Goal: Contribute content: Contribute content

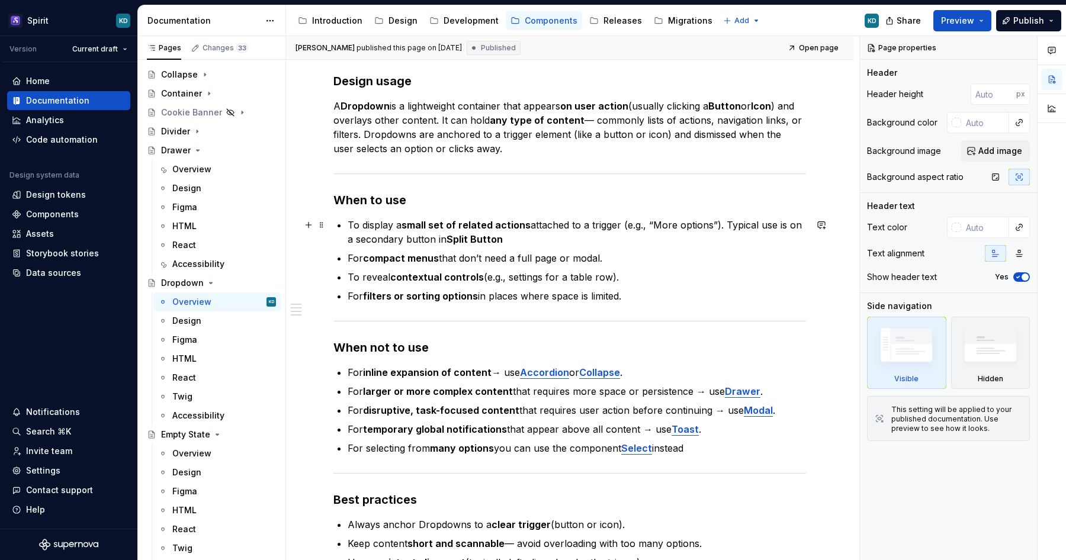
scroll to position [396, 0]
click at [508, 371] on p "For inline expansion of content → use Accordion or Collapse ." at bounding box center [577, 372] width 459 height 14
type textarea "*"
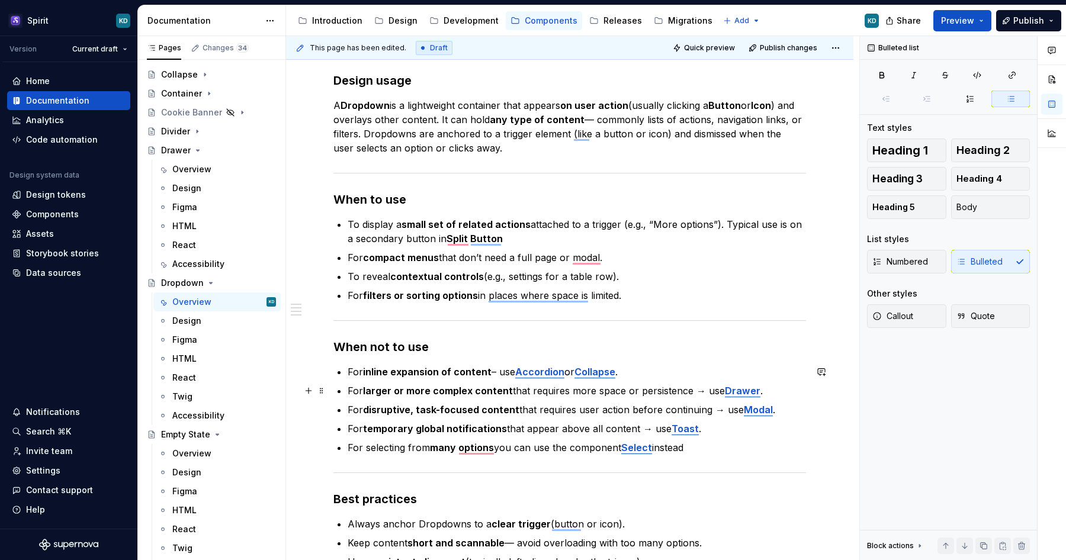
click at [704, 389] on p "For larger or more complex content that requires more space or persistence → us…" at bounding box center [577, 391] width 459 height 14
click at [723, 408] on p "For disruptive, task-focused content that requires user action before continuin…" at bounding box center [577, 410] width 459 height 14
click at [653, 429] on p "For temporary global notifications that appear above all content → use Toast ." at bounding box center [577, 429] width 459 height 14
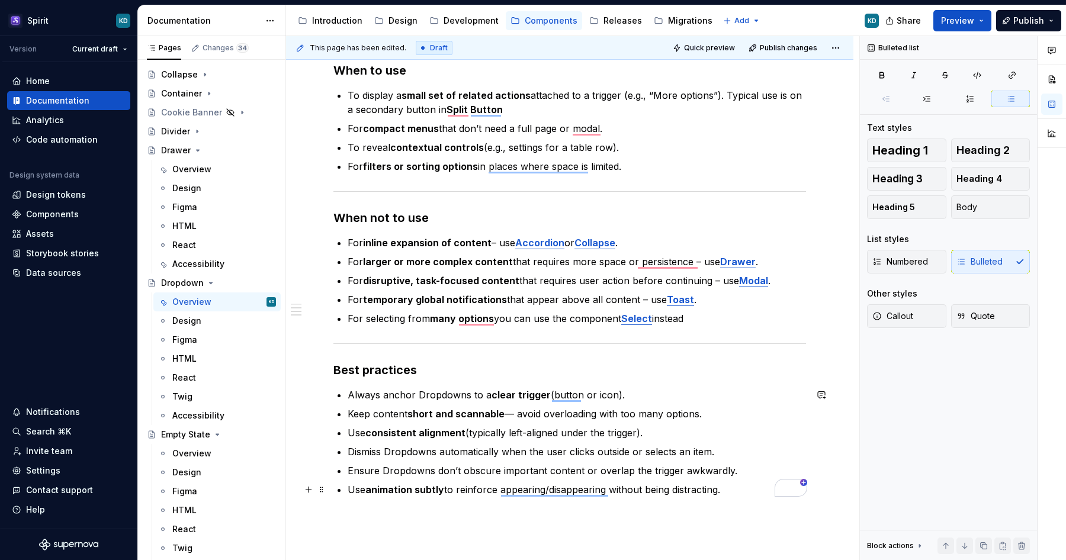
scroll to position [527, 0]
click at [513, 415] on p "Keep content short and scannable — avoid overloading with too many options." at bounding box center [577, 413] width 459 height 14
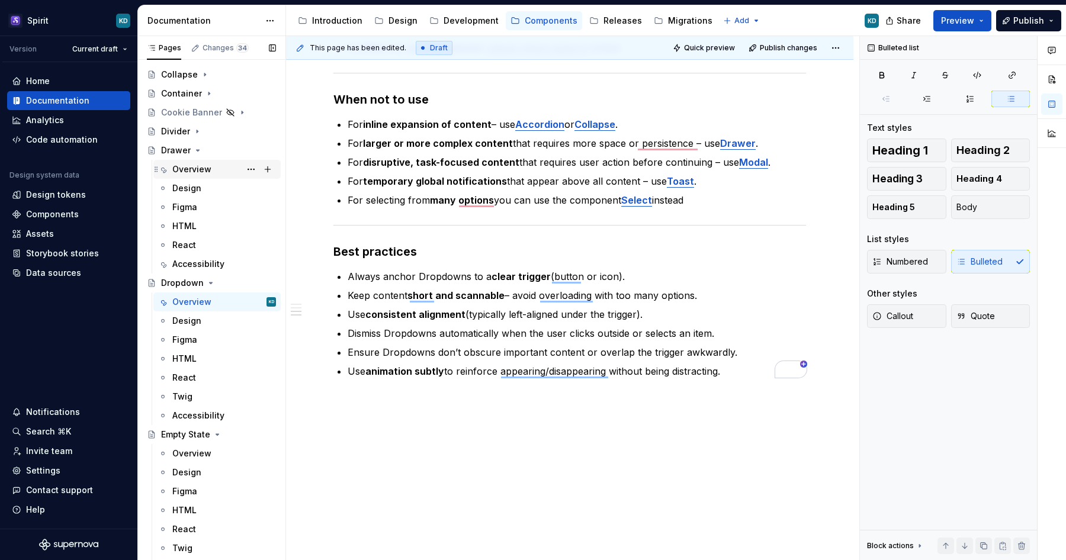
click at [198, 173] on div "Overview" at bounding box center [191, 170] width 39 height 12
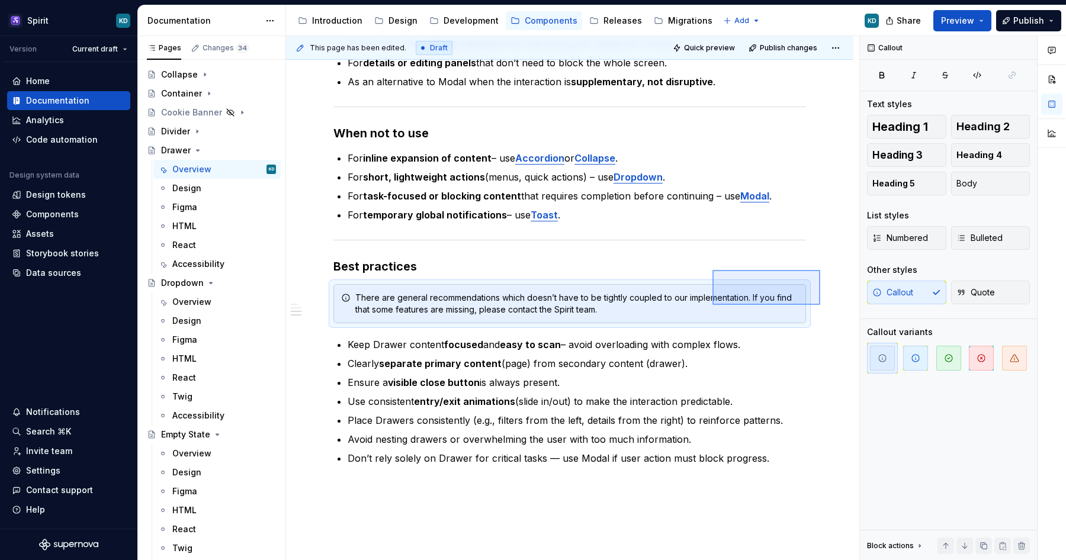
drag, startPoint x: 781, startPoint y: 298, endPoint x: 713, endPoint y: 270, distance: 73.6
click at [713, 270] on div "**********" at bounding box center [572, 298] width 573 height 525
copy strong "Best practices"
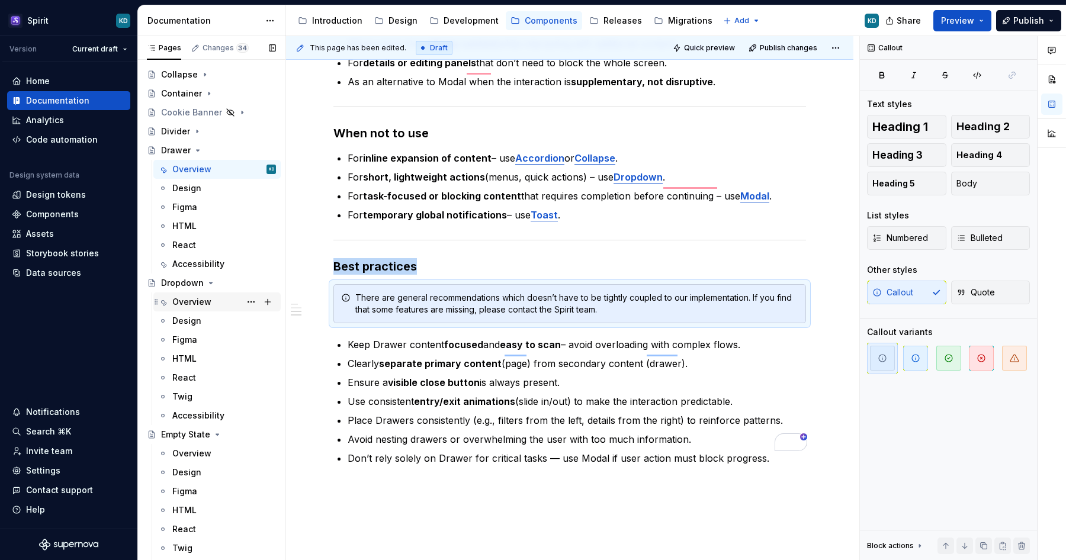
click at [202, 304] on div "Overview" at bounding box center [191, 302] width 39 height 12
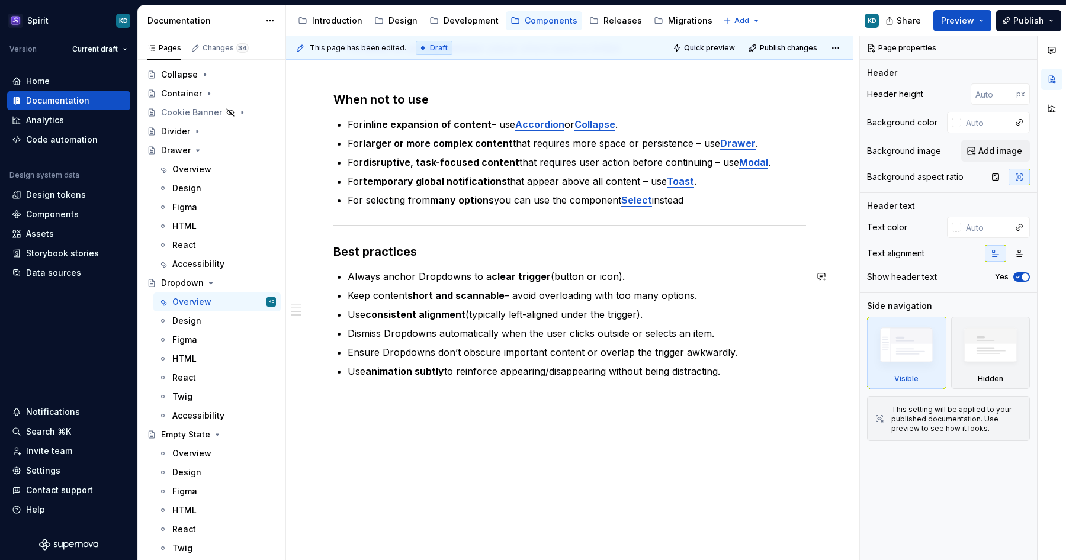
click at [425, 256] on h3 "Best practices" at bounding box center [570, 251] width 473 height 17
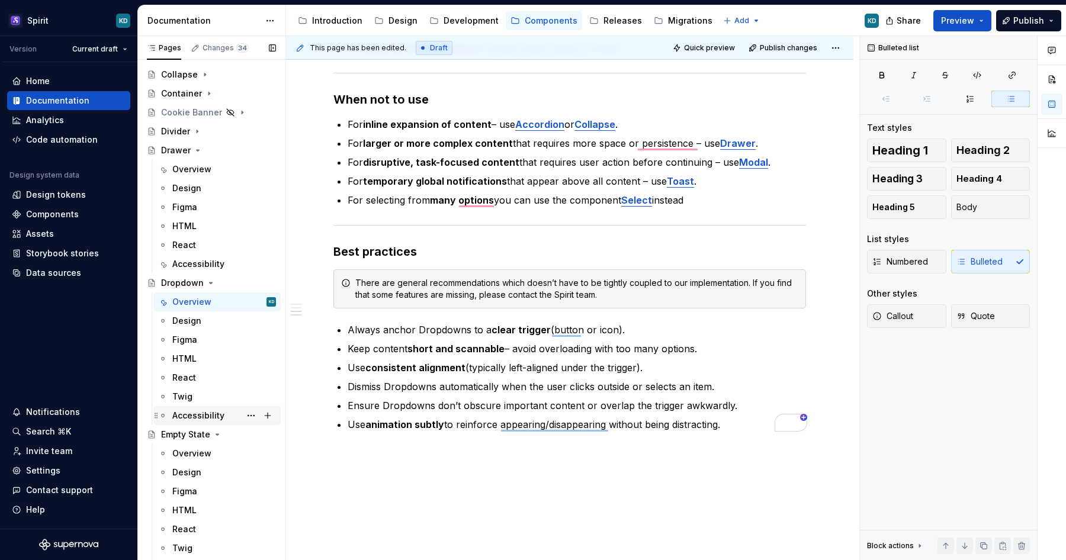
click at [207, 415] on div "Accessibility" at bounding box center [198, 416] width 52 height 12
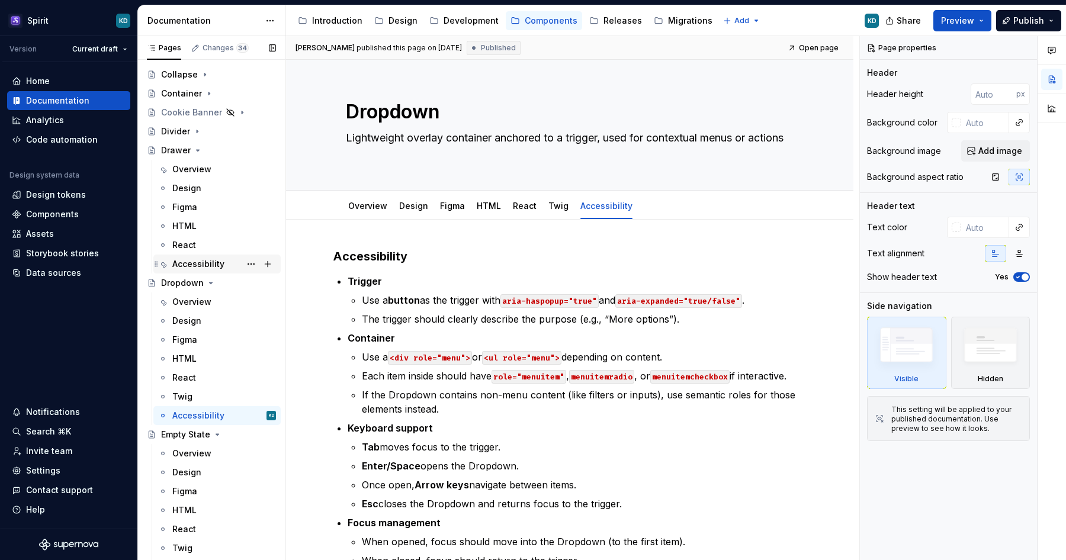
click at [207, 262] on div "Accessibility" at bounding box center [198, 264] width 52 height 12
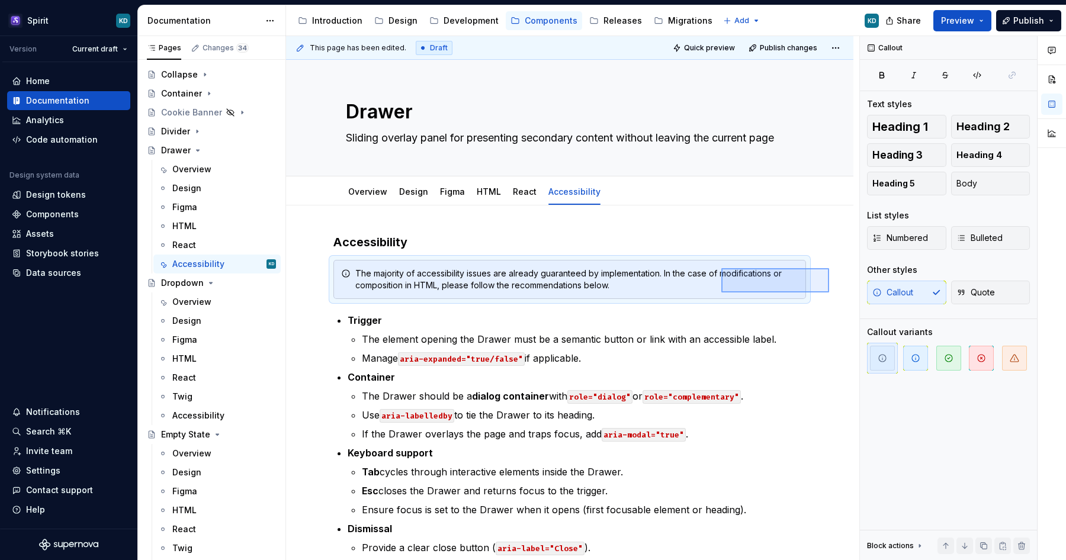
drag, startPoint x: 741, startPoint y: 281, endPoint x: 722, endPoint y: 269, distance: 22.9
click at [722, 269] on div "This page has been edited. Draft Quick preview Publish changes Drawer Sliding o…" at bounding box center [572, 298] width 573 height 525
click at [206, 417] on div "Accessibility" at bounding box center [198, 416] width 52 height 12
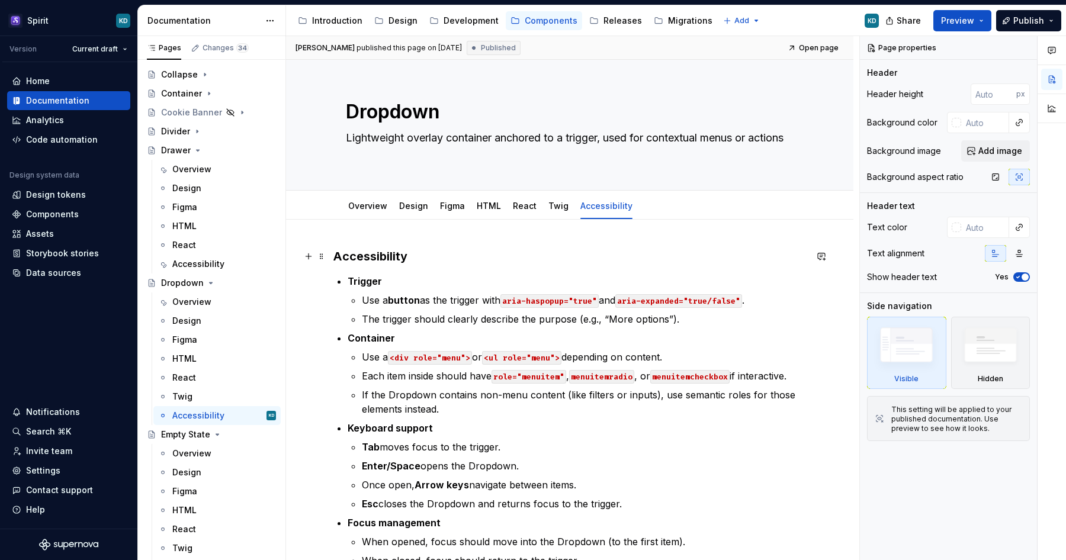
click at [418, 256] on h3 "Accessibility" at bounding box center [570, 256] width 473 height 17
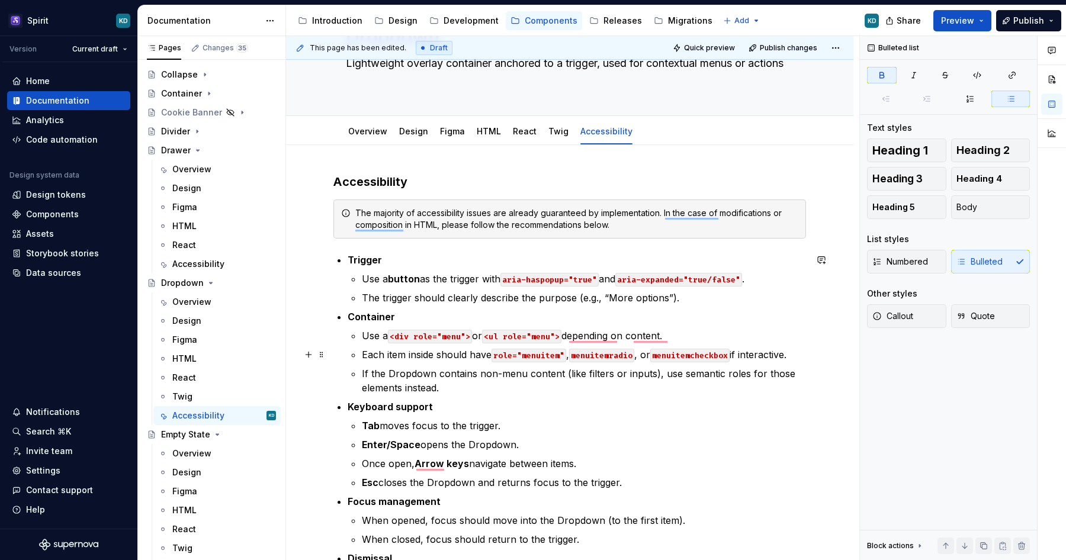
scroll to position [85, 0]
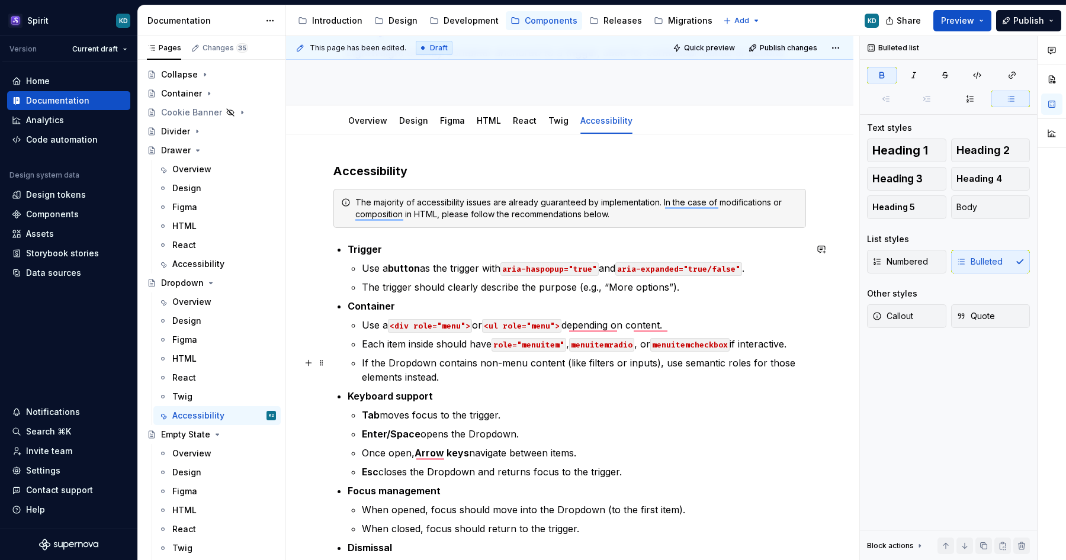
type textarea "*"
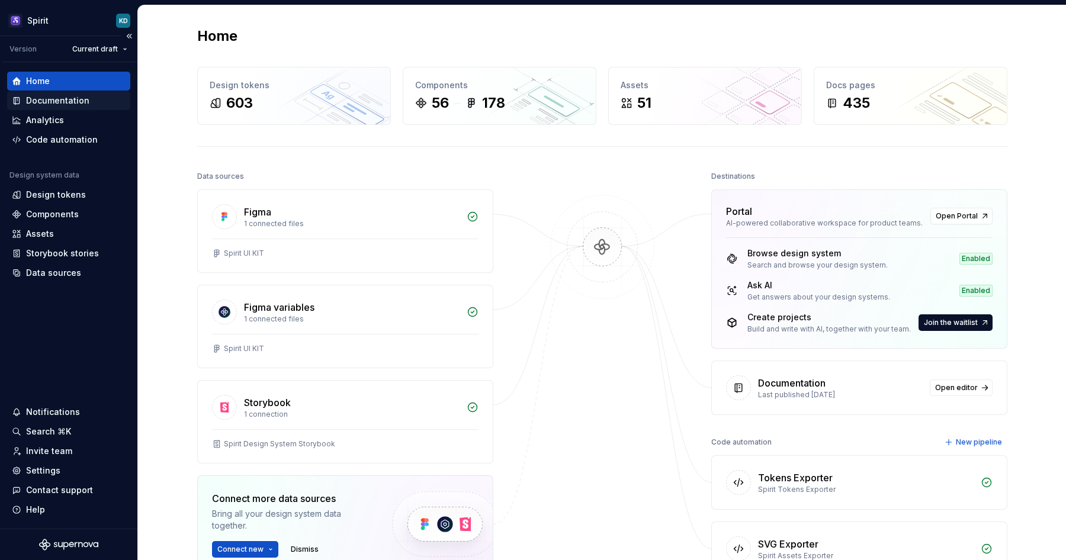
click at [65, 104] on div "Documentation" at bounding box center [57, 101] width 63 height 12
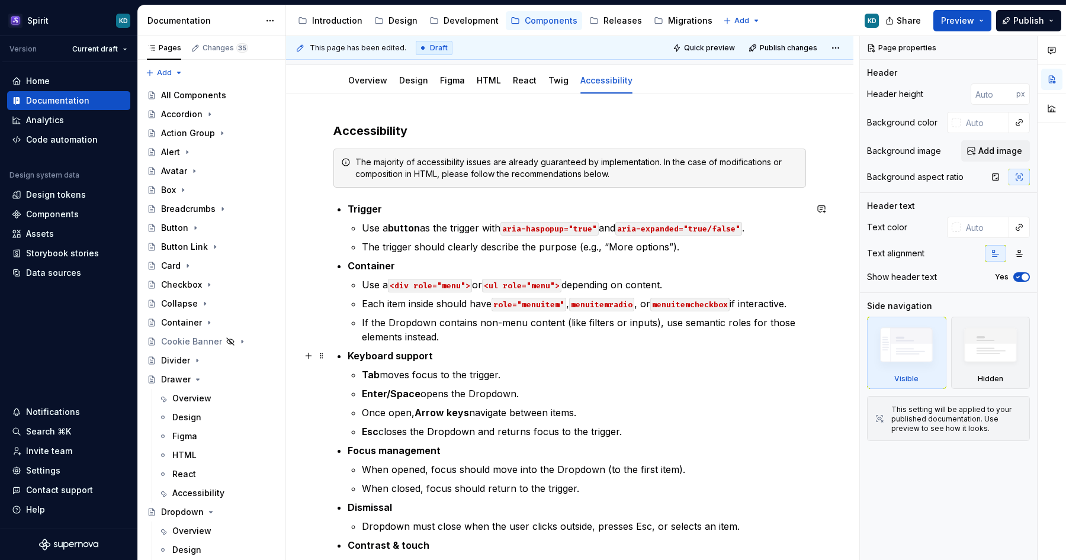
scroll to position [148, 0]
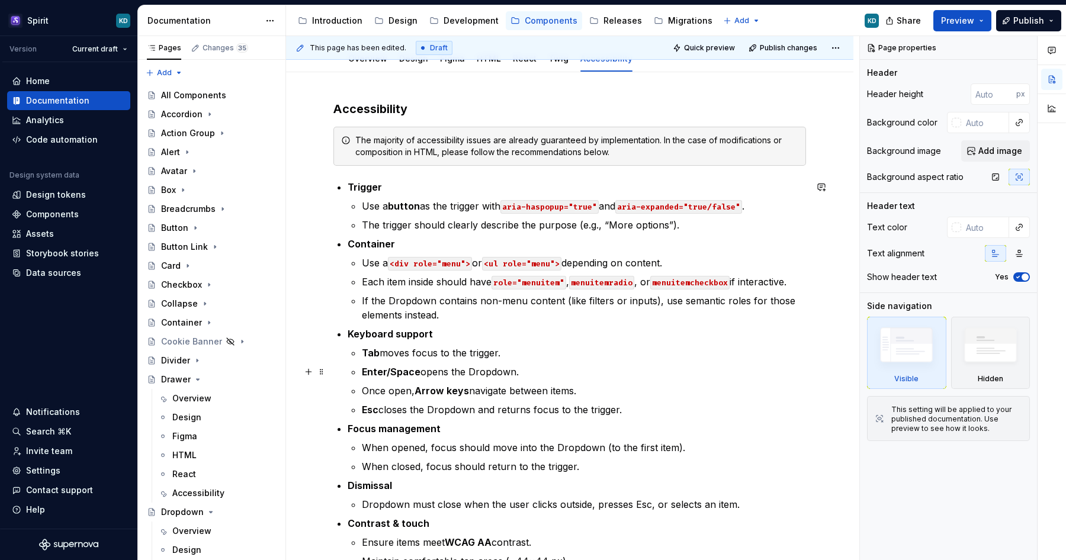
type textarea "*"
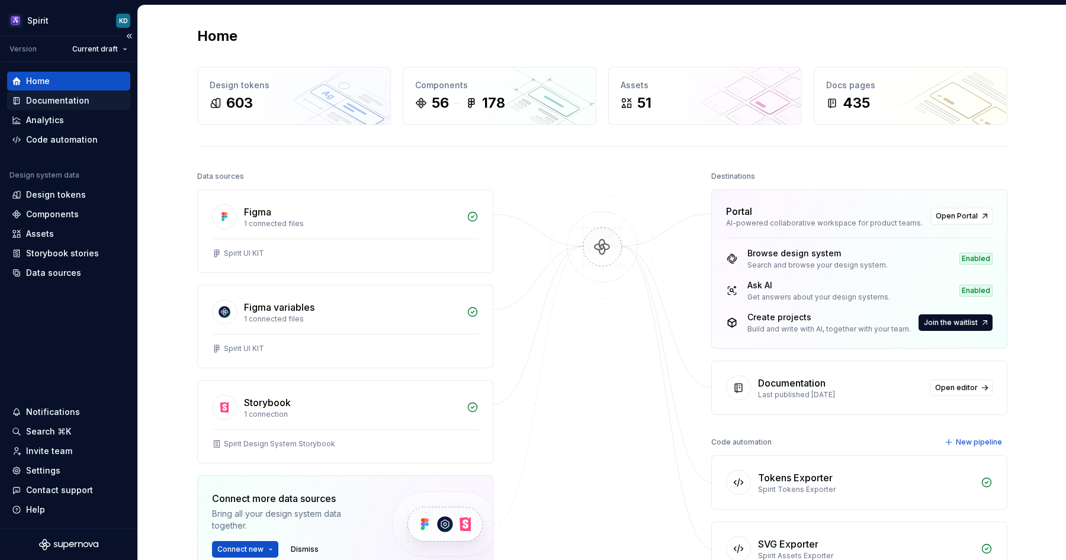
click at [75, 101] on div "Documentation" at bounding box center [57, 101] width 63 height 12
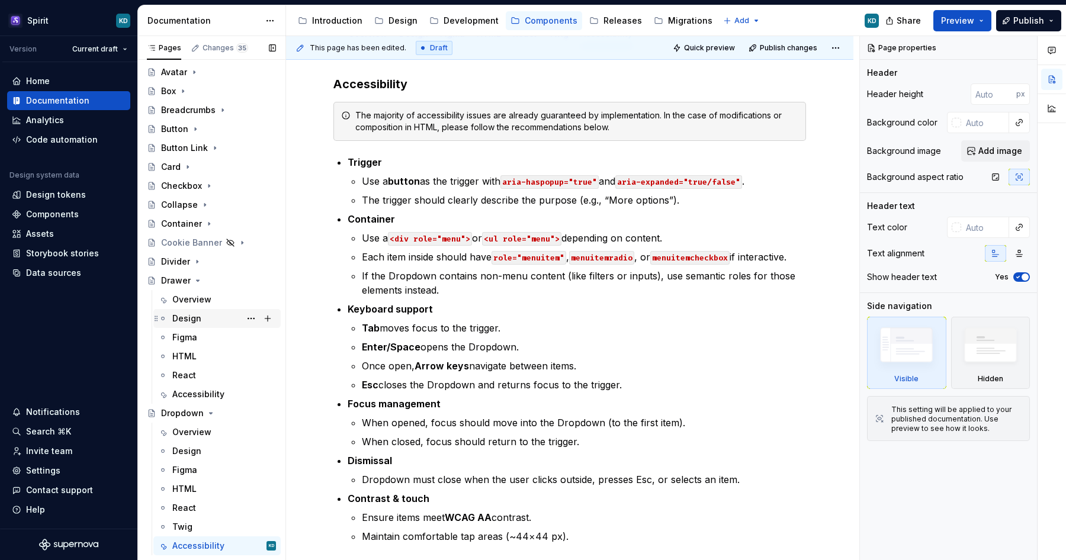
scroll to position [114, 0]
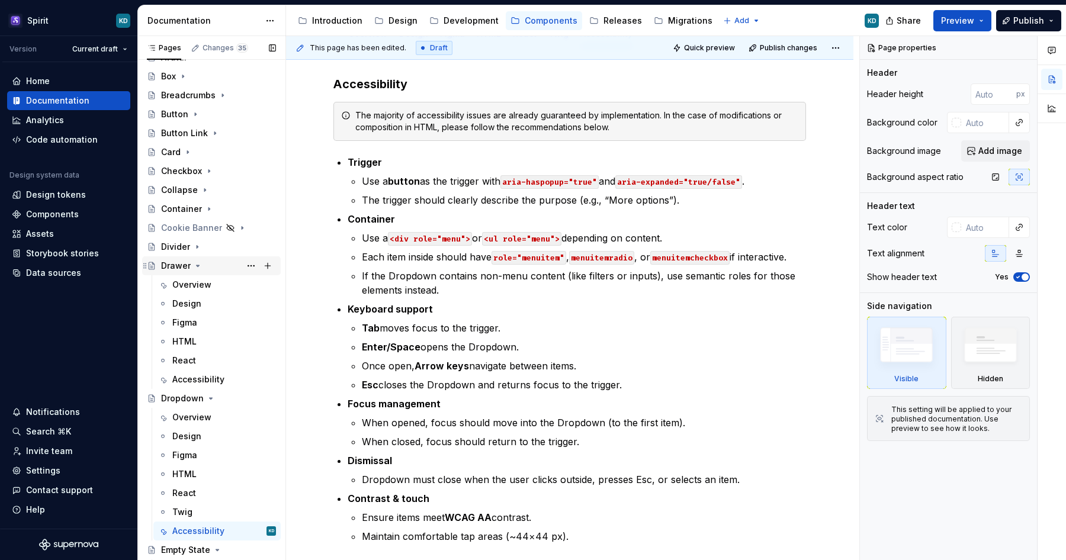
click at [198, 265] on icon "Page tree" at bounding box center [197, 265] width 9 height 9
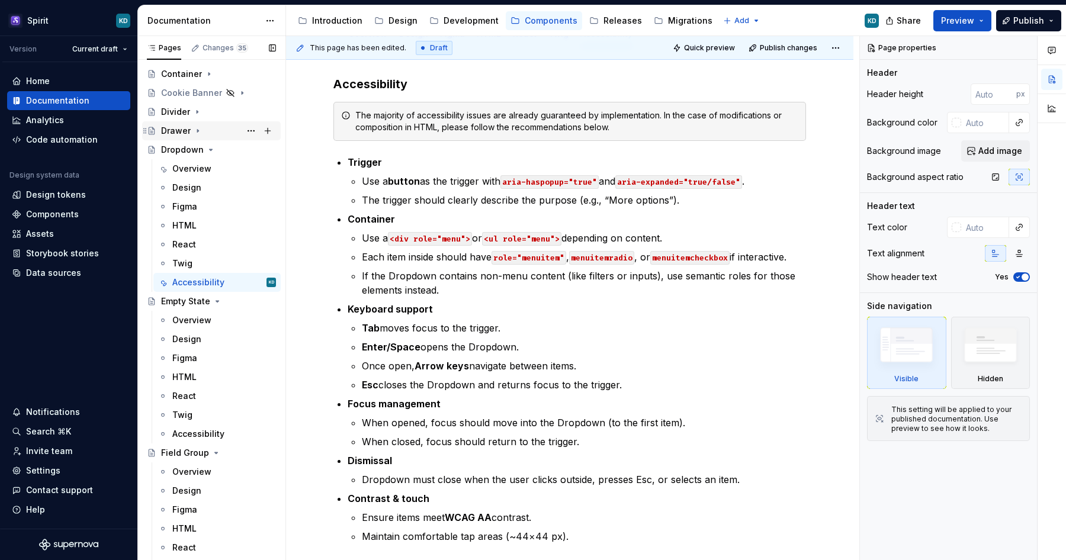
scroll to position [255, 0]
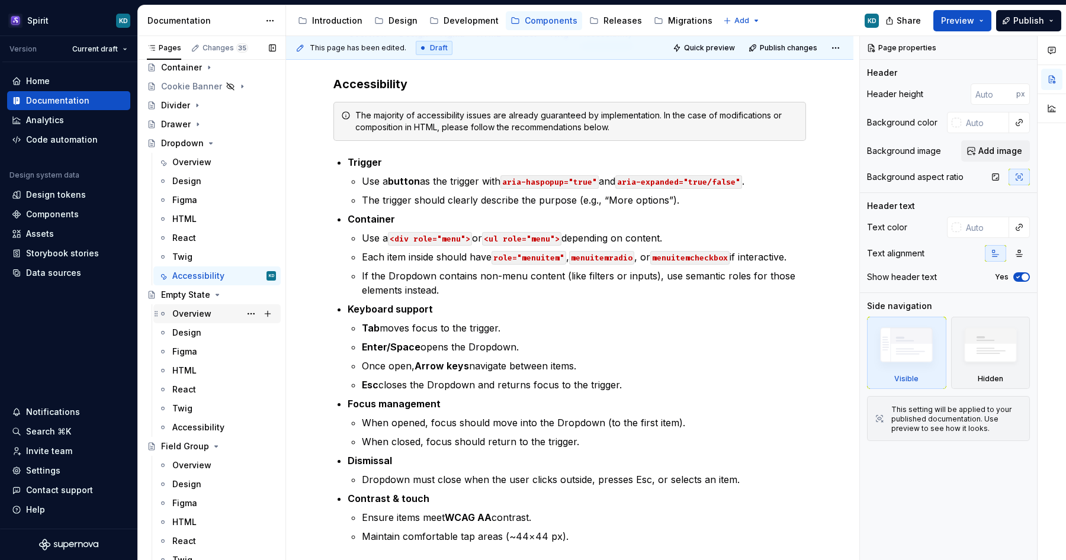
click at [198, 319] on div "Overview" at bounding box center [191, 314] width 39 height 12
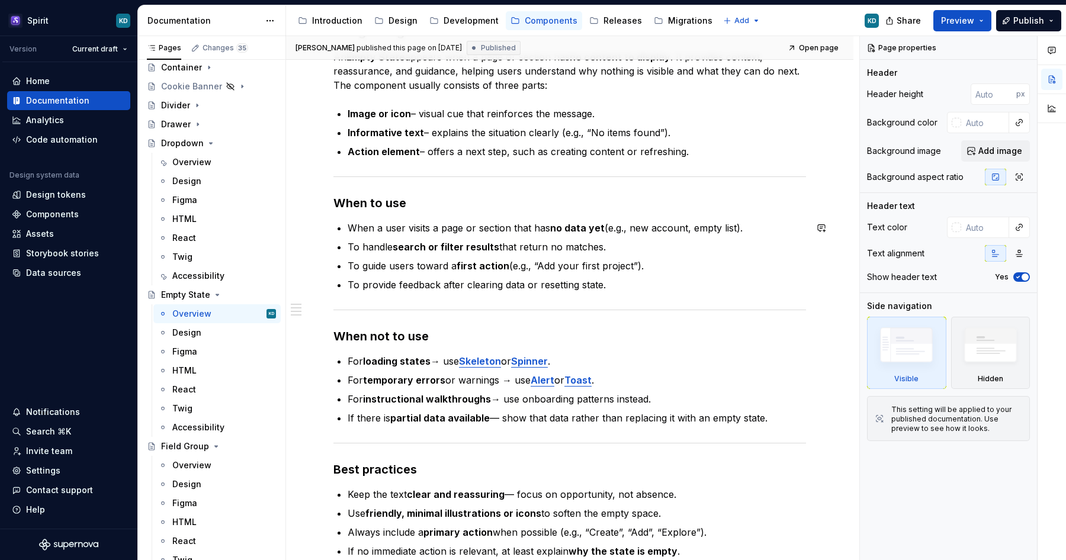
scroll to position [432, 0]
click at [445, 358] on p "For loading states → use Skeleton or Spinner ." at bounding box center [577, 360] width 459 height 14
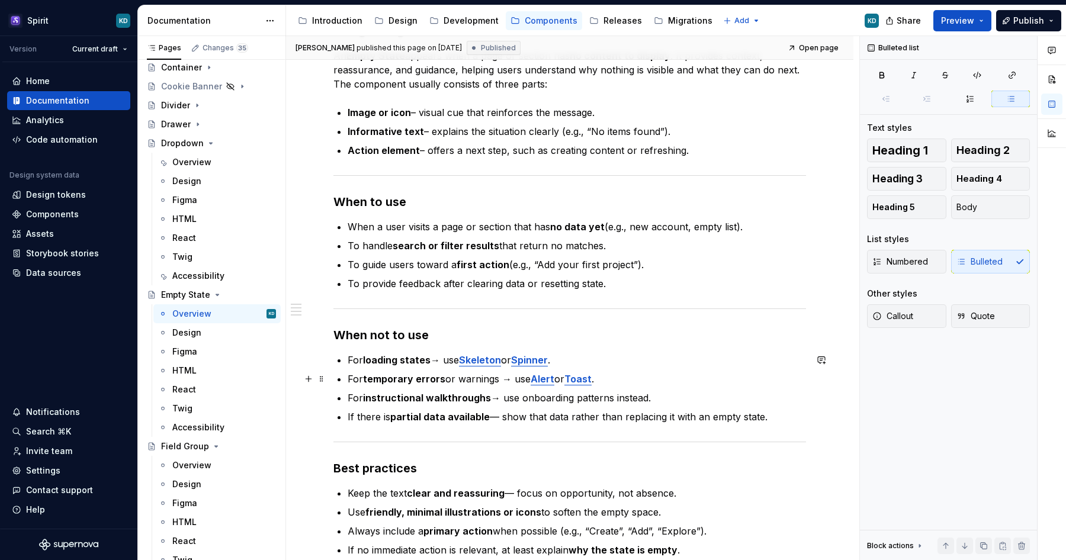
type textarea "*"
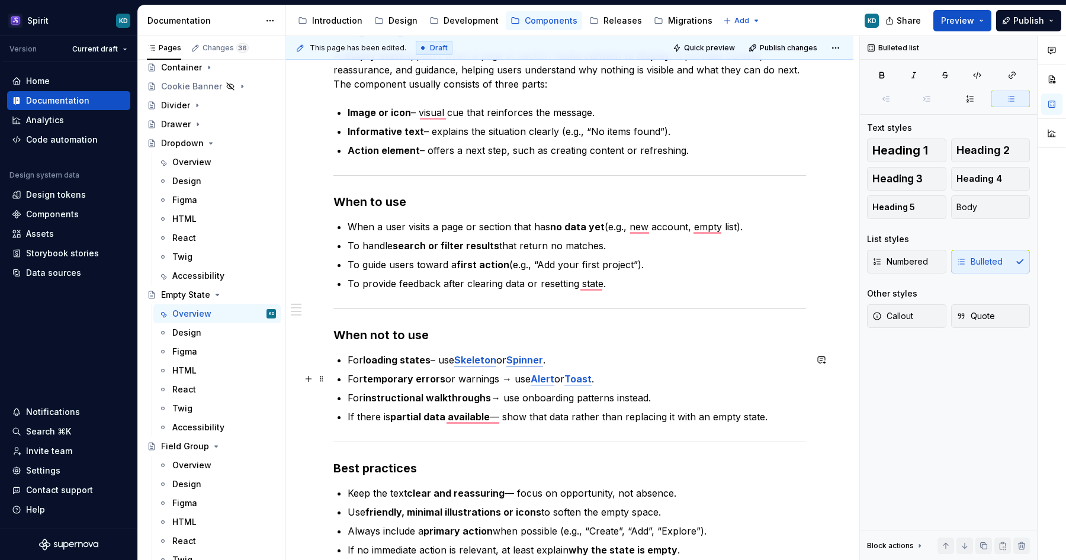
click at [515, 380] on p "For temporary errors or warnings → use Alert or Toast ." at bounding box center [577, 379] width 459 height 14
click at [504, 399] on p "For instructional walkthroughs → use onboarding patterns instead." at bounding box center [577, 398] width 459 height 14
click at [502, 417] on p "If there is partial data available — show that data rather than replacing it wi…" at bounding box center [577, 417] width 459 height 14
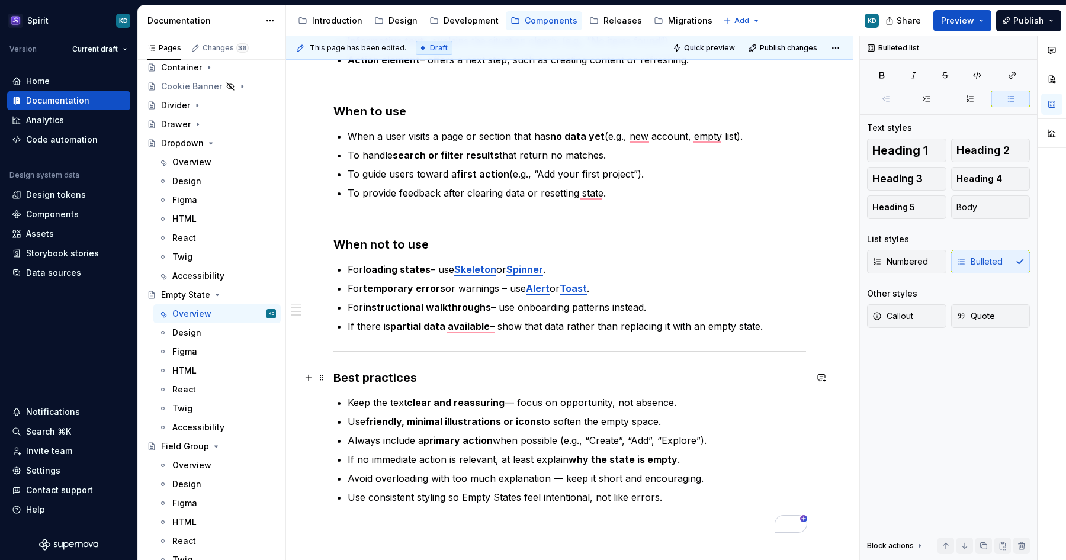
scroll to position [527, 0]
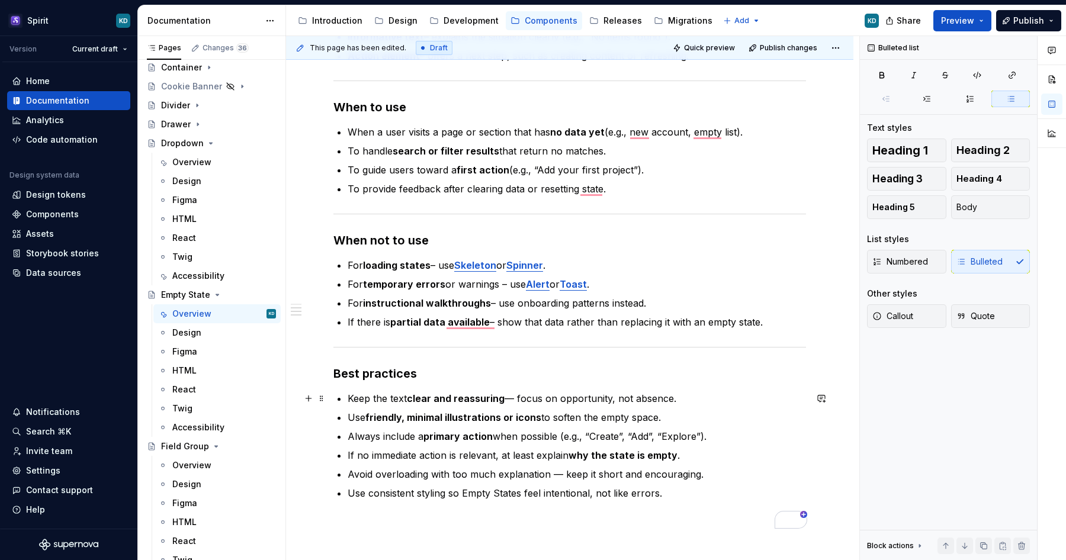
click at [567, 405] on p "Keep the text clear and reassuring — focus on opportunity, not absence." at bounding box center [577, 399] width 459 height 14
click at [200, 165] on div "Overview" at bounding box center [191, 162] width 39 height 12
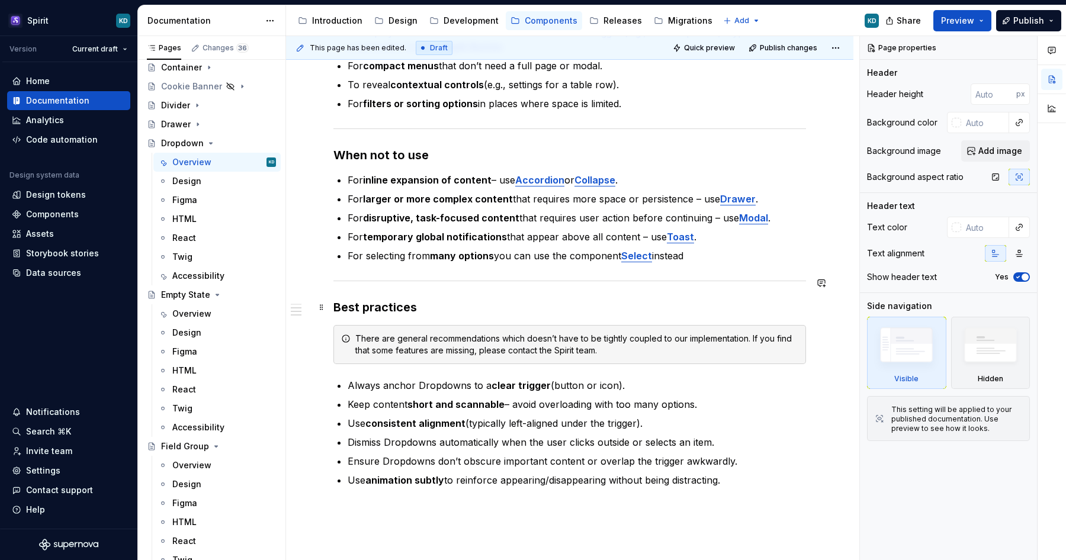
scroll to position [591, 0]
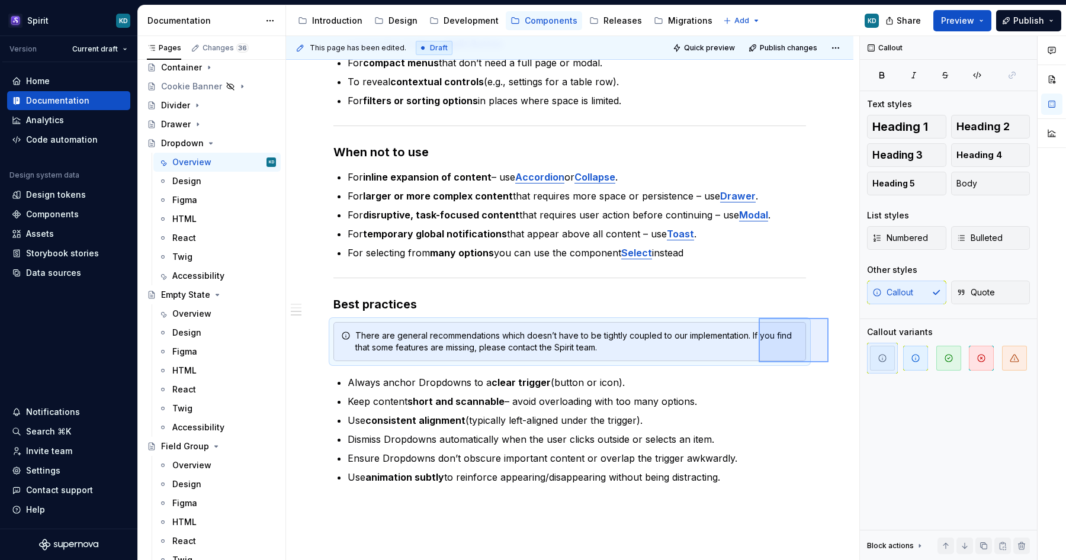
drag, startPoint x: 766, startPoint y: 325, endPoint x: 759, endPoint y: 318, distance: 10.1
click at [759, 318] on div "**********" at bounding box center [572, 298] width 573 height 525
copy strong "Best practices"
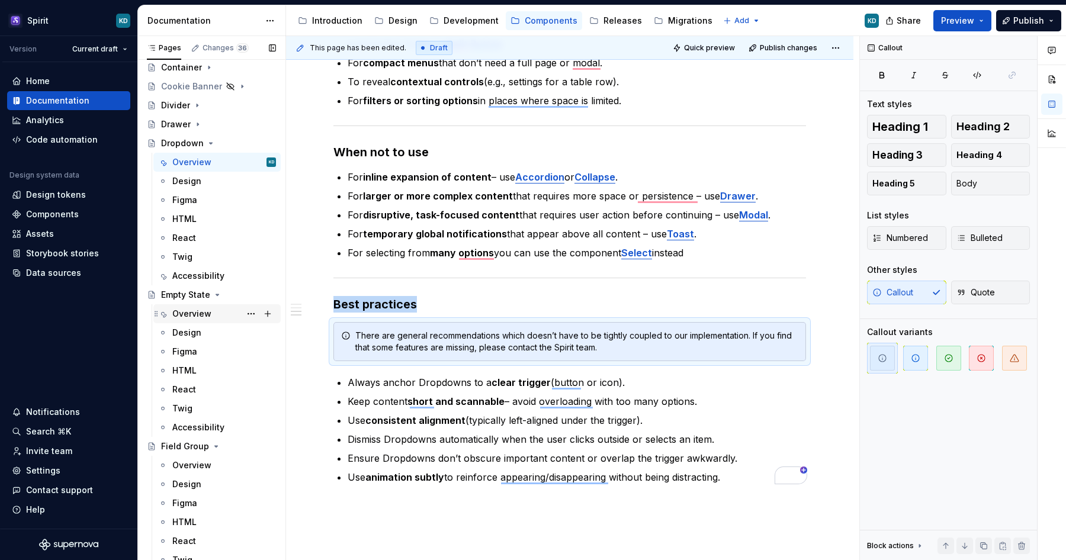
click at [203, 312] on div "Overview" at bounding box center [191, 314] width 39 height 12
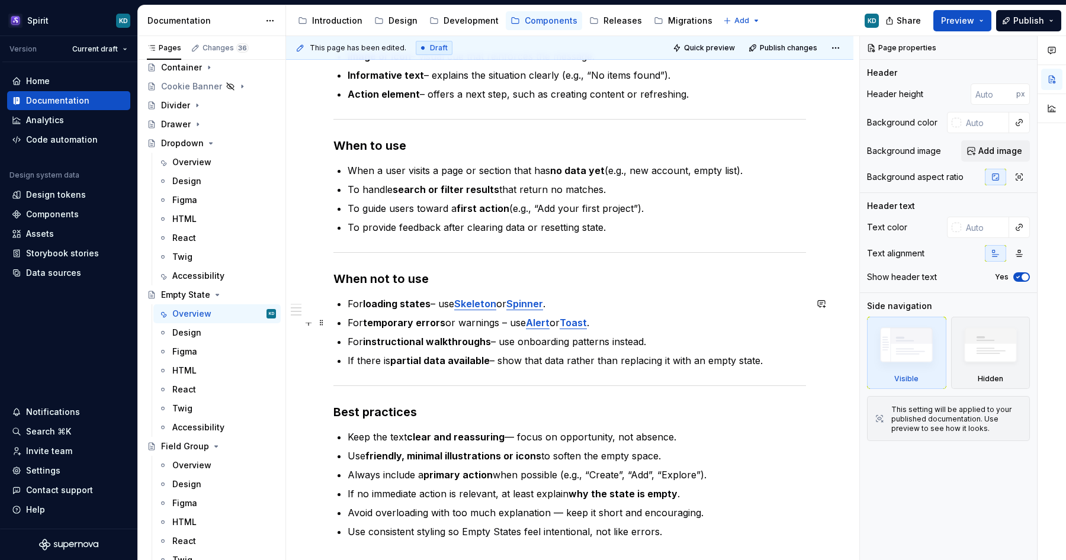
scroll to position [669, 0]
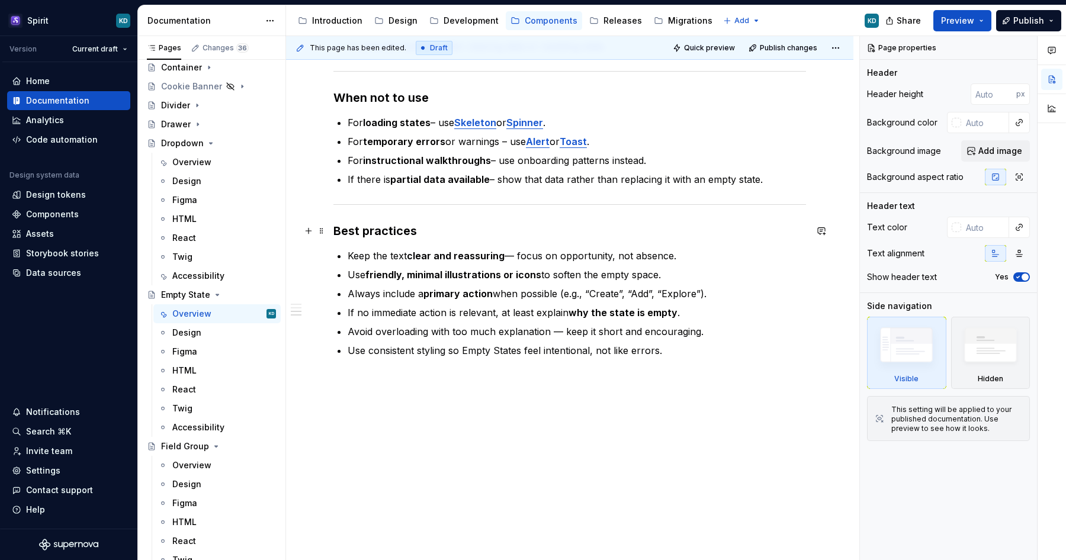
click at [438, 235] on h3 "Best practices" at bounding box center [570, 231] width 473 height 17
type textarea "*"
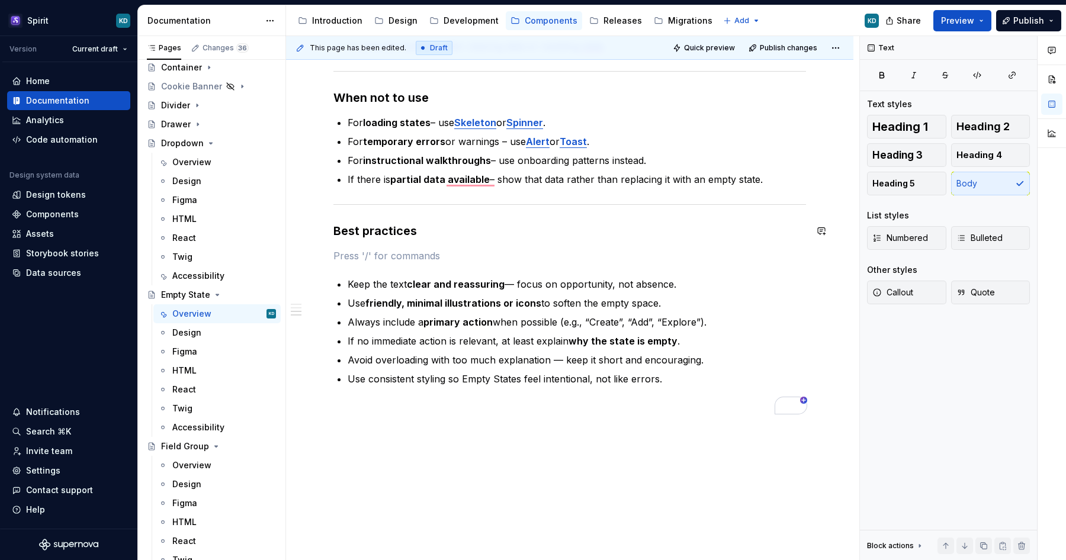
paste div "To enrich screen reader interactions, please activate Accessibility in Grammarl…"
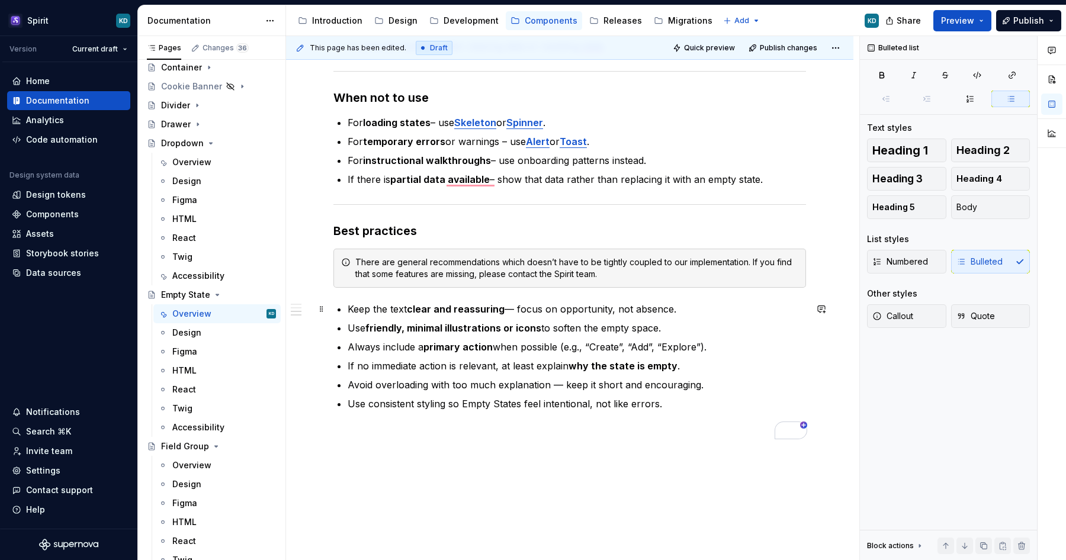
click at [517, 309] on p "Keep the text clear and reassuring — focus on opportunity, not absence." at bounding box center [577, 309] width 459 height 14
click at [562, 386] on p "Avoid overloading with too much explanation — keep it short and encouraging." at bounding box center [577, 385] width 459 height 14
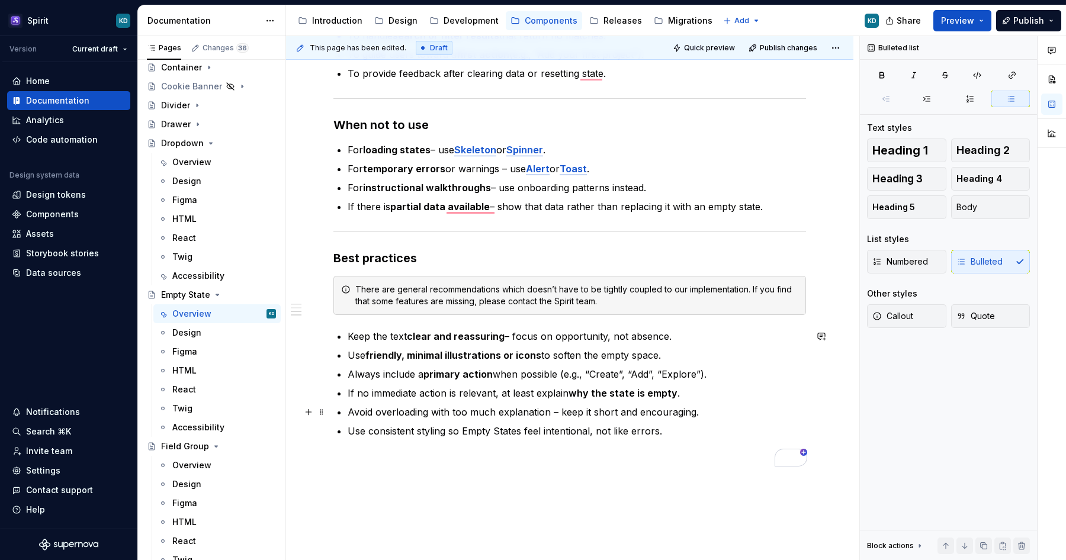
scroll to position [642, 0]
click at [200, 331] on div "Design" at bounding box center [224, 333] width 104 height 17
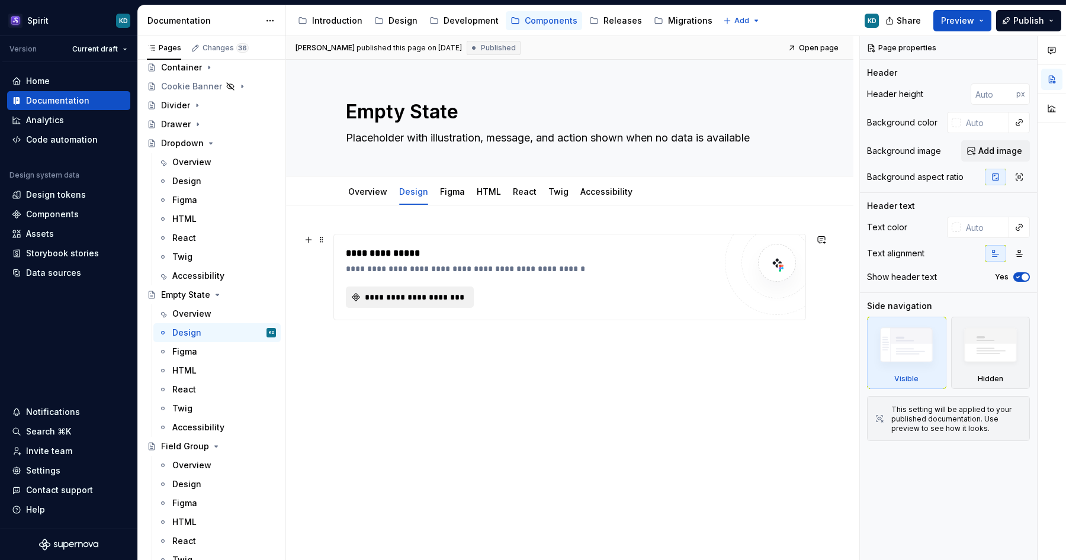
click at [402, 303] on span "**********" at bounding box center [414, 297] width 103 height 12
type textarea "*"
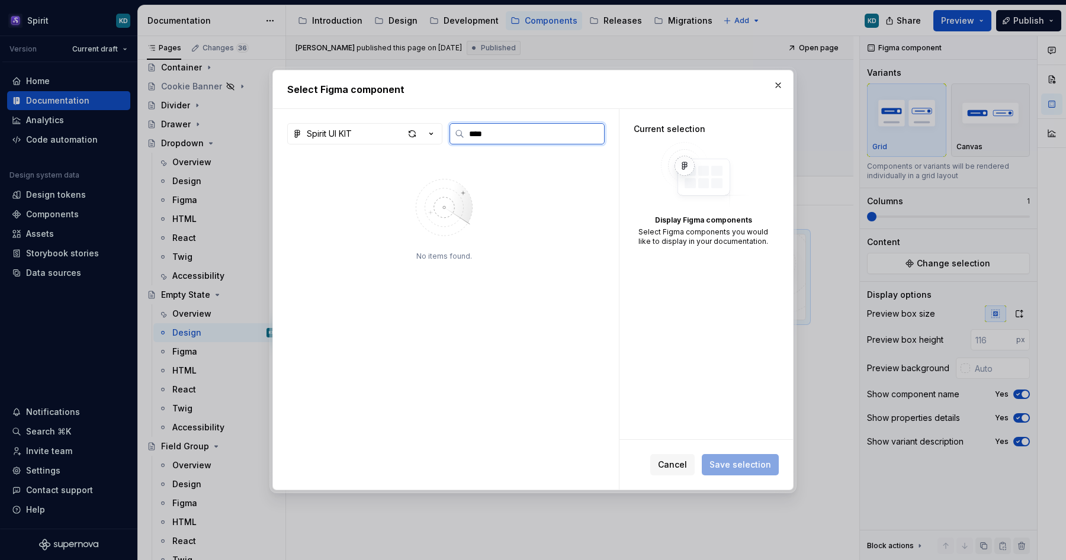
type input "*****"
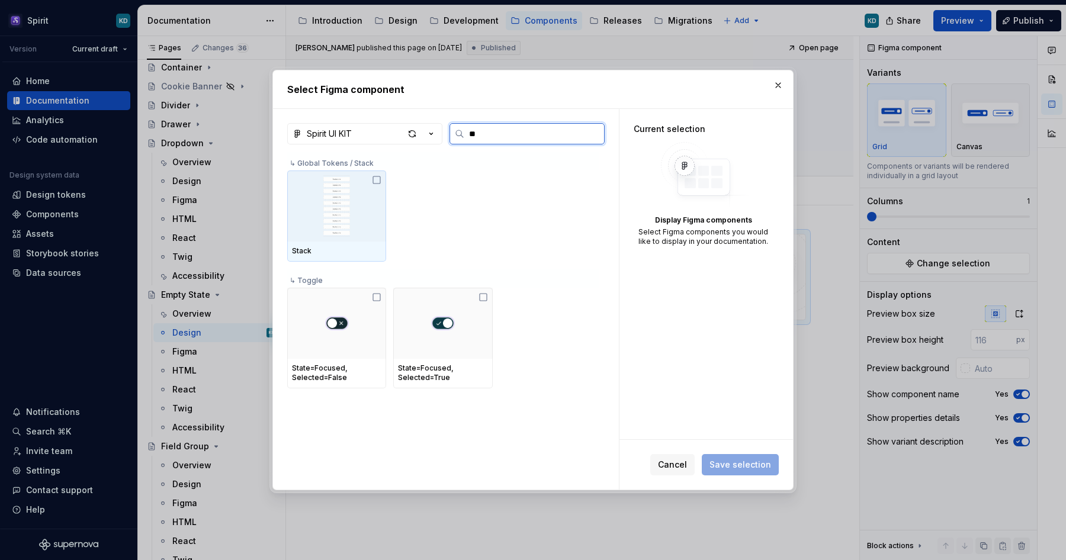
type input "*"
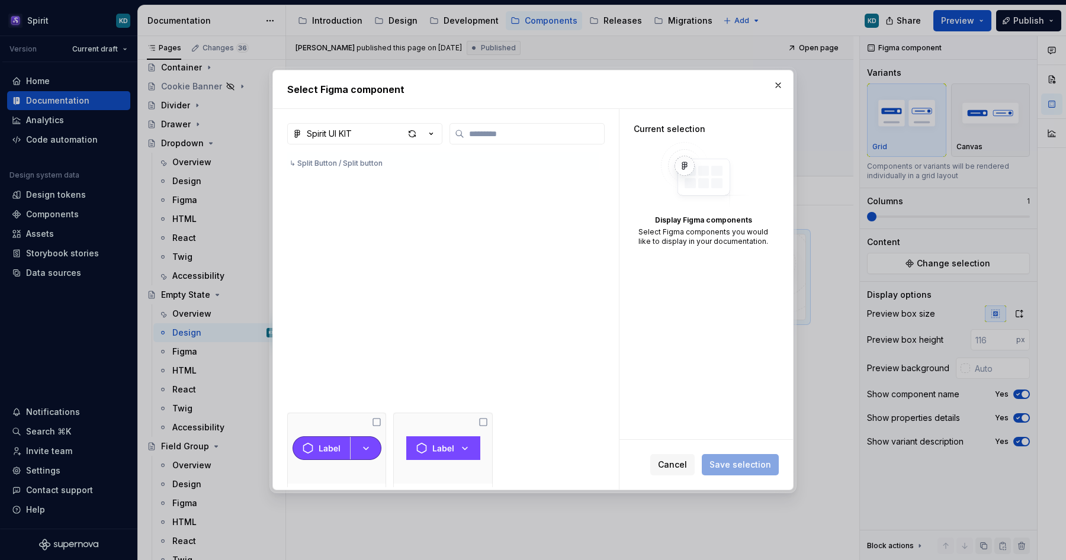
scroll to position [8353, 0]
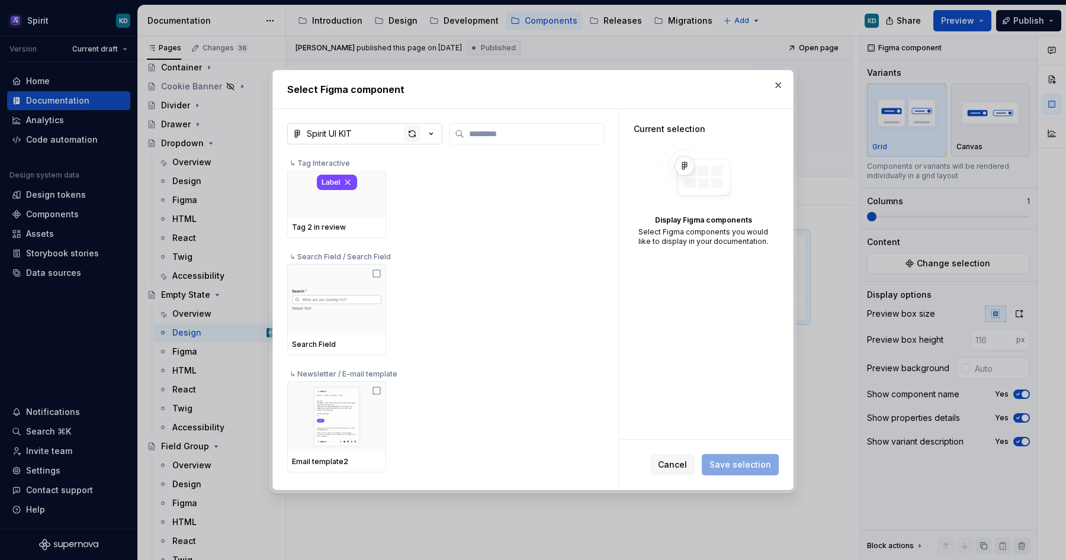
click at [412, 135] on div "button" at bounding box center [412, 134] width 17 height 17
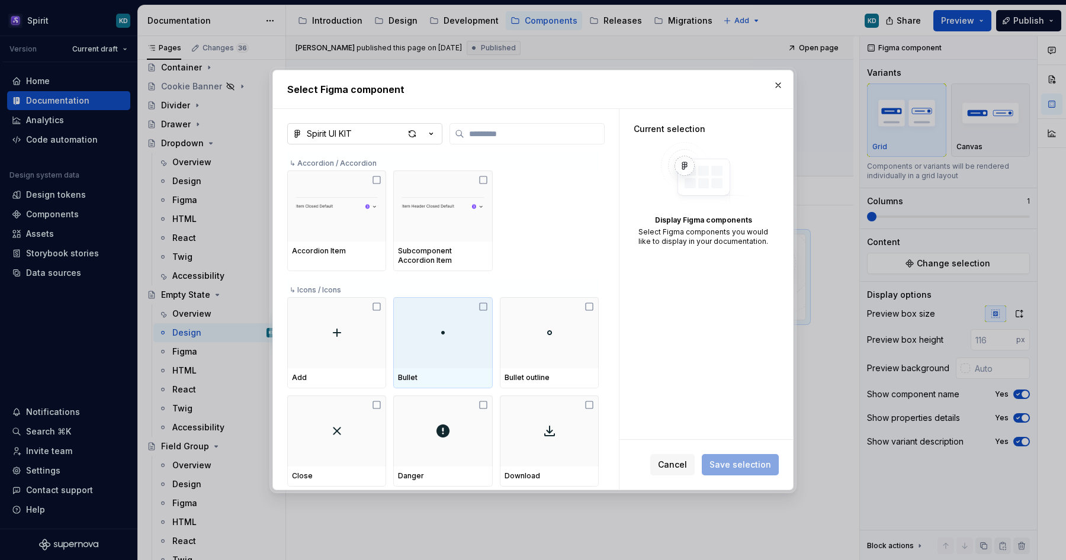
type textarea "*"
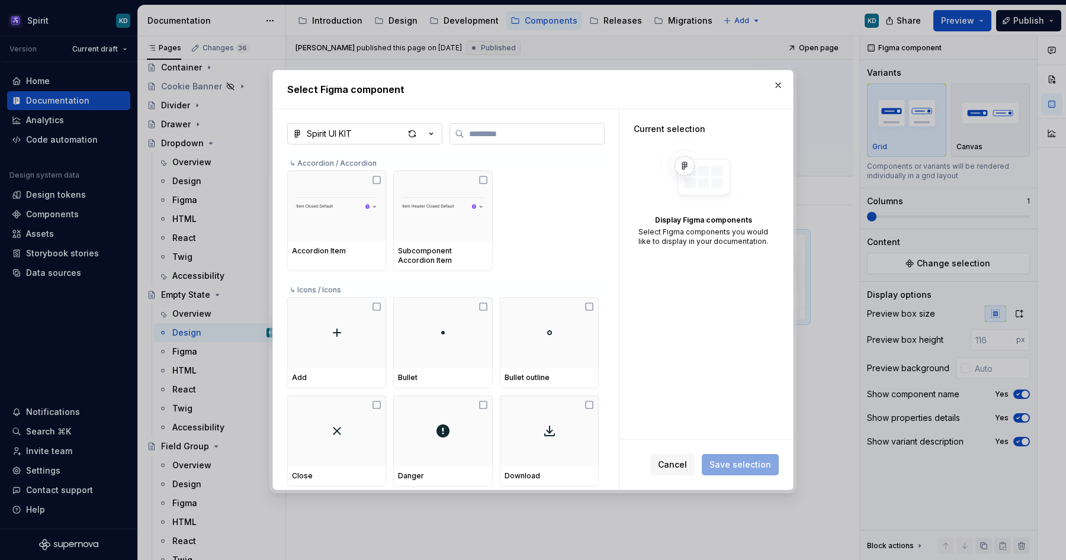
click at [500, 131] on input "search" at bounding box center [534, 134] width 140 height 12
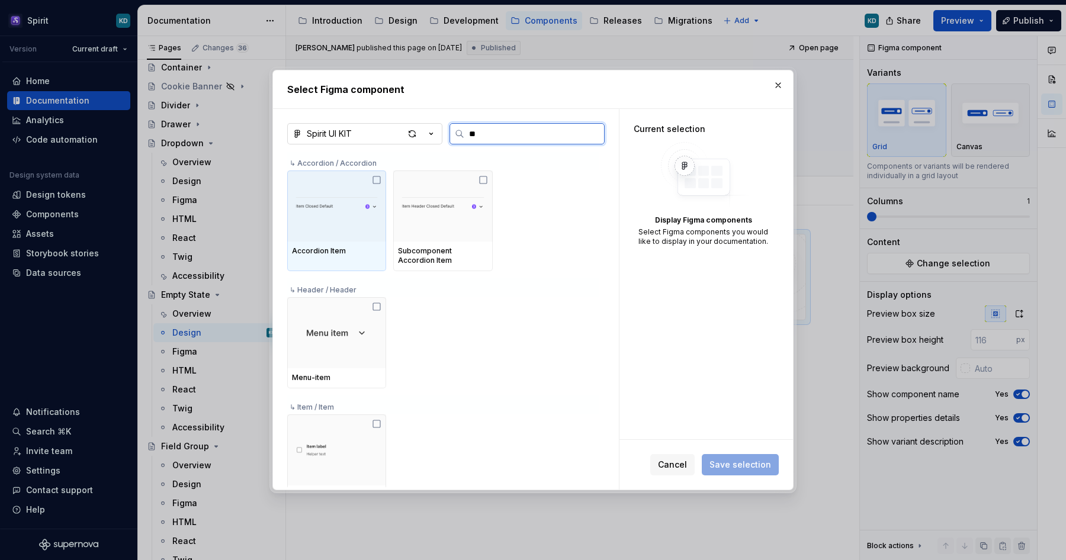
type input "*"
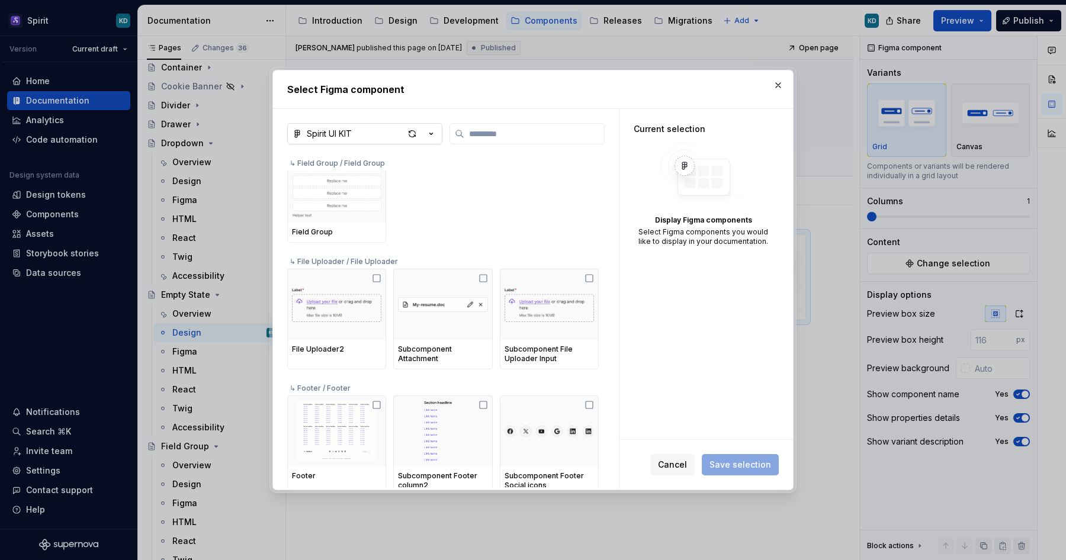
type textarea "*"
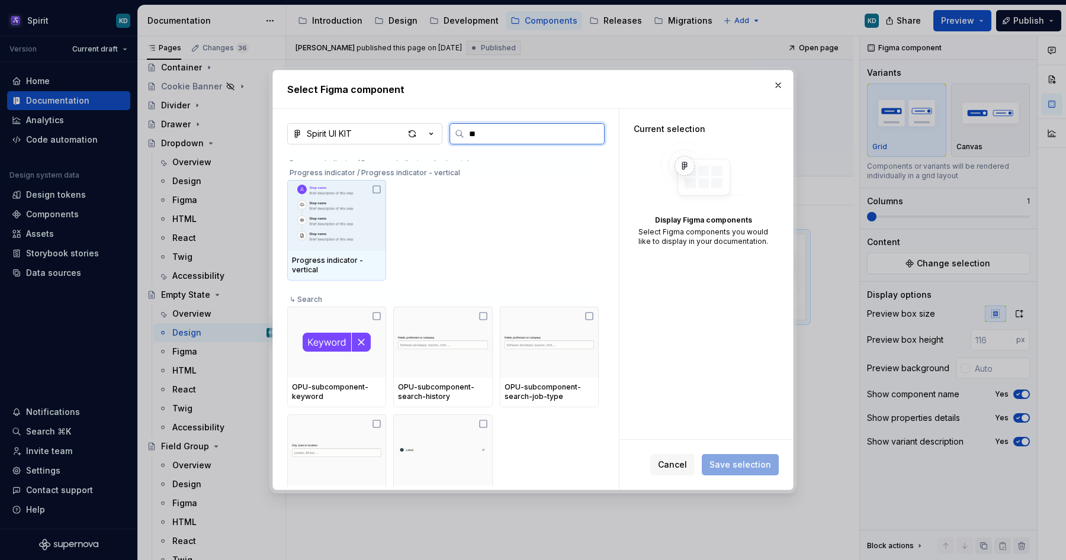
scroll to position [0, 0]
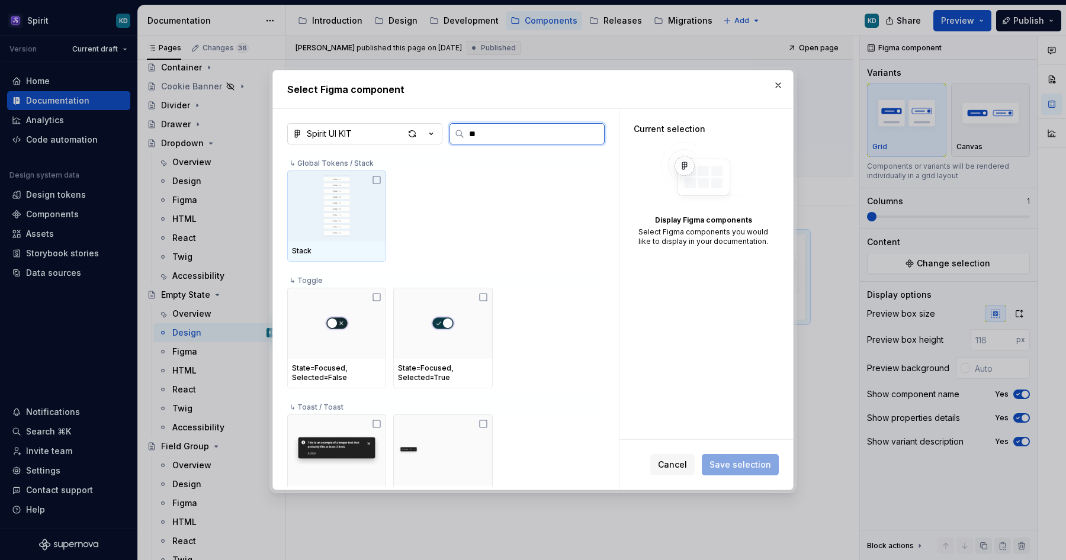
type input "***"
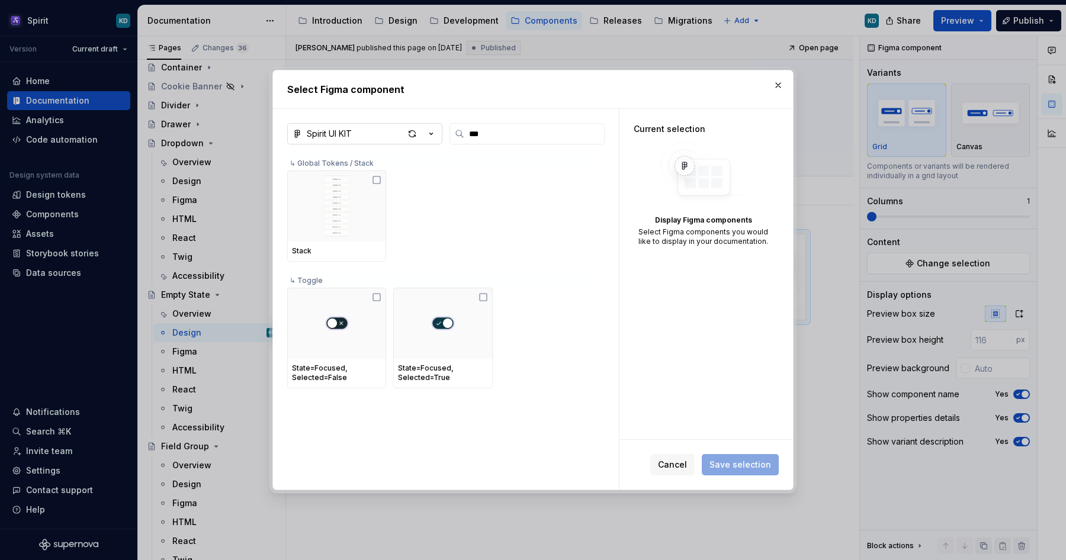
click at [437, 134] on button "Spirit UI KIT" at bounding box center [364, 133] width 155 height 21
click at [435, 133] on div "Select Figma component Spirit UI KIT *** ↳ Global Tokens / Stack Stack ↳ Toggle…" at bounding box center [533, 280] width 1066 height 560
click at [780, 83] on button "button" at bounding box center [778, 85] width 17 height 17
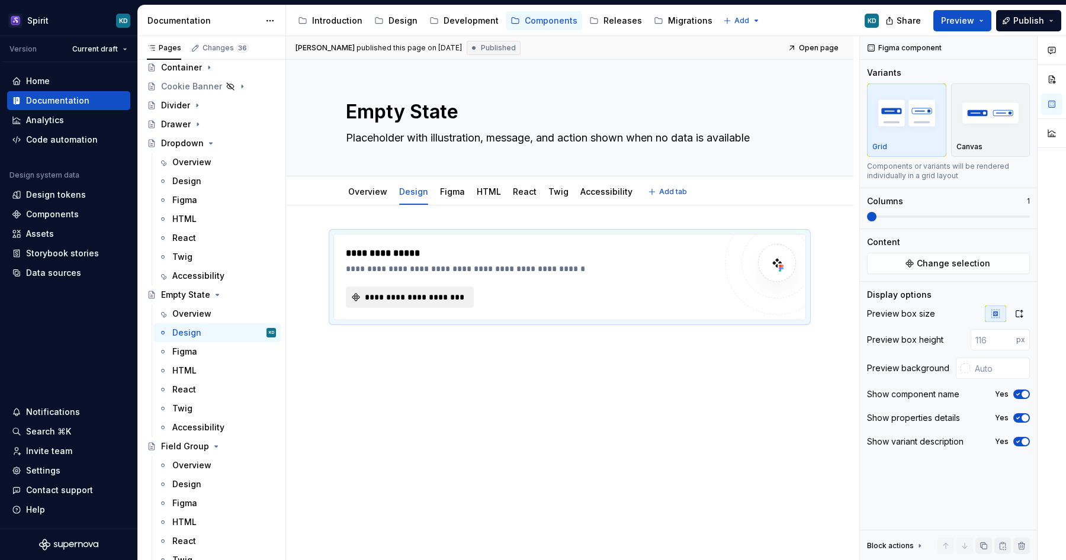
type textarea "*"
click at [828, 239] on button "button" at bounding box center [821, 240] width 17 height 17
click at [818, 291] on icon "Send" at bounding box center [821, 290] width 7 height 7
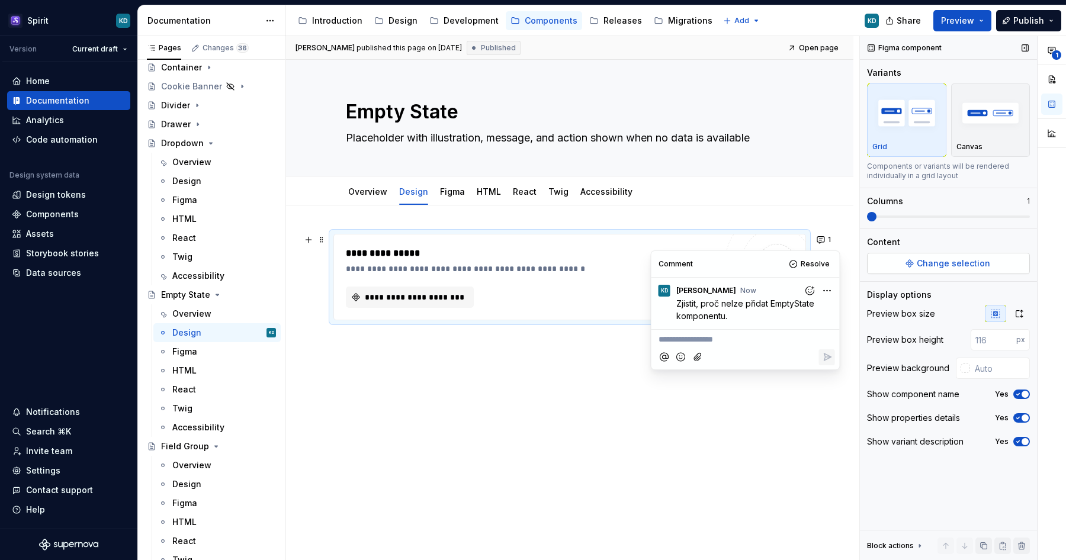
click at [913, 258] on button "Change selection" at bounding box center [948, 263] width 163 height 21
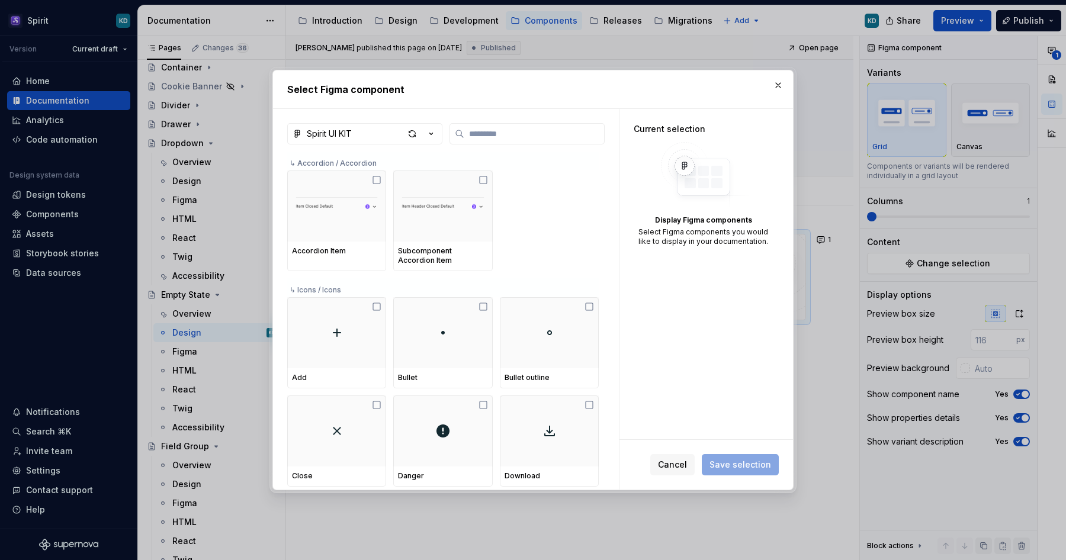
type textarea "*"
click at [546, 134] on input "search" at bounding box center [534, 134] width 140 height 12
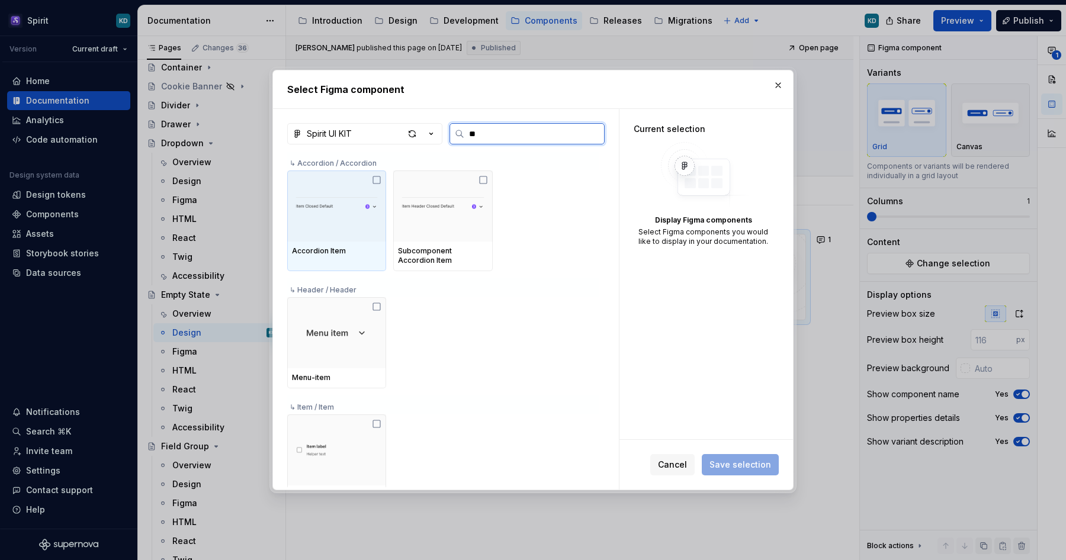
type input "***"
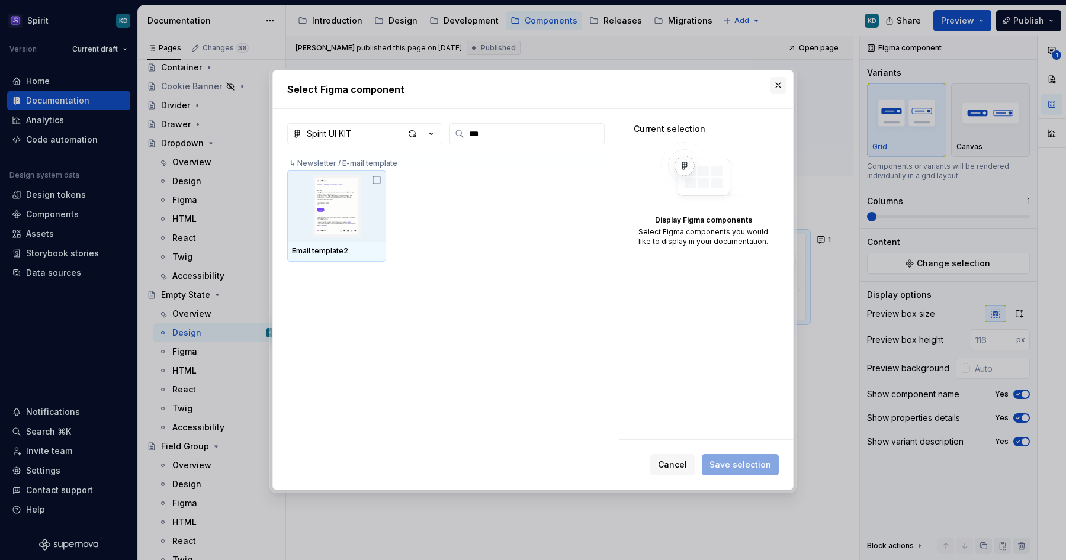
click at [778, 87] on button "button" at bounding box center [778, 85] width 17 height 17
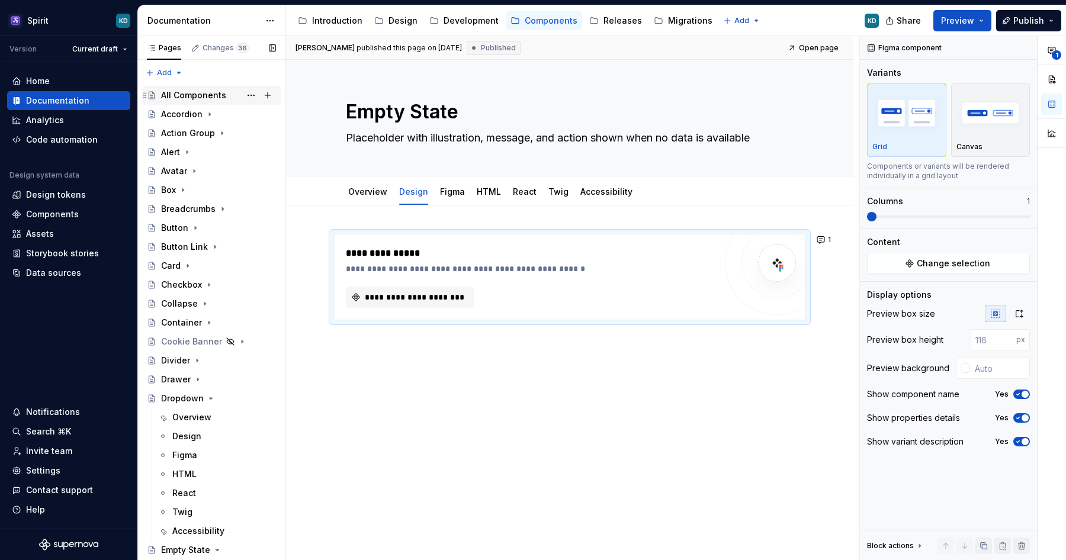
click at [195, 91] on div "All Components" at bounding box center [193, 95] width 65 height 12
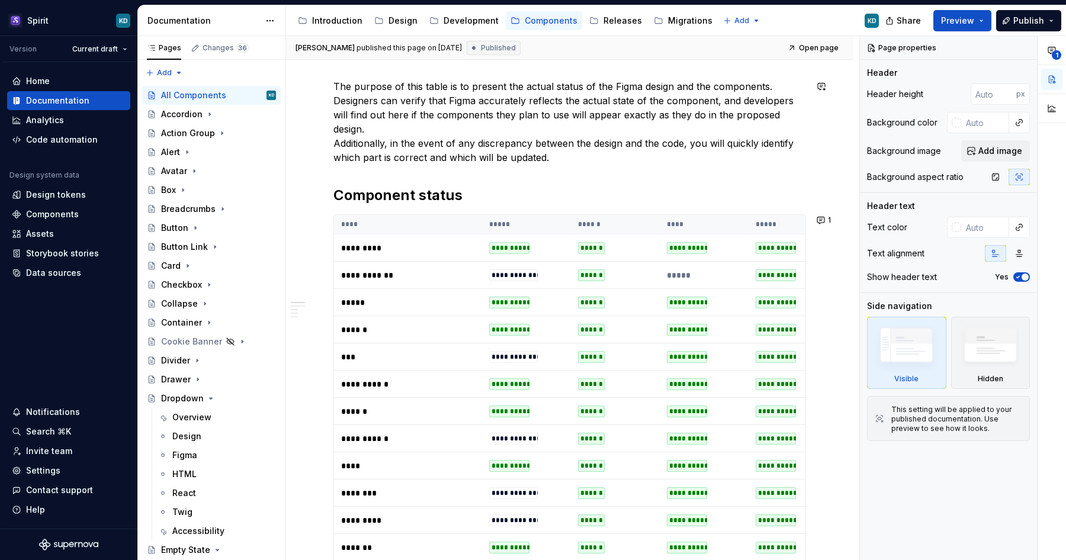
scroll to position [15, 0]
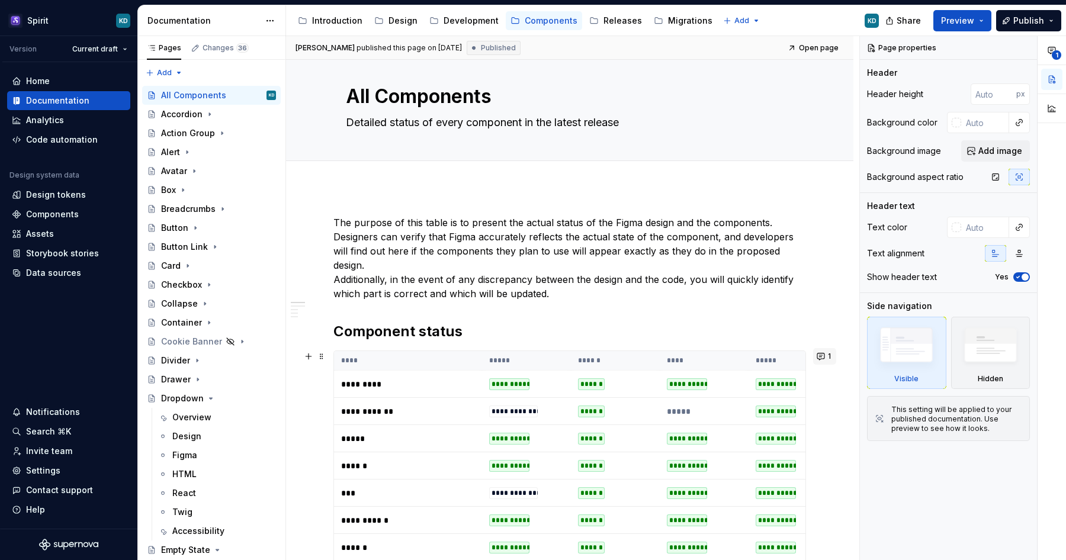
click at [828, 359] on button "1" at bounding box center [824, 356] width 23 height 17
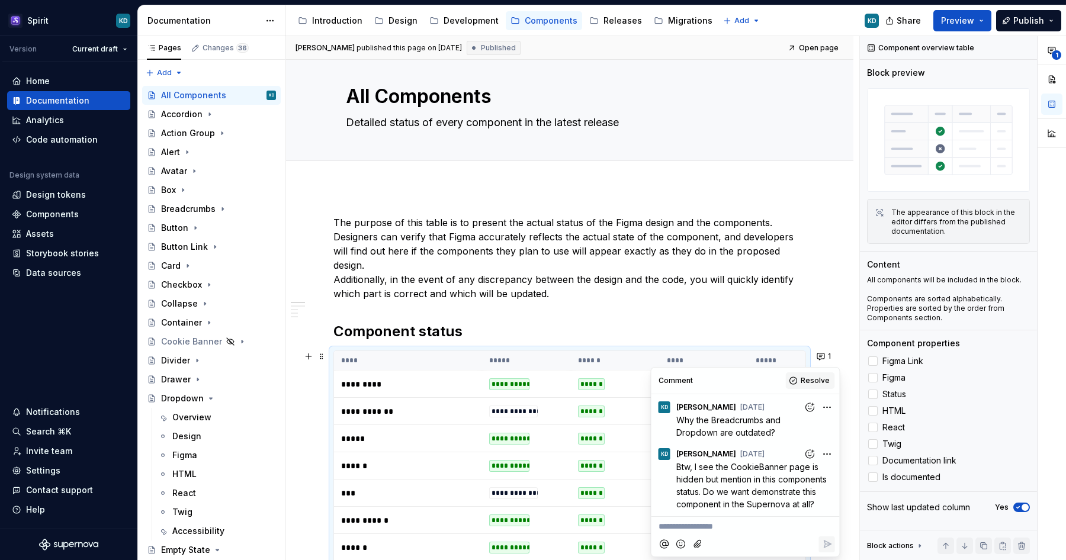
click at [810, 383] on span "Resolve" at bounding box center [815, 380] width 29 height 9
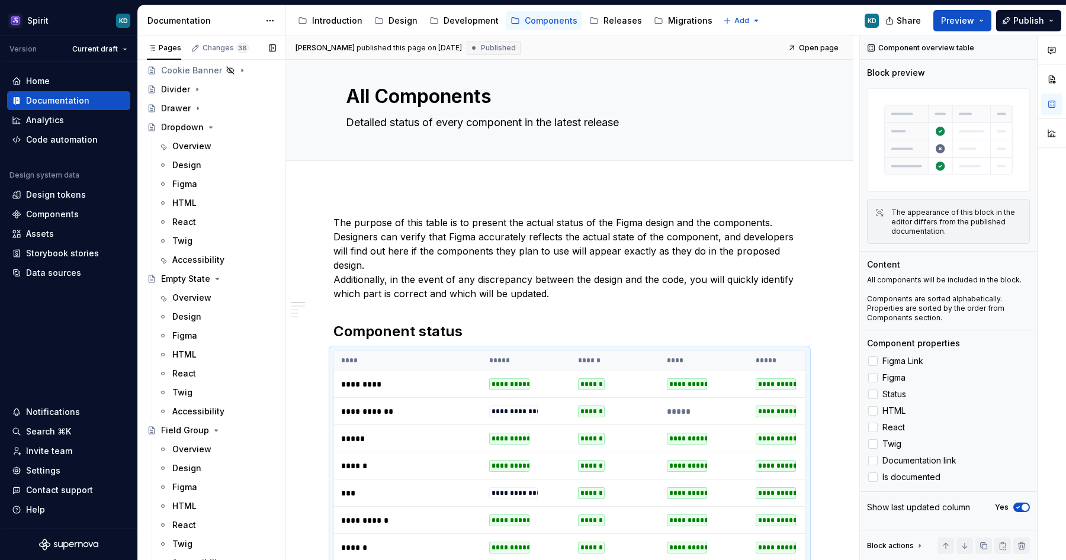
scroll to position [285, 0]
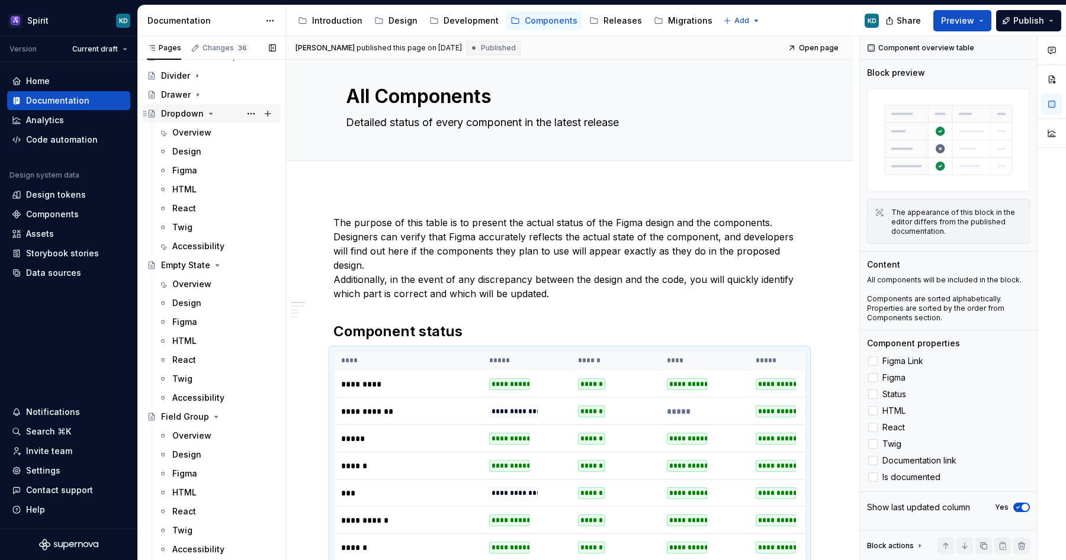
click at [211, 113] on icon "Page tree" at bounding box center [210, 113] width 9 height 9
click at [197, 168] on div "Design" at bounding box center [186, 171] width 29 height 12
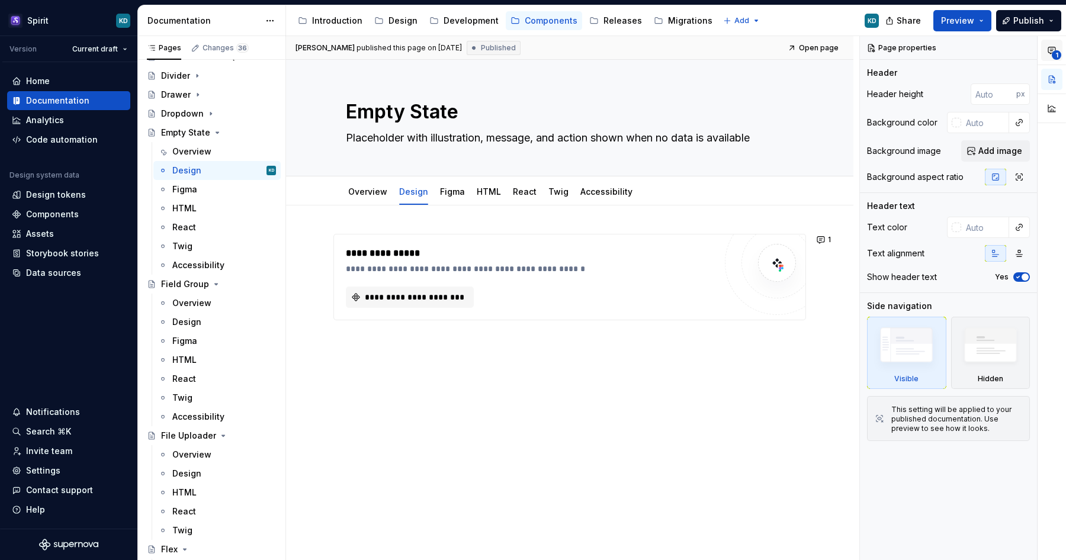
click at [1054, 53] on span "1" at bounding box center [1056, 54] width 9 height 9
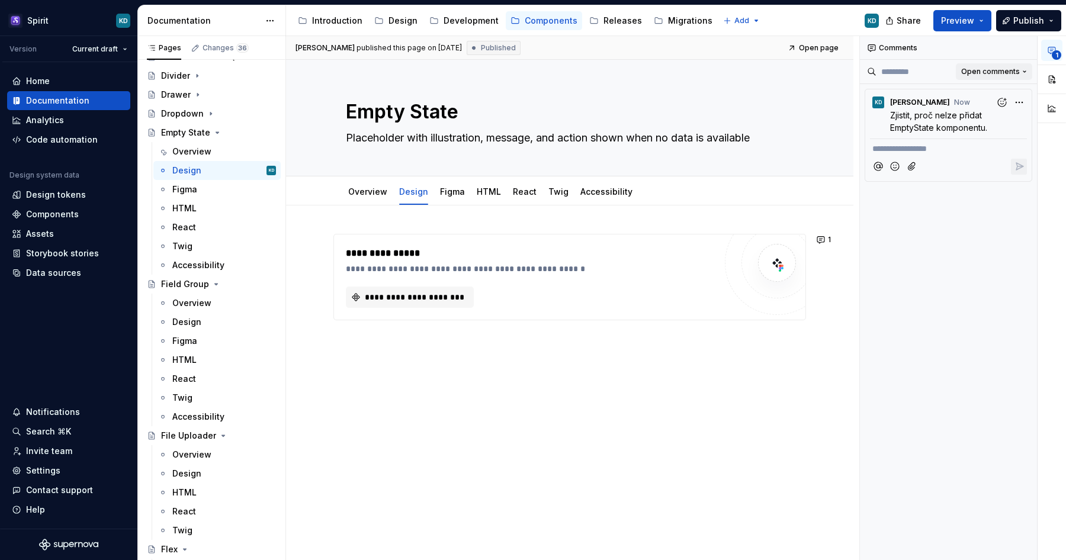
click at [1012, 71] on span "Open comments" at bounding box center [990, 71] width 59 height 9
click at [986, 113] on div "Resolved" at bounding box center [986, 114] width 77 height 12
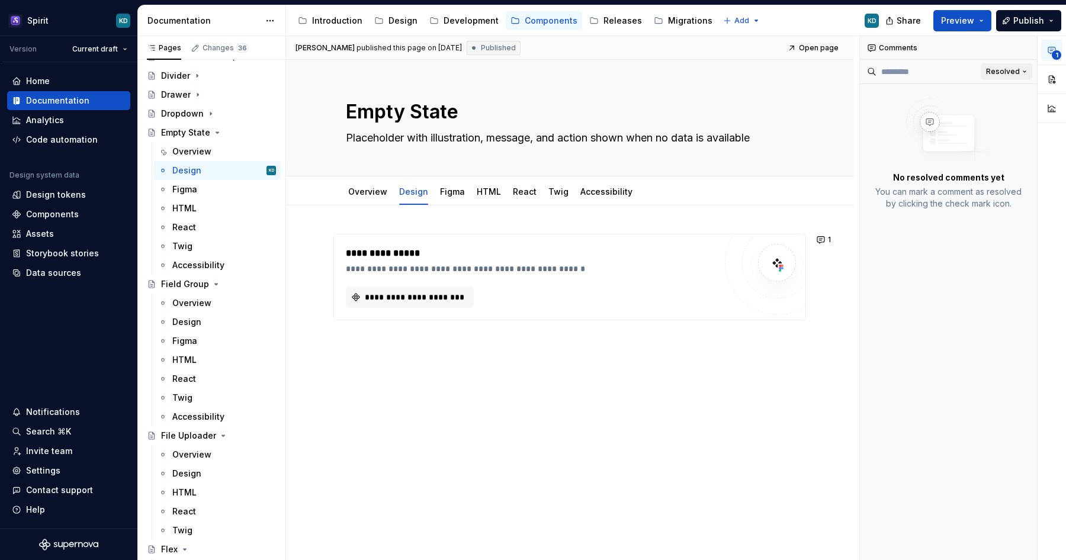
click at [1006, 74] on span "Resolved" at bounding box center [1003, 71] width 34 height 9
click at [992, 94] on div "Open comments" at bounding box center [986, 95] width 77 height 12
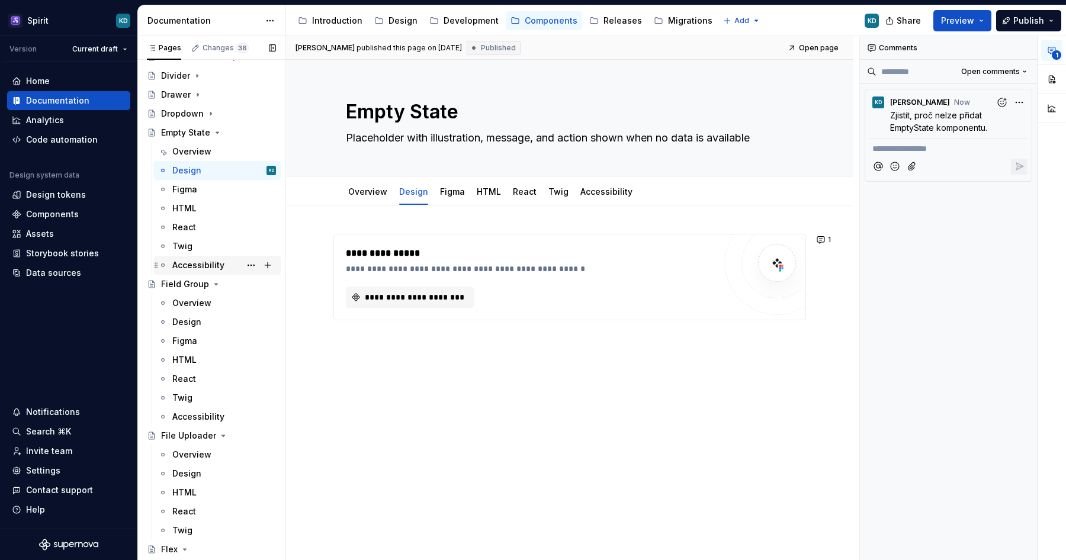
click at [191, 262] on div "Accessibility" at bounding box center [198, 265] width 52 height 12
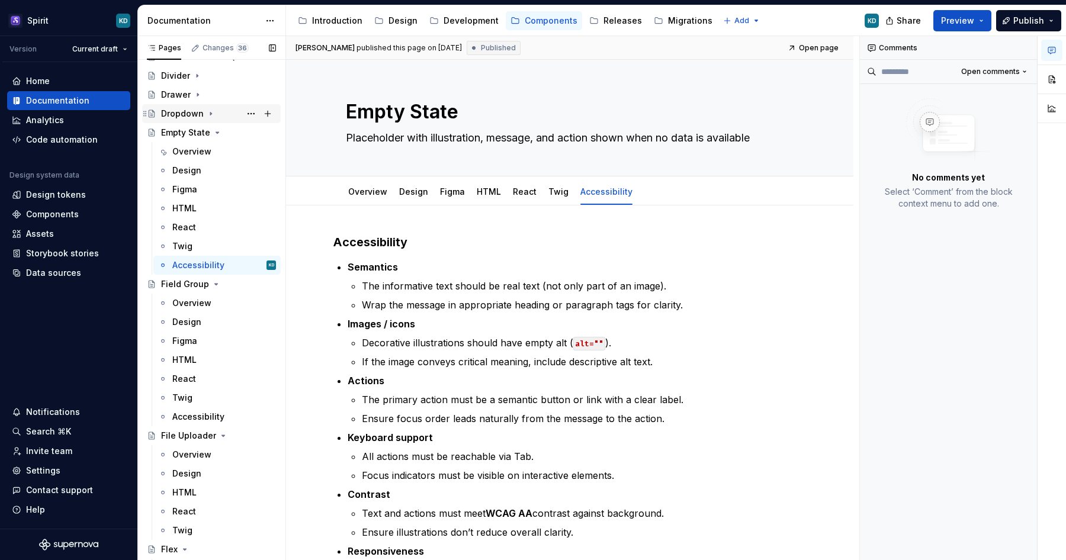
click at [210, 114] on icon "Page tree" at bounding box center [210, 114] width 1 height 3
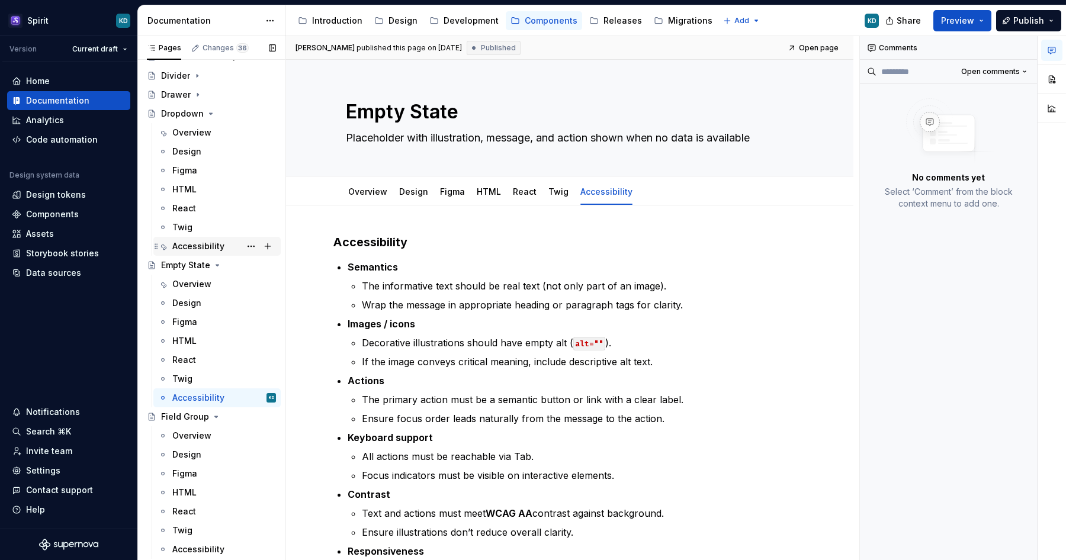
click at [197, 243] on div "Accessibility" at bounding box center [198, 247] width 52 height 12
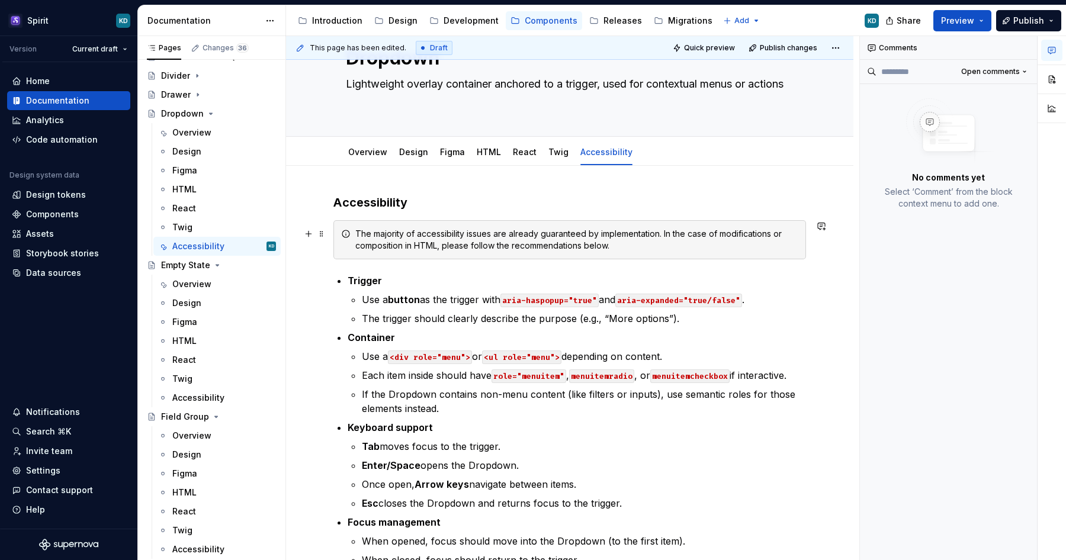
scroll to position [55, 0]
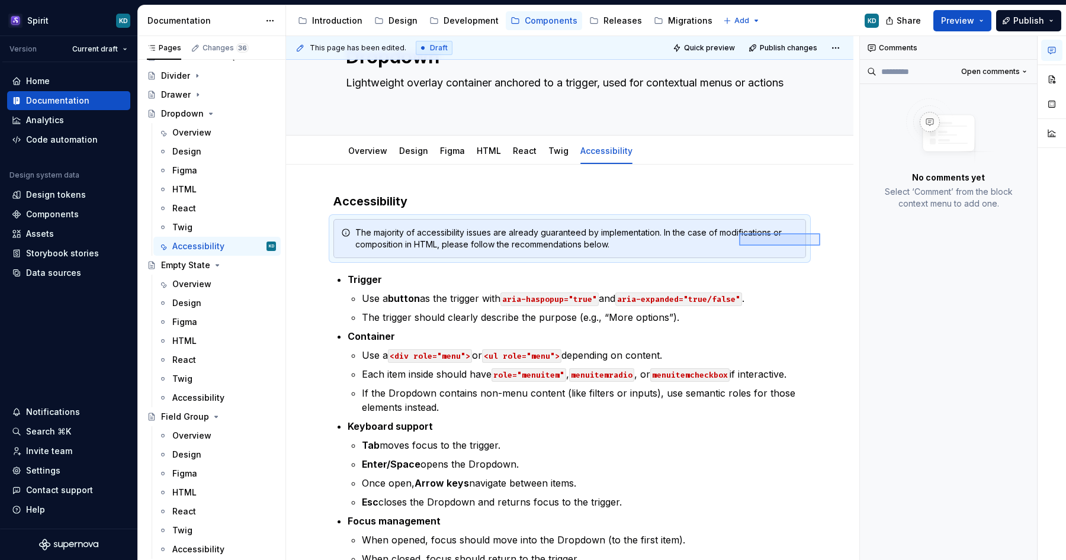
drag, startPoint x: 820, startPoint y: 246, endPoint x: 739, endPoint y: 233, distance: 82.1
click at [739, 233] on div "This page has been edited. Draft Quick preview Publish changes Dropdown Lightwe…" at bounding box center [572, 298] width 573 height 525
click at [209, 395] on div "Accessibility" at bounding box center [198, 398] width 52 height 12
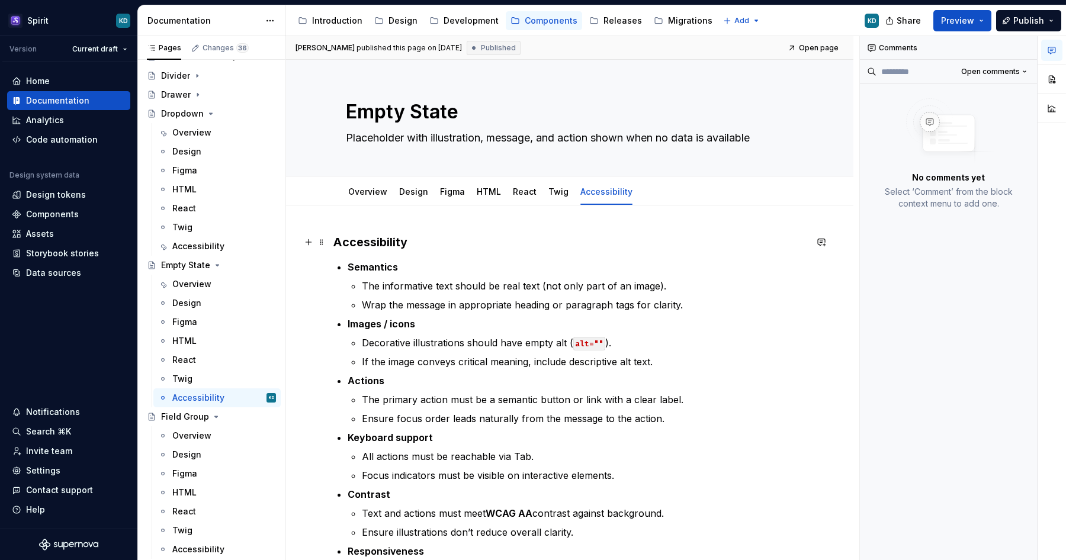
click at [429, 238] on h3 "Accessibility" at bounding box center [570, 242] width 473 height 17
type textarea "*"
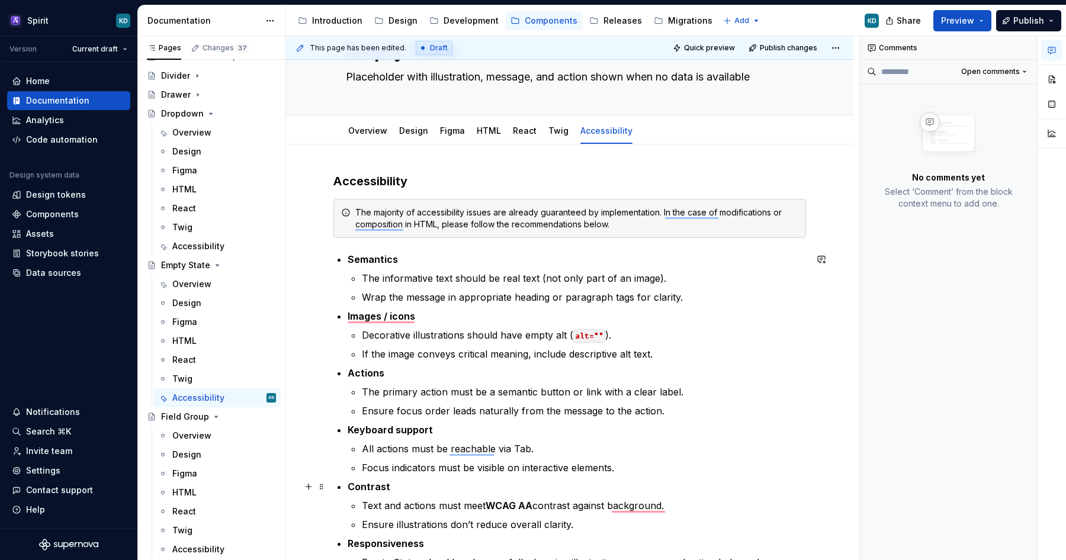
scroll to position [79, 0]
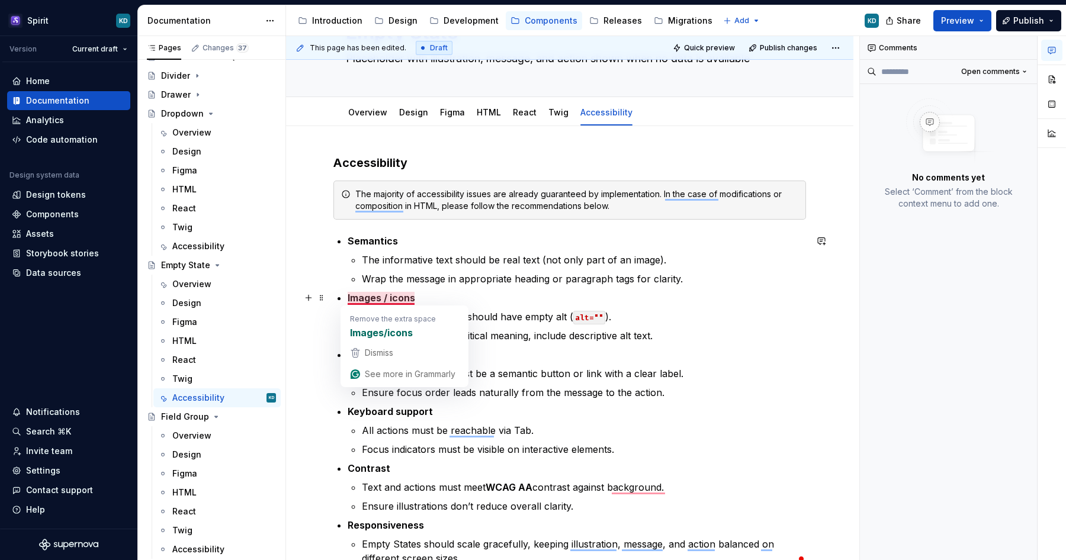
click at [384, 298] on strong "Images / icons" at bounding box center [382, 298] width 68 height 12
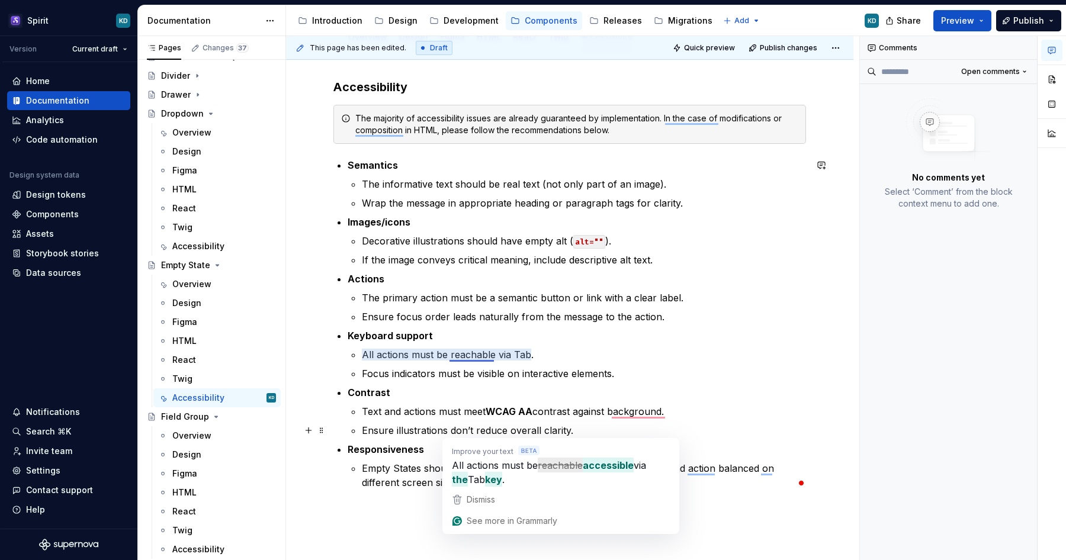
scroll to position [172, 0]
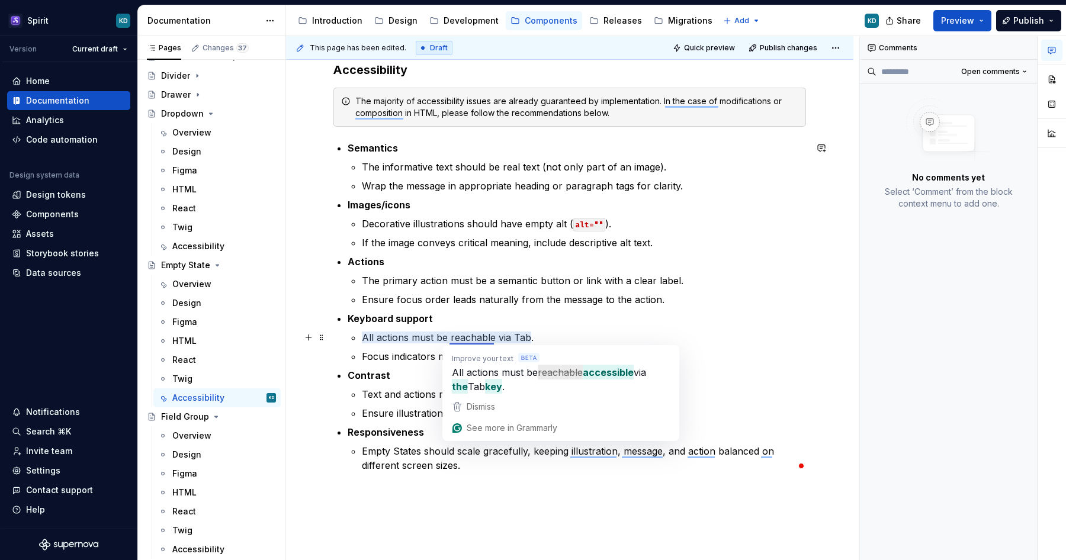
click at [601, 331] on p "All actions must be reachable via Tab." at bounding box center [584, 338] width 444 height 14
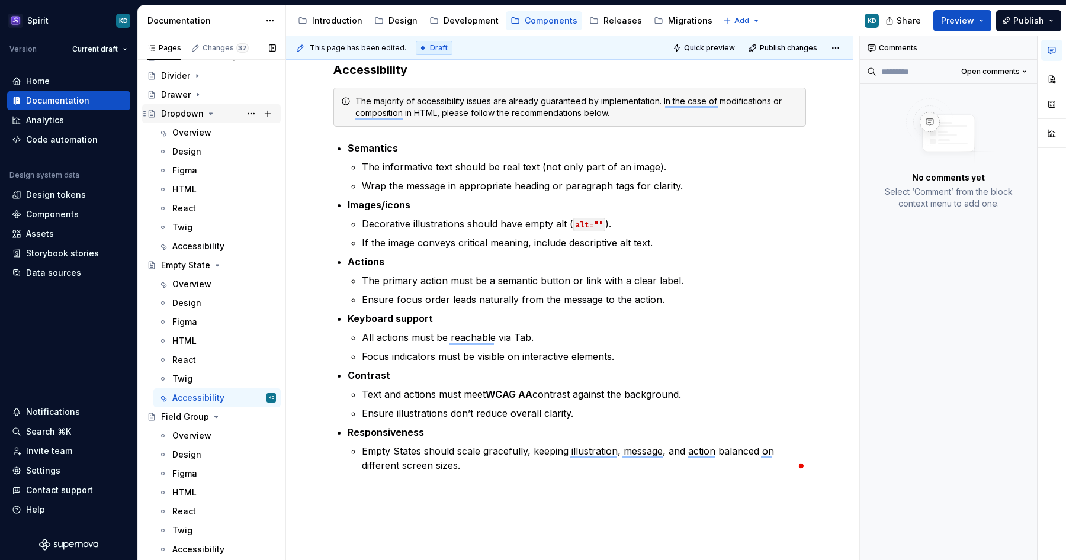
click at [210, 113] on icon "Page tree" at bounding box center [211, 113] width 3 height 1
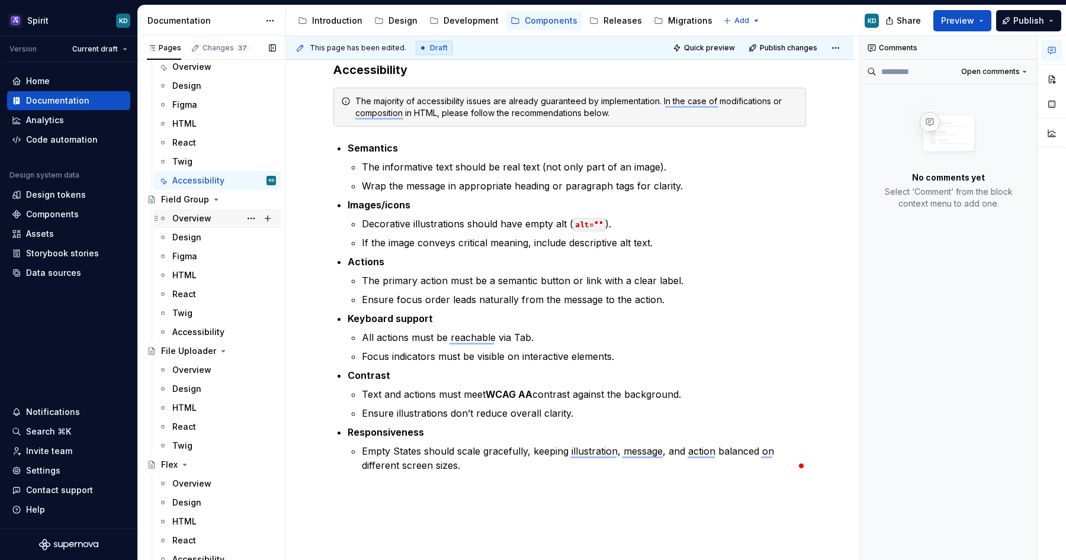
scroll to position [368, 0]
click at [206, 220] on div "Overview" at bounding box center [191, 220] width 39 height 12
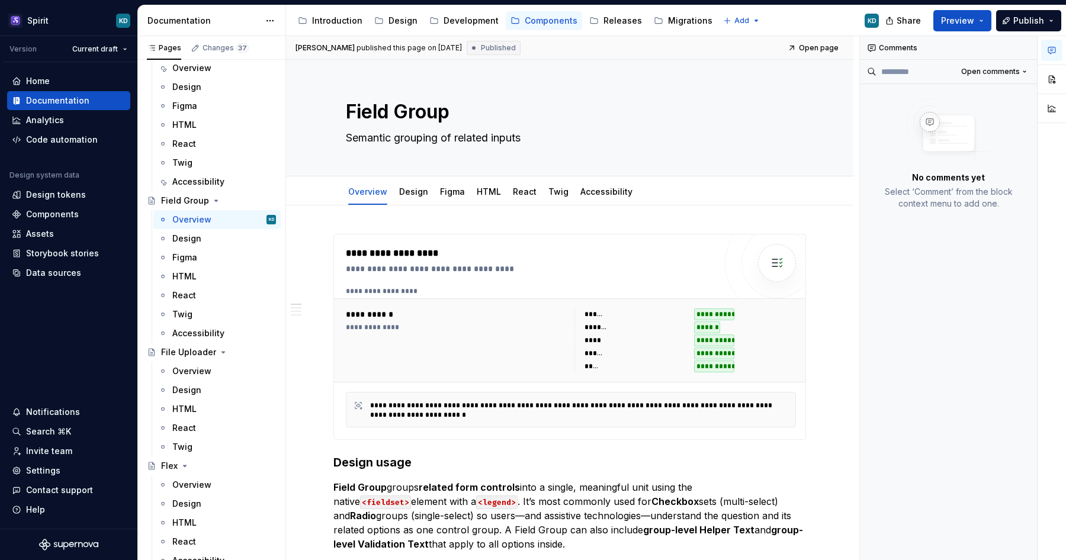
type textarea "*"
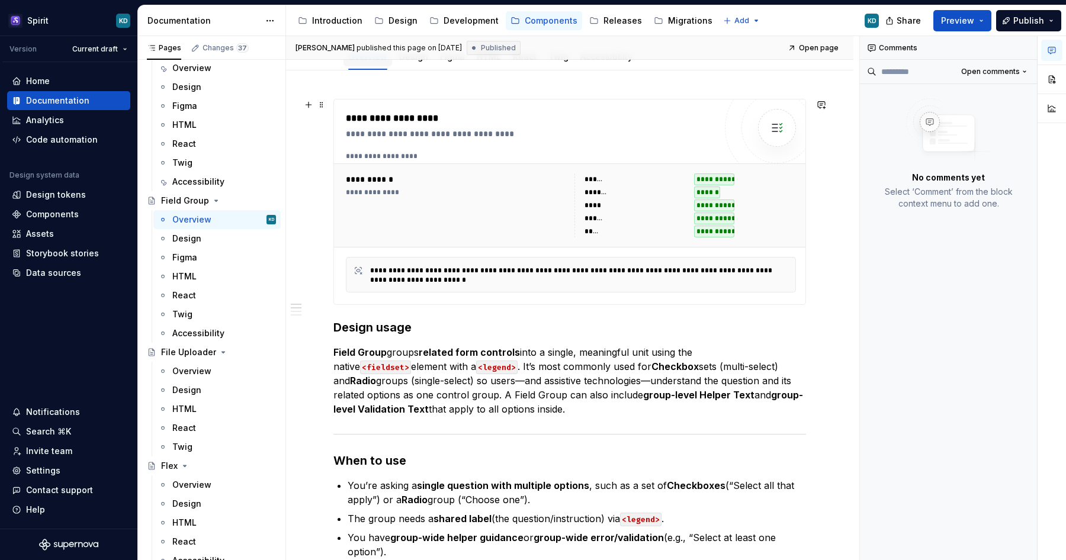
scroll to position [142, 0]
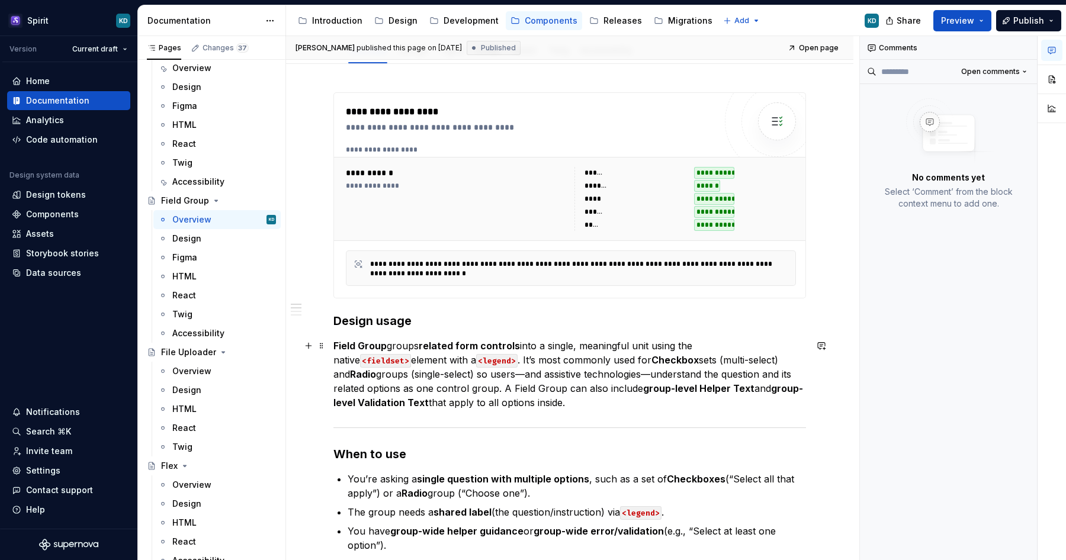
click at [451, 374] on p "Field Group groups related form controls into a single, meaningful unit using t…" at bounding box center [570, 374] width 473 height 71
type textarea "*"
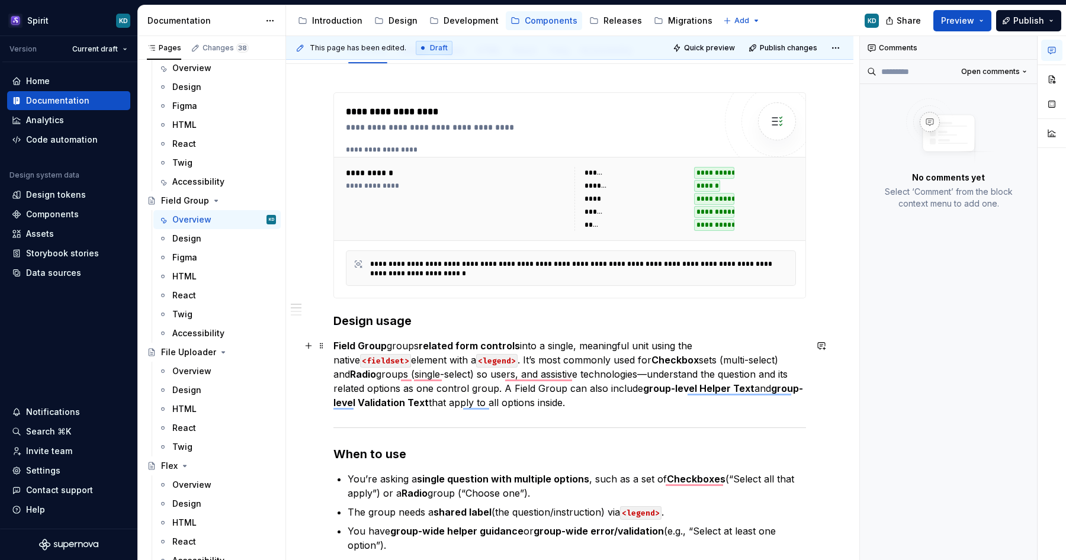
click at [575, 377] on p "Field Group groups related form controls into a single, meaningful unit using t…" at bounding box center [570, 374] width 473 height 71
click at [444, 376] on p "Field Group groups related form controls into a single, meaningful unit using t…" at bounding box center [570, 374] width 473 height 71
click at [568, 377] on p "Field Group groups related form controls into a single, meaningful unit using t…" at bounding box center [570, 374] width 473 height 71
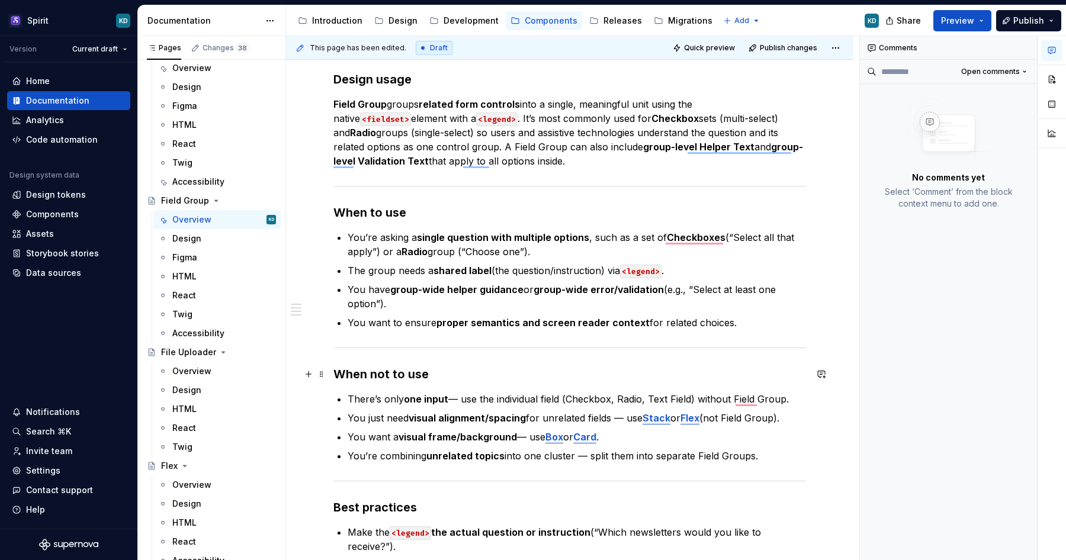
scroll to position [394, 0]
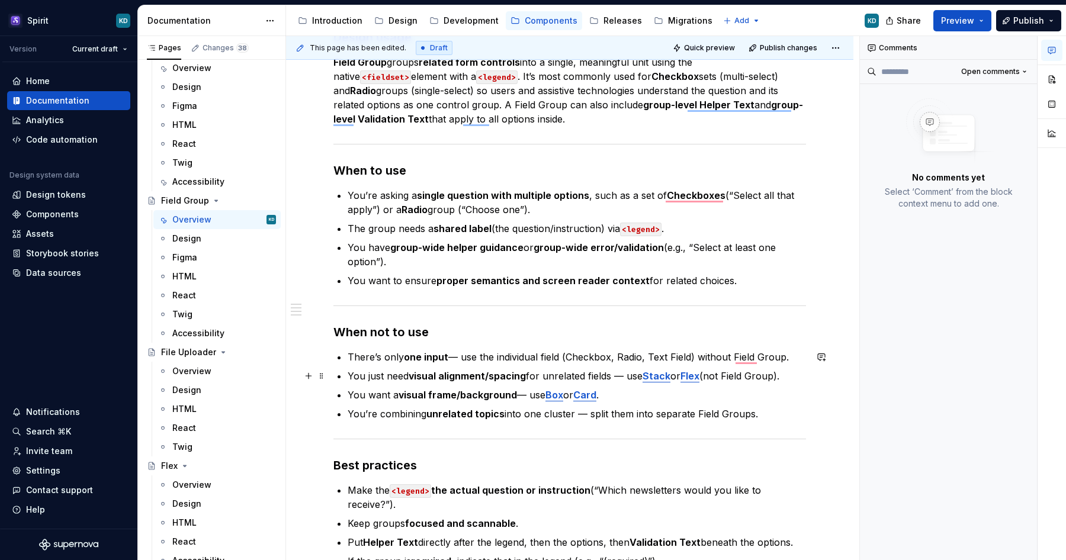
type textarea "*"
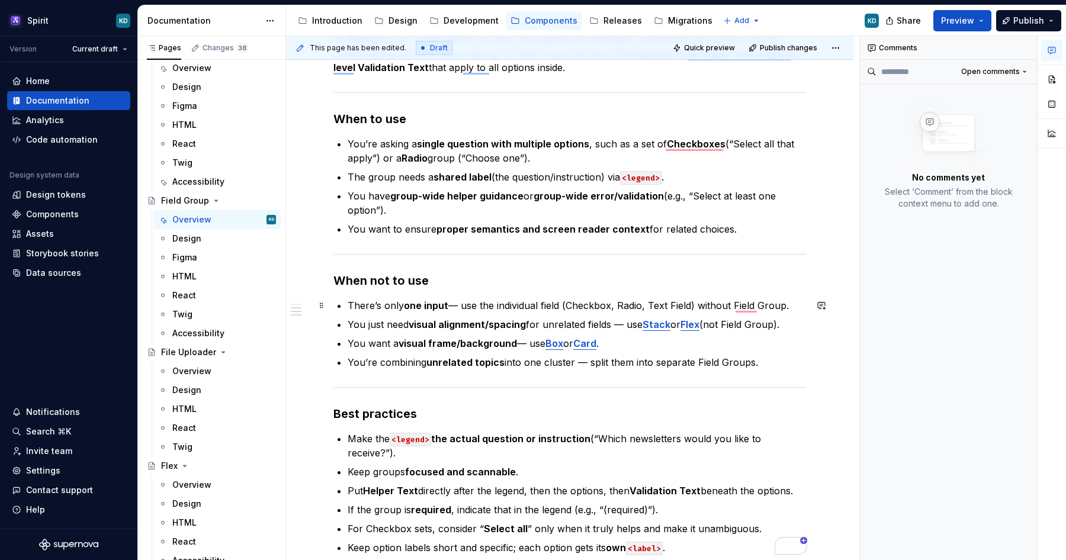
click at [463, 304] on p "There’s only one input — use the individual field (Checkbox, Radio, Text Field)…" at bounding box center [577, 306] width 459 height 14
click at [581, 307] on p "There’s only one input – use the individual field (Checkbox, Radio, Text Field)…" at bounding box center [577, 306] width 459 height 14
click at [864, 282] on button "button" at bounding box center [865, 283] width 17 height 17
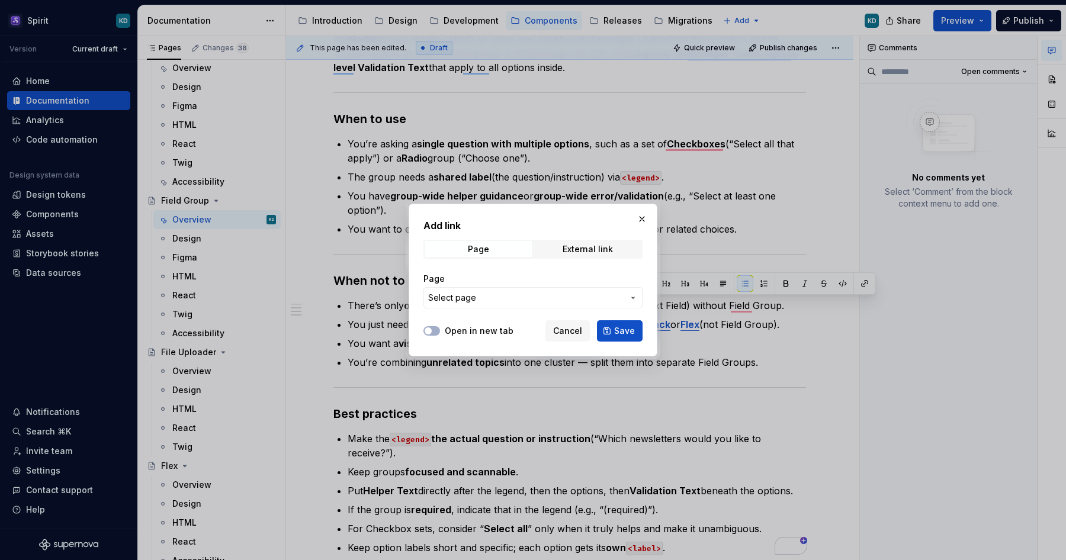
click at [536, 302] on span "Select page" at bounding box center [525, 298] width 195 height 12
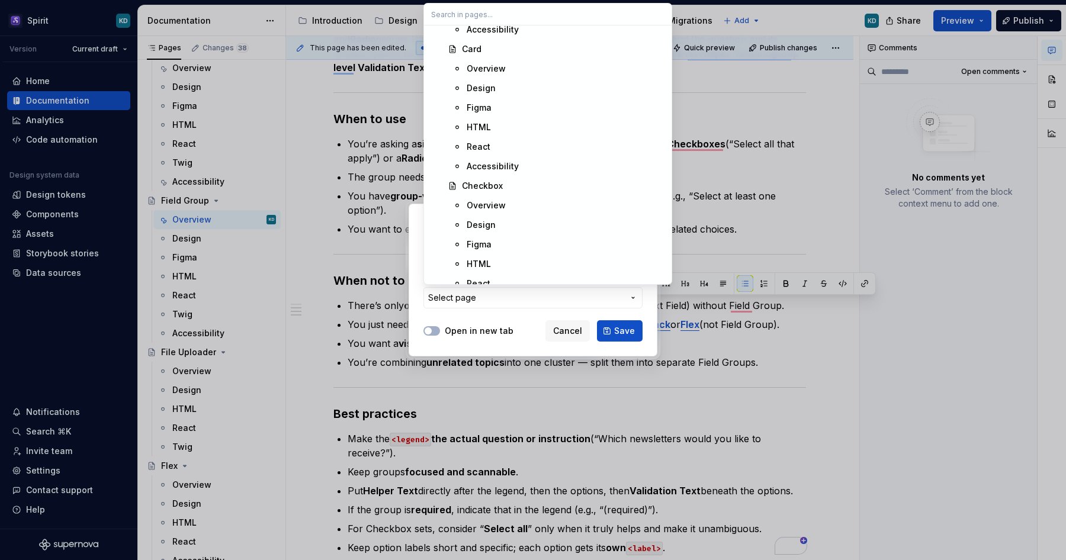
scroll to position [2905, 0]
click at [503, 165] on div "Checkbox" at bounding box center [563, 163] width 203 height 12
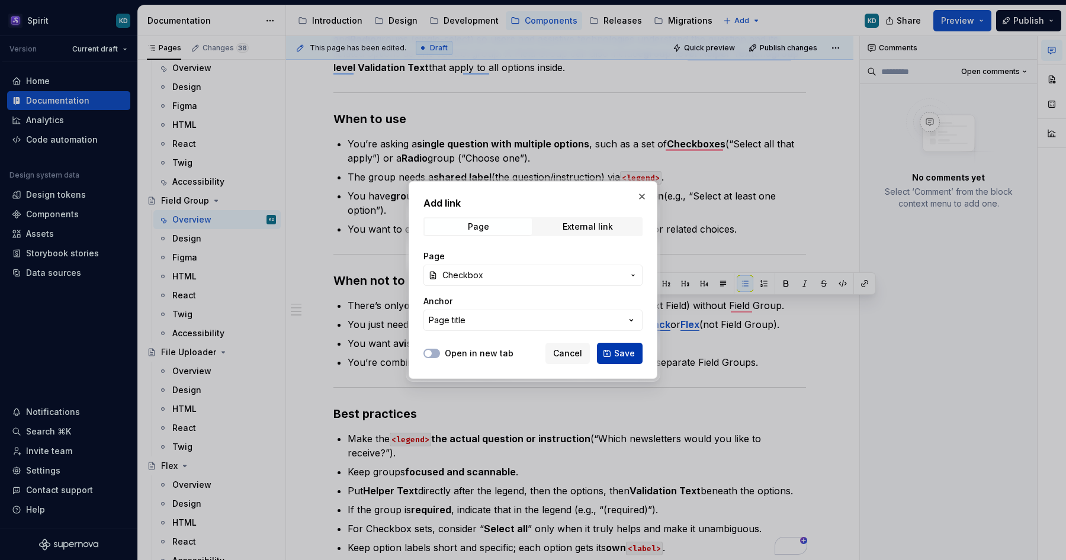
click at [619, 354] on span "Save" at bounding box center [624, 354] width 21 height 12
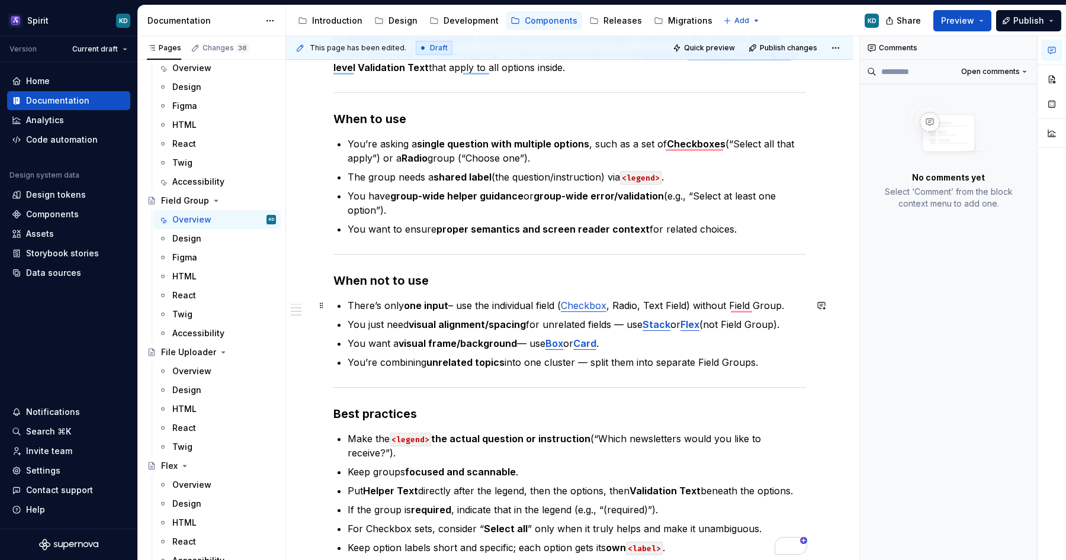
click at [633, 302] on p "There’s only one input – use the individual field ( Checkbox , Radio, Text Fiel…" at bounding box center [577, 306] width 459 height 14
click at [917, 284] on button "button" at bounding box center [915, 283] width 17 height 17
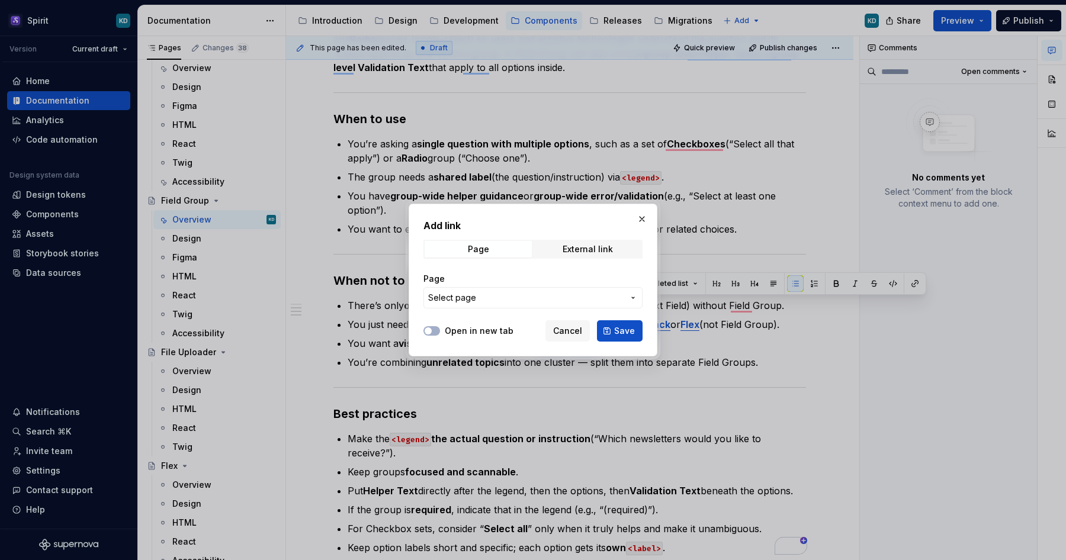
click at [495, 293] on span "Select page" at bounding box center [525, 298] width 195 height 12
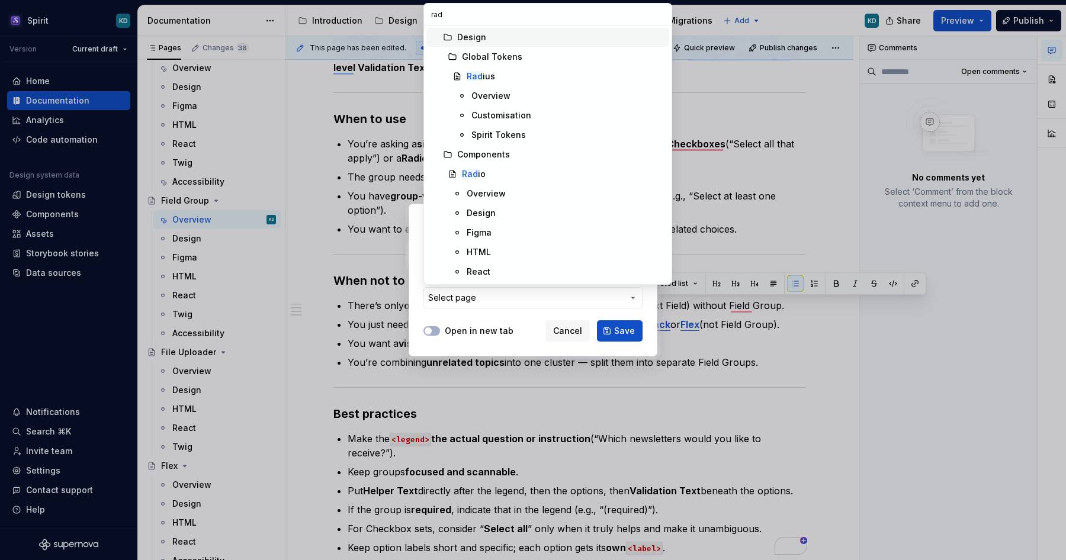
type input "radi"
click at [485, 174] on div "Radi o" at bounding box center [563, 174] width 203 height 12
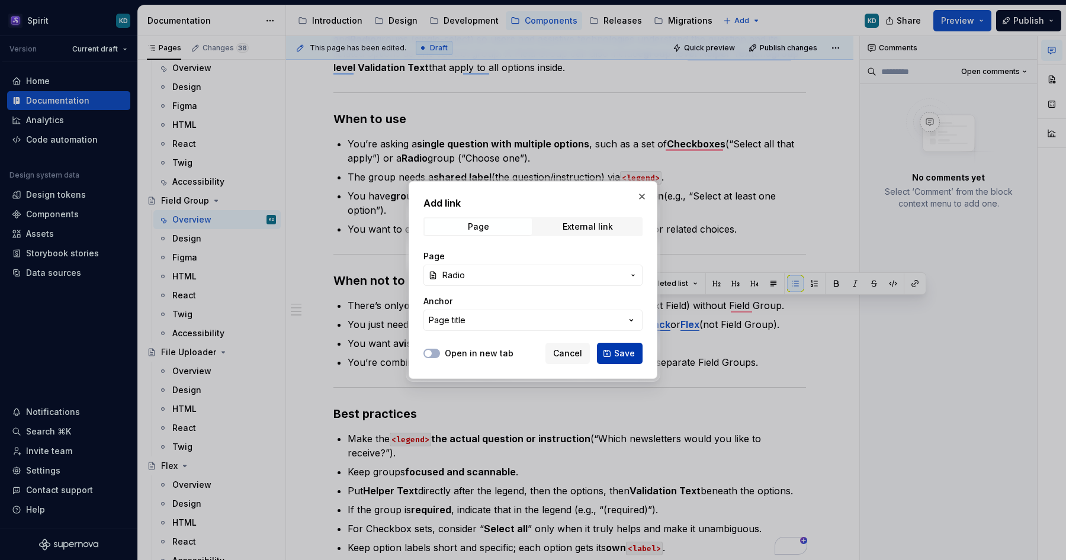
click at [627, 347] on button "Save" at bounding box center [620, 353] width 46 height 21
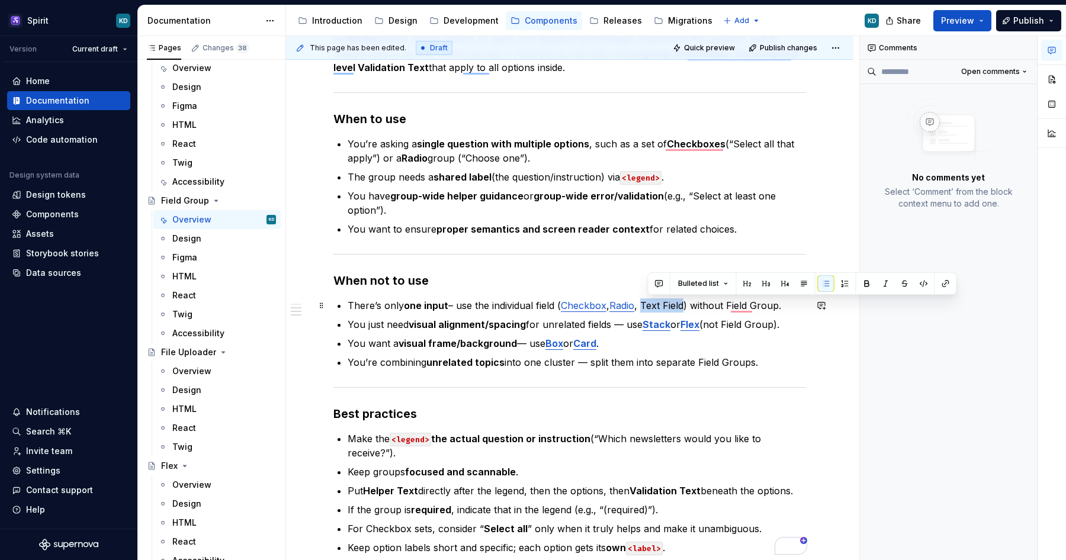
drag, startPoint x: 649, startPoint y: 306, endPoint x: 691, endPoint y: 305, distance: 41.5
click at [691, 305] on p "There’s only one input – use the individual field ( Checkbox , Radio , Text Fie…" at bounding box center [577, 306] width 459 height 14
click at [948, 284] on button "button" at bounding box center [946, 283] width 17 height 17
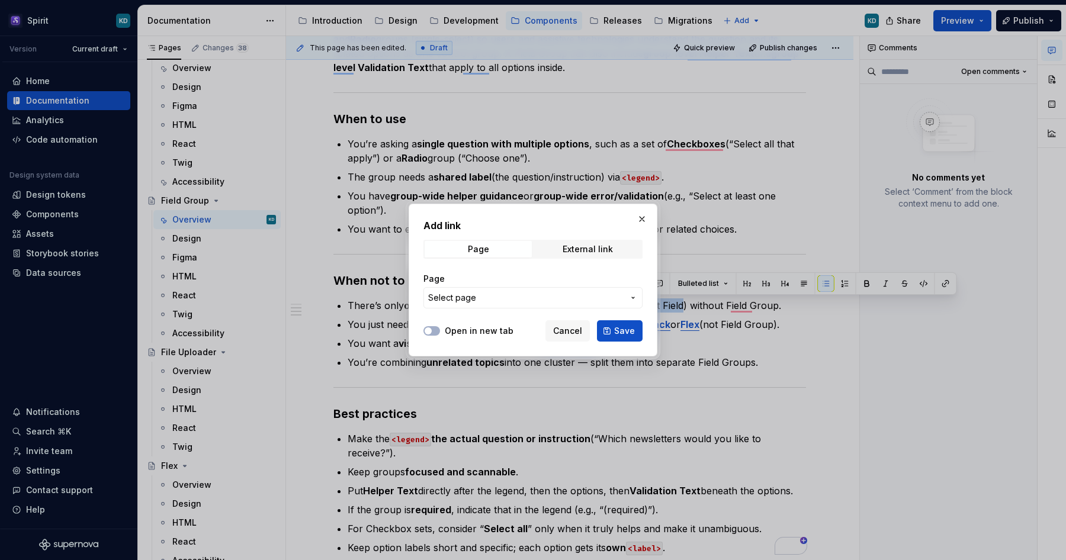
click at [493, 299] on span "Select page" at bounding box center [525, 298] width 195 height 12
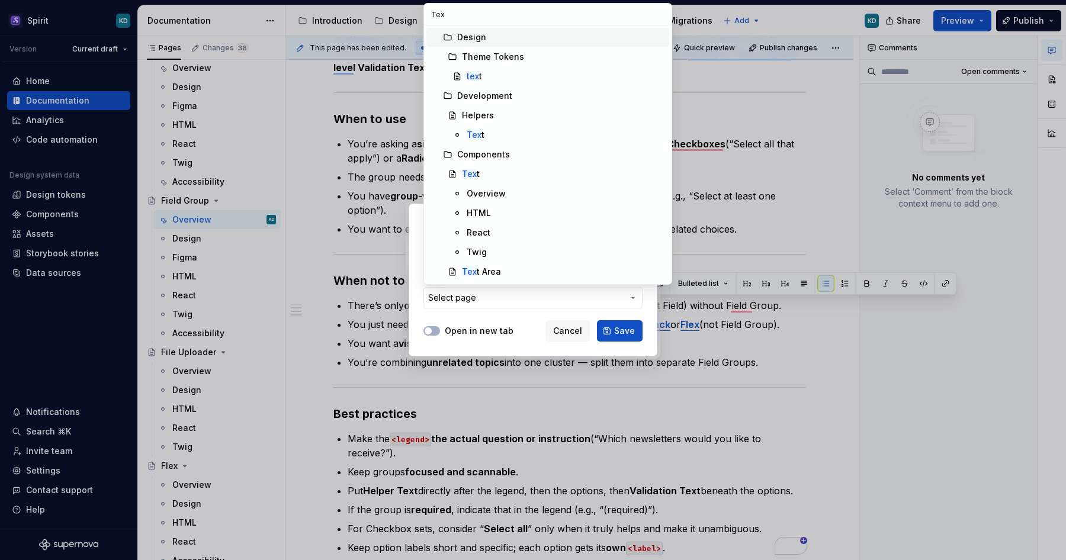
type input "Text"
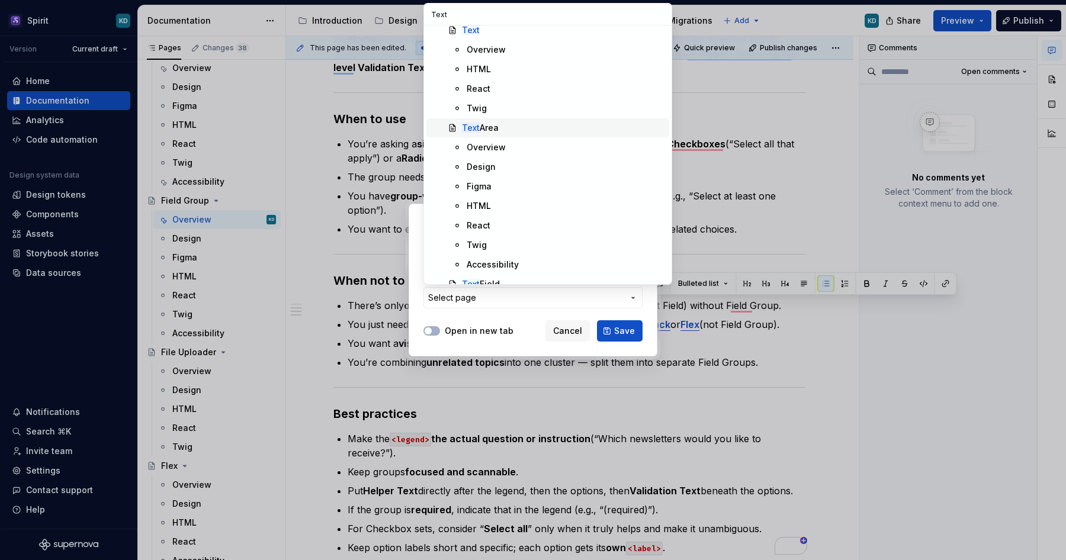
scroll to position [162, 0]
click at [483, 263] on div "Text Field" at bounding box center [481, 267] width 38 height 12
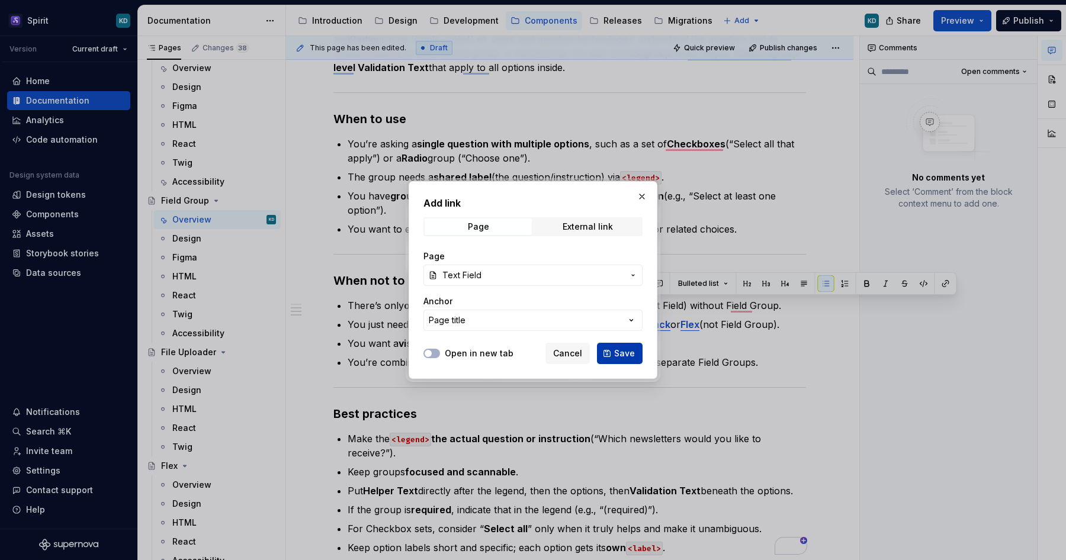
click at [627, 353] on span "Save" at bounding box center [624, 354] width 21 height 12
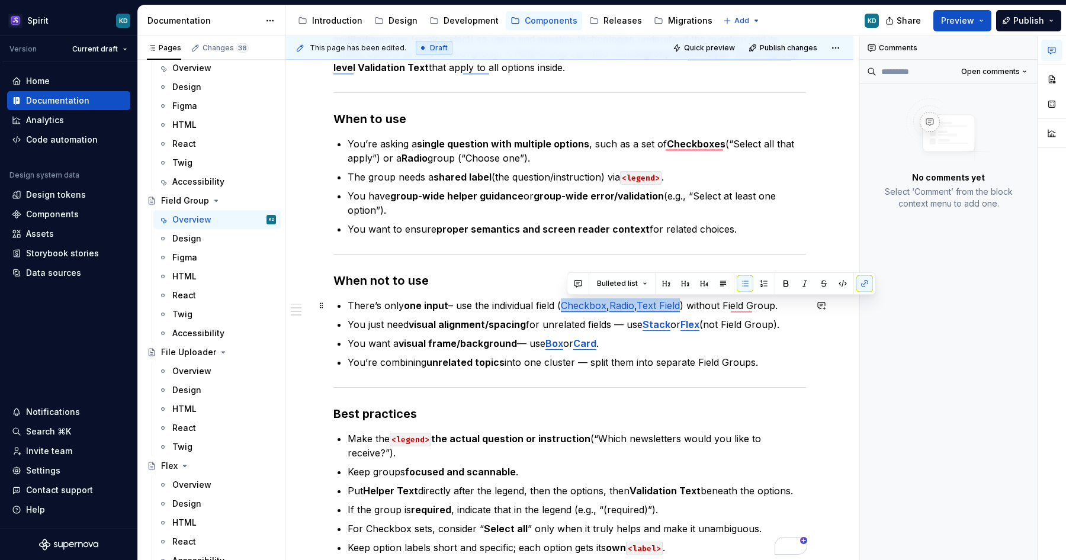
drag, startPoint x: 569, startPoint y: 307, endPoint x: 690, endPoint y: 304, distance: 120.9
click at [690, 304] on p "There’s only one input – use the individual field ( Checkbox , Radio , Text Fie…" at bounding box center [577, 306] width 459 height 14
click at [523, 327] on strong "visual alignment/spacing" at bounding box center [467, 325] width 117 height 12
click at [627, 323] on p "You just need visual alignment/spacing for unrelated fields — use Stack or Flex…" at bounding box center [577, 325] width 459 height 14
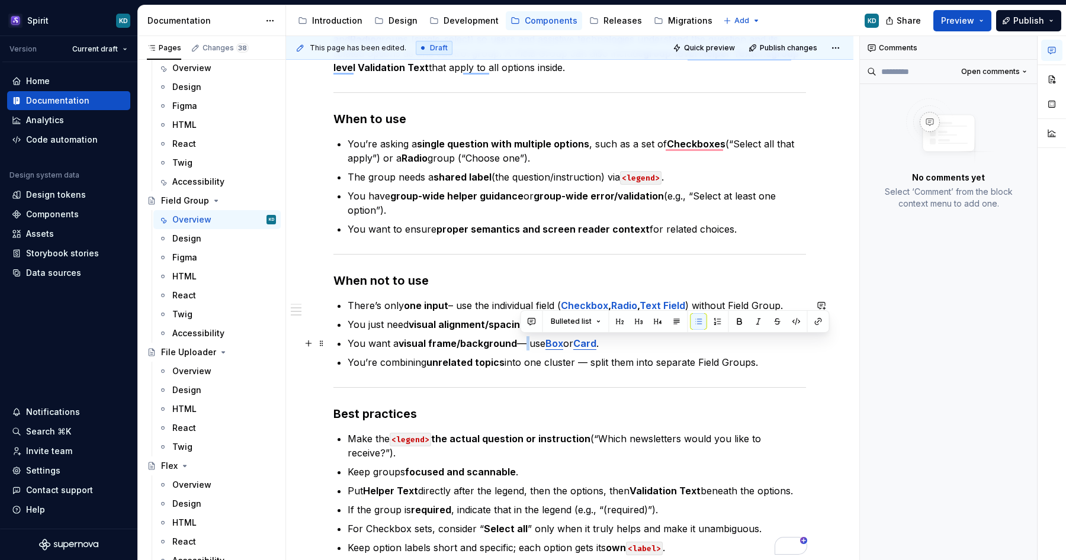
drag, startPoint x: 521, startPoint y: 345, endPoint x: 530, endPoint y: 344, distance: 8.3
click at [530, 344] on p "You want a visual frame/background — use Box or Card ." at bounding box center [577, 343] width 459 height 14
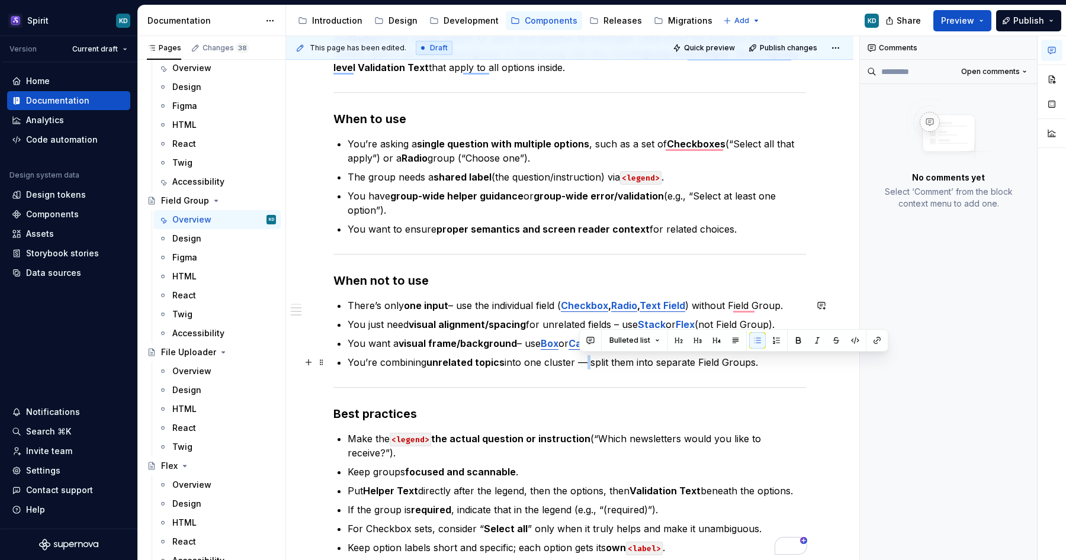
drag, startPoint x: 579, startPoint y: 363, endPoint x: 589, endPoint y: 363, distance: 10.1
click at [589, 363] on p "You’re combining unrelated topics into one cluster — split them into separate F…" at bounding box center [577, 362] width 459 height 14
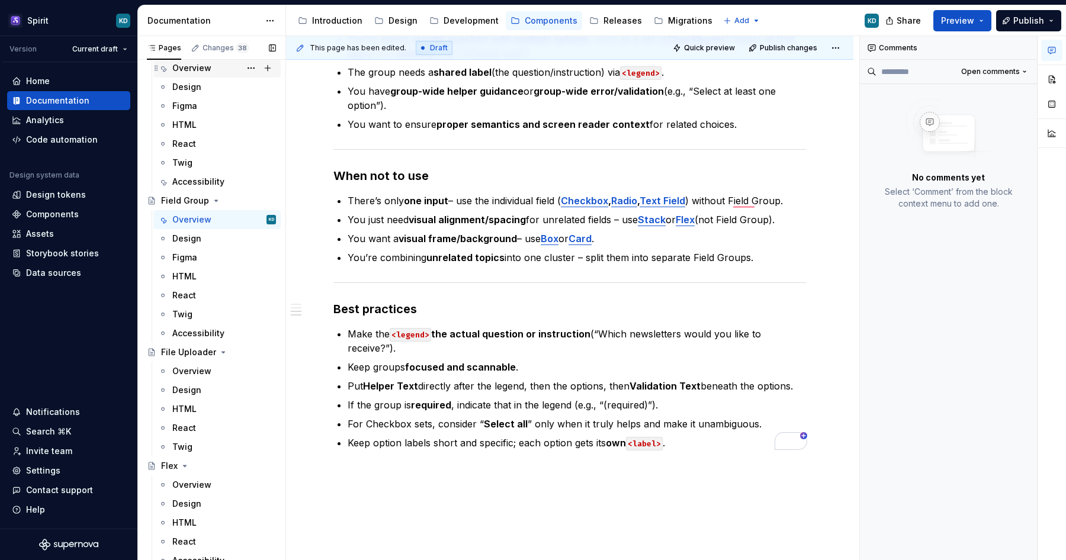
scroll to position [366, 0]
click at [195, 72] on div "Overview" at bounding box center [191, 71] width 39 height 12
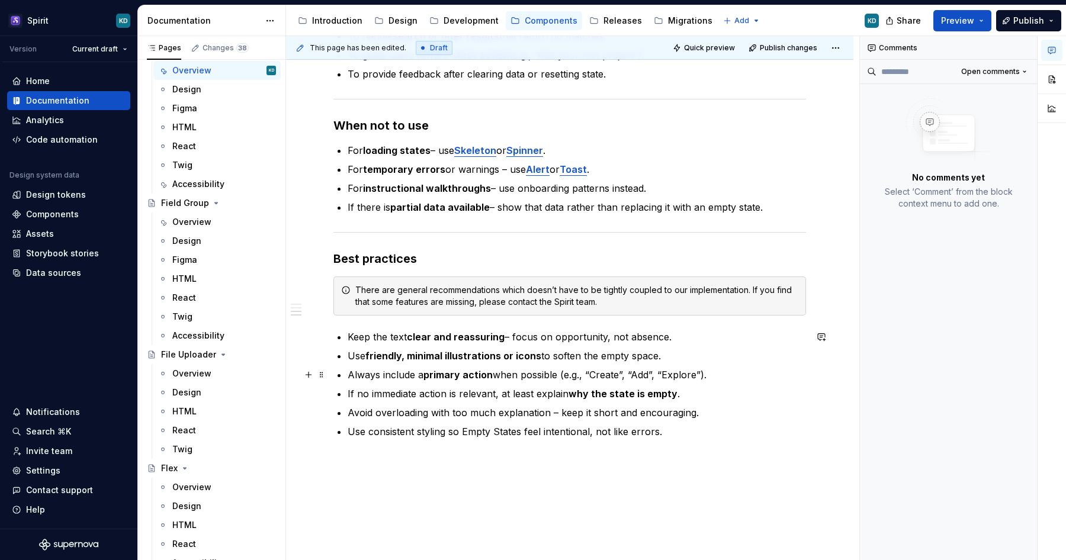
scroll to position [670, 0]
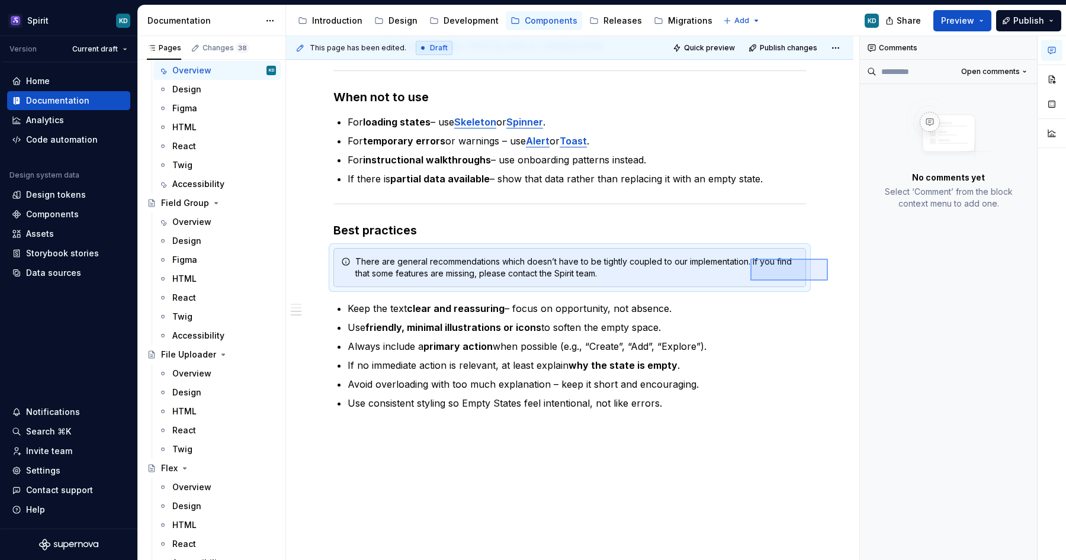
drag, startPoint x: 762, startPoint y: 265, endPoint x: 750, endPoint y: 259, distance: 13.2
click at [750, 259] on div "**********" at bounding box center [572, 298] width 573 height 525
copy strong "Best practices"
click at [206, 224] on div "Overview" at bounding box center [191, 222] width 39 height 12
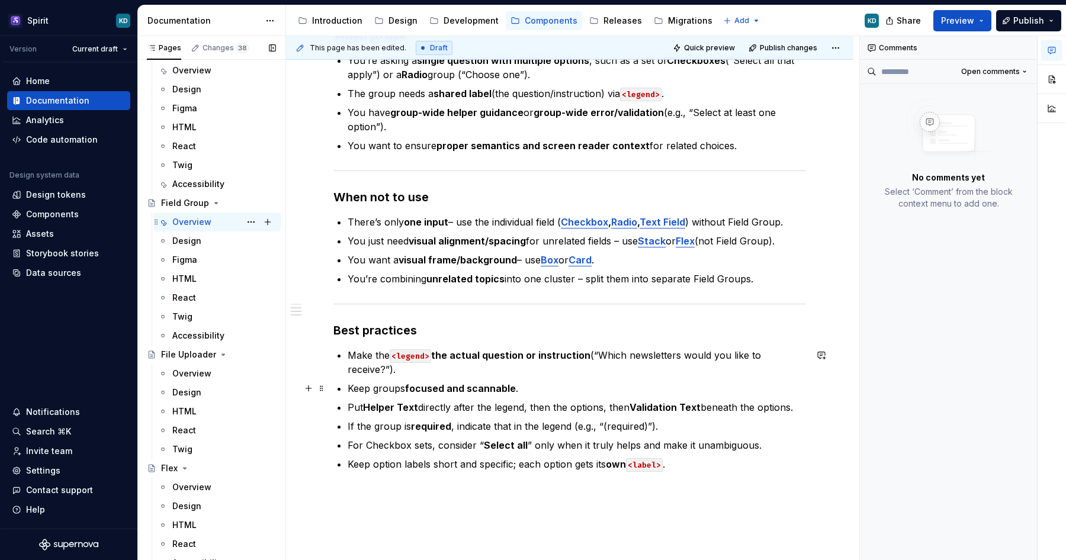
scroll to position [653, 0]
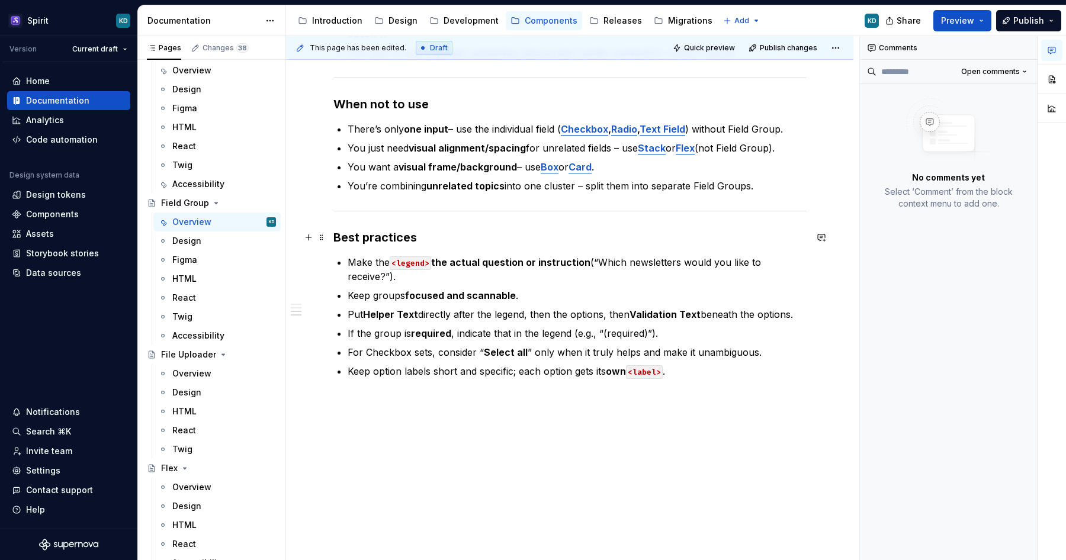
click at [429, 238] on h3 "Best practices" at bounding box center [570, 237] width 473 height 17
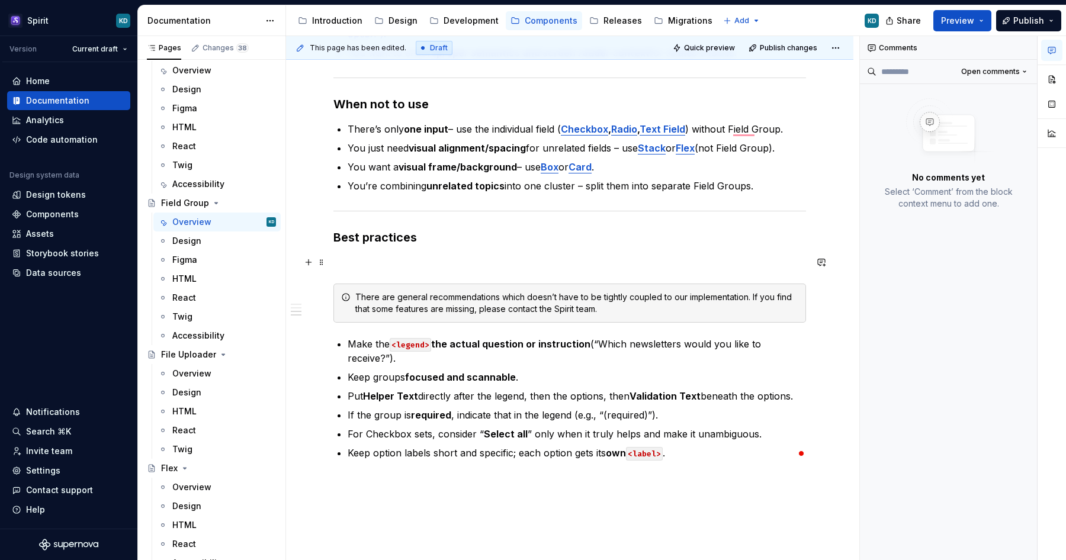
click at [361, 264] on p "To enrich screen reader interactions, please activate Accessibility in Grammarl…" at bounding box center [570, 262] width 473 height 14
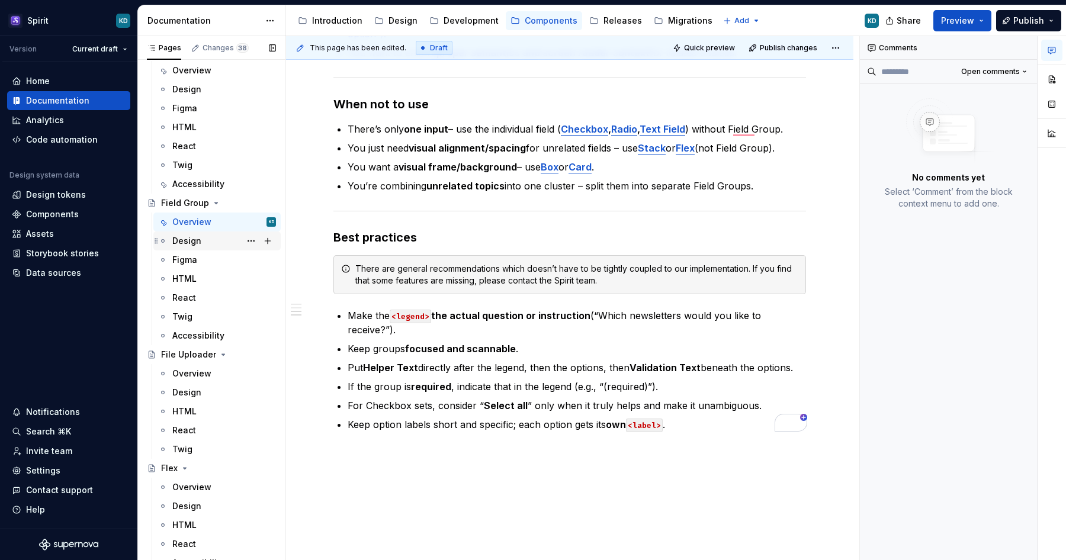
click at [210, 241] on div "Design" at bounding box center [224, 241] width 104 height 17
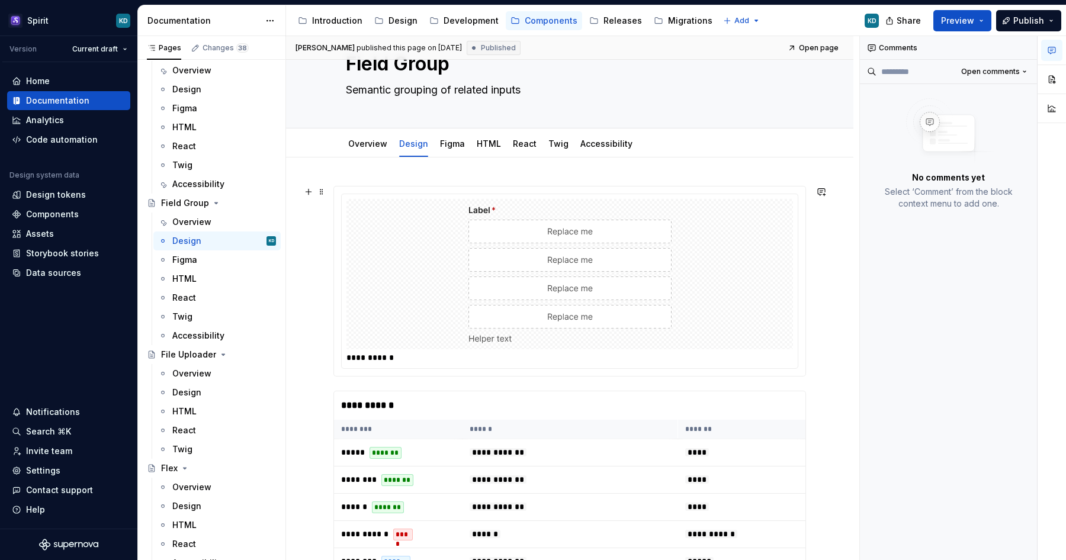
scroll to position [40, 0]
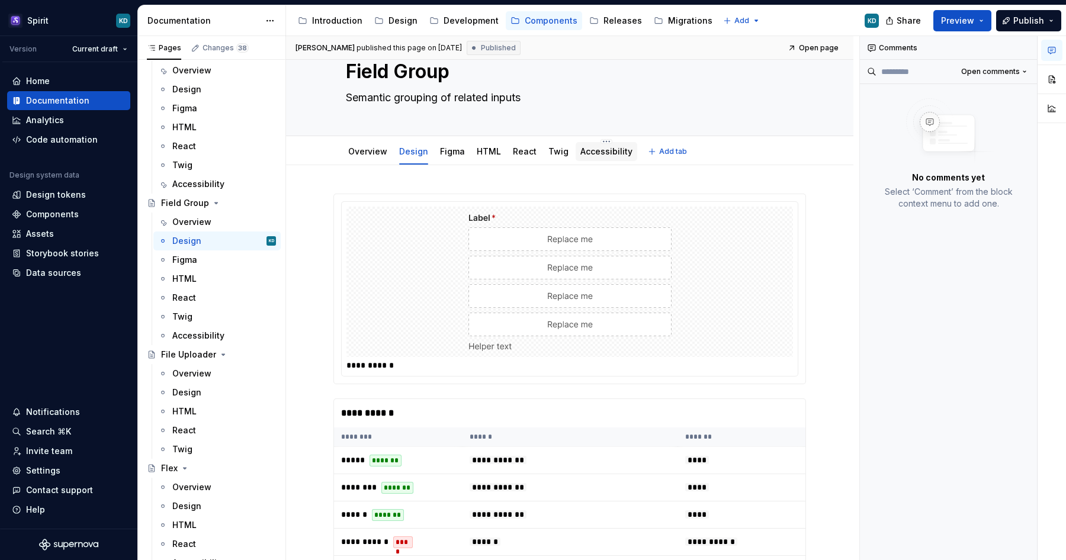
click at [589, 153] on link "Accessibility" at bounding box center [607, 151] width 52 height 10
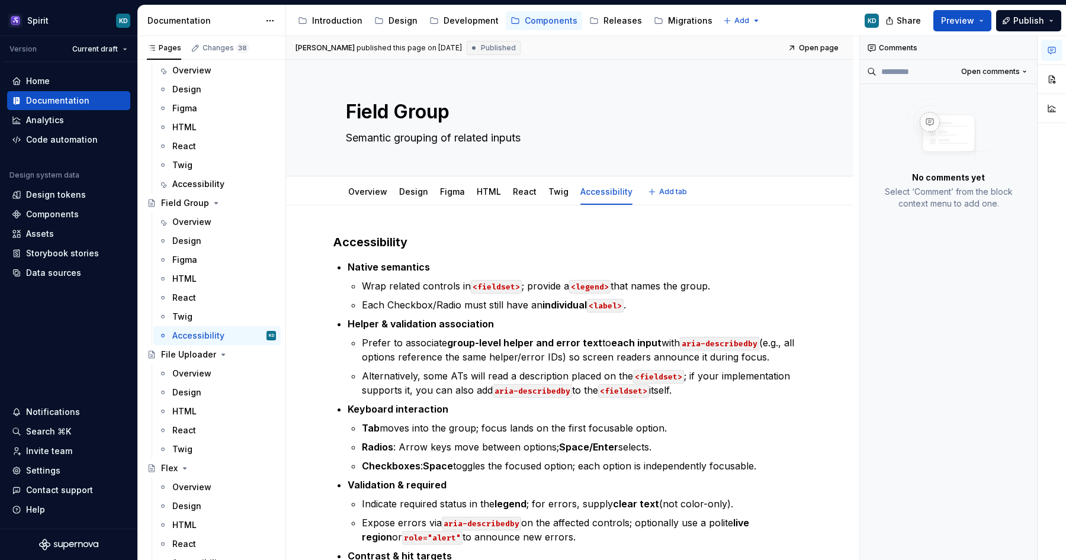
type textarea "*"
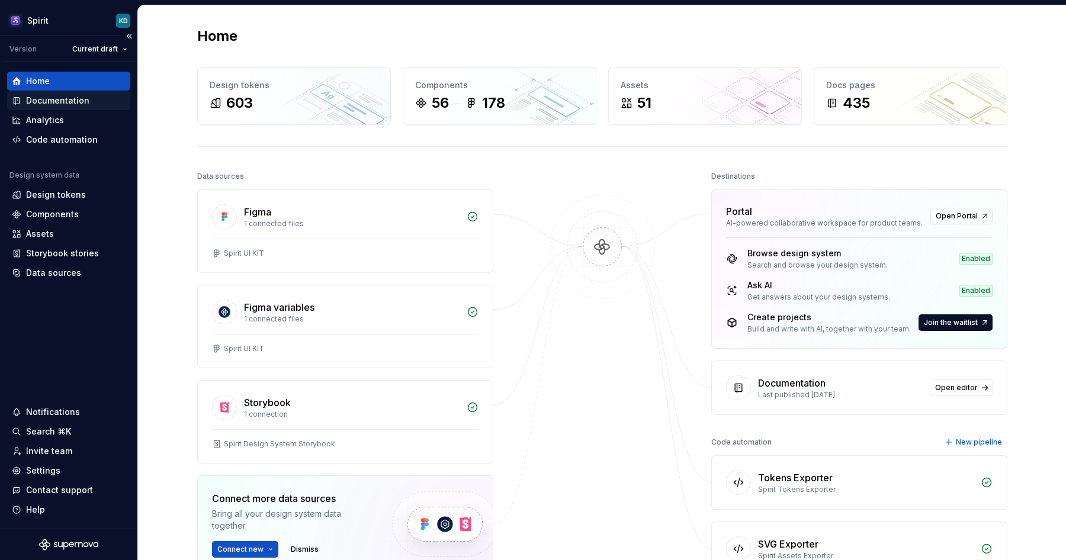
click at [74, 97] on div "Documentation" at bounding box center [57, 101] width 63 height 12
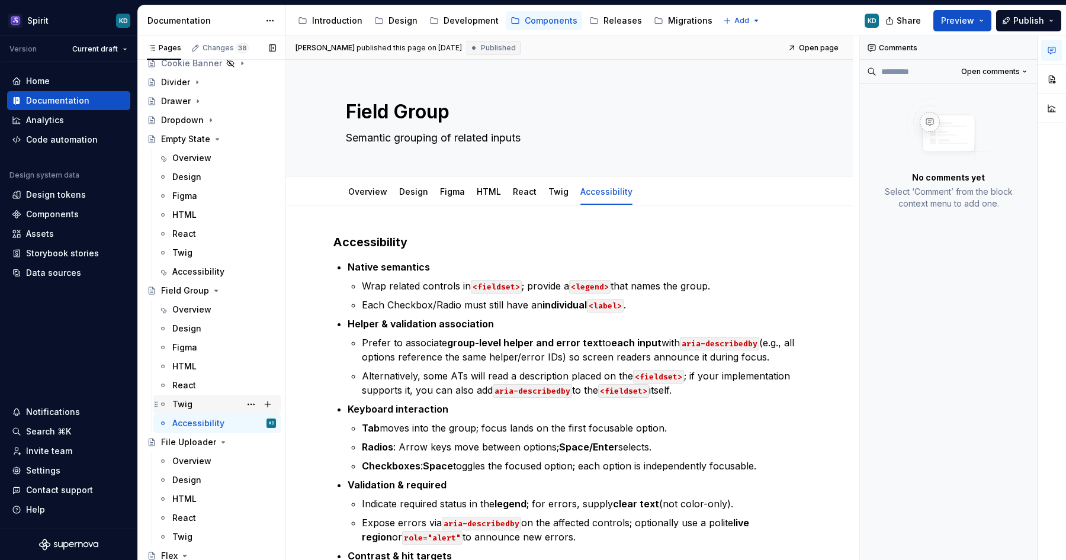
scroll to position [289, 0]
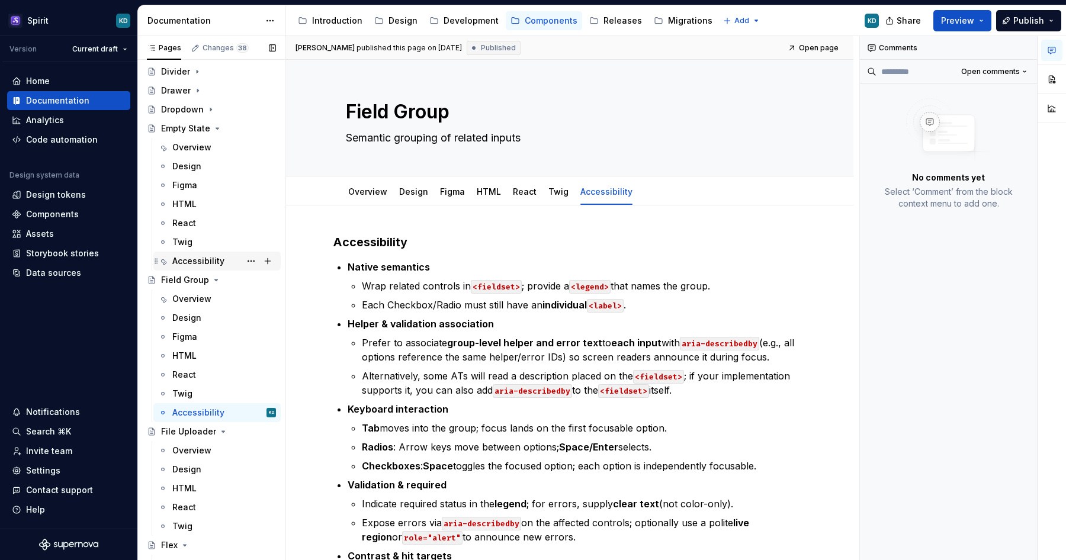
click at [193, 258] on div "Accessibility" at bounding box center [198, 261] width 52 height 12
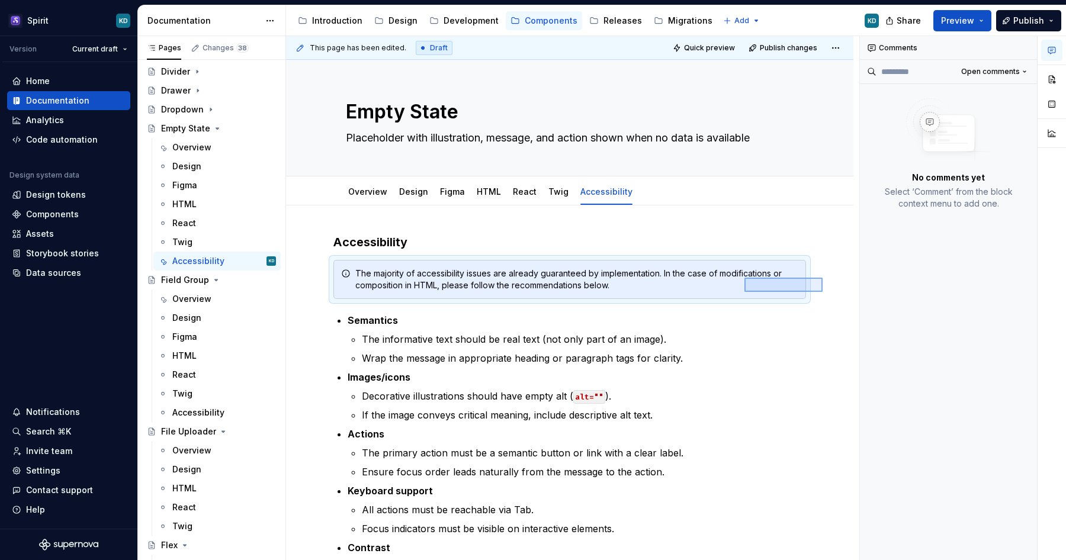
drag, startPoint x: 759, startPoint y: 285, endPoint x: 745, endPoint y: 278, distance: 15.9
click at [745, 278] on div "This page has been edited. Draft Quick preview Publish changes Empty State Plac…" at bounding box center [572, 298] width 573 height 525
click at [195, 411] on div "Accessibility" at bounding box center [198, 413] width 52 height 12
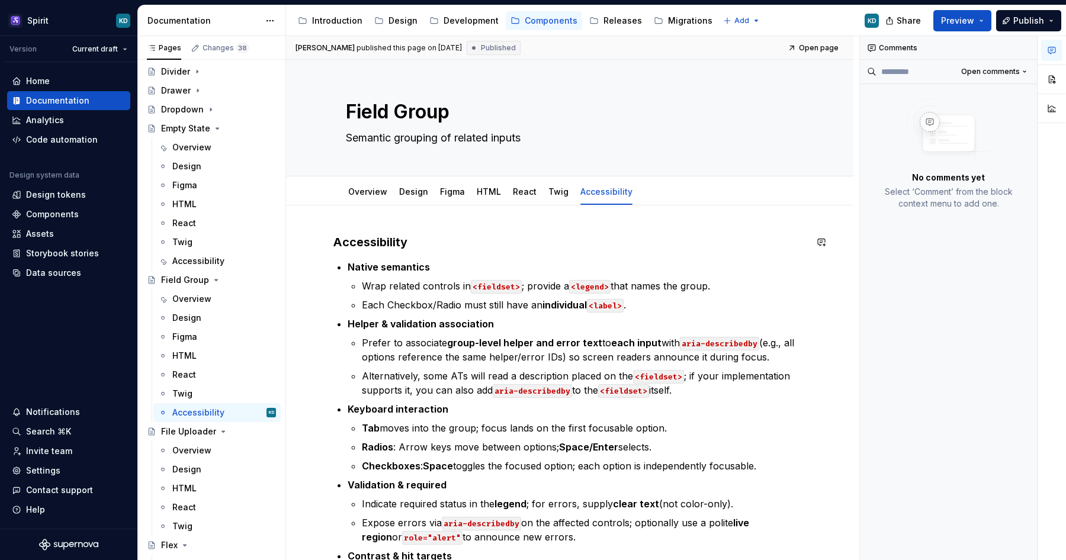
click at [425, 243] on h3 "Accessibility" at bounding box center [570, 242] width 473 height 17
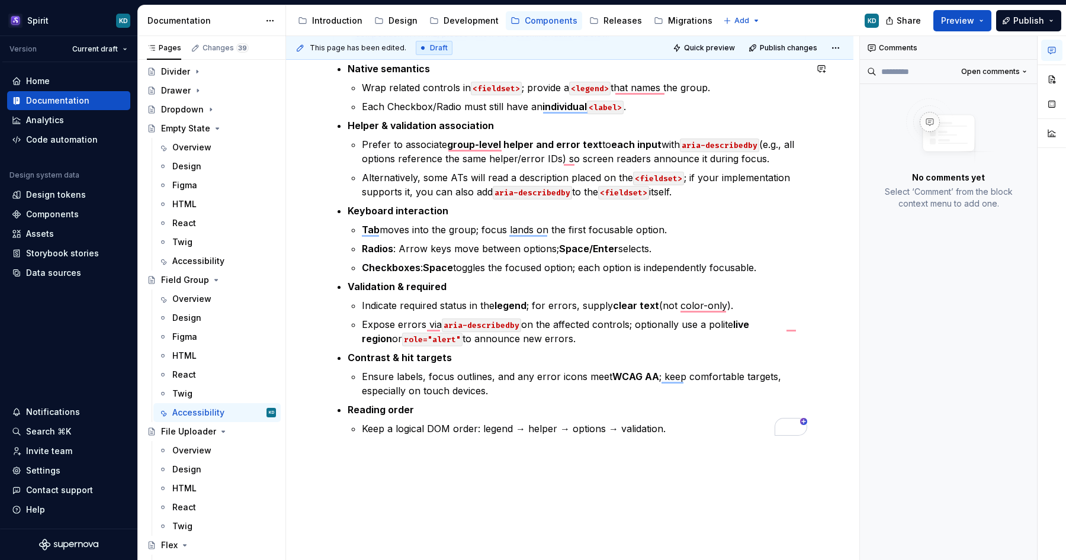
scroll to position [252, 0]
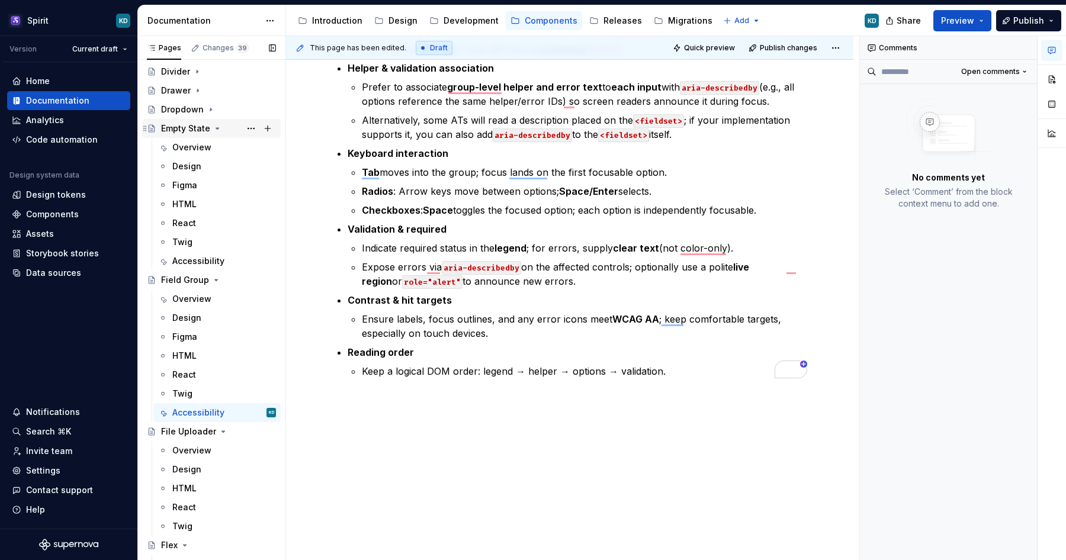
click at [216, 125] on icon "Page tree" at bounding box center [217, 128] width 9 height 9
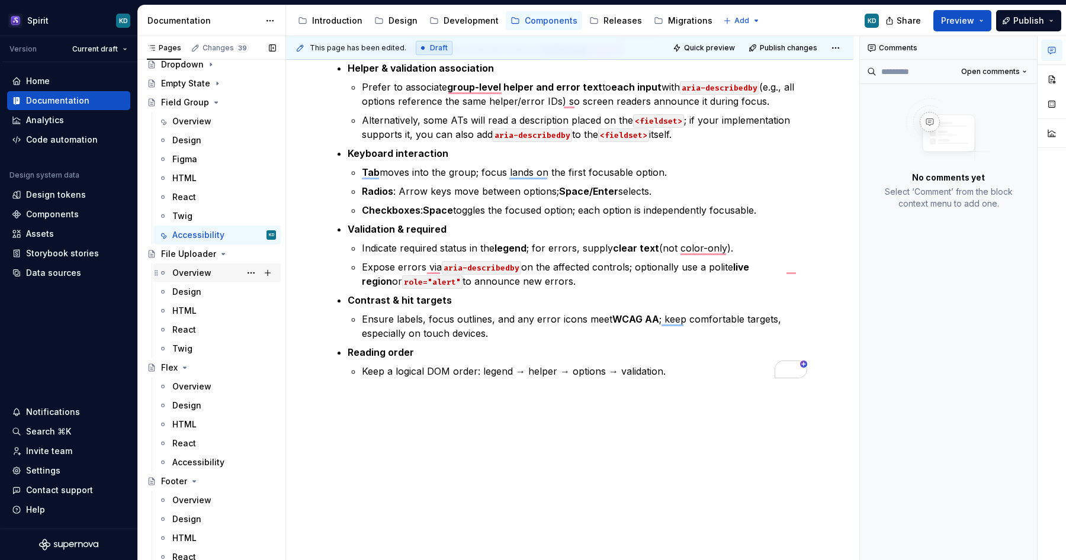
click at [209, 277] on div "Overview" at bounding box center [191, 273] width 39 height 12
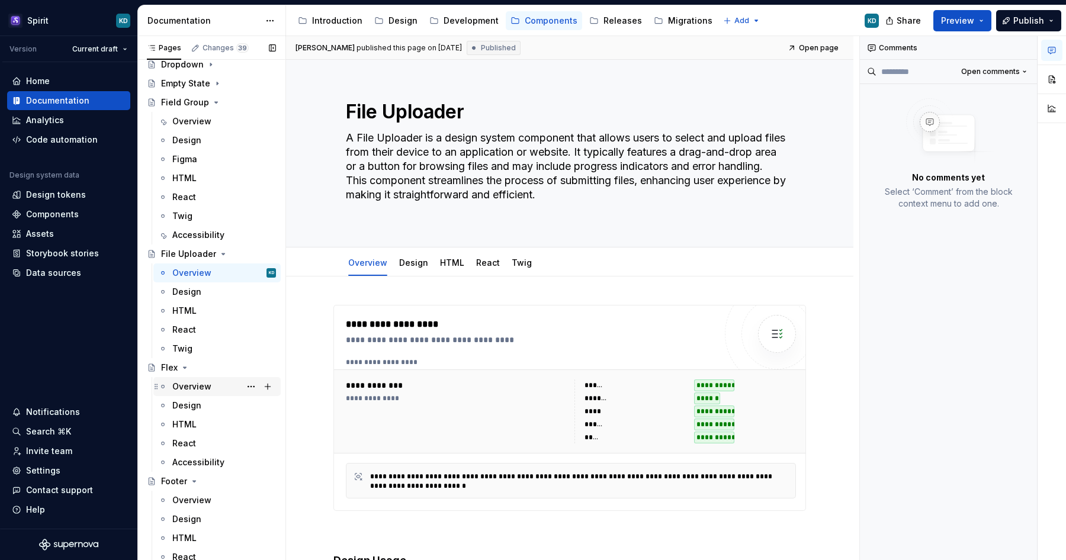
click at [206, 387] on div "Overview" at bounding box center [191, 387] width 39 height 12
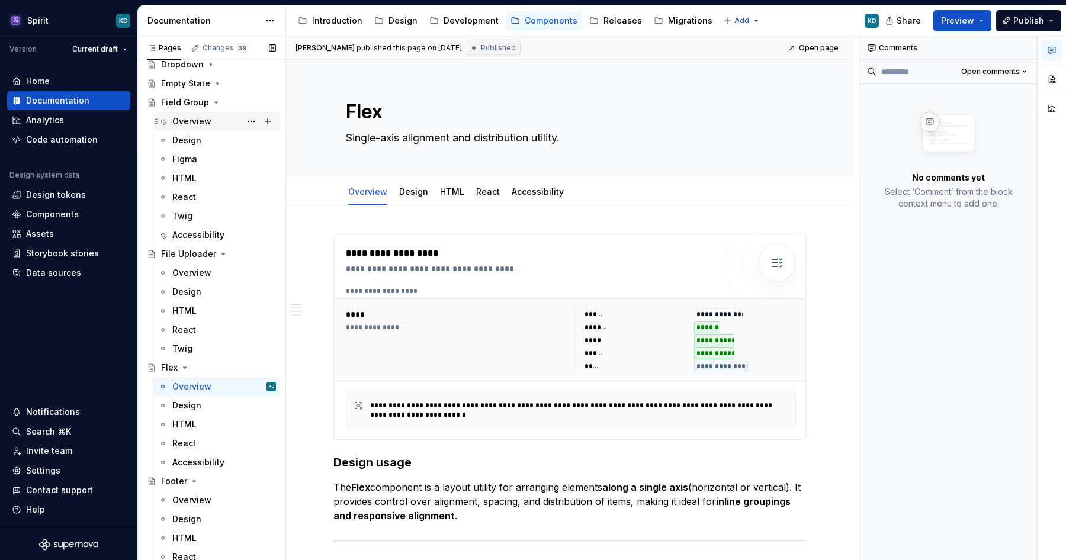
click at [203, 121] on div "Overview" at bounding box center [191, 122] width 39 height 12
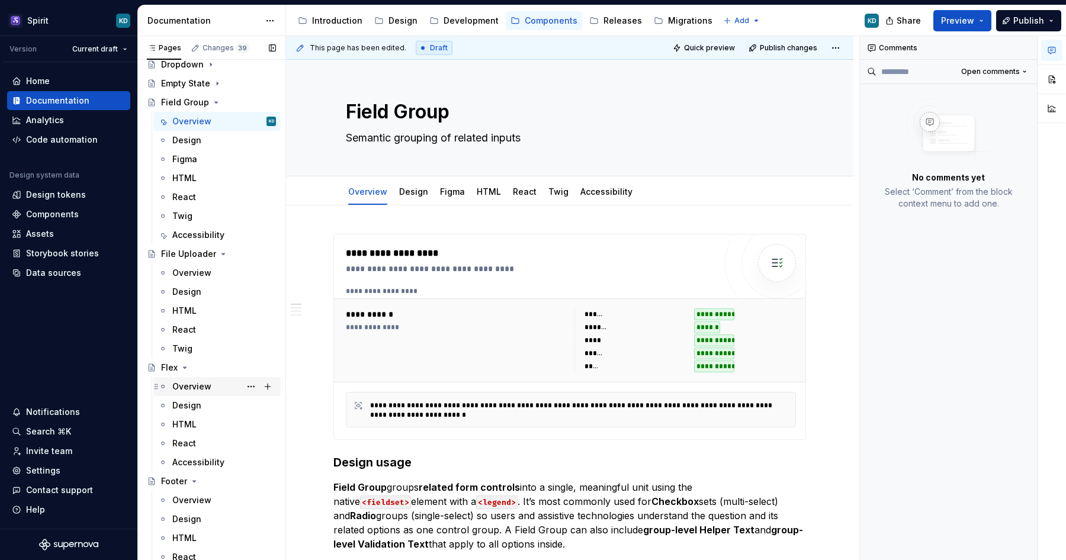
click at [190, 384] on div "Overview" at bounding box center [191, 387] width 39 height 12
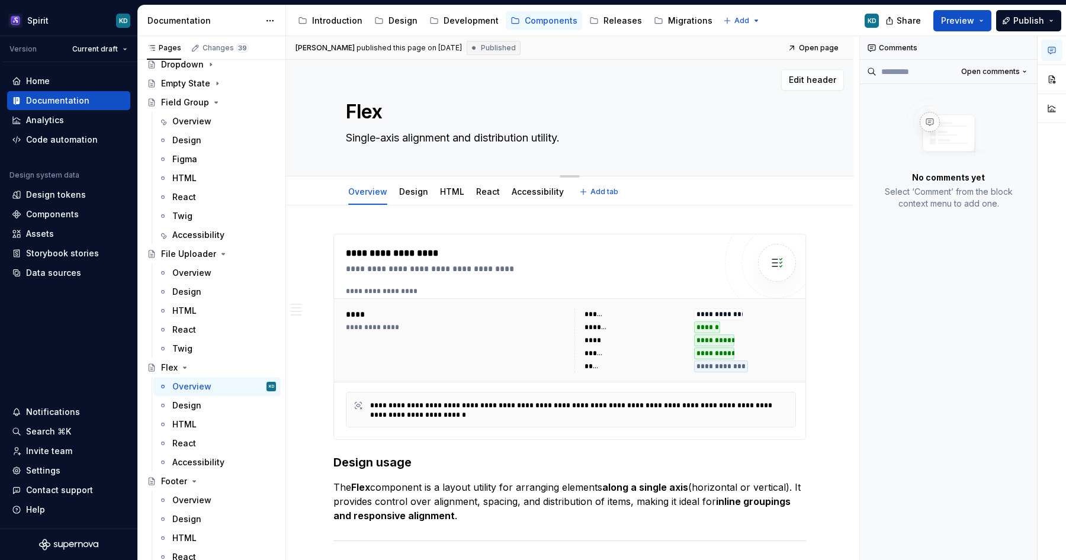
type textarea "*"
click at [588, 142] on textarea "Single-axis alignment and distribution utility." at bounding box center [568, 138] width 448 height 19
click at [586, 142] on textarea "Single-axis alignment and distribution utility." at bounding box center [568, 138] width 448 height 19
type textarea "Single-axis alignment and distribution utility"
type textarea "*"
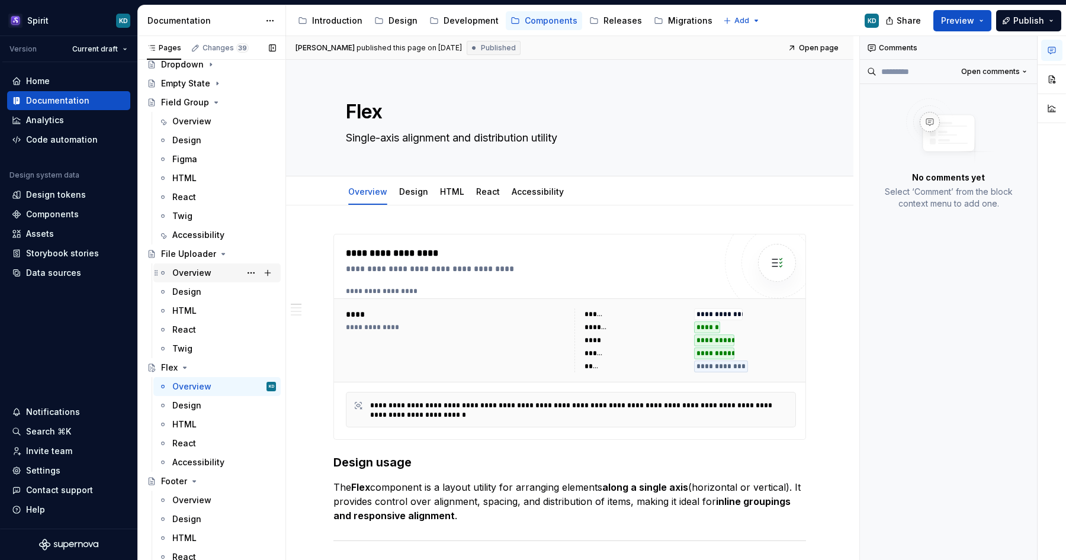
type textarea "Single-axis alignment and distribution utility"
click at [200, 265] on div "Overview" at bounding box center [224, 273] width 104 height 17
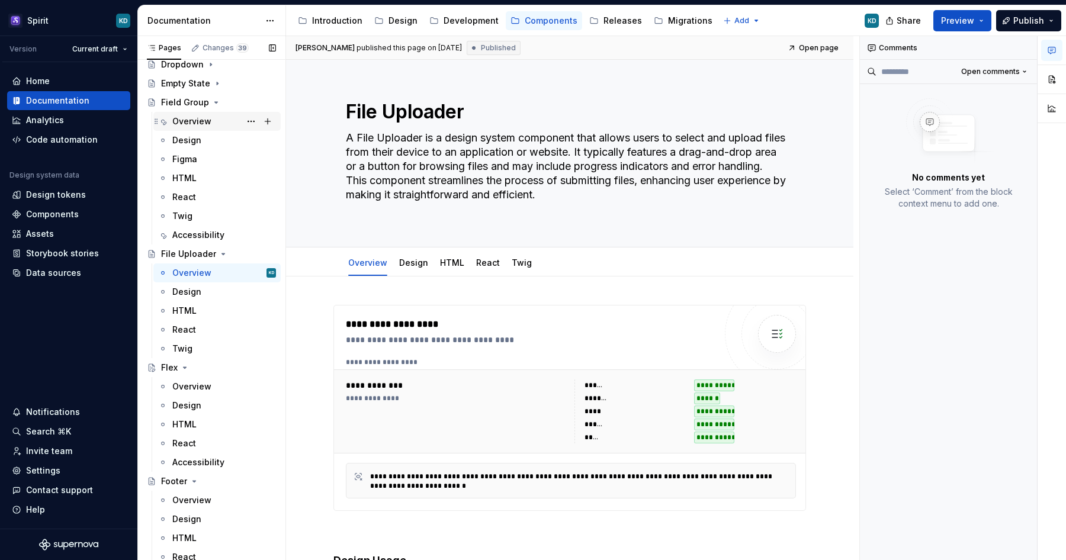
click at [213, 124] on div "Overview" at bounding box center [224, 121] width 104 height 17
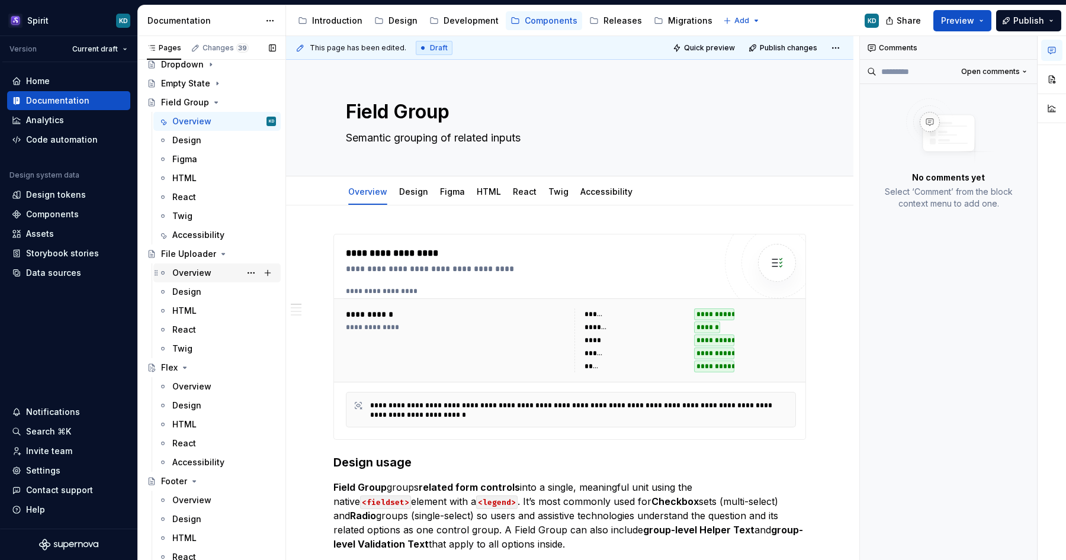
click at [198, 278] on div "Overview" at bounding box center [191, 273] width 39 height 12
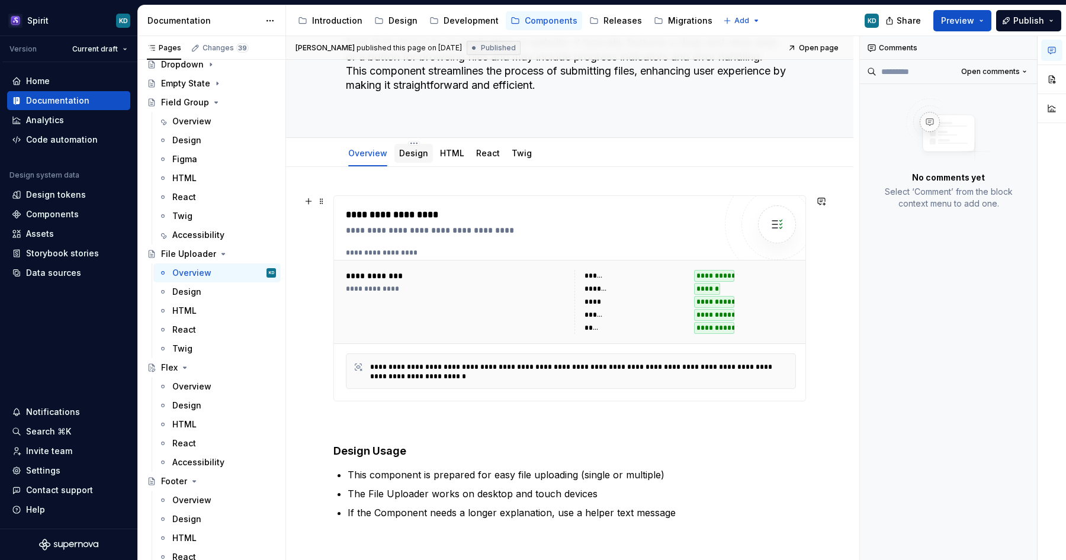
scroll to position [113, 0]
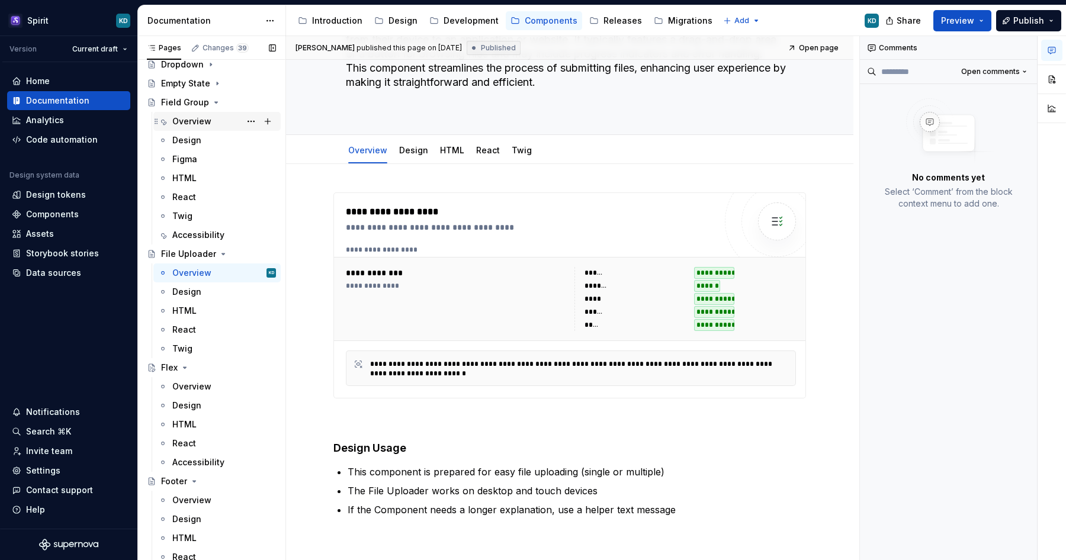
click at [204, 119] on div "Overview" at bounding box center [191, 122] width 39 height 12
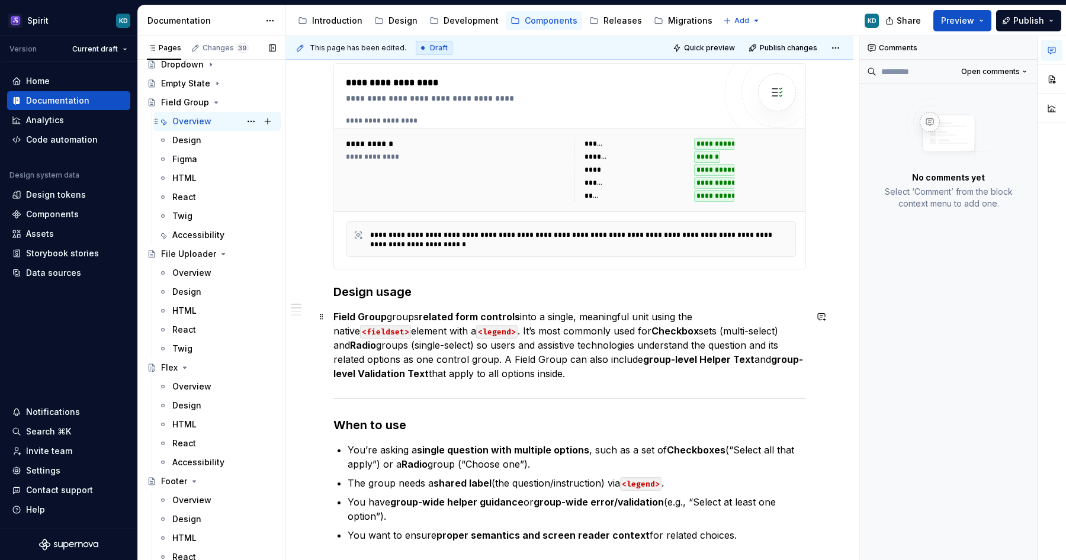
scroll to position [169, 0]
click at [199, 272] on div "Overview" at bounding box center [191, 273] width 39 height 12
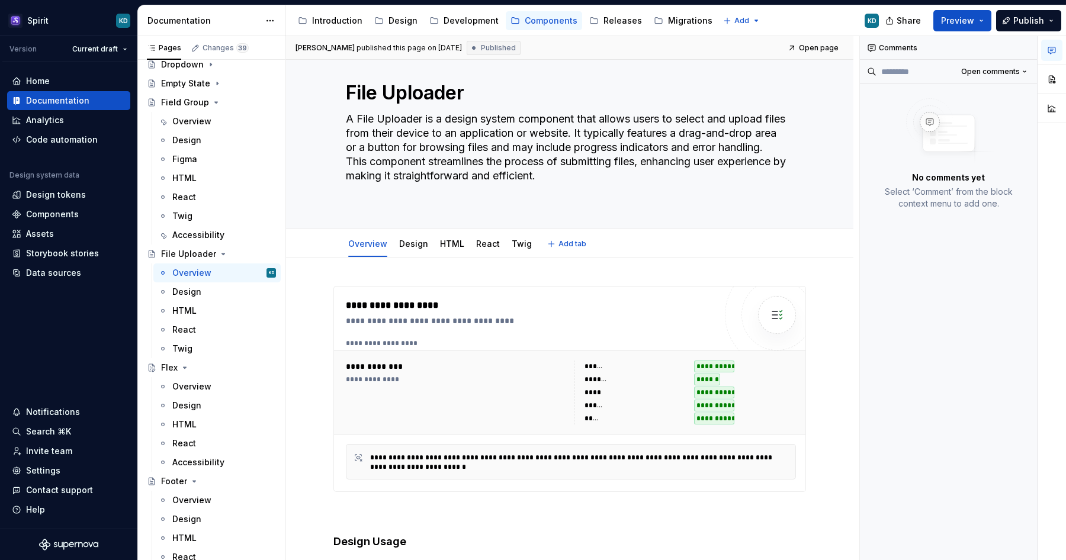
scroll to position [9, 0]
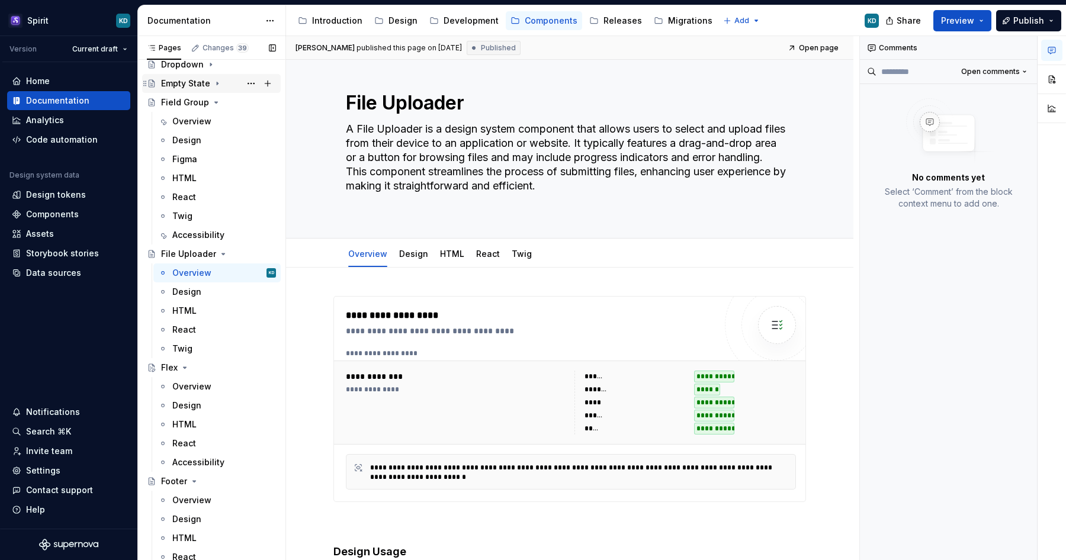
click at [219, 81] on icon "Page tree" at bounding box center [217, 83] width 9 height 9
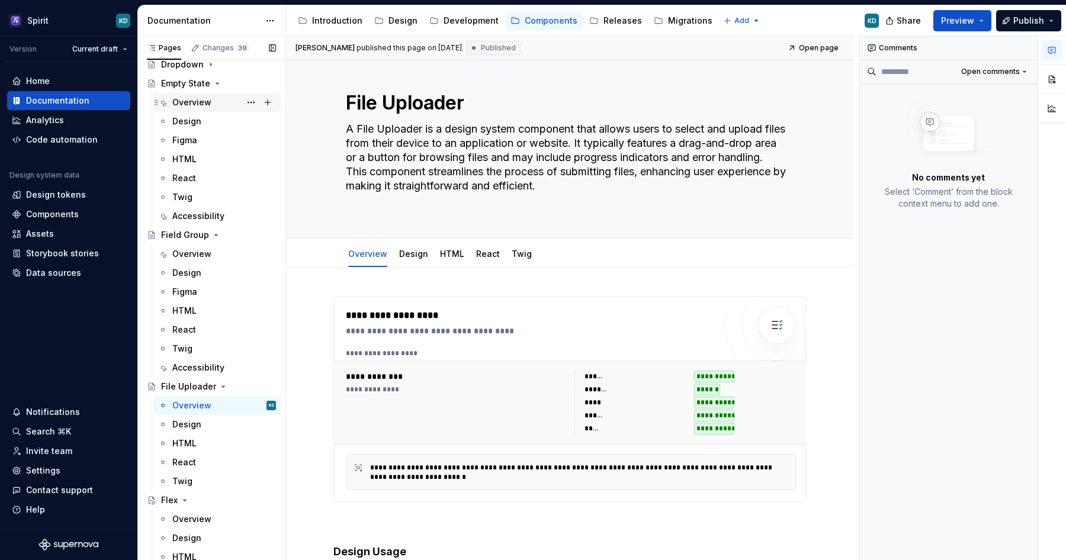
click at [204, 108] on div "Overview" at bounding box center [224, 102] width 104 height 17
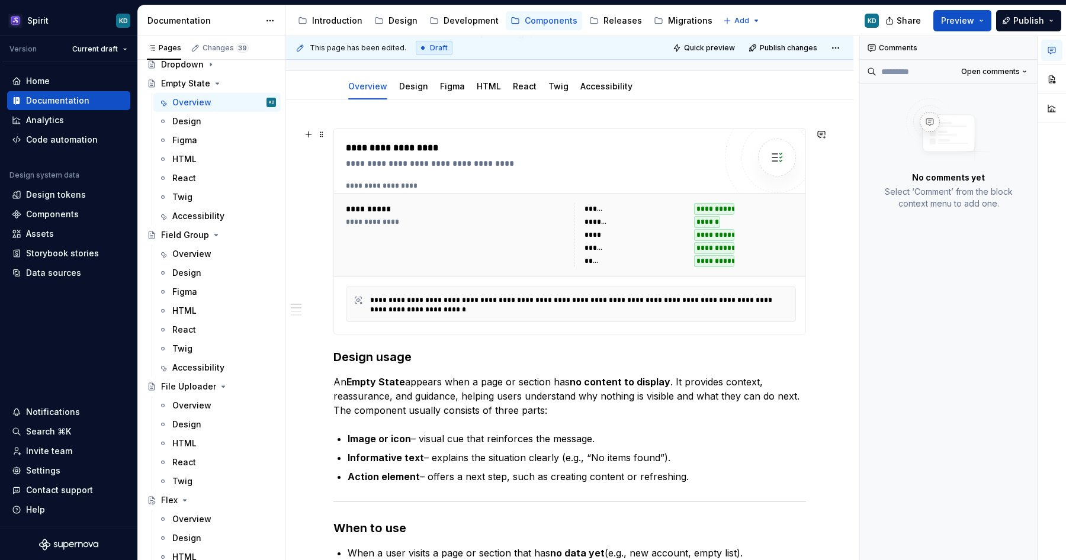
scroll to position [85, 0]
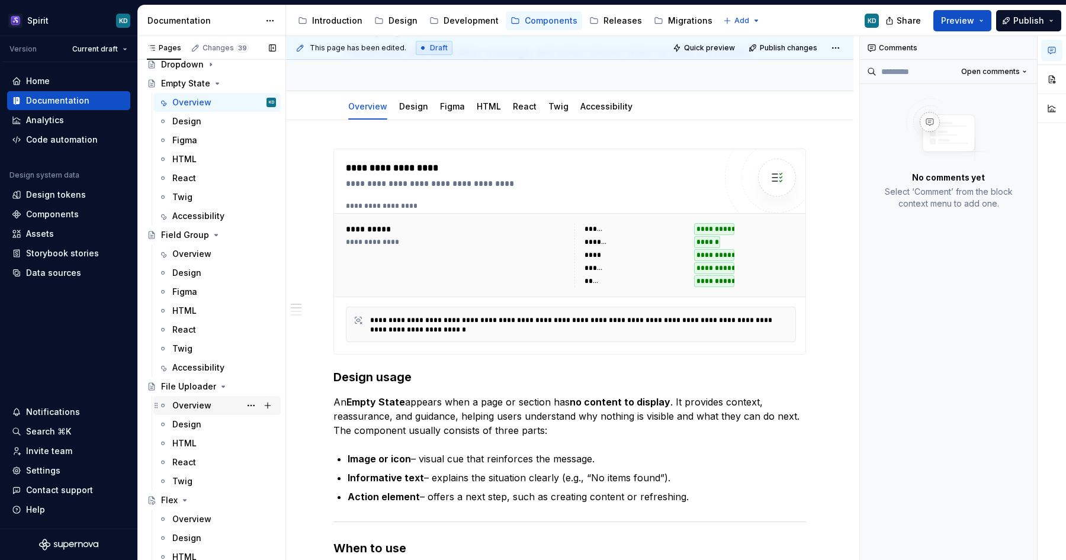
click at [191, 407] on div "Overview" at bounding box center [191, 406] width 39 height 12
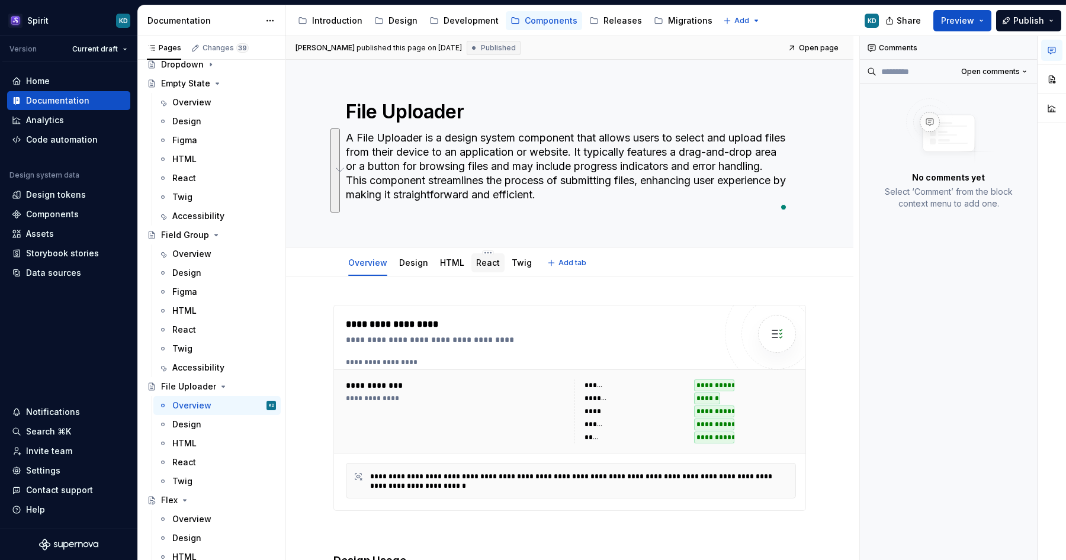
type textarea "*"
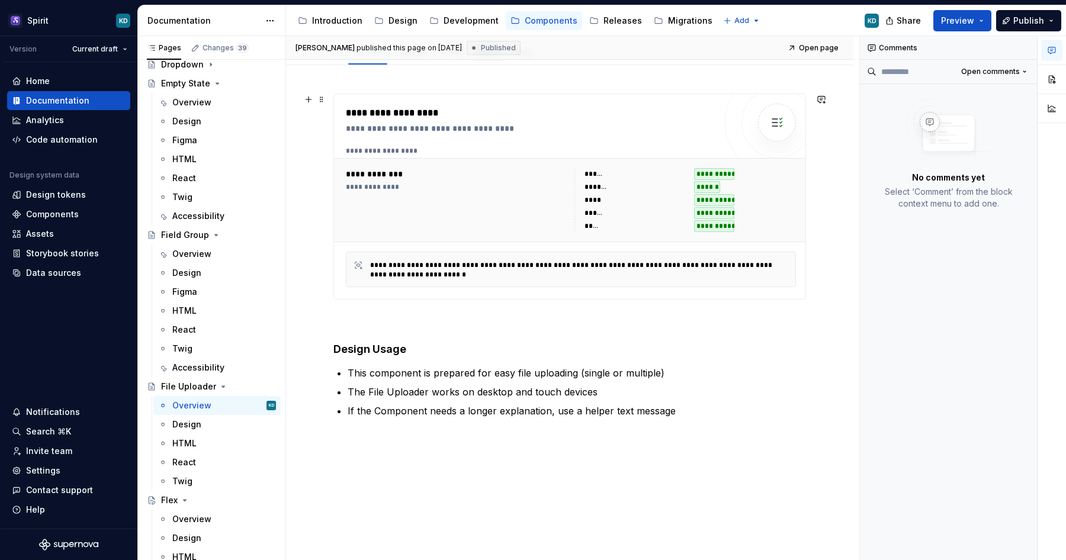
scroll to position [213, 0]
click at [419, 350] on h4 "Design Usage" at bounding box center [570, 348] width 473 height 14
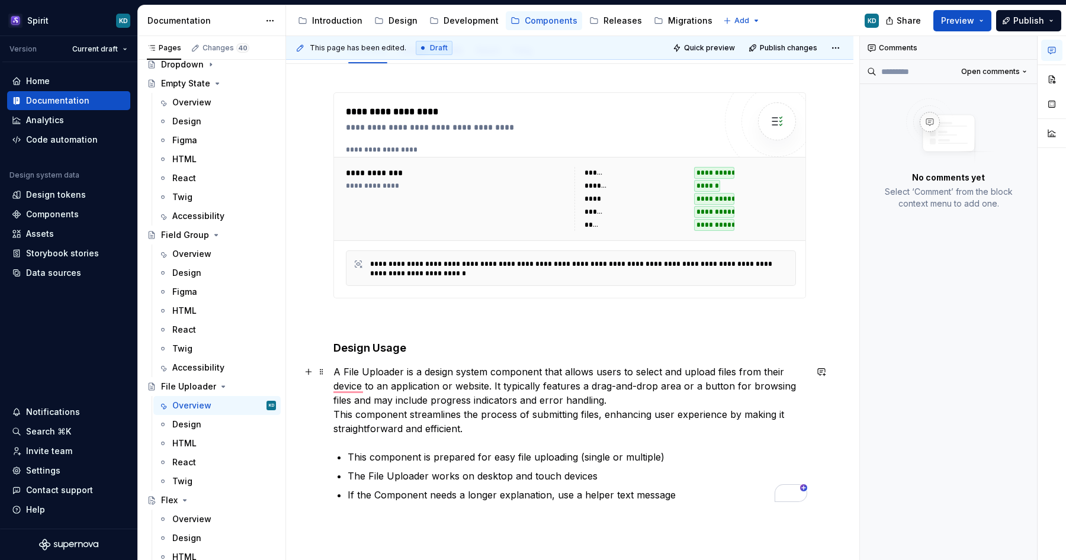
click at [496, 387] on p "A File Uploader is a design system component that allows users to select and up…" at bounding box center [570, 400] width 473 height 71
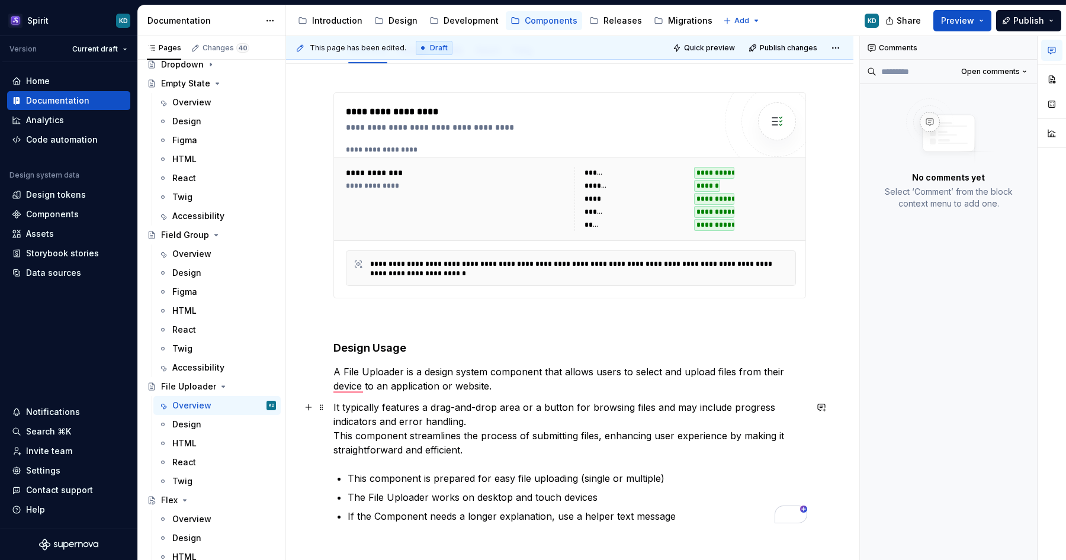
click at [335, 437] on p "It typically features a drag-and-drop area or a button for browsing files and m…" at bounding box center [570, 428] width 473 height 57
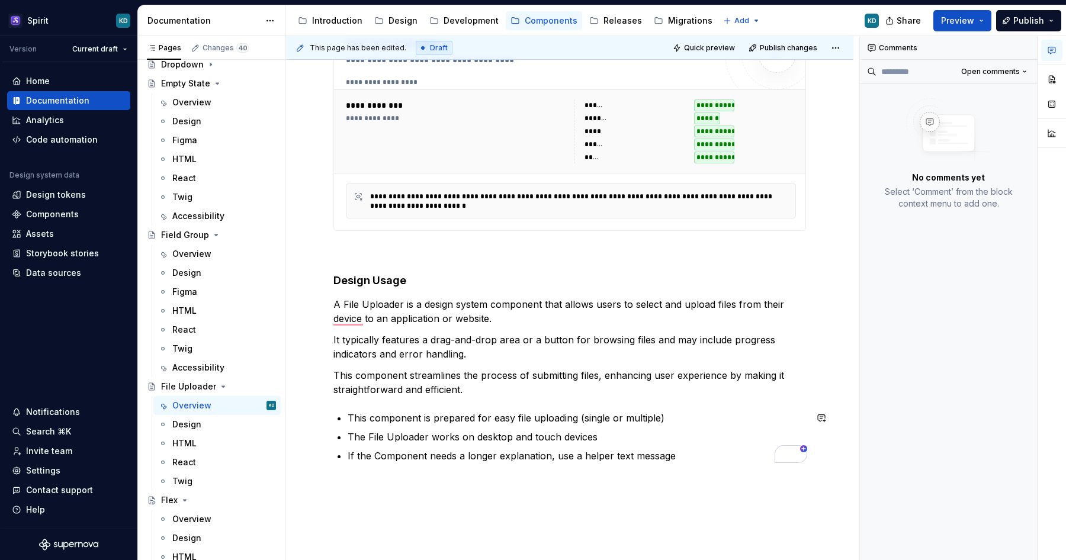
scroll to position [281, 0]
click at [613, 438] on p "The File Uploader works on desktop and touch devices" at bounding box center [577, 436] width 459 height 14
click at [692, 461] on p "If the Component needs a longer explanation, use a helper text message" at bounding box center [577, 455] width 459 height 14
click at [680, 418] on p "This component is prepared for easy file uploading (single or multiple)" at bounding box center [577, 417] width 459 height 14
click at [201, 254] on div "Overview" at bounding box center [191, 254] width 39 height 12
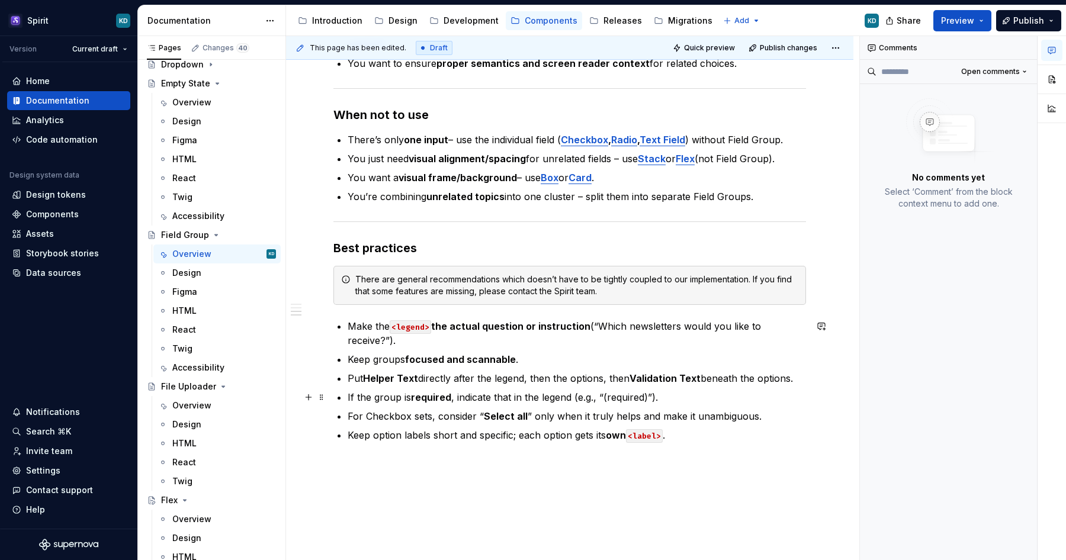
scroll to position [668, 0]
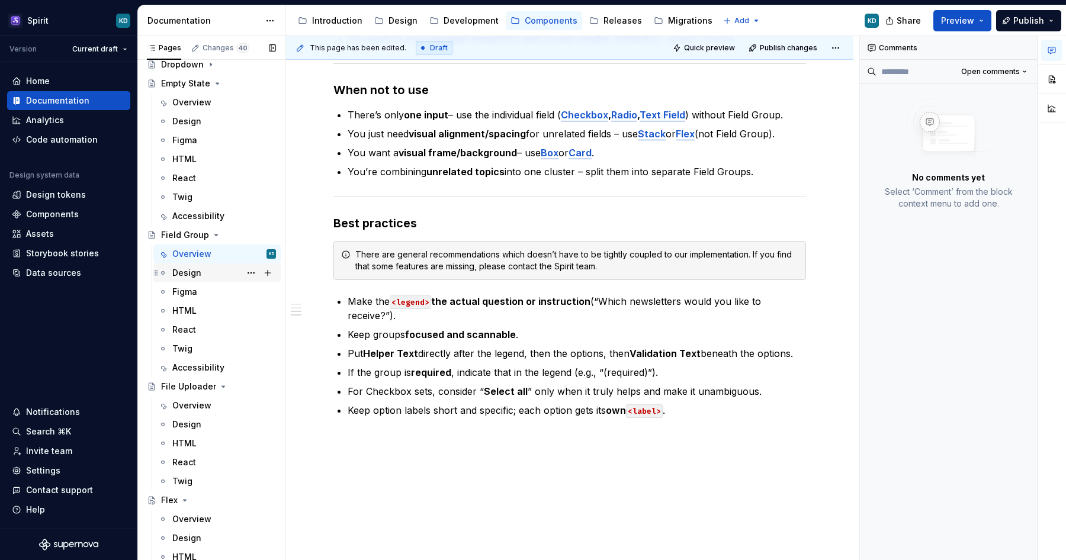
click at [203, 273] on div "Design" at bounding box center [224, 273] width 104 height 17
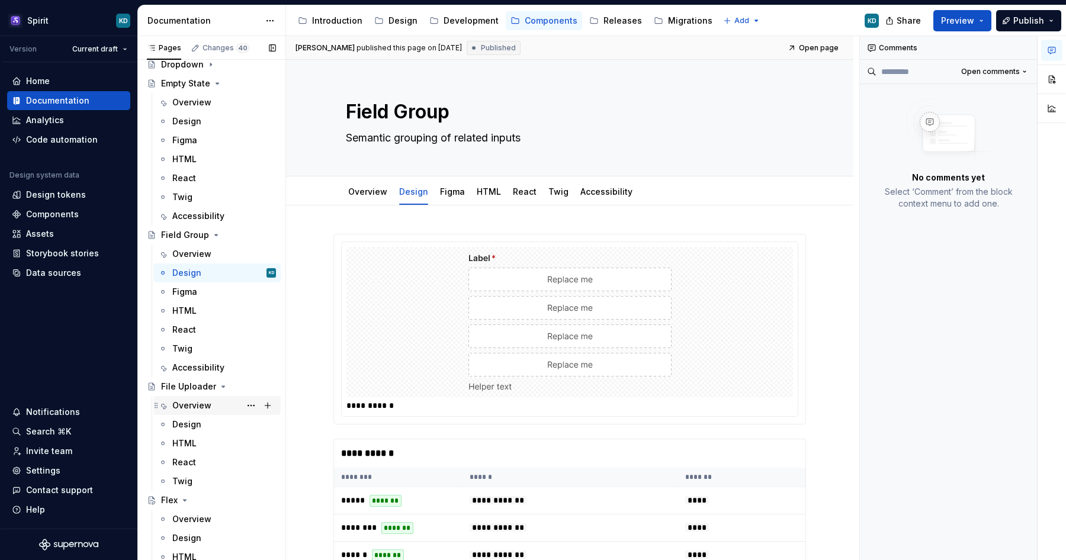
click at [206, 405] on div "Overview" at bounding box center [191, 406] width 39 height 12
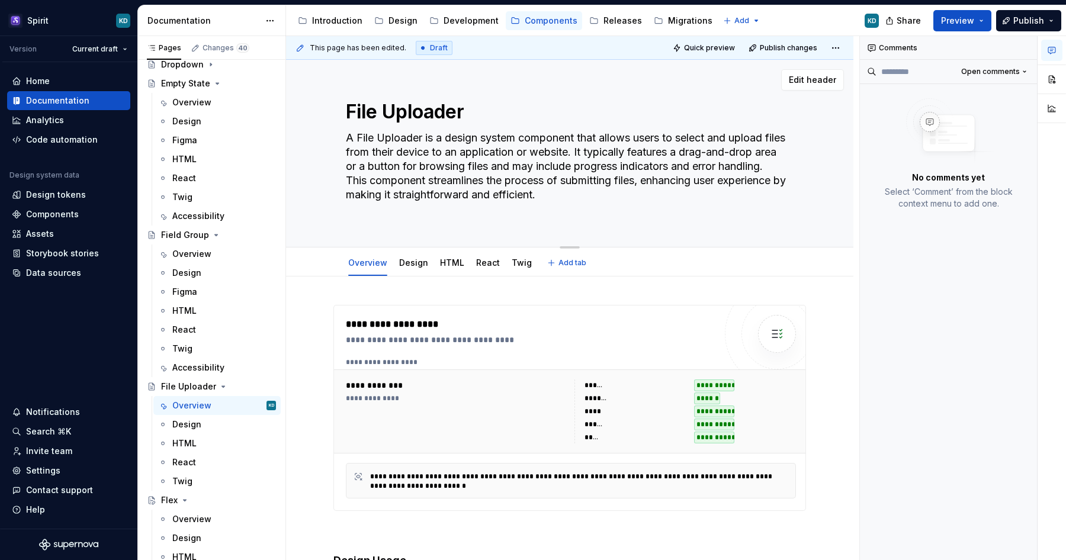
click at [518, 161] on textarea "A File Uploader is a design system component that allows users to select and up…" at bounding box center [568, 174] width 448 height 90
click at [535, 202] on textarea "A File Uploader is a design system component that allows users to select and up…" at bounding box center [568, 174] width 448 height 90
drag, startPoint x: 569, startPoint y: 206, endPoint x: 351, endPoint y: 140, distance: 227.5
click at [351, 140] on textarea "A File Uploader is a design system component that allows users to select and up…" at bounding box center [568, 174] width 448 height 90
type textarea "*"
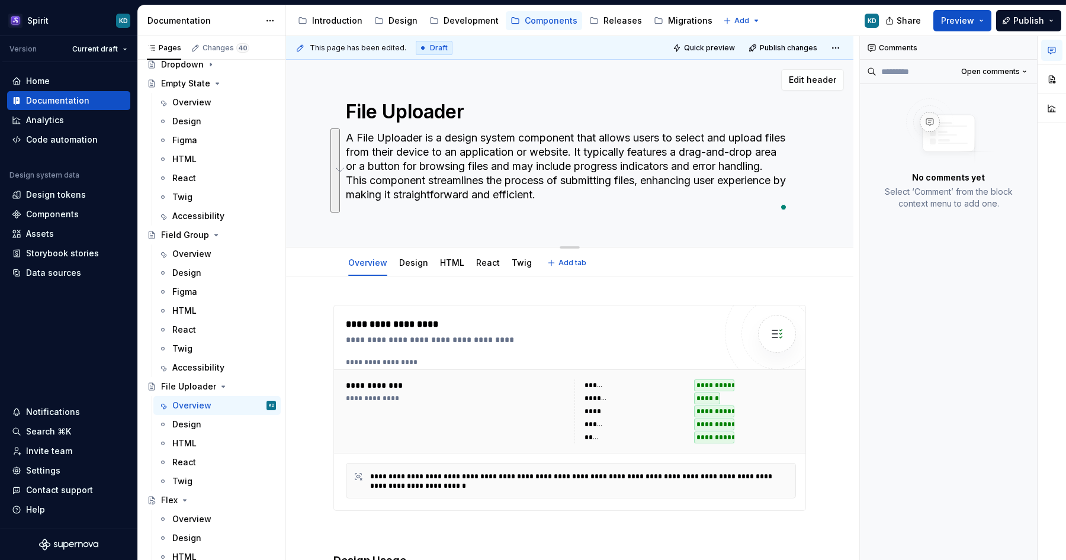
type textarea "A"
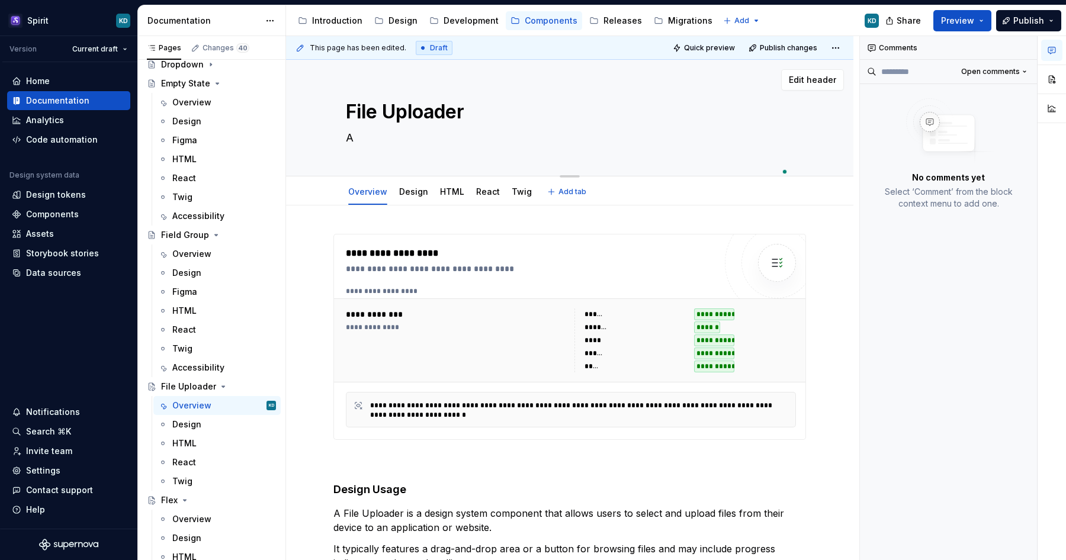
type textarea "*"
type textarea "Al"
type textarea "*"
type textarea "All"
type textarea "*"
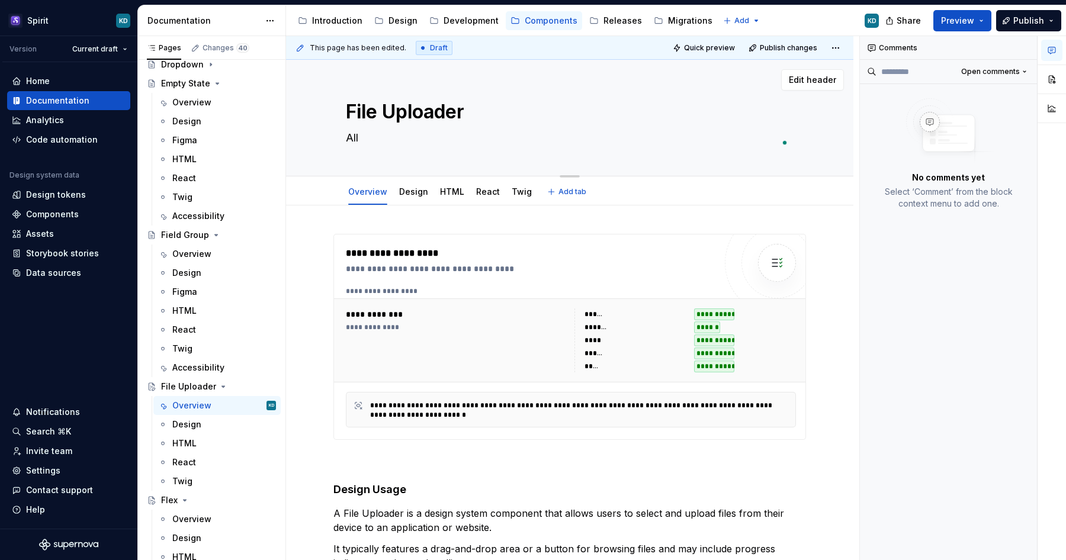
type textarea "Allo"
type textarea "*"
type textarea "Allow"
type textarea "*"
type textarea "Allows"
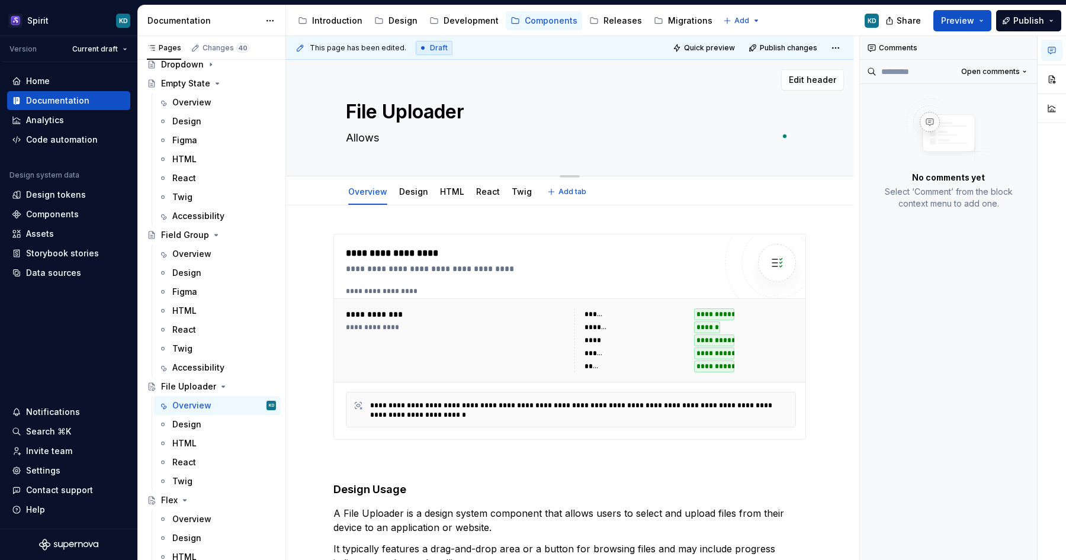
type textarea "*"
type textarea "Allows"
type textarea "*"
type textarea "Allows up"
type textarea "*"
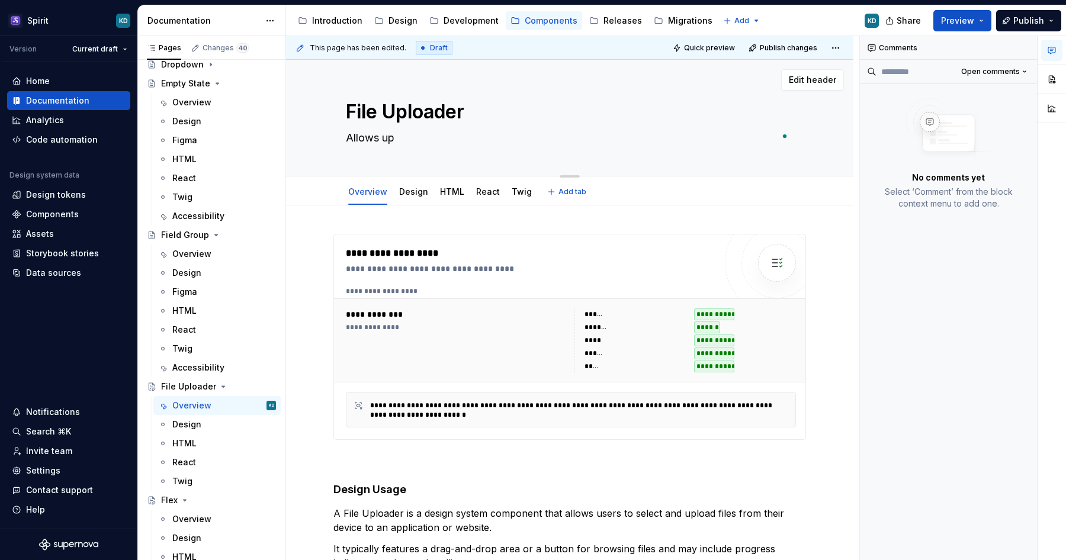
type textarea "Allows upl"
type textarea "*"
type textarea "Allows uplo"
type textarea "*"
type textarea "Allows uploa"
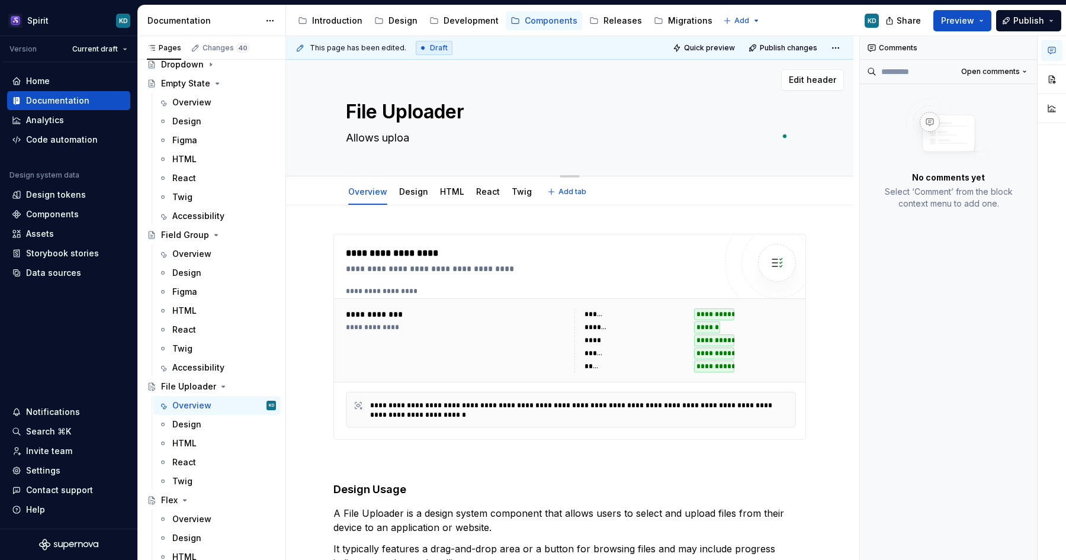
type textarea "*"
type textarea "Allows upload"
type textarea "*"
type textarea "Allows upload"
type textarea "*"
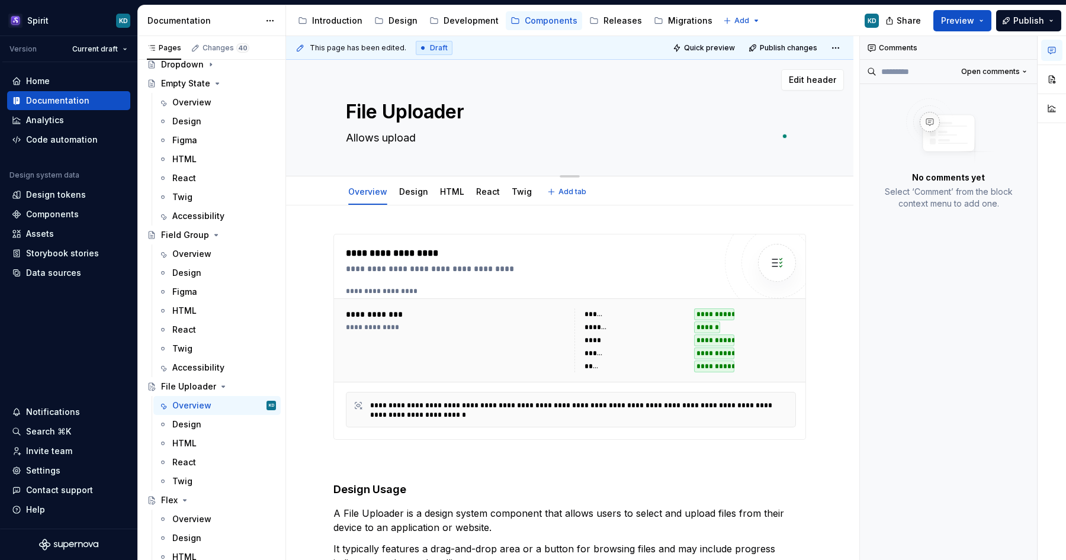
type textarea "Allows upload f"
type textarea "*"
type textarea "Allows upload fi"
type textarea "*"
type textarea "Allows upload file"
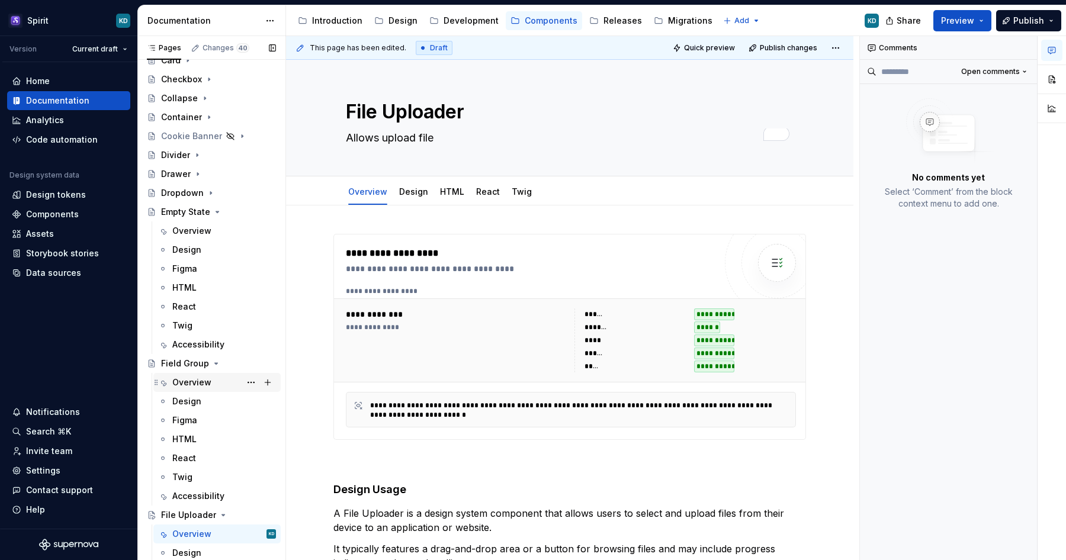
scroll to position [180, 0]
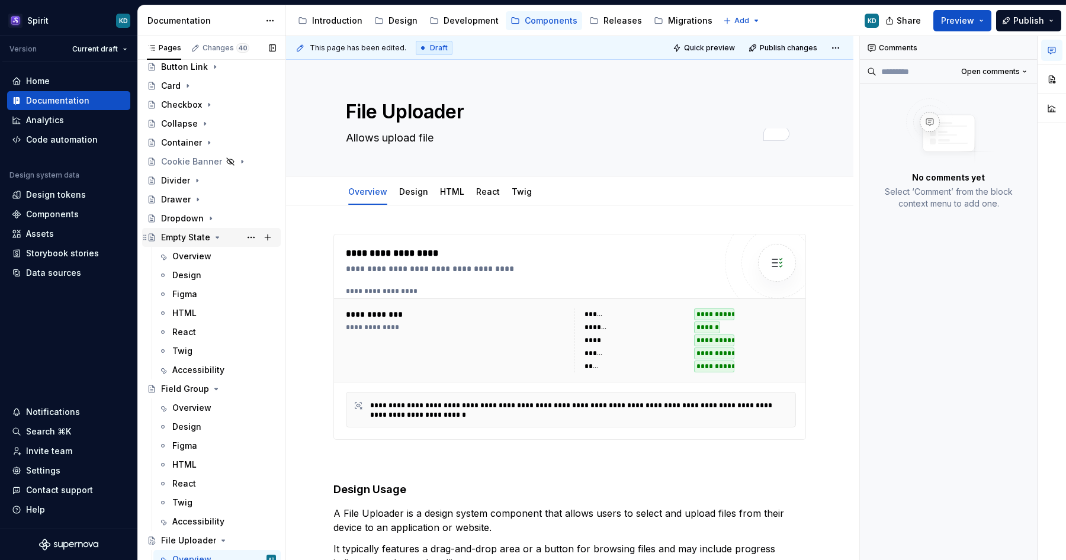
type textarea "*"
type textarea "Allows upload file"
click at [219, 238] on icon "Page tree" at bounding box center [217, 237] width 9 height 9
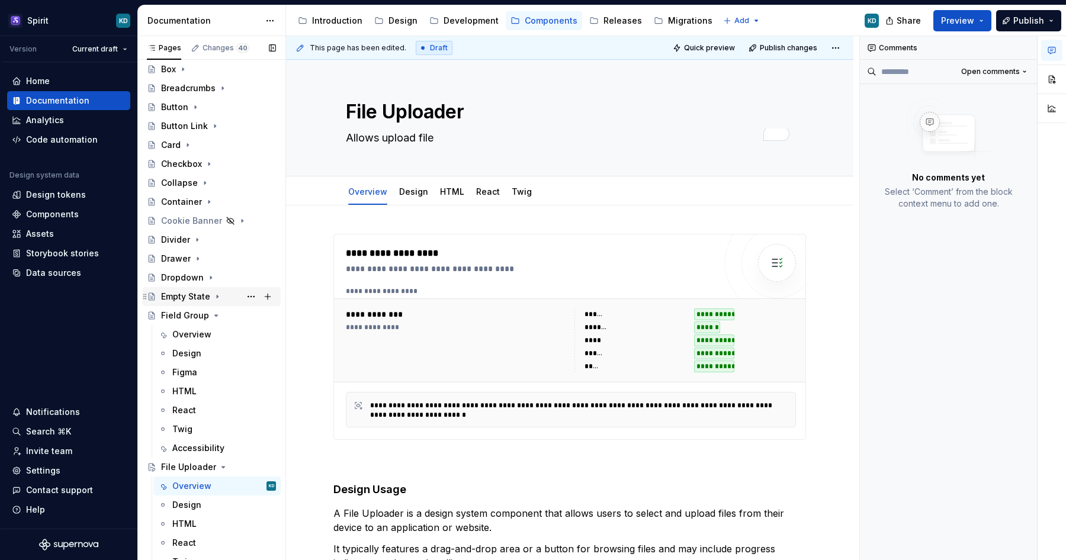
scroll to position [120, 0]
click at [208, 166] on icon "Page tree" at bounding box center [208, 164] width 9 height 9
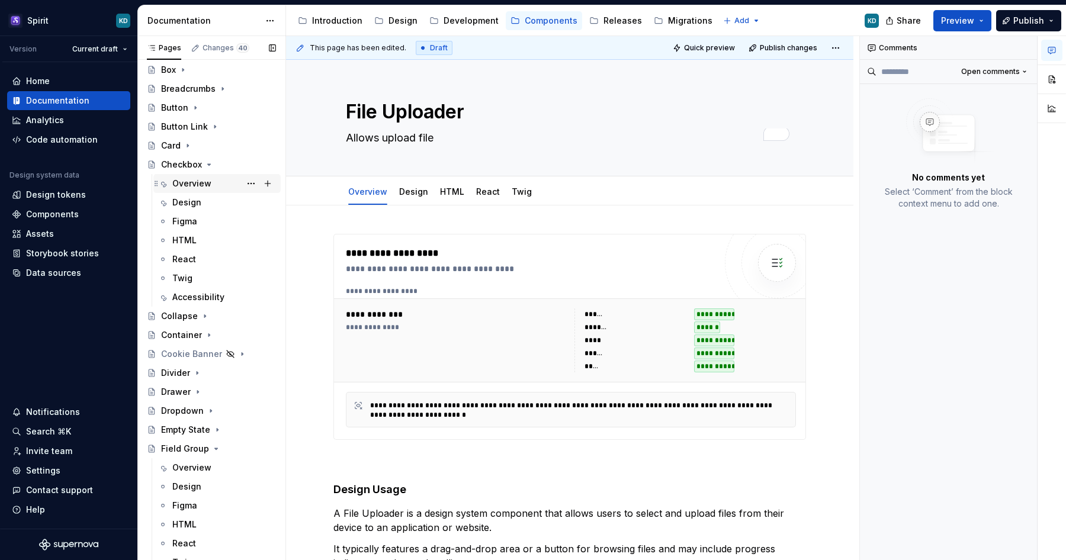
click at [205, 185] on div "Overview" at bounding box center [191, 184] width 39 height 12
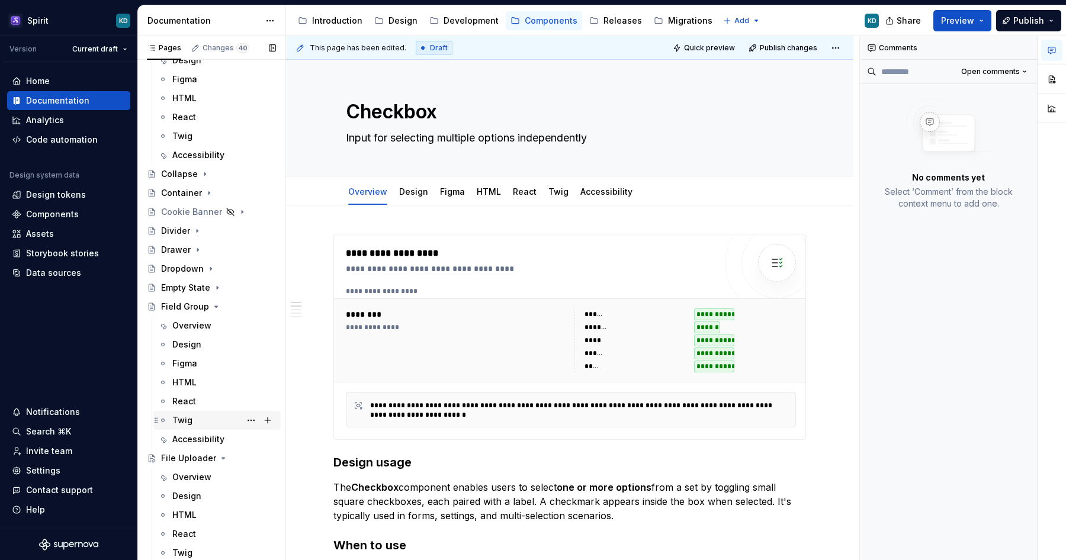
scroll to position [265, 0]
click at [198, 474] on div "Overview" at bounding box center [191, 475] width 39 height 12
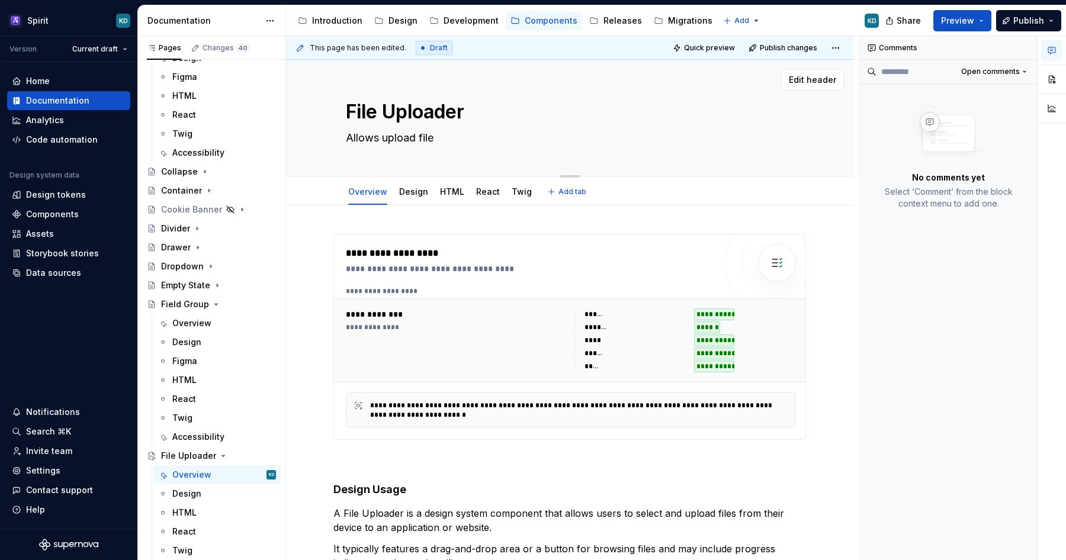
drag, startPoint x: 349, startPoint y: 136, endPoint x: 437, endPoint y: 137, distance: 88.3
click at [437, 137] on textarea "Allows upload file" at bounding box center [568, 138] width 448 height 19
type textarea "*"
type textarea "I"
type textarea "*"
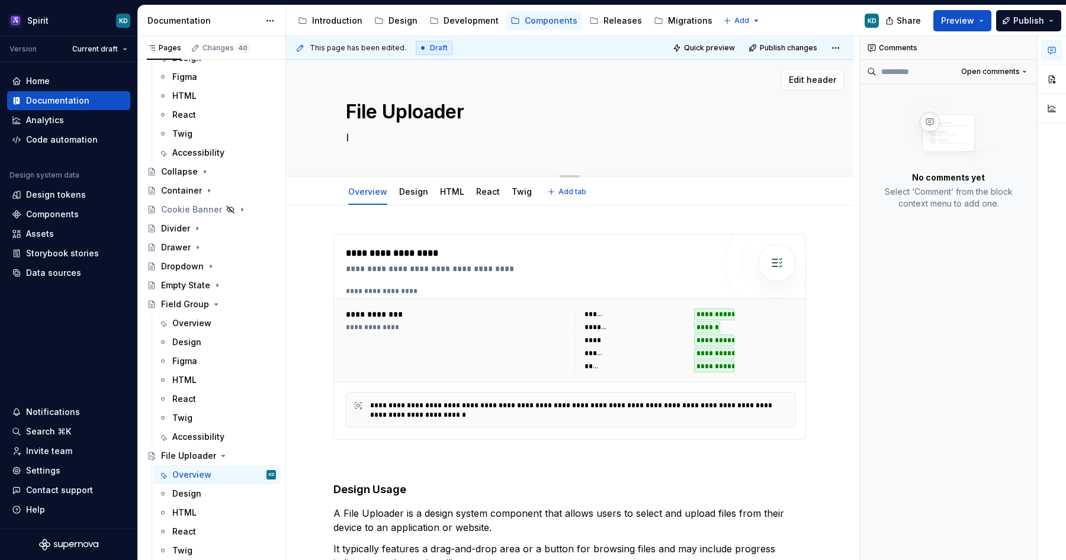
type textarea "In"
type textarea "*"
type textarea "Inp"
type textarea "*"
type textarea "Inpu"
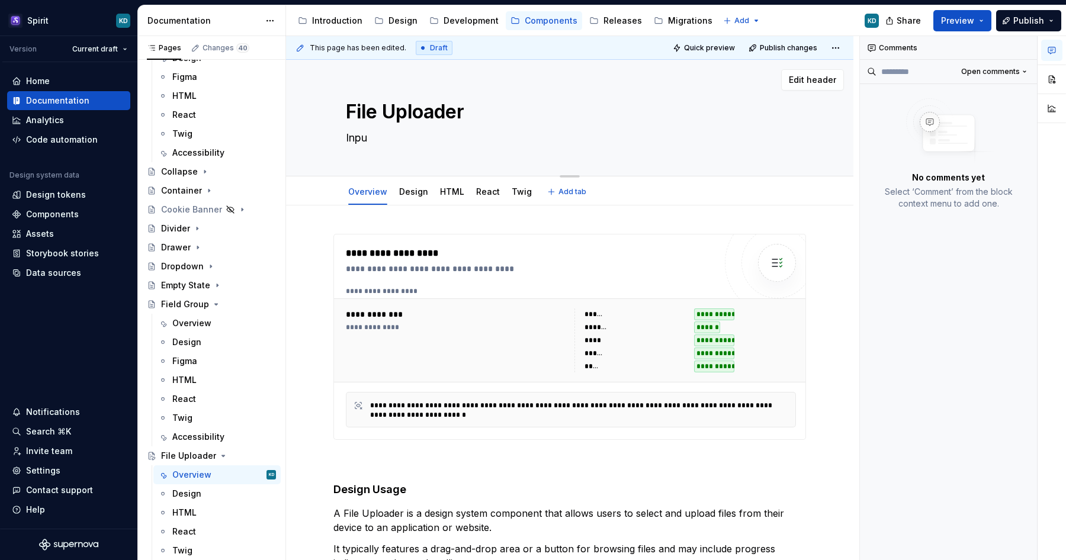
type textarea "*"
type textarea "Input"
type textarea "*"
type textarea "Input"
type textarea "*"
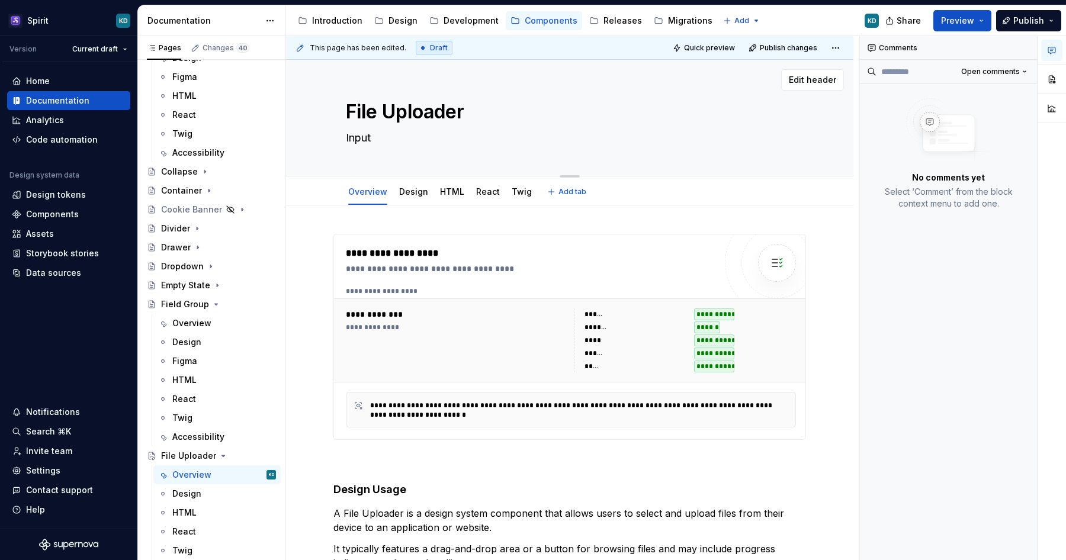
type textarea "Input f"
type textarea "*"
type textarea "Input fo"
type textarea "*"
type textarea "Input for"
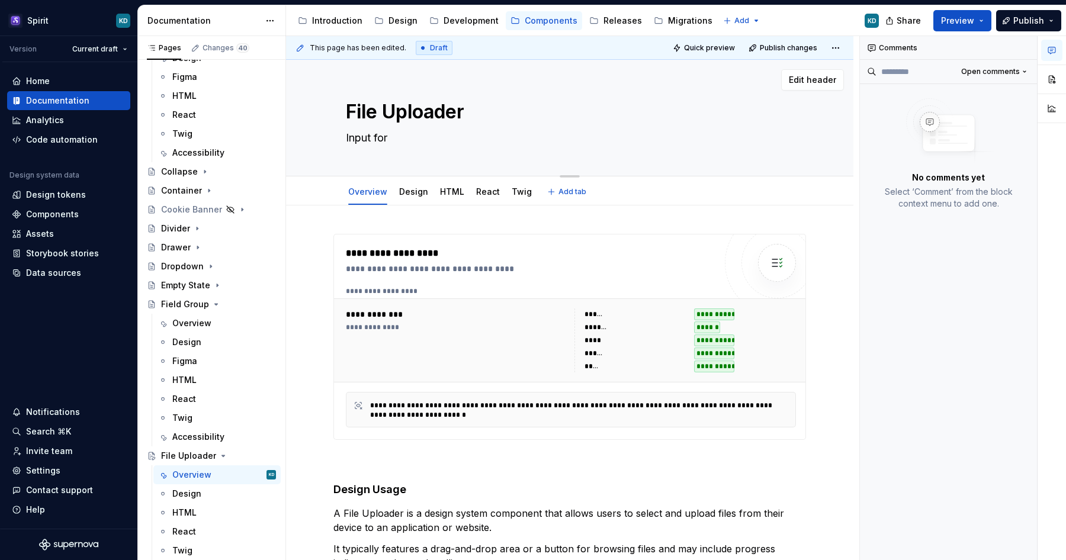
type textarea "*"
type textarea "Input for"
type textarea "*"
type textarea "Input for s"
type textarea "*"
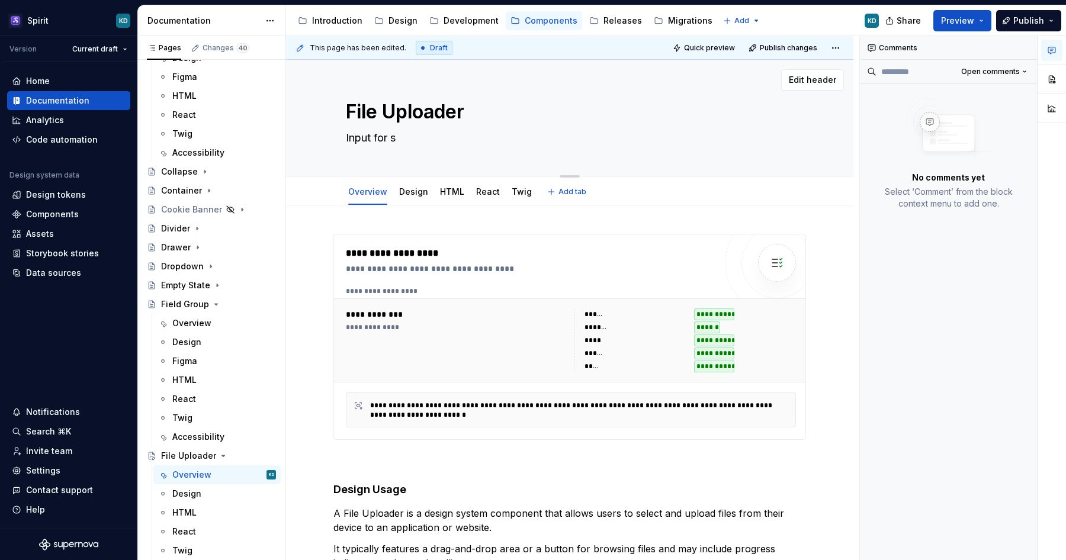
type textarea "Input for se"
type textarea "*"
type textarea "Input for sel"
type textarea "*"
type textarea "Input for sele"
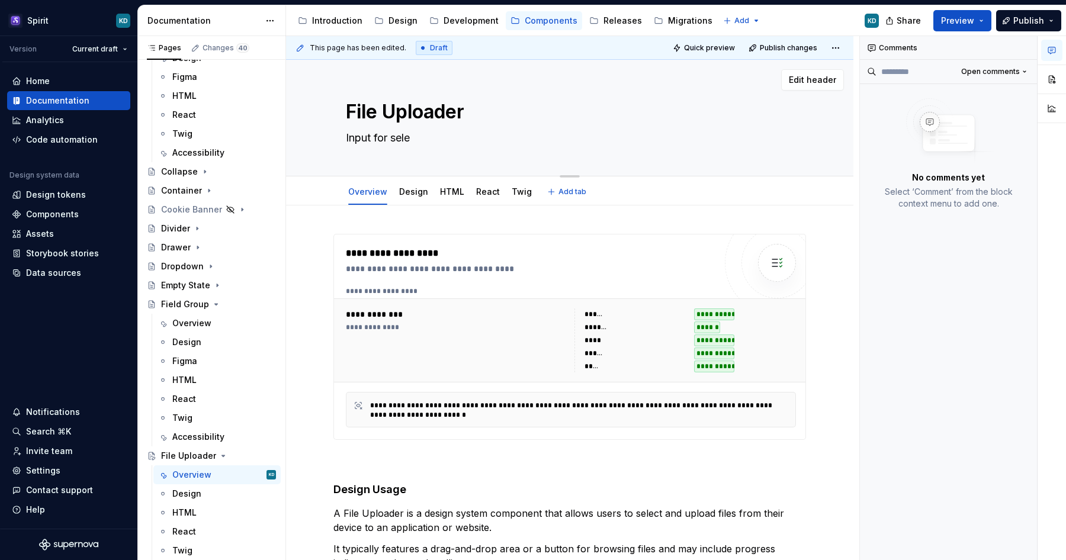
type textarea "*"
type textarea "Input for selec"
type textarea "*"
type textarea "Input for select"
type textarea "*"
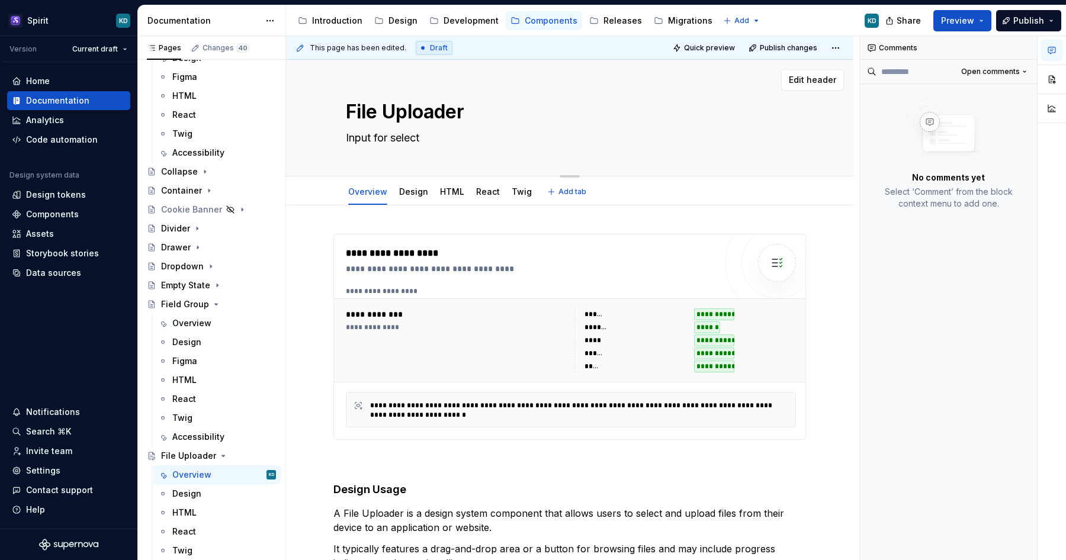
type textarea "Input for selecti"
type textarea "*"
type textarea "Input for selectin"
type textarea "*"
type textarea "Input for selecting"
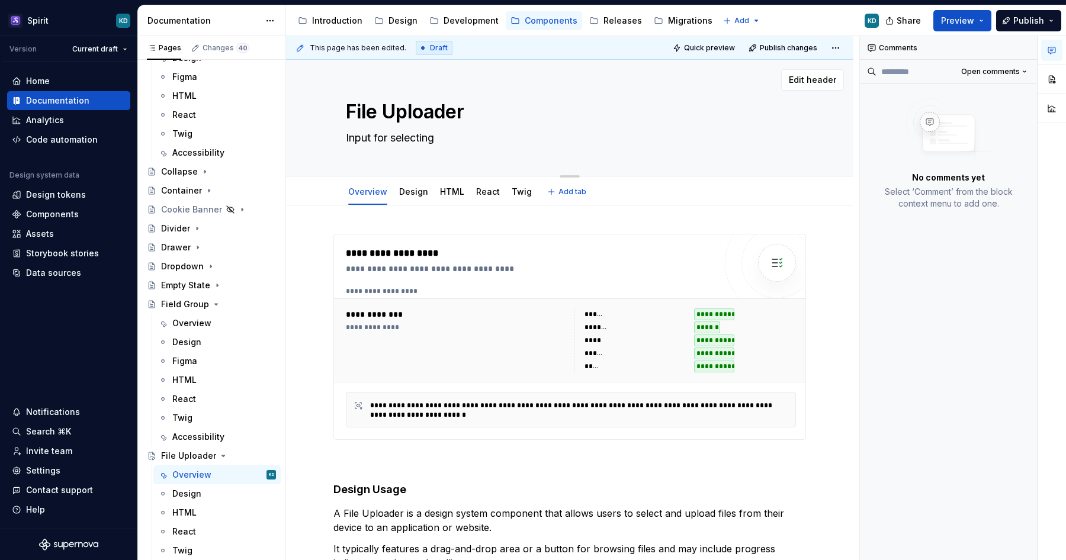
type textarea "*"
type textarea "Input for selecting"
type textarea "*"
type textarea "Input for selecting f"
type textarea "*"
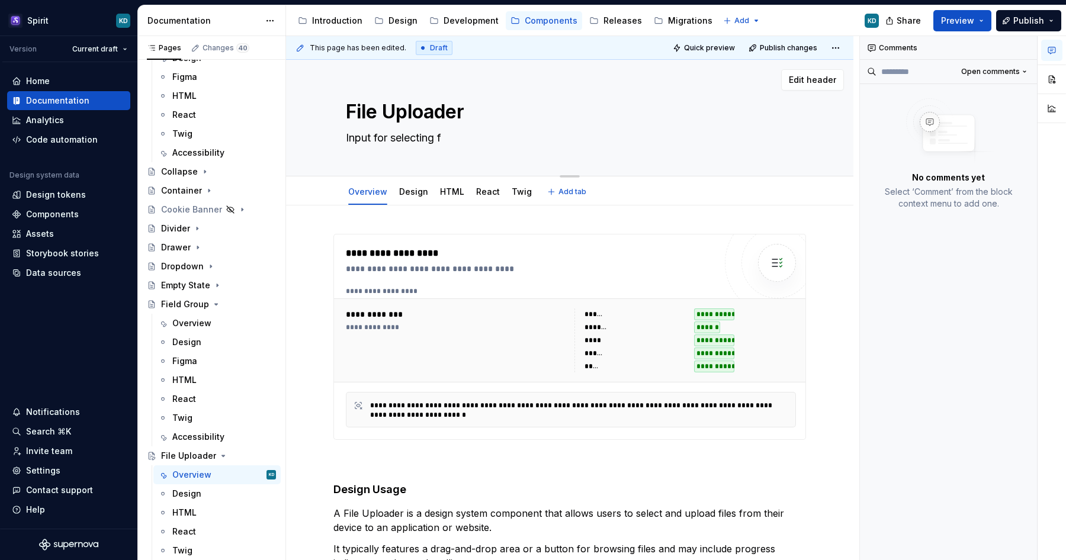
type textarea "Input for selecting fi"
type textarea "*"
type textarea "Input for selecting file"
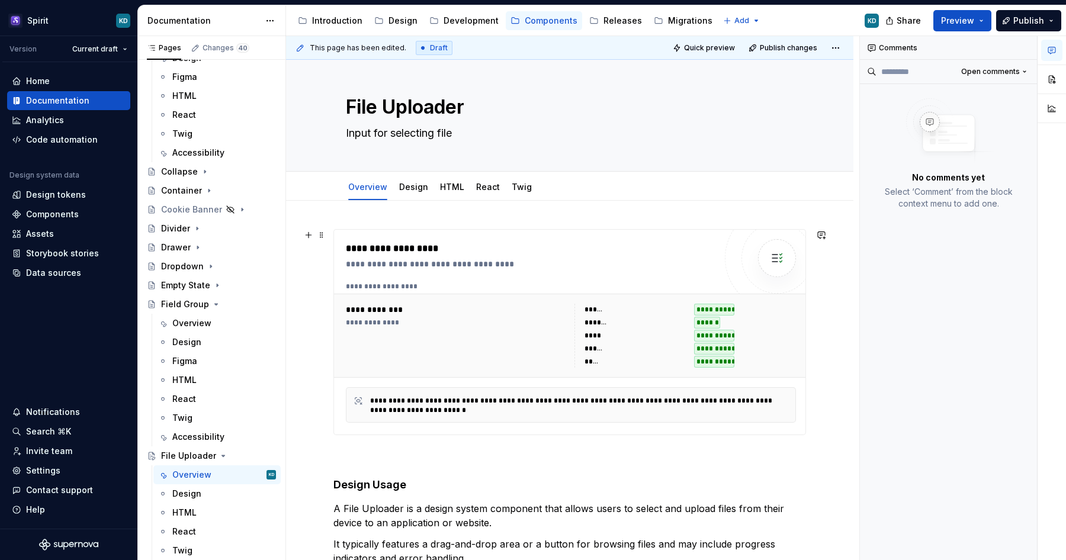
scroll to position [2, 0]
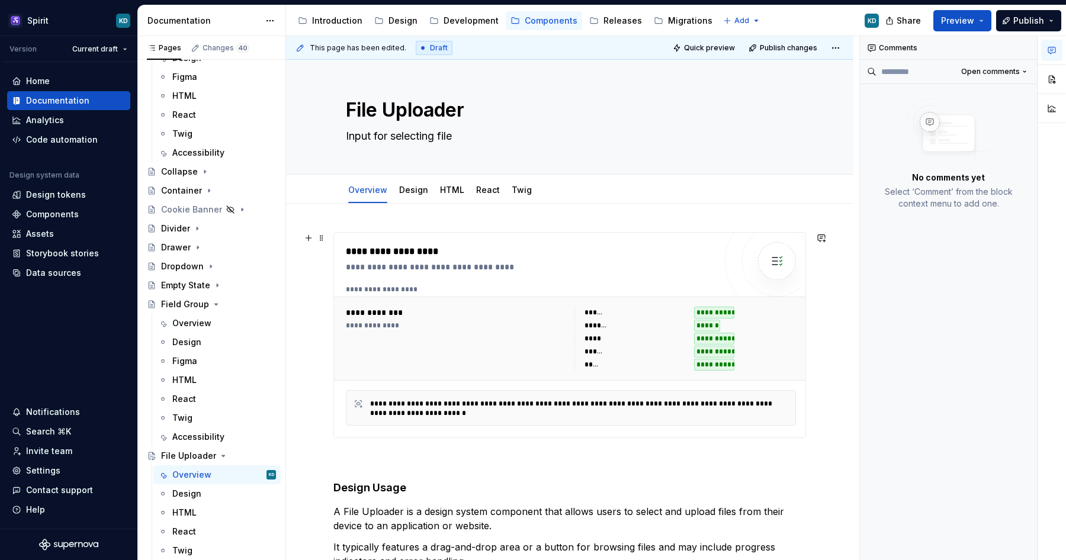
type textarea "*"
type textarea "Input for selecting file"
type textarea "*"
type textarea "Input for selecting file o"
type textarea "*"
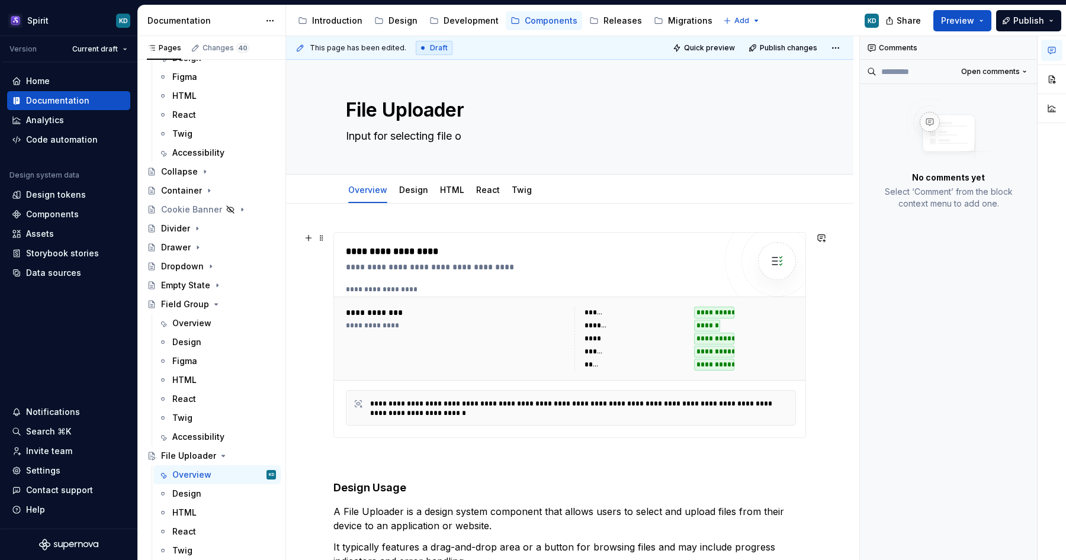
type textarea "Input for selecting file or"
type textarea "*"
type textarea "Input for selecting file or"
type textarea "*"
type textarea "Input for selecting file or m"
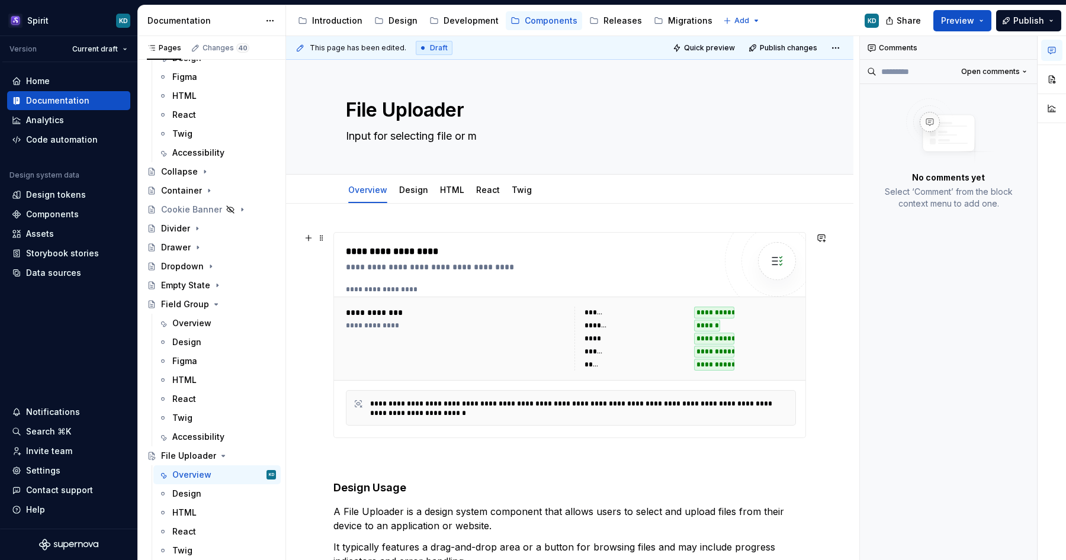
type textarea "*"
type textarea "Input for selecting file or"
type textarea "*"
type textarea "Input for selecting file or"
type textarea "*"
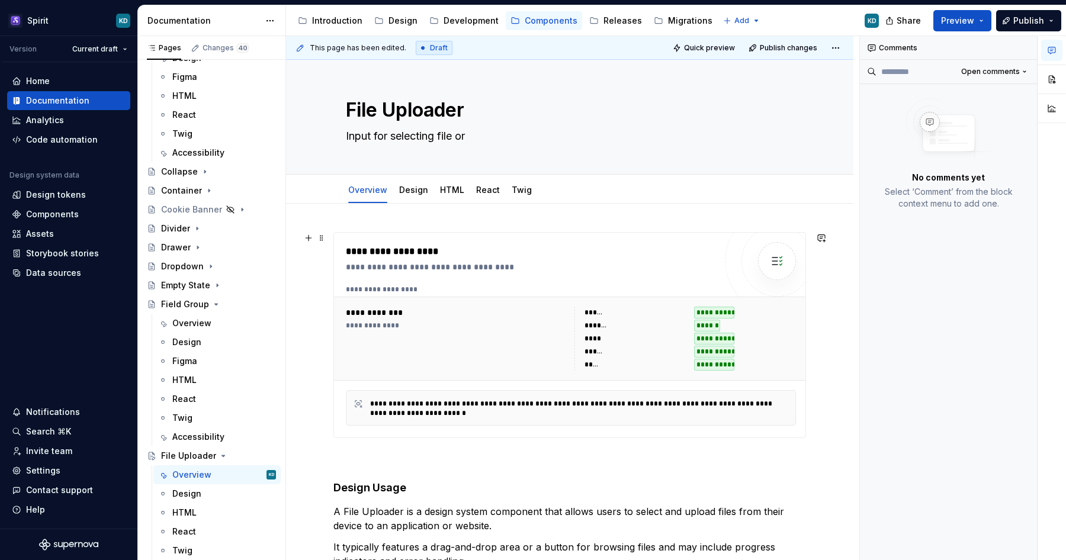
type textarea "Input for selecting file o"
type textarea "*"
type textarea "Input for selecting file"
type textarea "*"
type textarea "Input for selecting file"
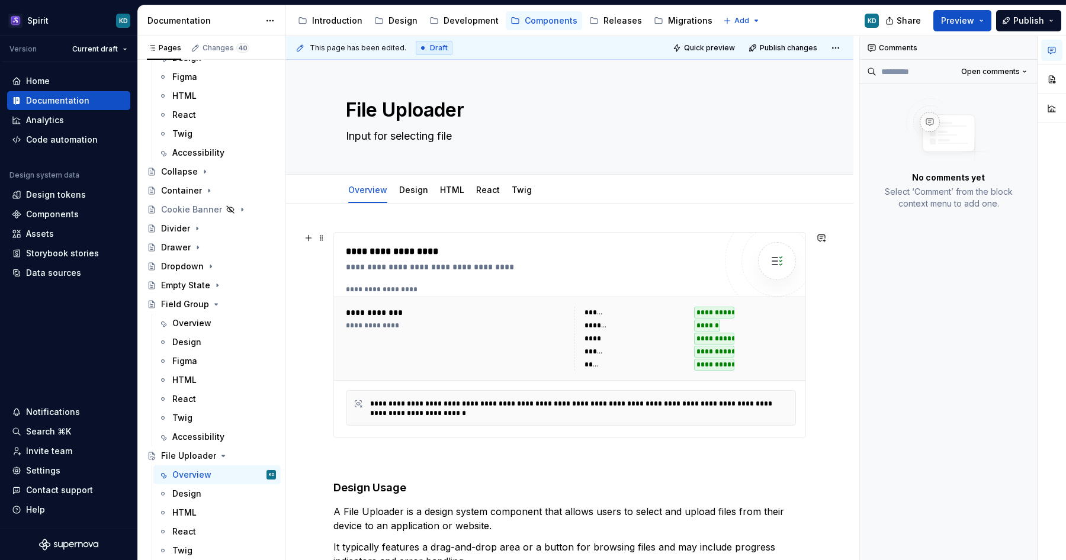
type textarea "*"
type textarea "Input for selecting file"
type textarea "*"
type textarea "Input for selecting file o"
type textarea "*"
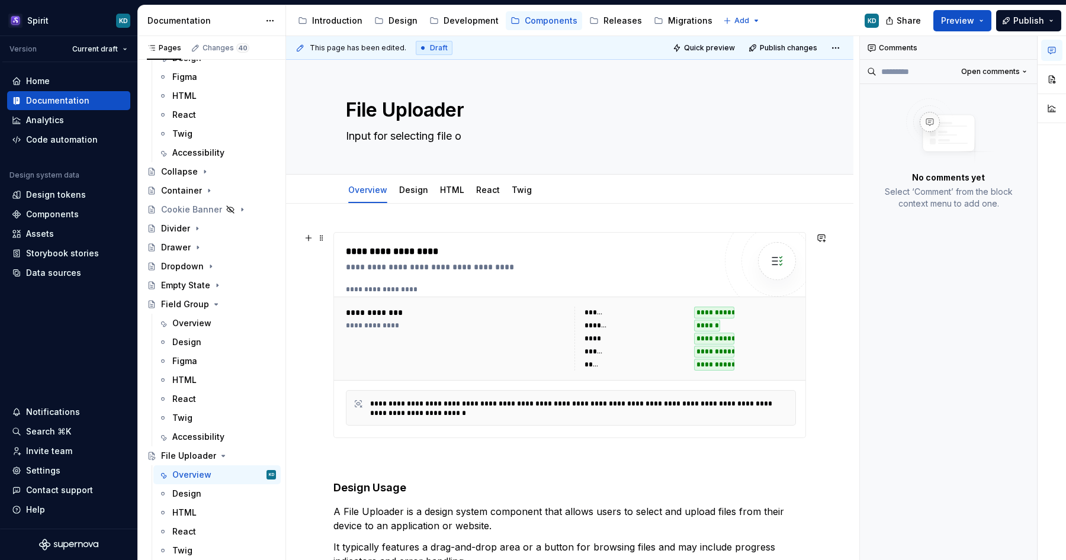
type textarea "Input for selecting file or"
type textarea "*"
type textarea "Input for selecting file or"
type textarea "*"
type textarea "Input for selecting file or m"
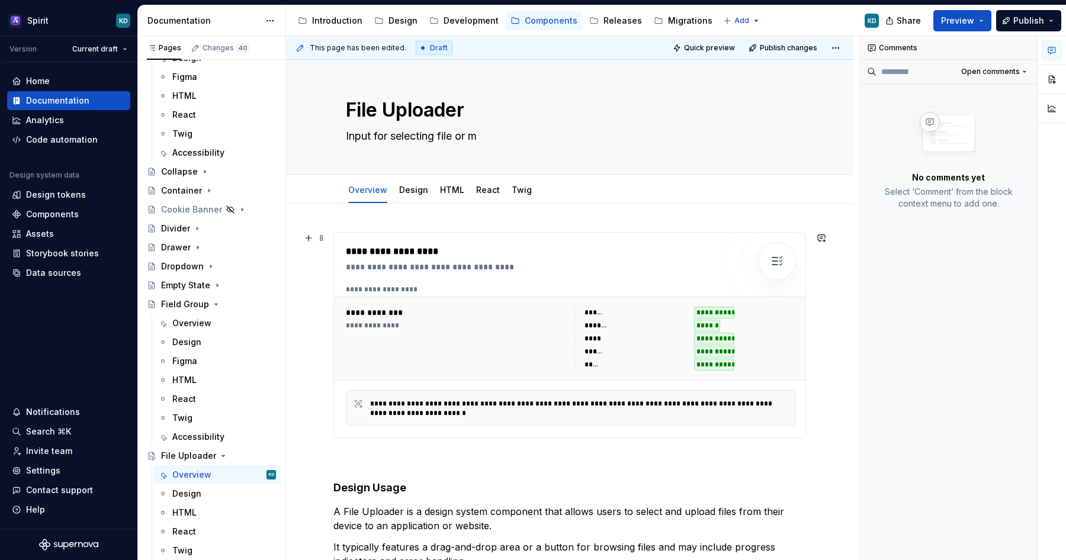
type textarea "*"
type textarea "Input for selecting file or mu"
type textarea "*"
type textarea "Input for selecting file or mul"
type textarea "*"
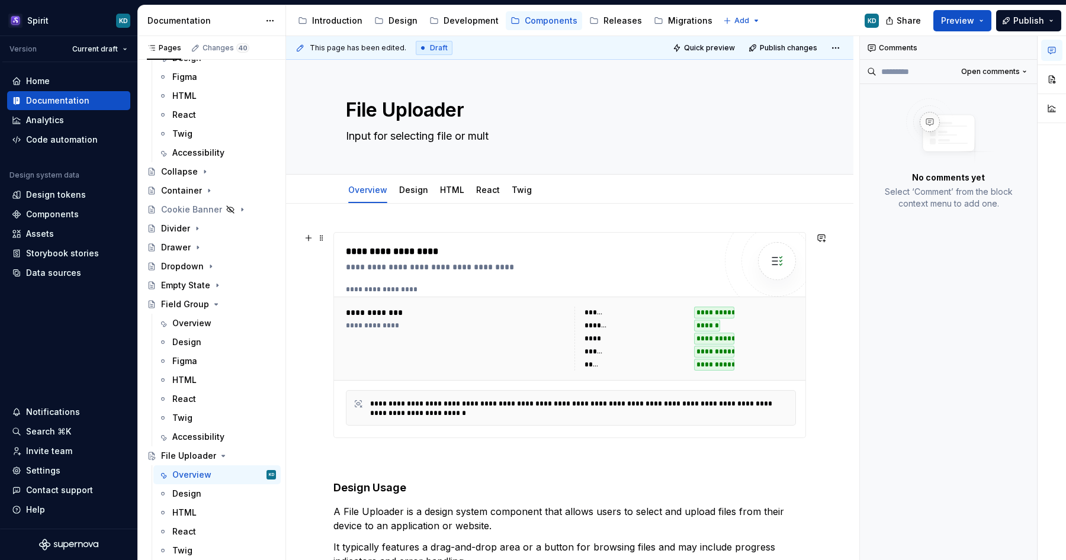
type textarea "Input for selecting file or multi"
type textarea "*"
type textarea "Input for selecting file or multil"
type textarea "*"
type textarea "Input for selecting file or multi"
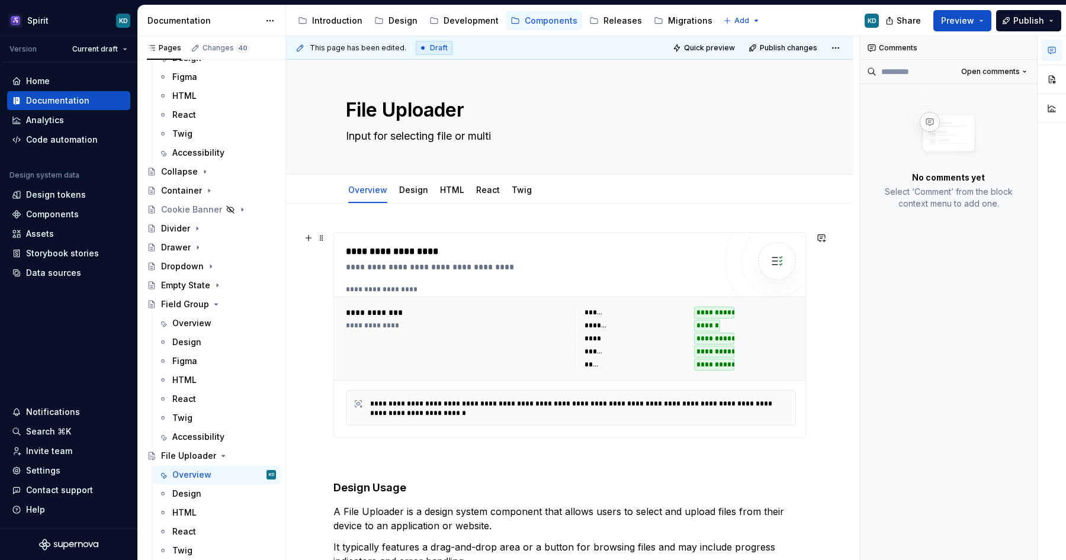
type textarea "*"
type textarea "Input for selecting file or multip"
type textarea "*"
type textarea "Input for selecting file or multiple"
type textarea "*"
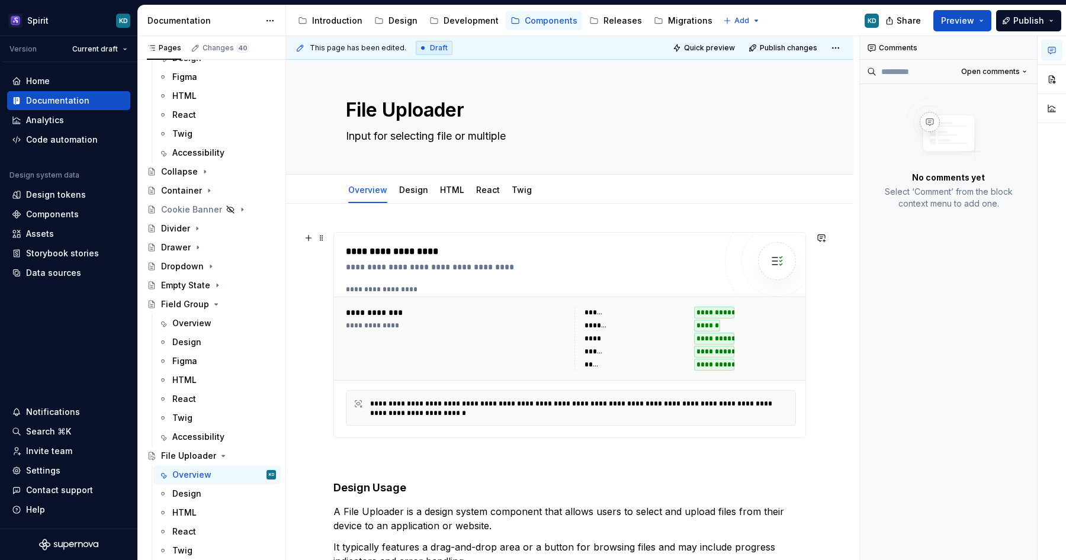
type textarea "Input for selecting file or multiple"
type textarea "*"
type textarea "Input for selecting file or multiple f"
type textarea "*"
type textarea "Input for selecting file or multiple fi"
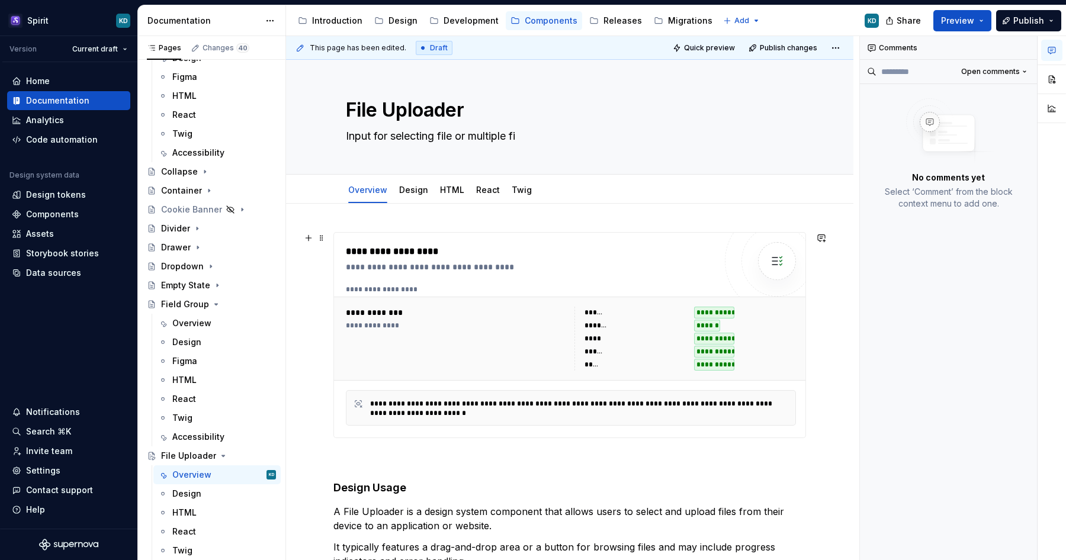
type textarea "*"
type textarea "Input for selecting file or multiple fil"
type textarea "*"
type textarea "Input for selecting file or multiple file"
type textarea "*"
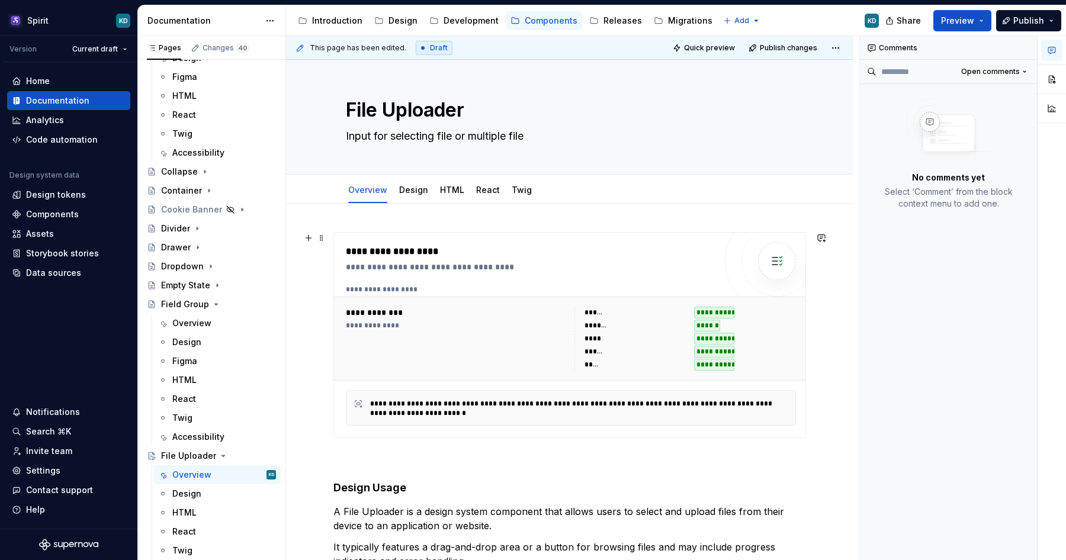
type textarea "Input for selecting file or multiple files"
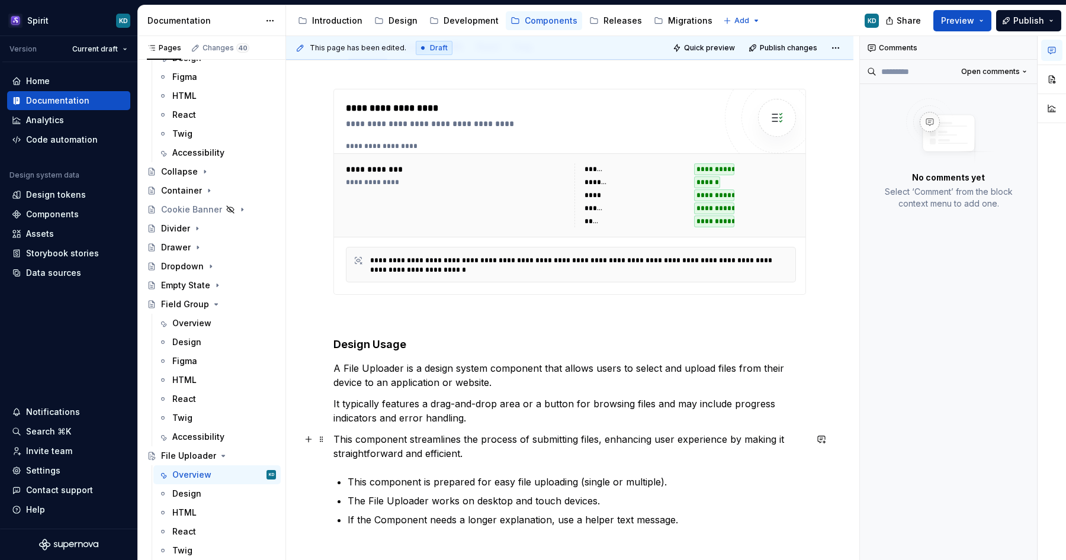
scroll to position [146, 0]
type textarea "*"
type textarea "Input for selecting file or multiple files"
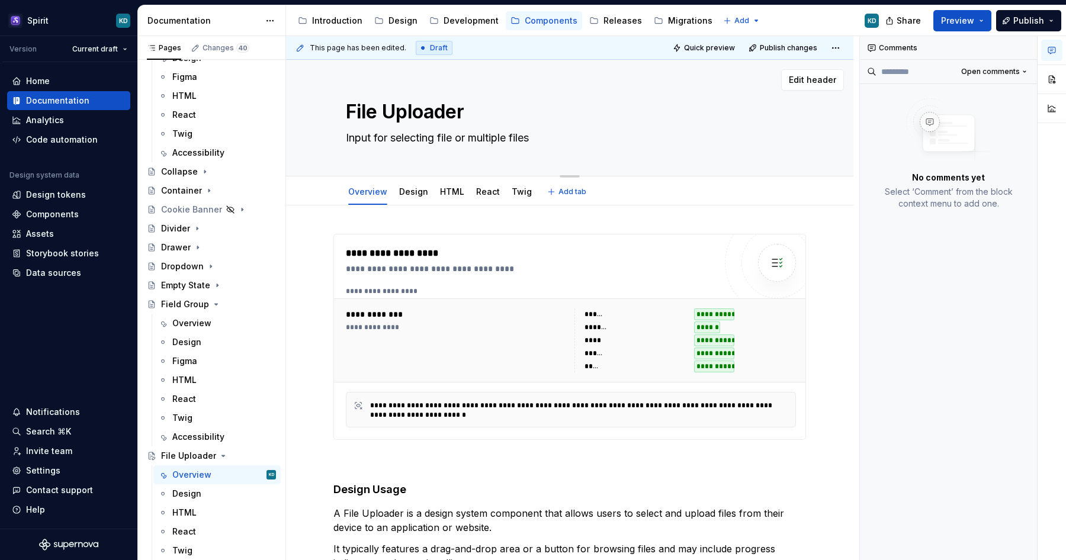
click at [440, 137] on textarea "Input for selecting file or multiple files" at bounding box center [568, 138] width 448 height 19
type textarea "*"
type textarea "Input for selecting file or multiple files"
type textarea "*"
type textarea "Input for selecting an file or multiple files"
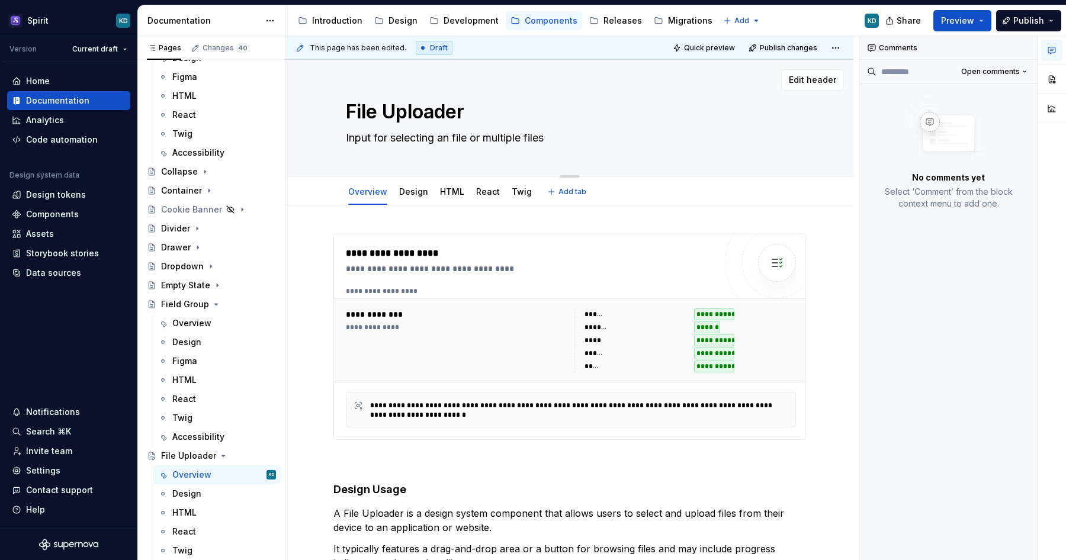
type textarea "*"
type textarea "Input for selecting and file or multiple files"
type textarea "*"
type textarea "Input for selecting and file or multiple files"
type textarea "*"
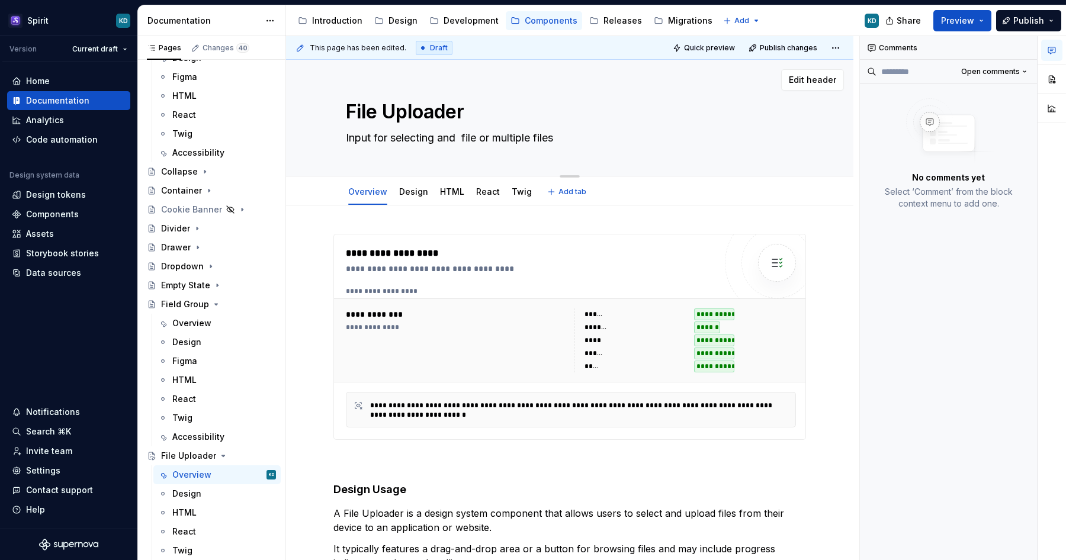
type textarea "Input for selecting and u file or multiple files"
type textarea "*"
type textarea "Input for selecting and up file or multiple files"
type textarea "*"
type textarea "Input for selecting and upl file or multiple files"
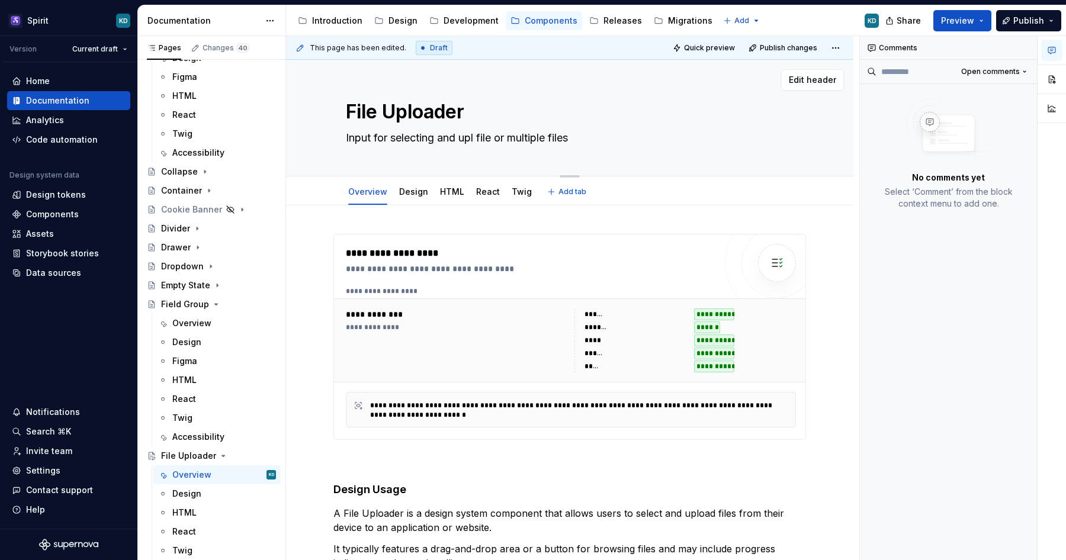
type textarea "*"
type textarea "Input for selecting and uplo file or multiple files"
type textarea "*"
type textarea "Input for selecting and upload file or multiple files"
type textarea "*"
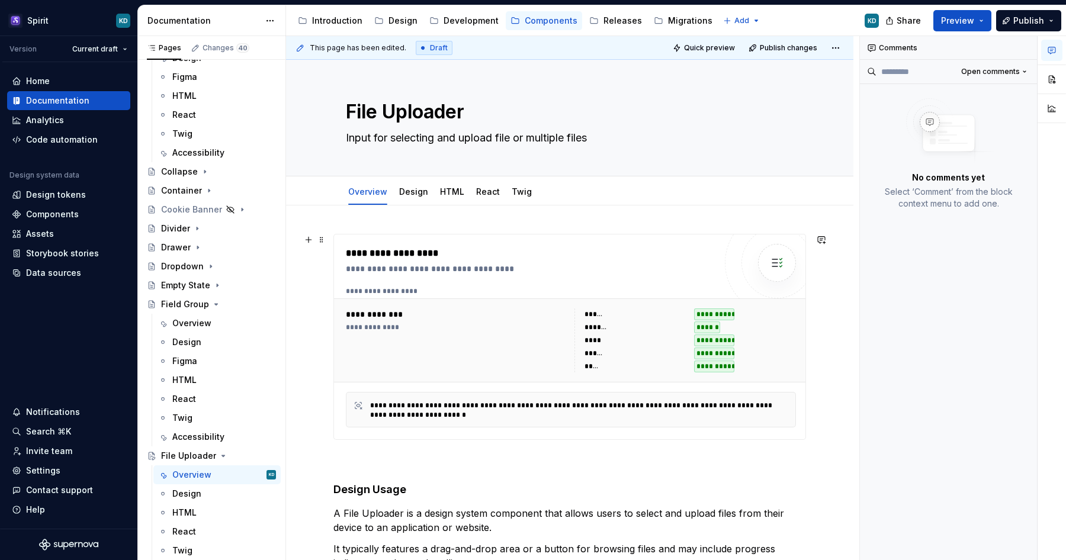
type textarea "Input for selecting and uploa file or multiple files"
type textarea "*"
type textarea "Input for selecting and uplo file or multiple files"
type textarea "*"
type textarea "Input for selecting and uplod file or multiple files"
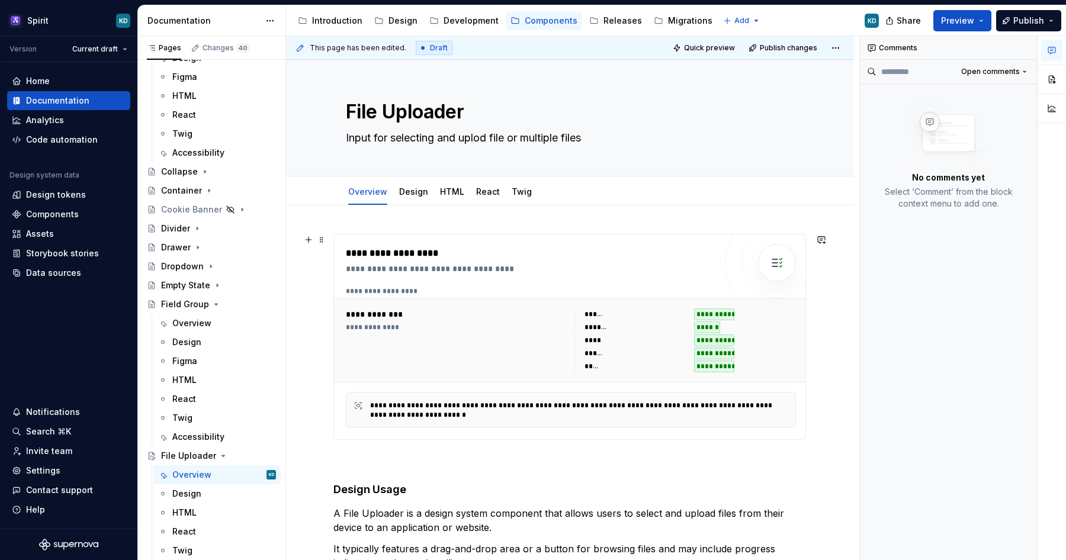
type textarea "*"
type textarea "Input for selecting and uplodi file or multiple files"
type textarea "*"
type textarea "Input for selecting and uploding file or multiple files"
click at [485, 139] on textarea "Input for selecting and uploding file or multiple files" at bounding box center [568, 138] width 448 height 19
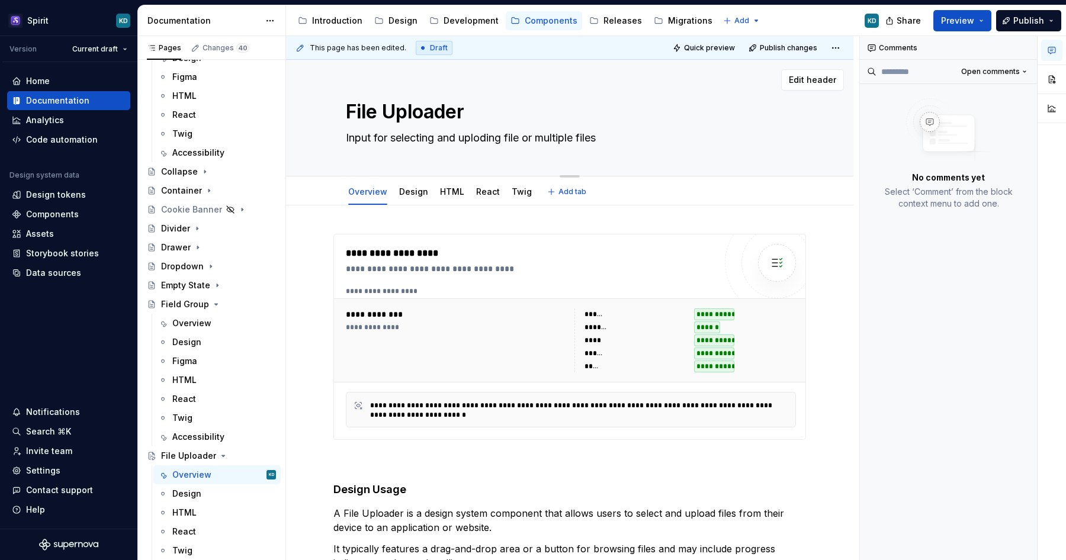
type textarea "*"
type textarea "Input for selecting and uploading file or multiple files"
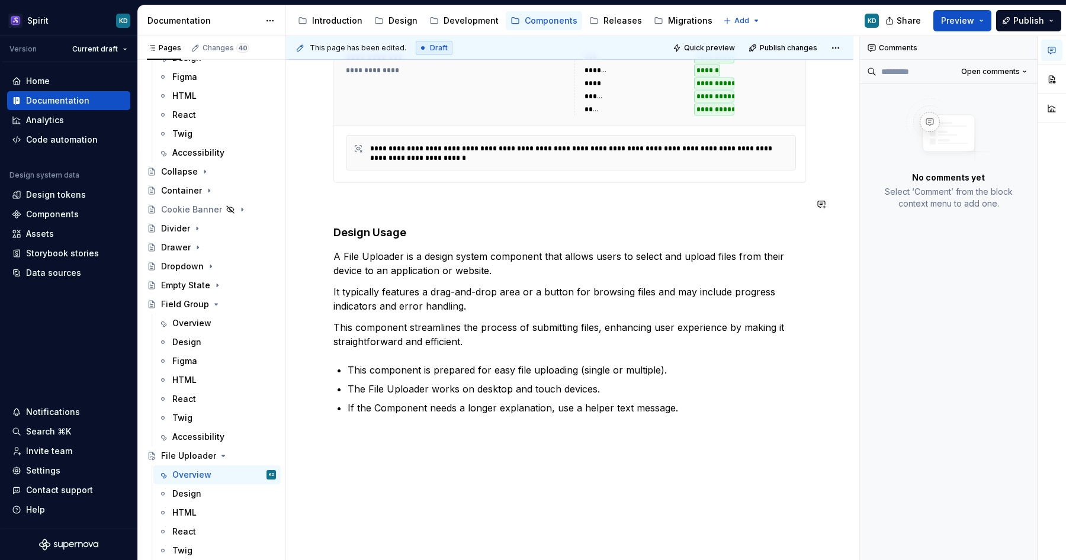
scroll to position [294, 0]
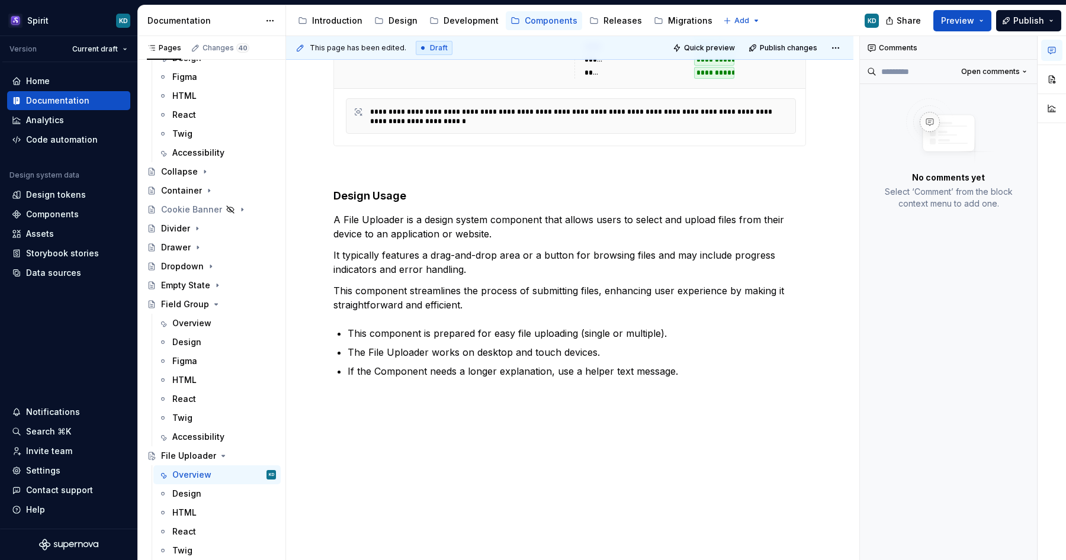
type textarea "*"
type textarea "Input for selecting and uploading file or multiple files"
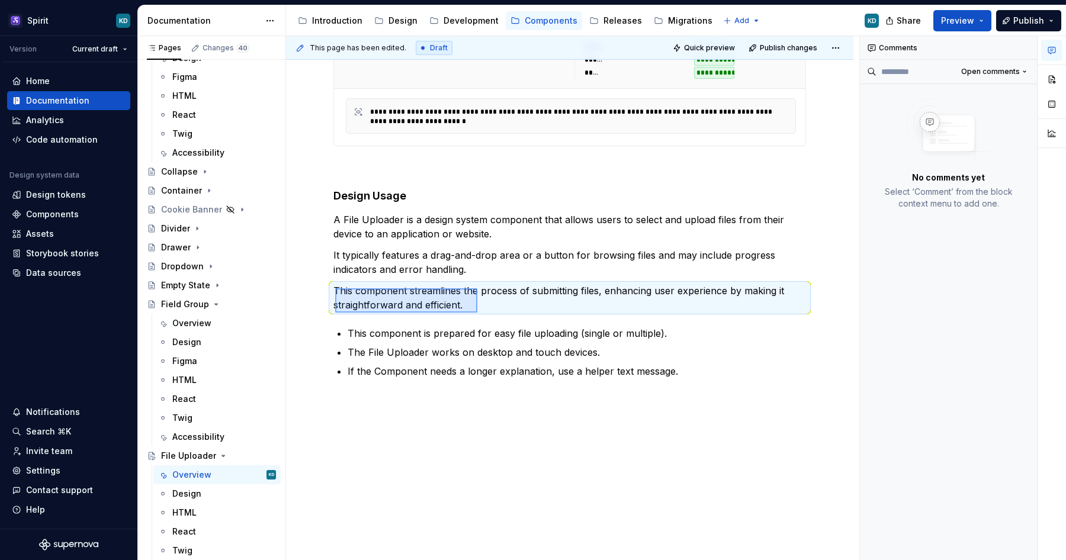
drag, startPoint x: 335, startPoint y: 289, endPoint x: 477, endPoint y: 313, distance: 144.2
click at [477, 313] on div "**********" at bounding box center [572, 298] width 573 height 525
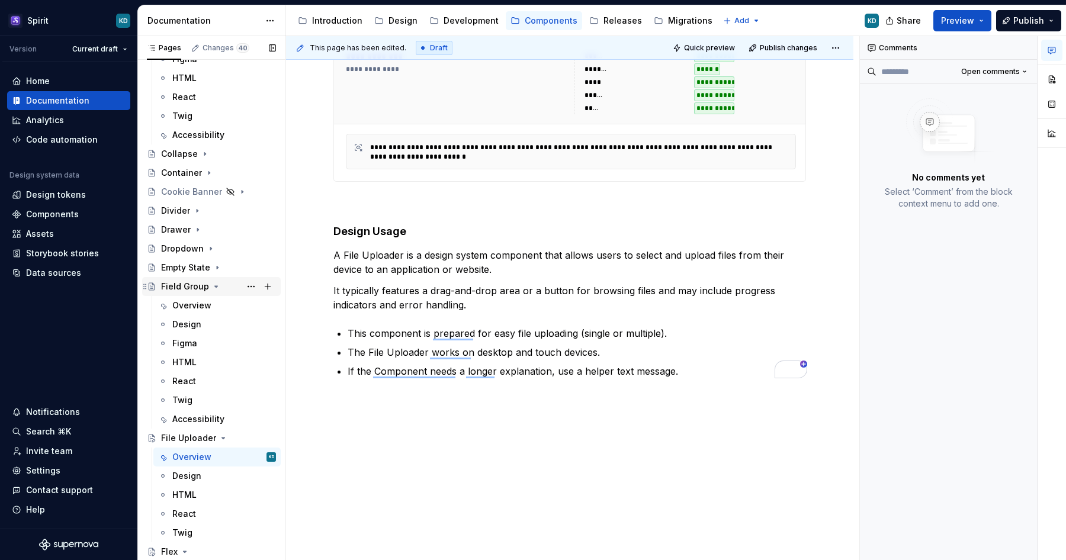
scroll to position [293, 0]
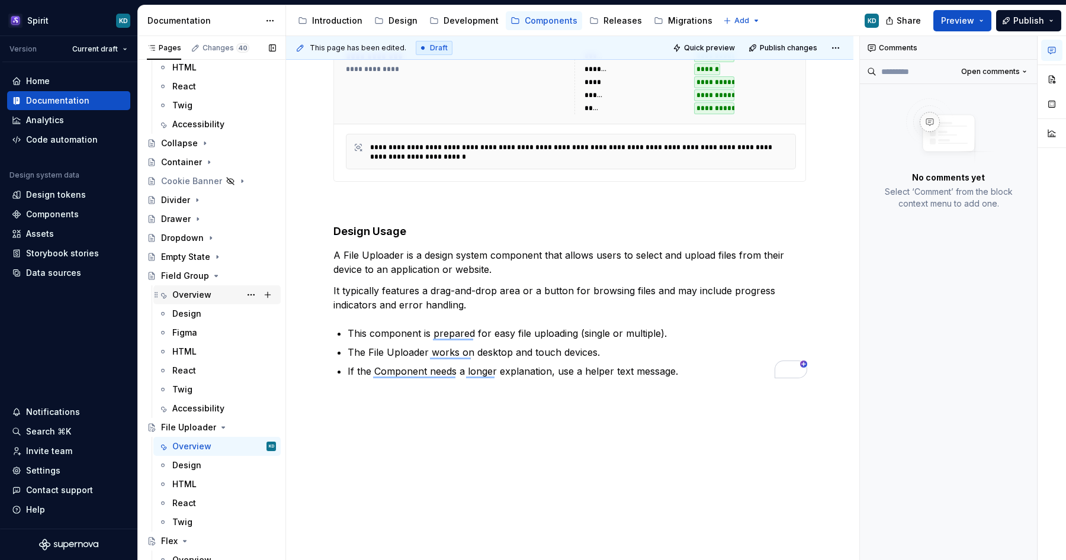
click at [191, 300] on div "Overview" at bounding box center [191, 295] width 39 height 12
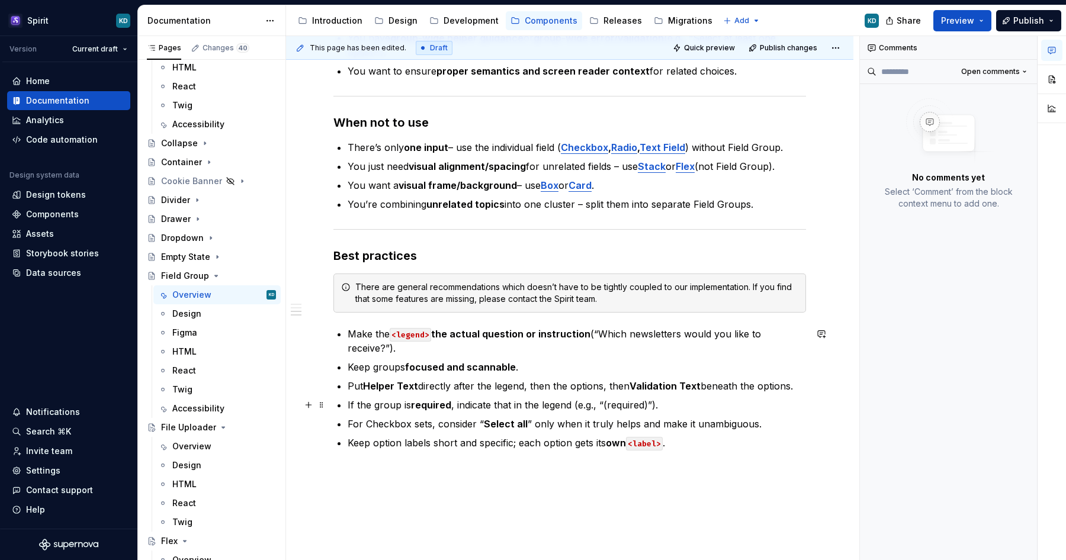
scroll to position [639, 0]
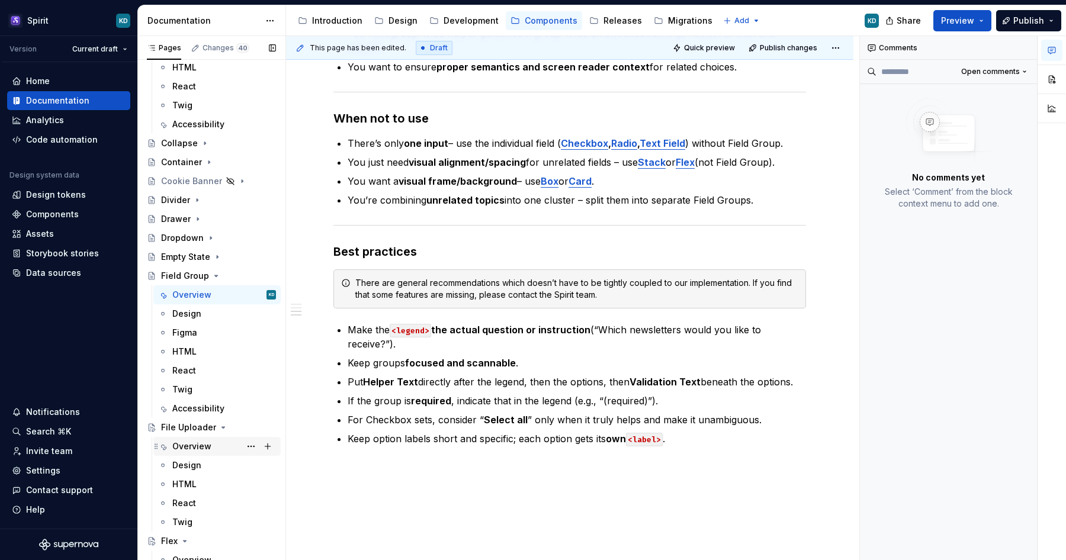
click at [204, 447] on div "Overview" at bounding box center [191, 447] width 39 height 12
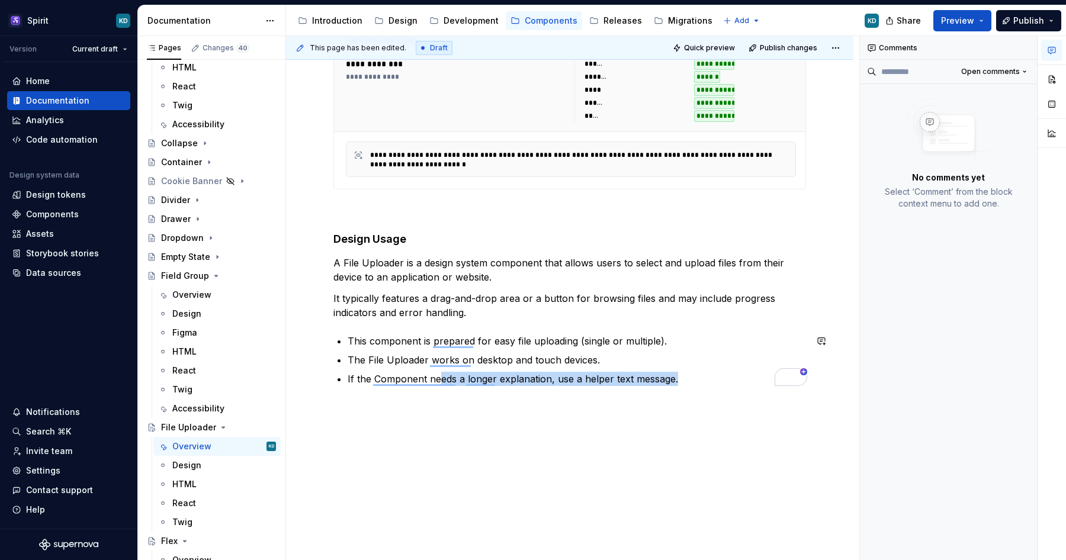
scroll to position [251, 0]
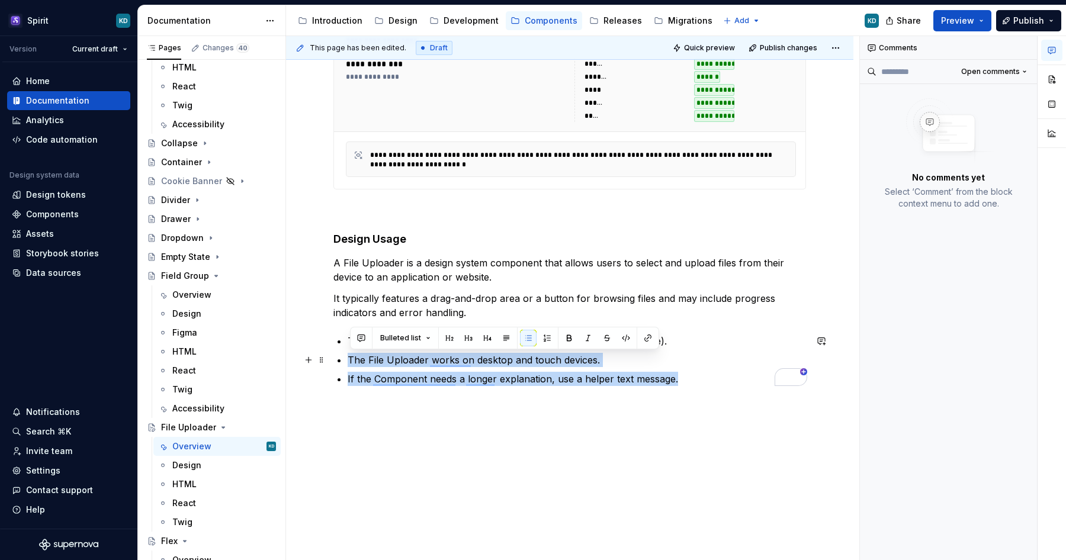
drag, startPoint x: 695, startPoint y: 382, endPoint x: 433, endPoint y: 352, distance: 264.2
click at [433, 352] on ul "This component is prepared for easy file uploading (single or multiple). The Fi…" at bounding box center [577, 360] width 459 height 52
click at [413, 412] on div "**********" at bounding box center [570, 262] width 568 height 614
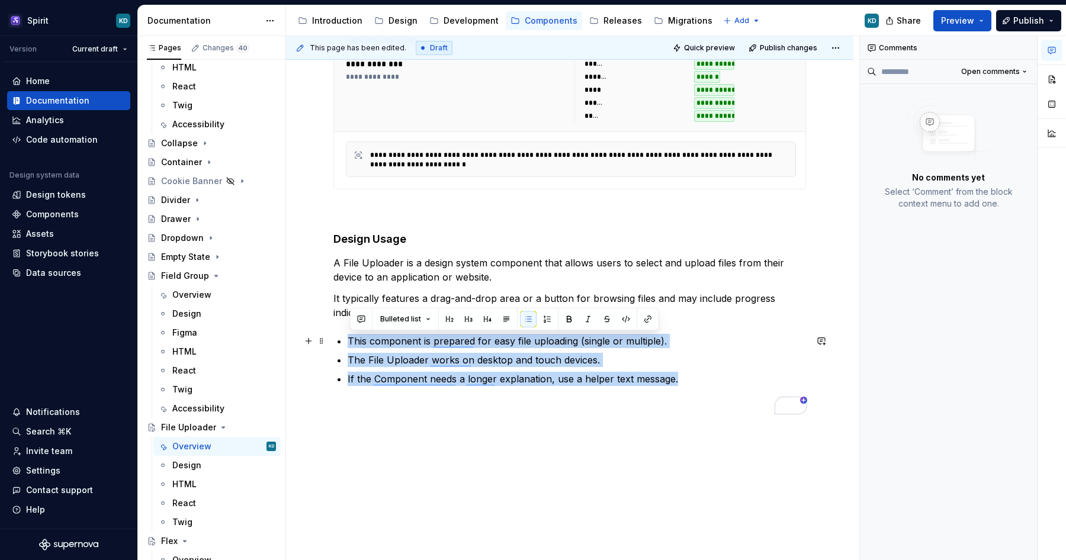
drag, startPoint x: 687, startPoint y: 379, endPoint x: 345, endPoint y: 337, distance: 344.9
click at [348, 337] on ul "This component is prepared for easy file uploading (single or multiple). The Fi…" at bounding box center [577, 360] width 459 height 52
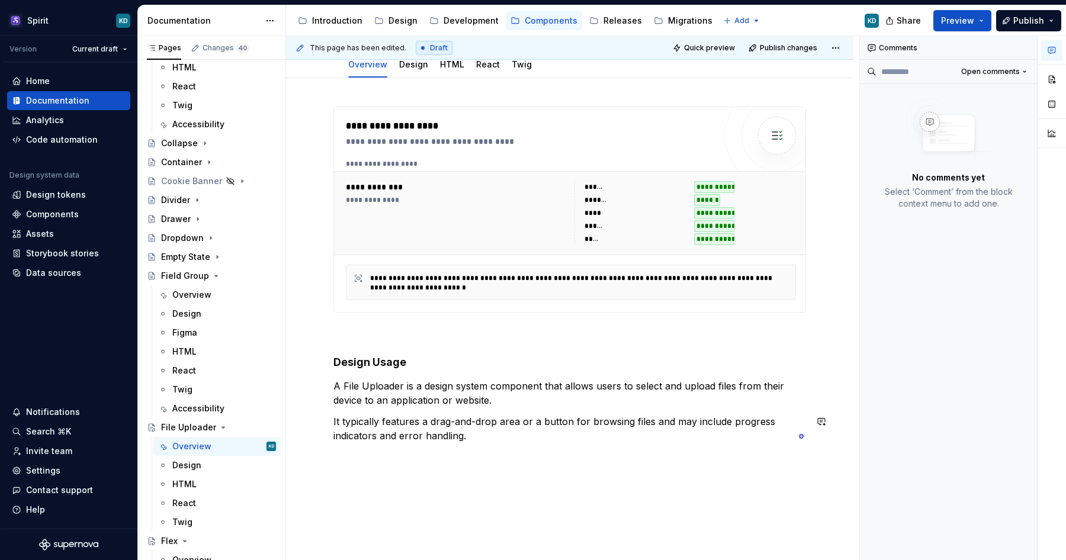
scroll to position [0, 0]
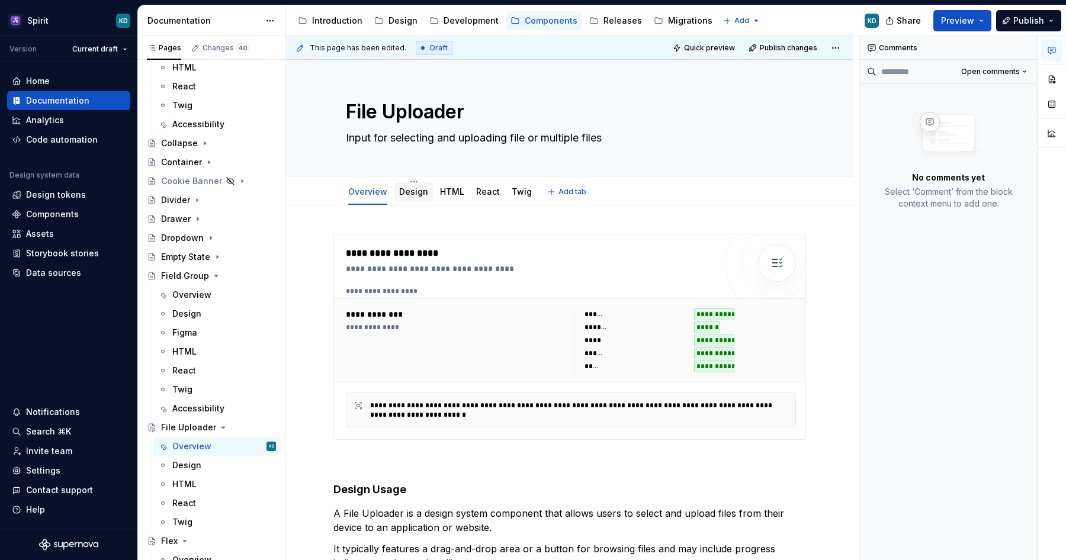
click at [415, 193] on link "Design" at bounding box center [413, 192] width 29 height 10
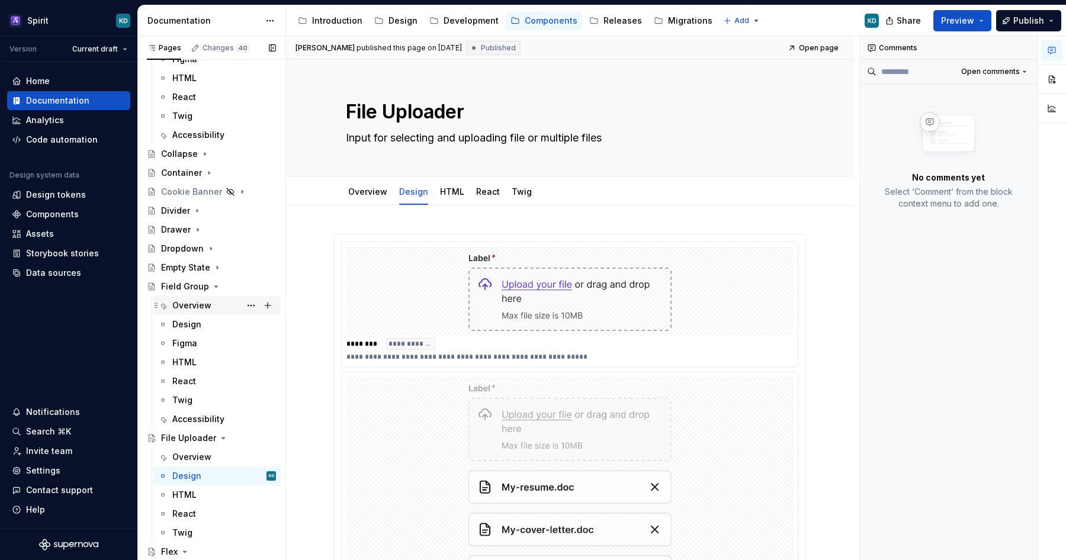
scroll to position [284, 0]
click at [211, 323] on div "Design" at bounding box center [224, 323] width 104 height 17
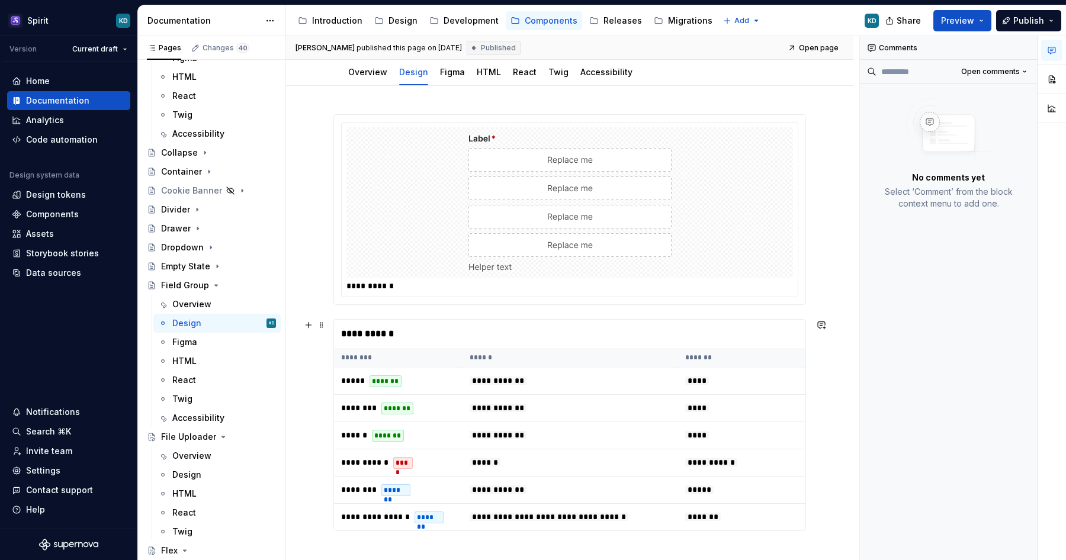
scroll to position [50, 0]
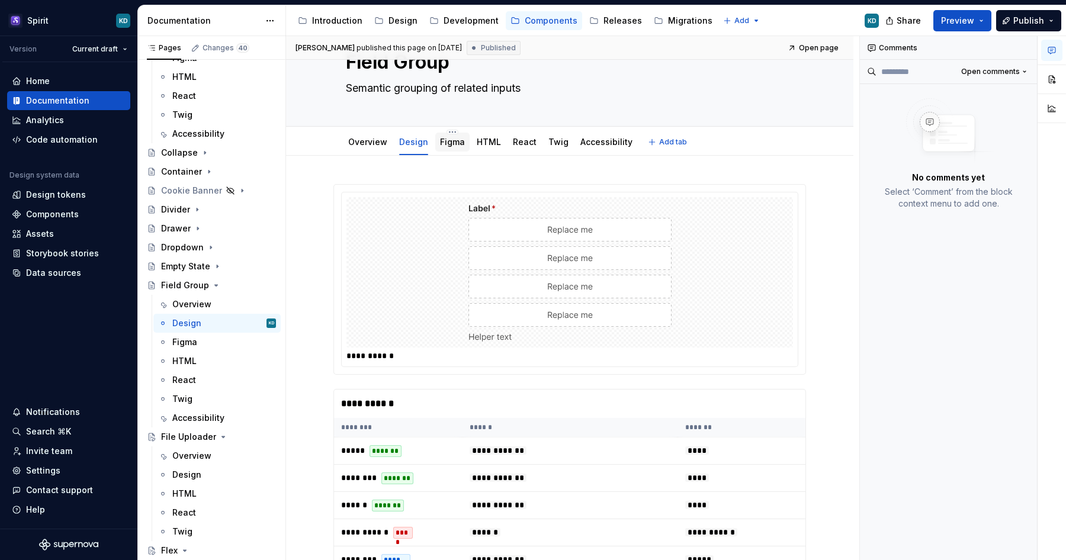
click at [452, 141] on link "Figma" at bounding box center [452, 142] width 25 height 10
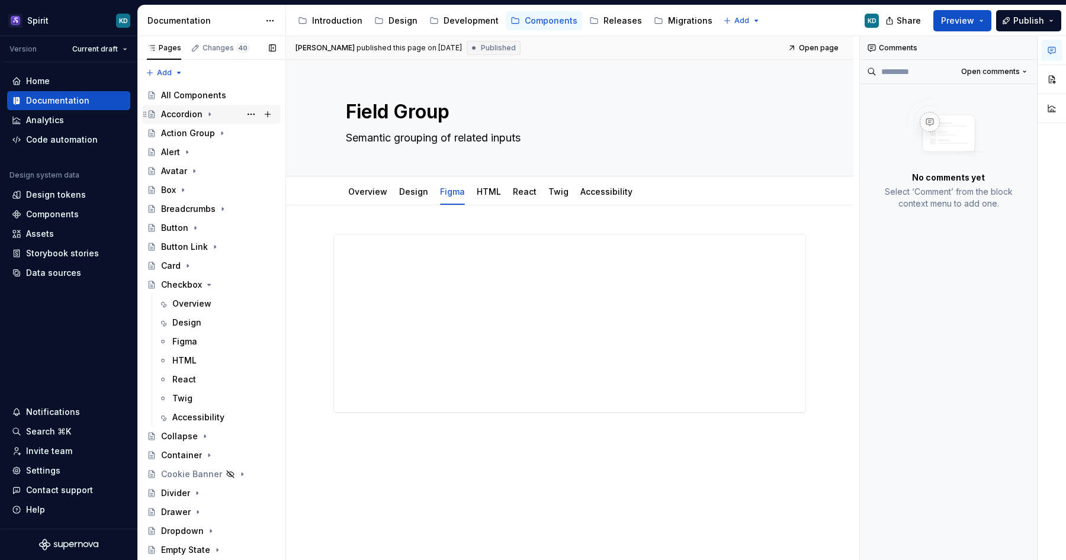
click at [211, 114] on icon "Page tree" at bounding box center [209, 114] width 9 height 9
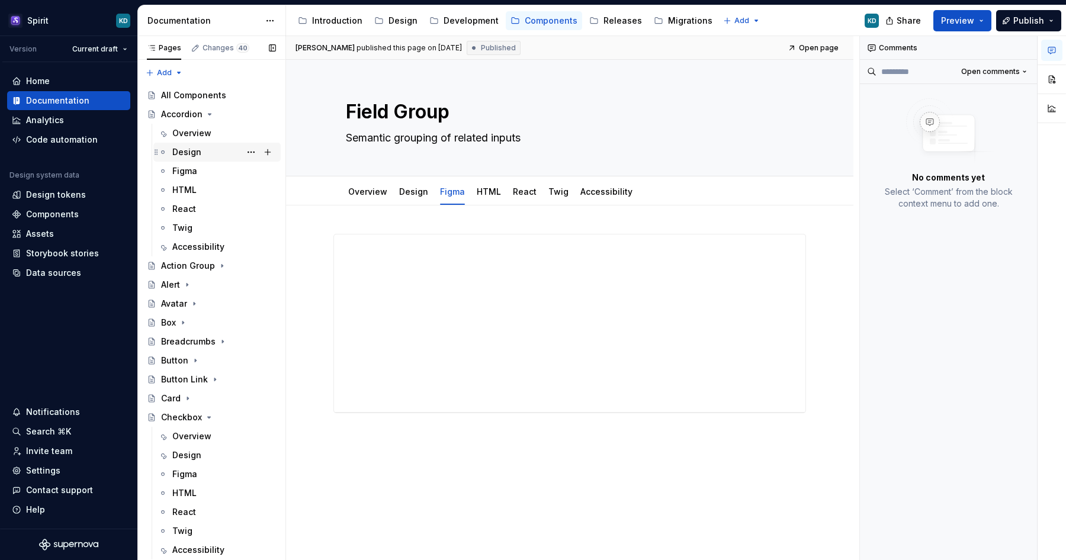
click at [191, 157] on div "Design" at bounding box center [186, 152] width 29 height 12
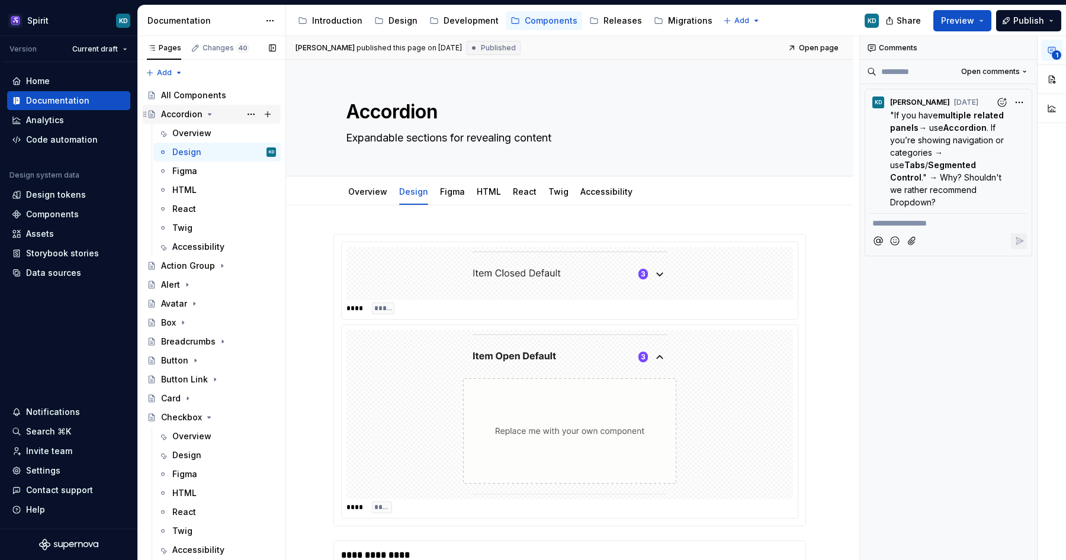
click at [210, 113] on icon "Page tree" at bounding box center [209, 114] width 9 height 9
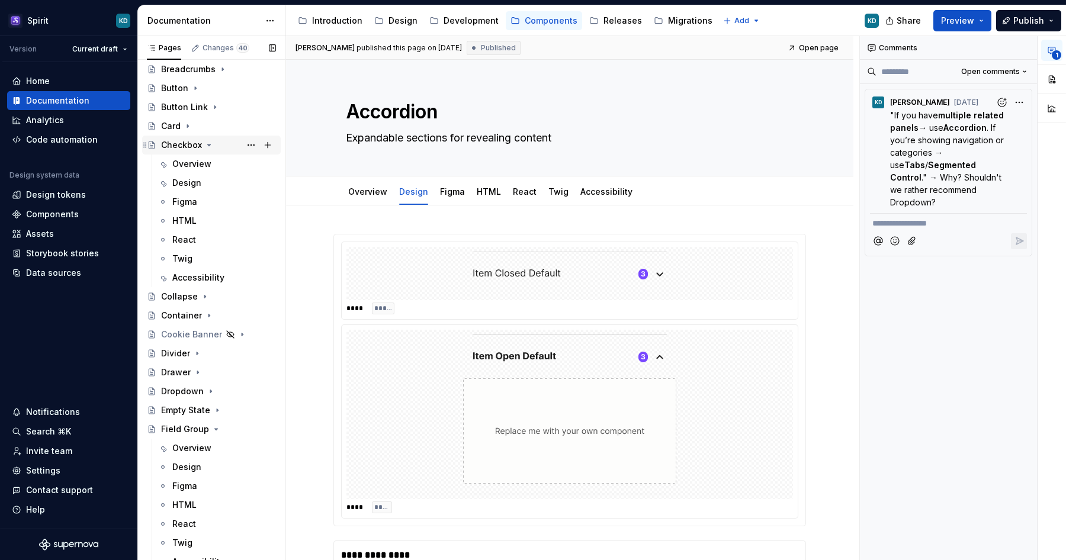
scroll to position [144, 0]
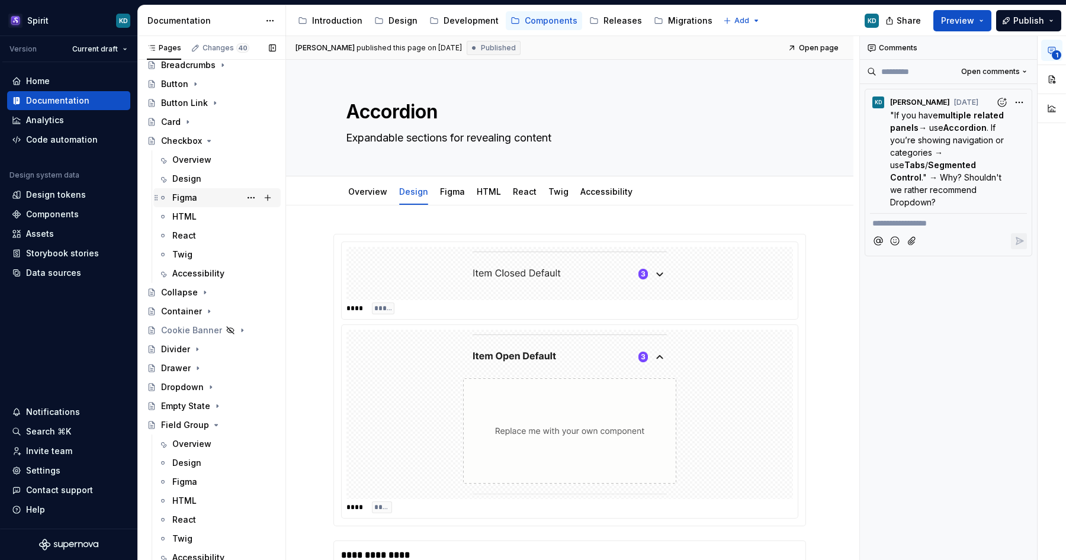
click at [204, 197] on div "Figma" at bounding box center [224, 198] width 104 height 17
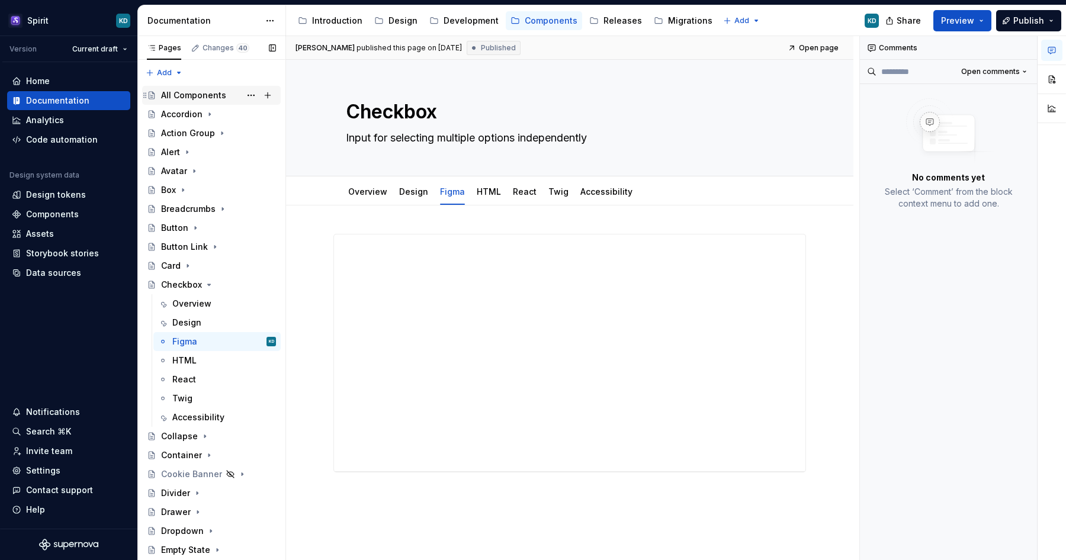
click at [206, 92] on div "All Components" at bounding box center [193, 95] width 65 height 12
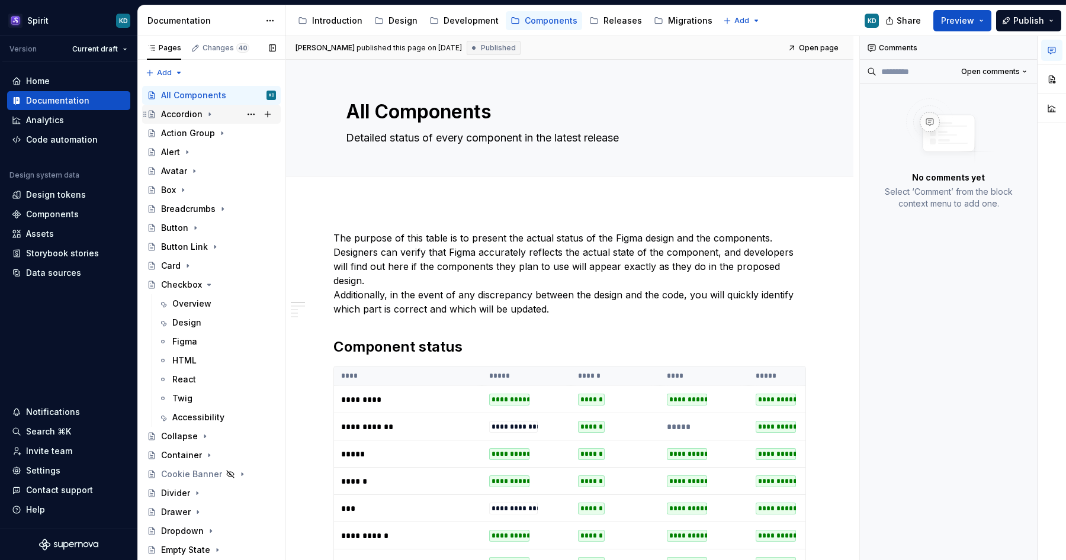
click at [192, 115] on div "Accordion" at bounding box center [181, 114] width 41 height 12
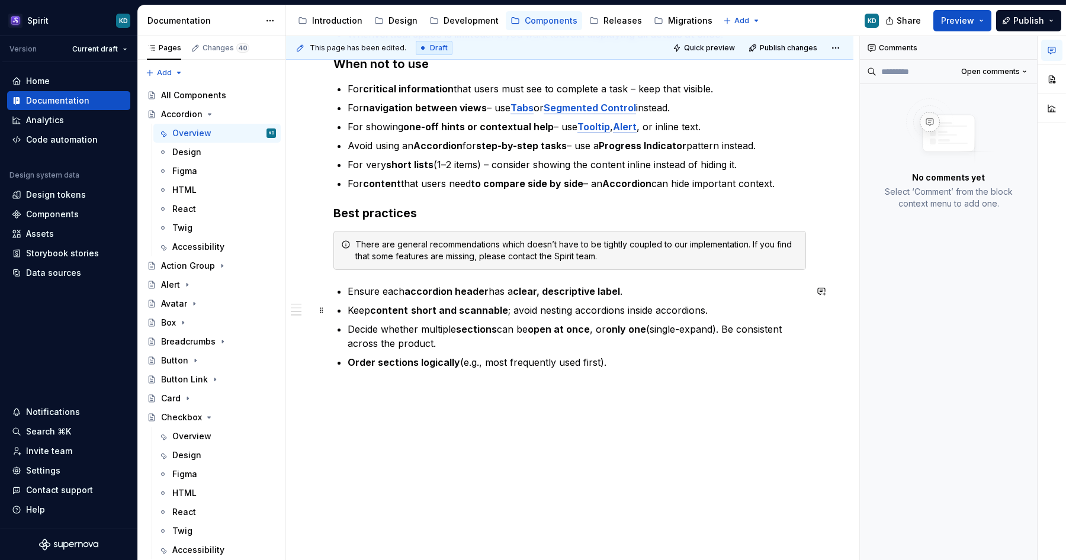
scroll to position [612, 0]
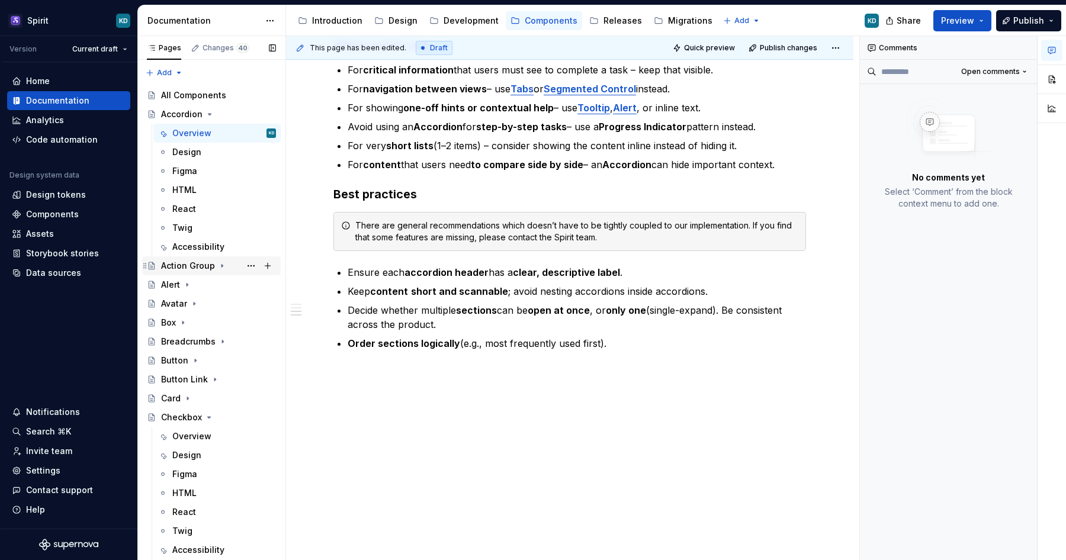
click at [186, 270] on div "Action Group" at bounding box center [188, 266] width 54 height 12
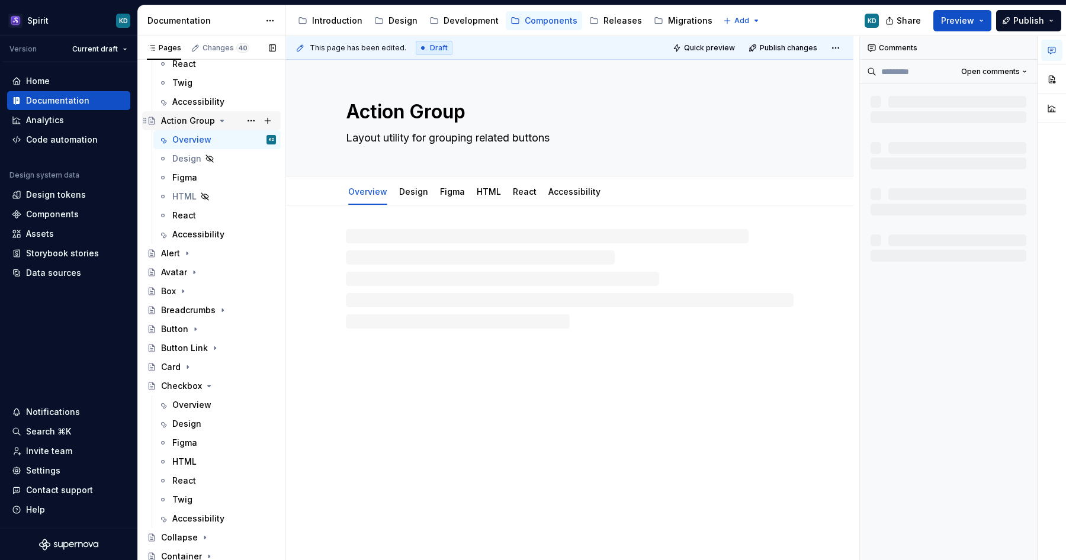
scroll to position [146, 0]
click at [172, 255] on div "Alert" at bounding box center [170, 253] width 19 height 12
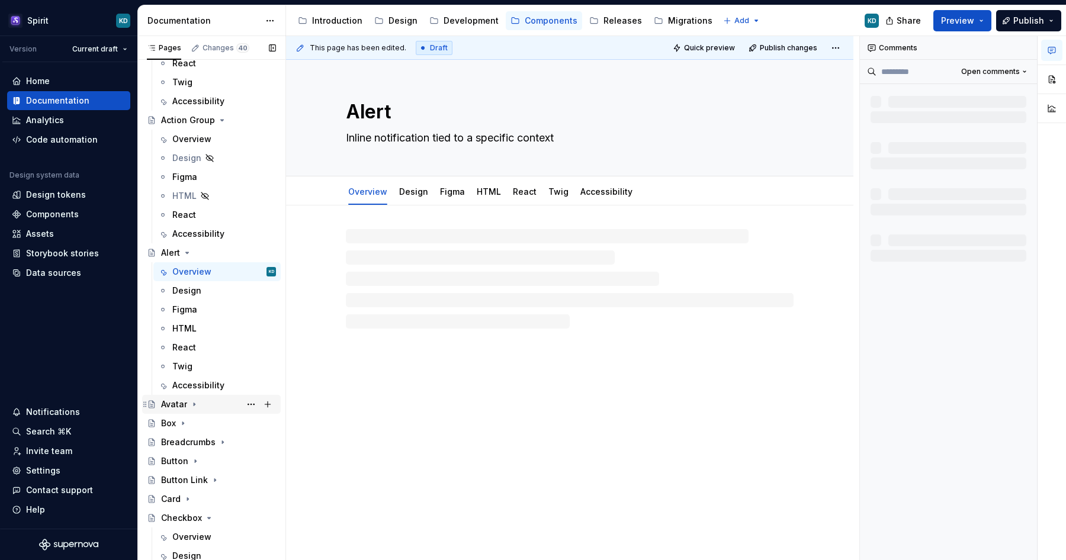
click at [172, 406] on div "Avatar" at bounding box center [174, 405] width 26 height 12
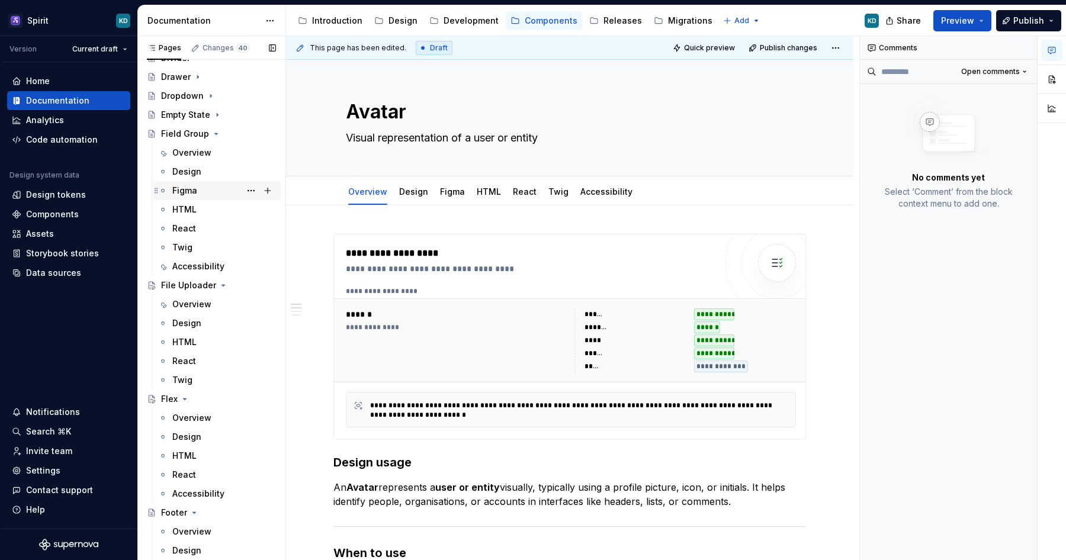
scroll to position [1051, 0]
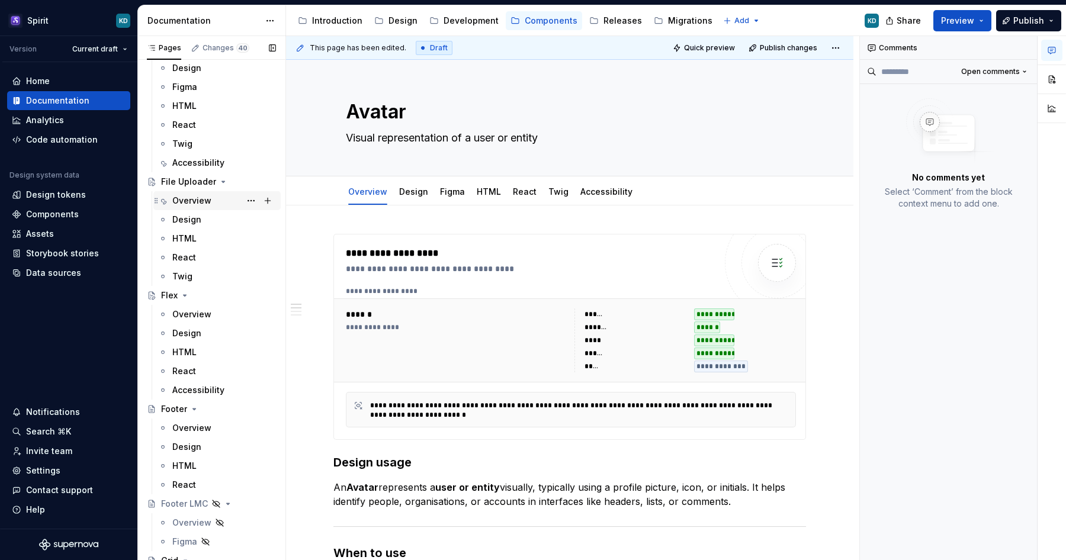
click at [192, 205] on div "Overview" at bounding box center [191, 201] width 39 height 12
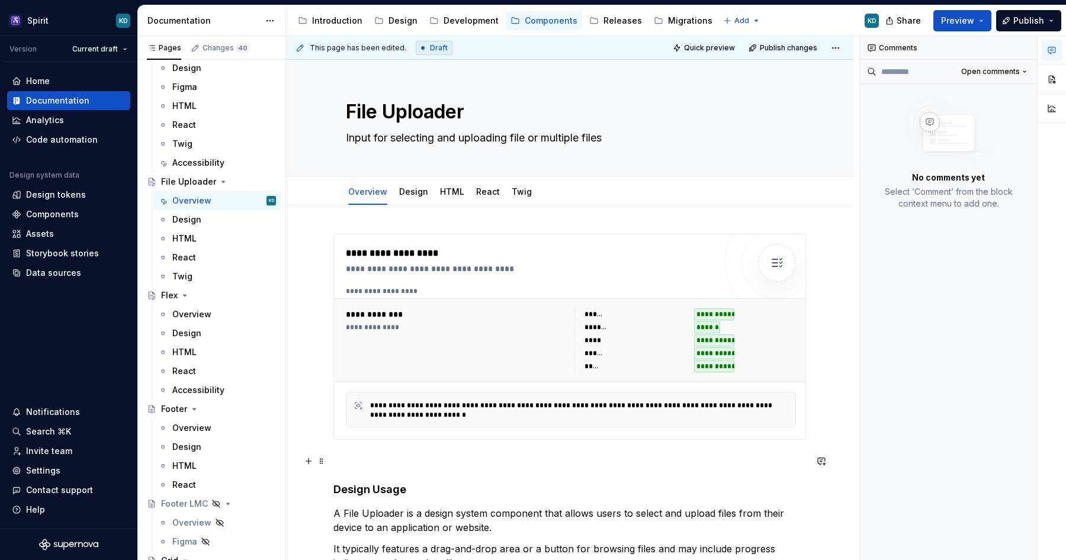
scroll to position [15, 0]
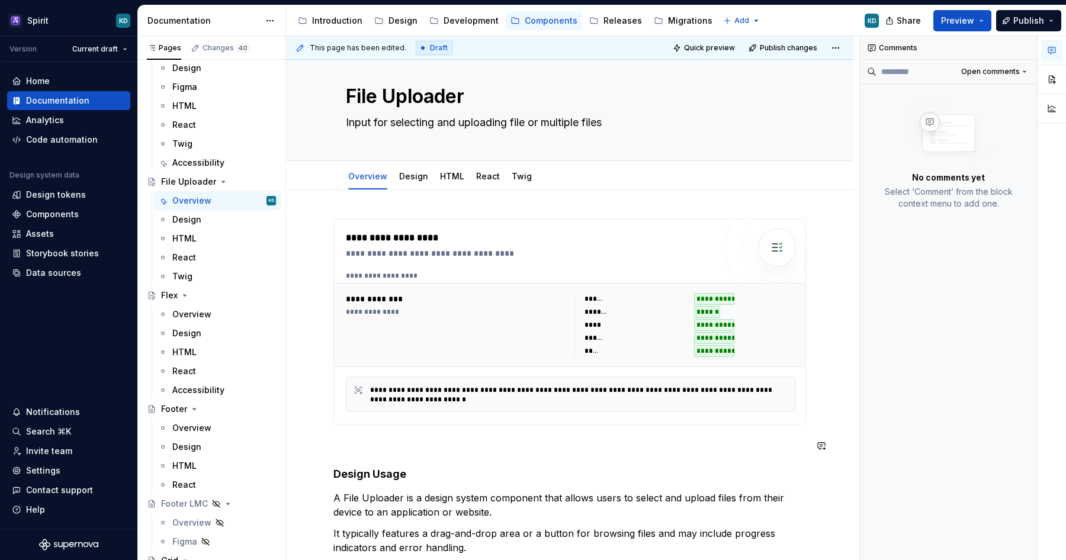
click at [452, 444] on p at bounding box center [570, 446] width 473 height 14
click at [374, 453] on p "To enrich screen reader interactions, please activate Accessibility in Grammarl…" at bounding box center [570, 446] width 473 height 14
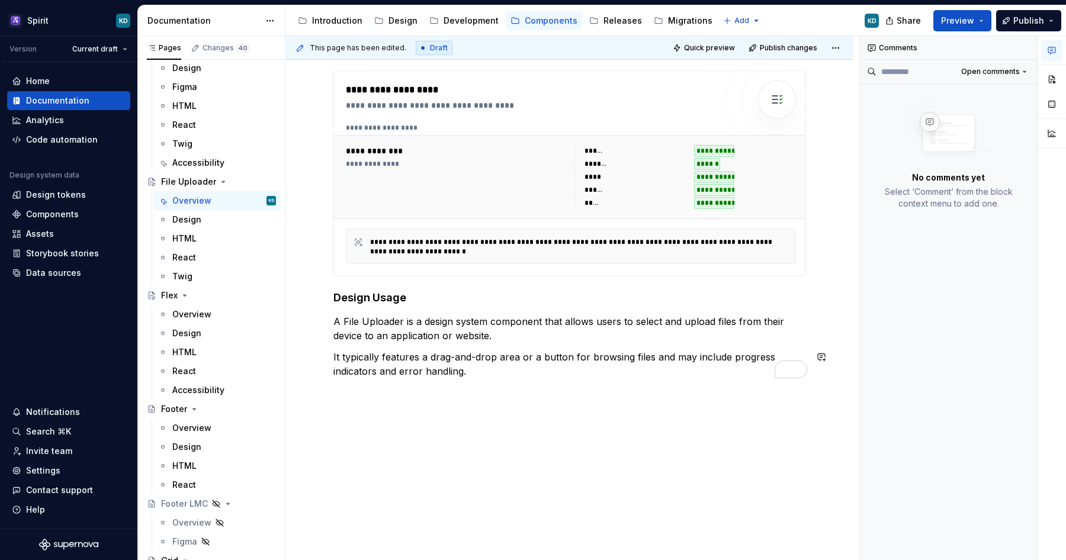
scroll to position [0, 0]
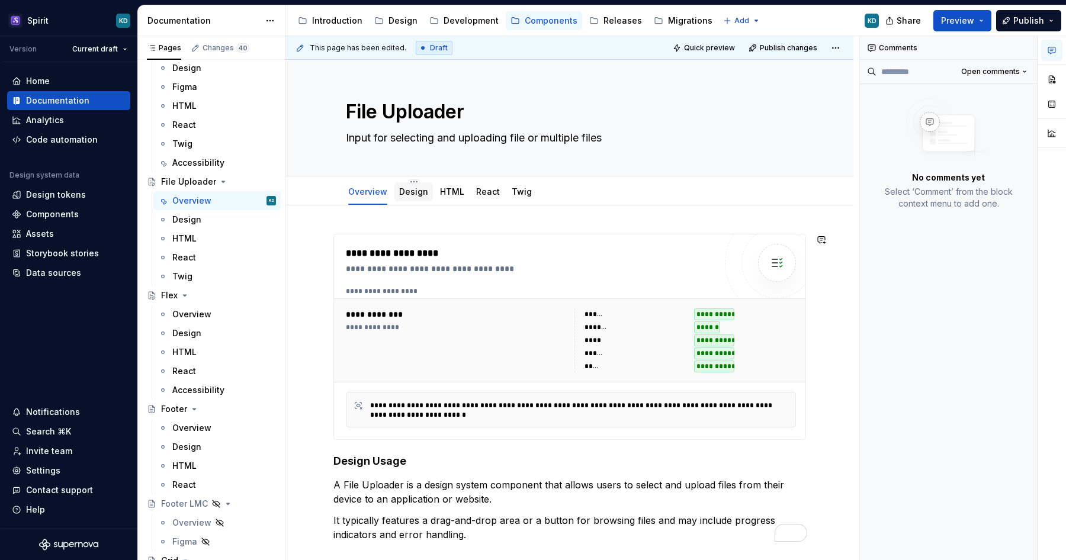
type textarea "*"
click at [416, 194] on link "Design" at bounding box center [413, 192] width 29 height 10
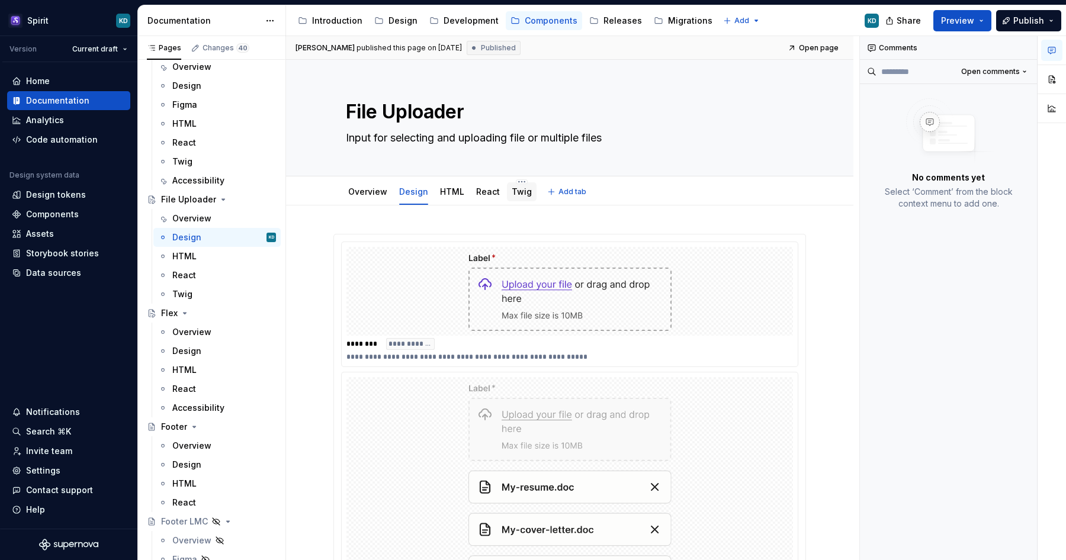
click at [517, 195] on link "Twig" at bounding box center [522, 192] width 20 height 10
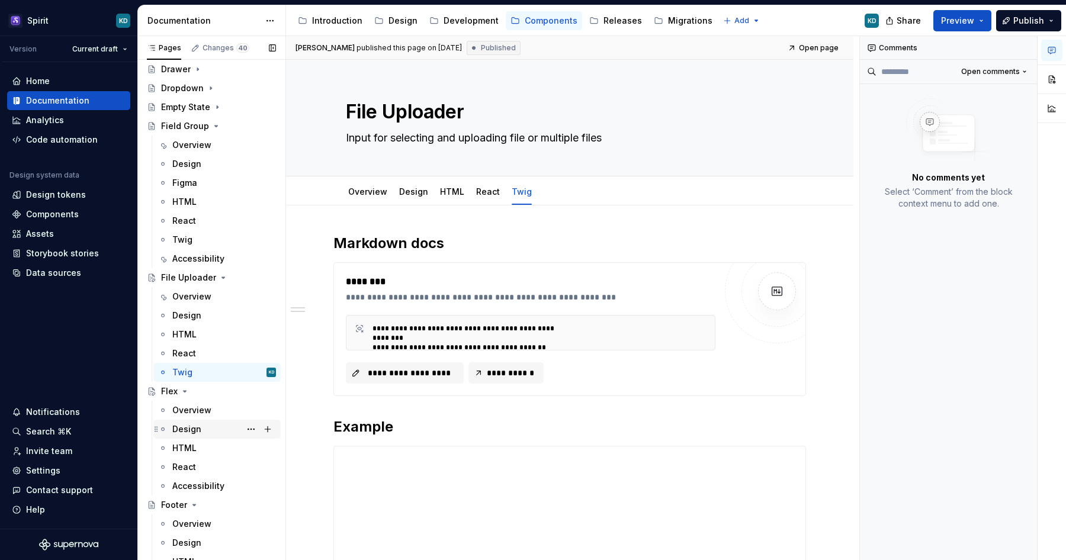
scroll to position [954, 0]
click at [207, 318] on div "Design" at bounding box center [224, 316] width 104 height 17
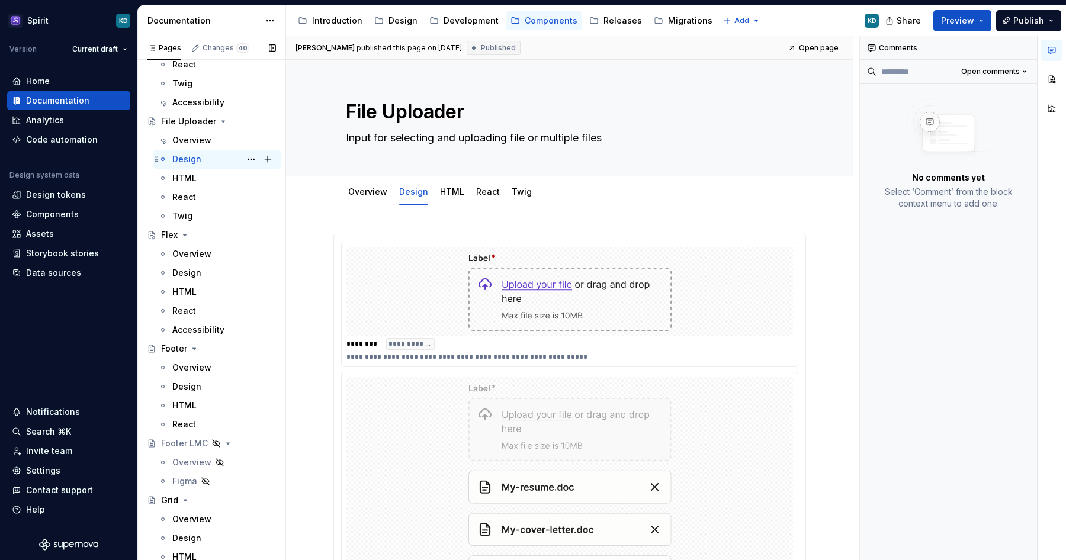
scroll to position [1118, 0]
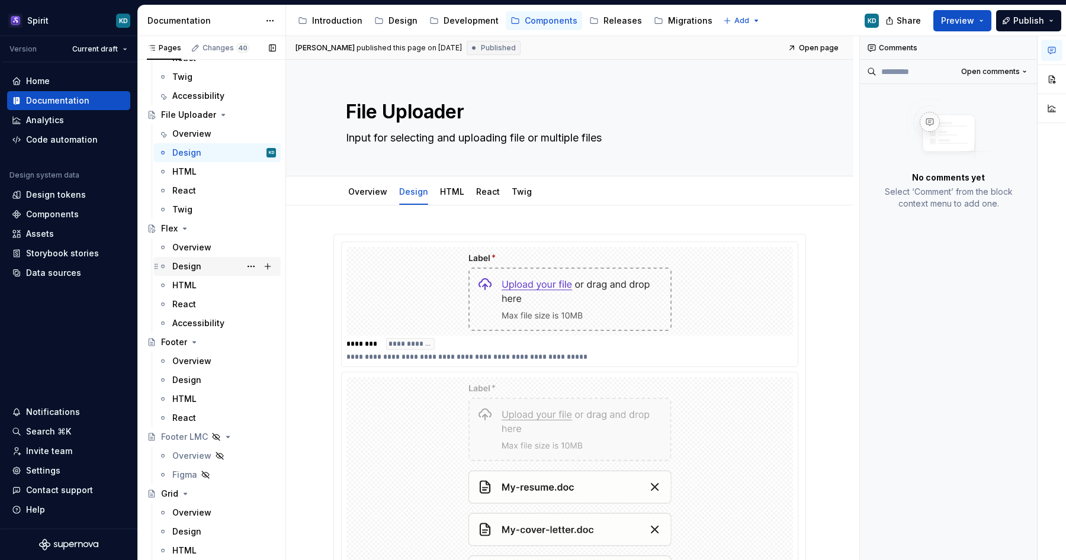
click at [204, 271] on div "Design" at bounding box center [224, 266] width 104 height 17
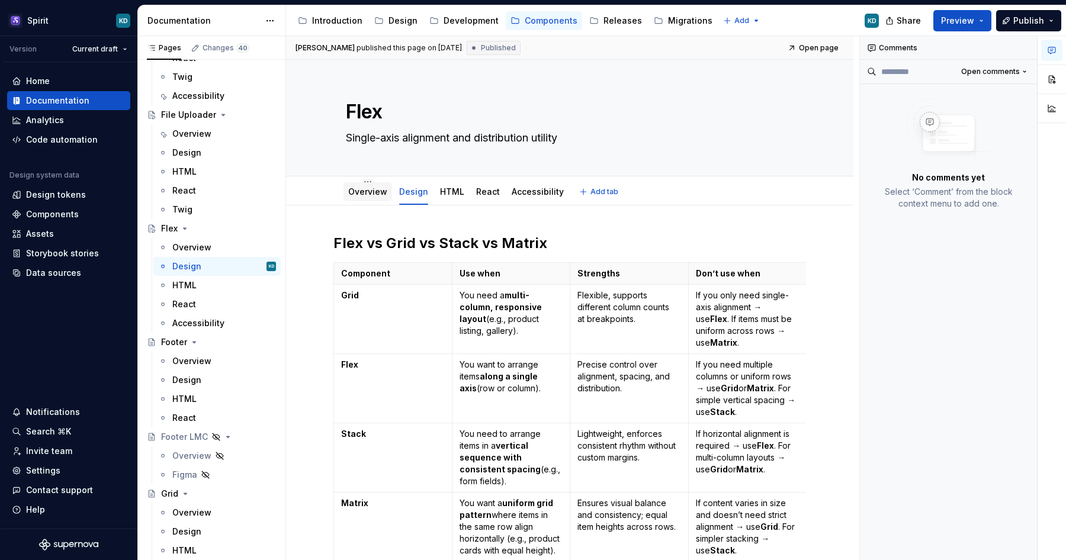
click at [373, 196] on link "Overview" at bounding box center [367, 192] width 39 height 10
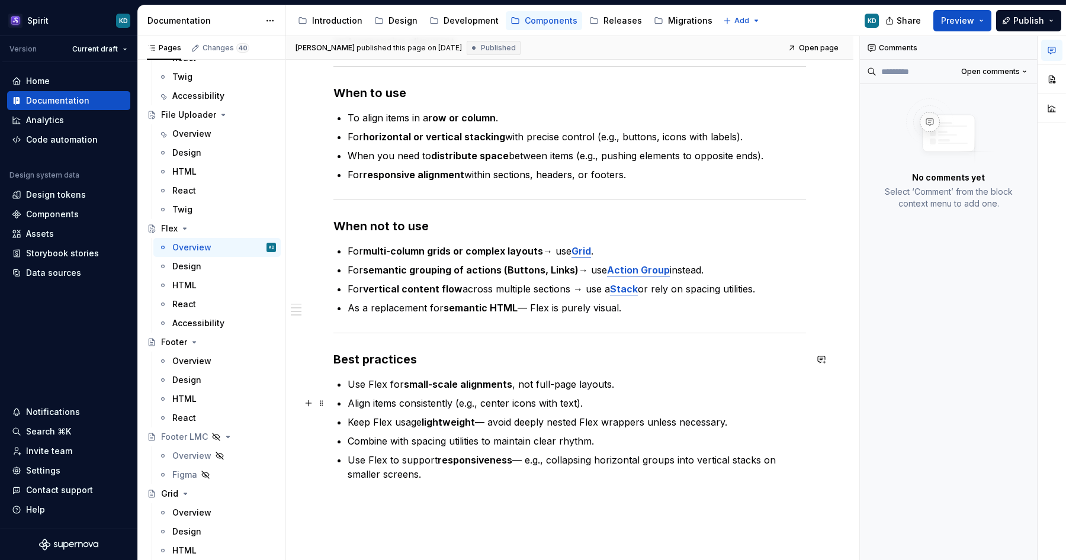
scroll to position [606, 0]
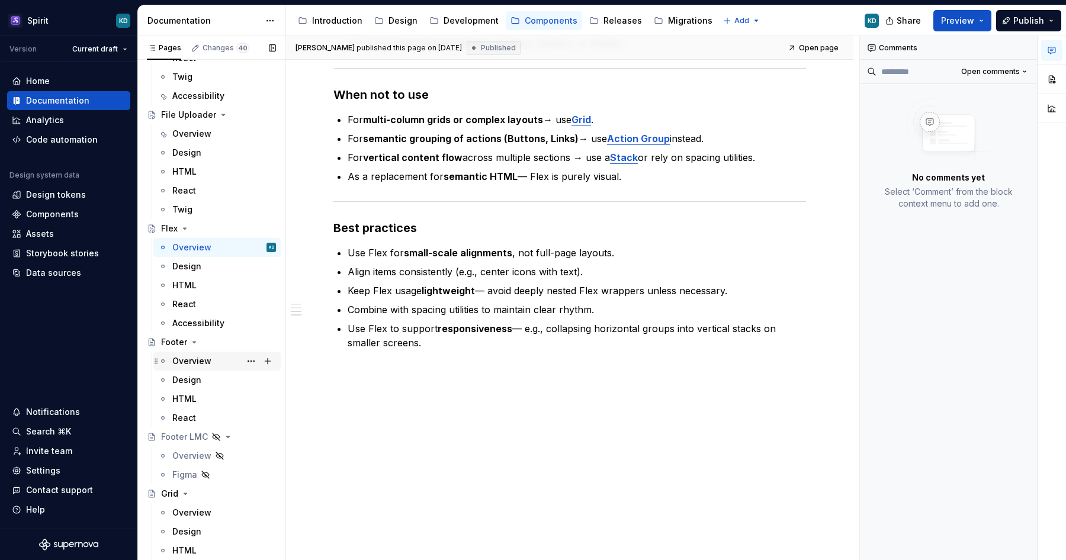
click at [202, 365] on div "Overview" at bounding box center [191, 361] width 39 height 12
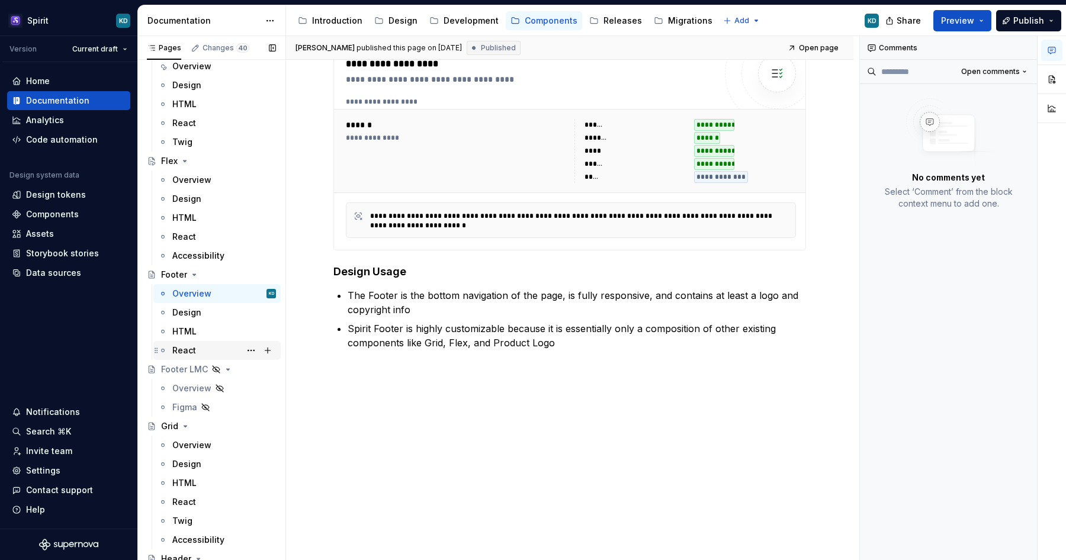
scroll to position [1195, 0]
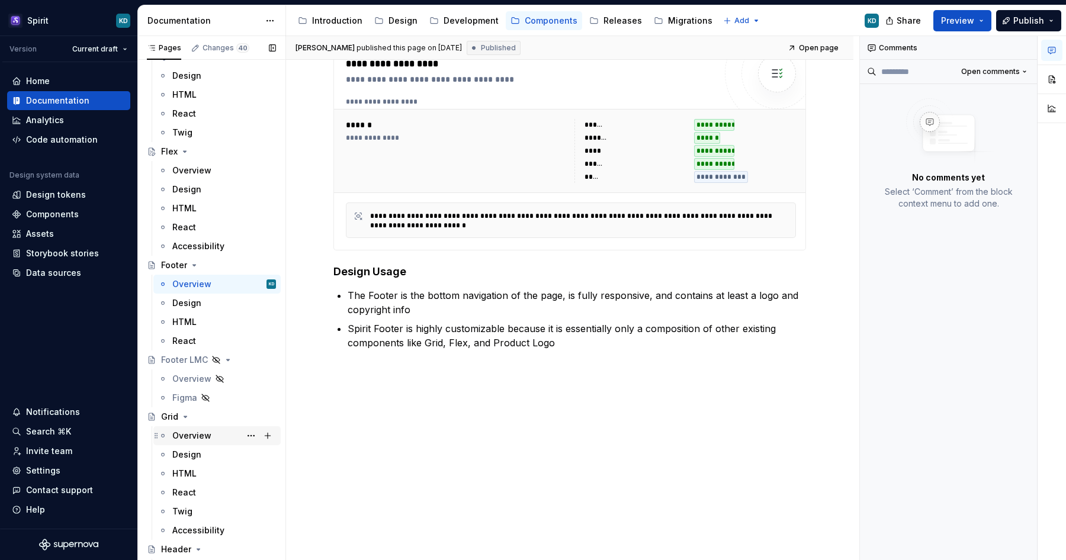
click at [193, 439] on div "Overview" at bounding box center [191, 436] width 39 height 12
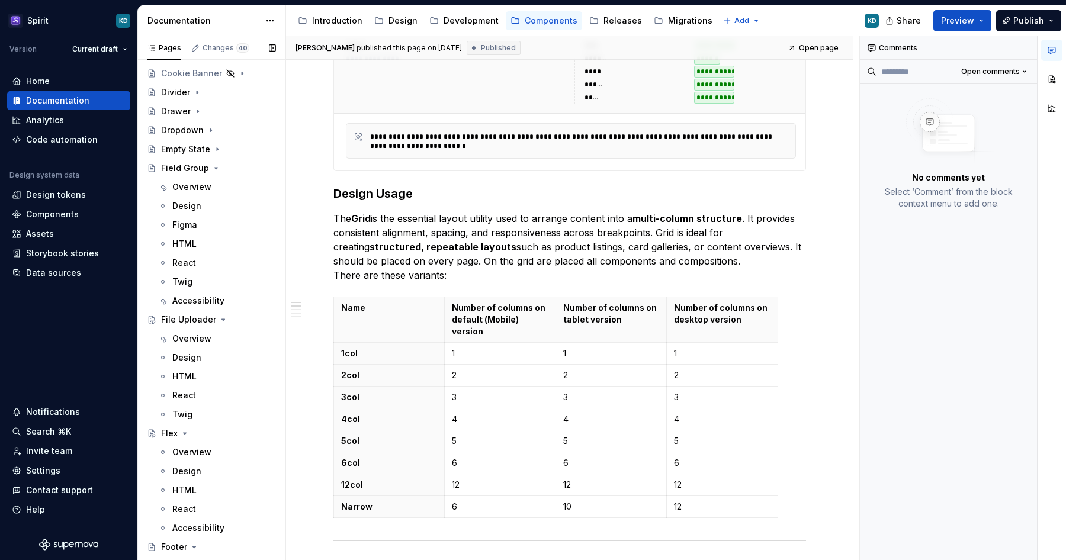
scroll to position [905, 0]
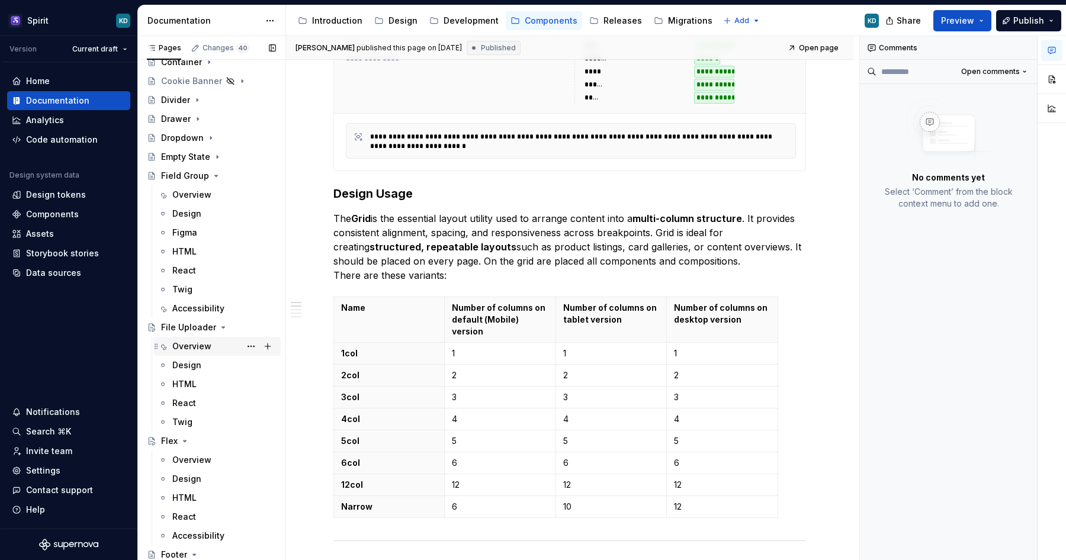
click at [217, 352] on div "Overview" at bounding box center [224, 346] width 104 height 17
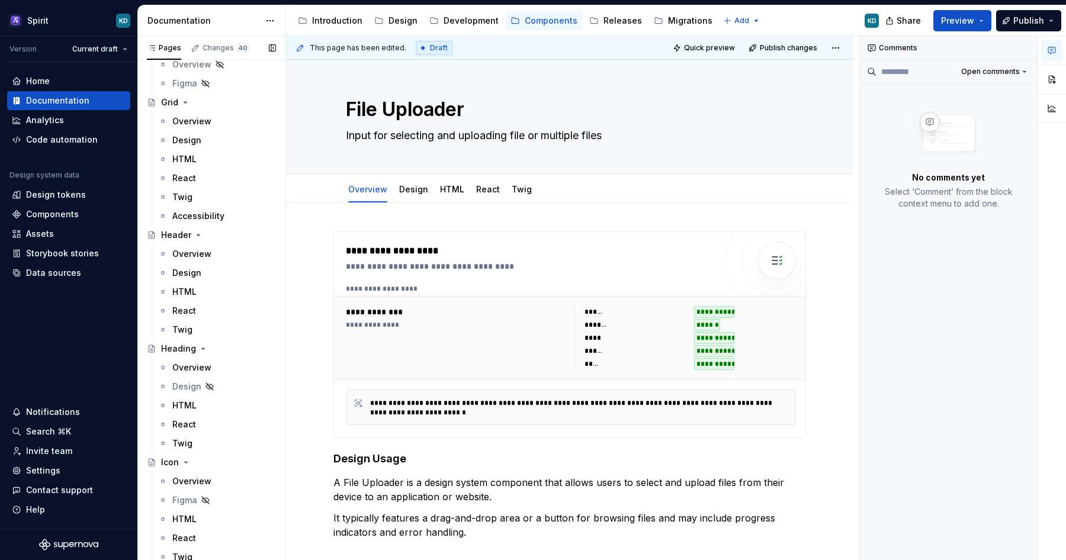
scroll to position [1525, 0]
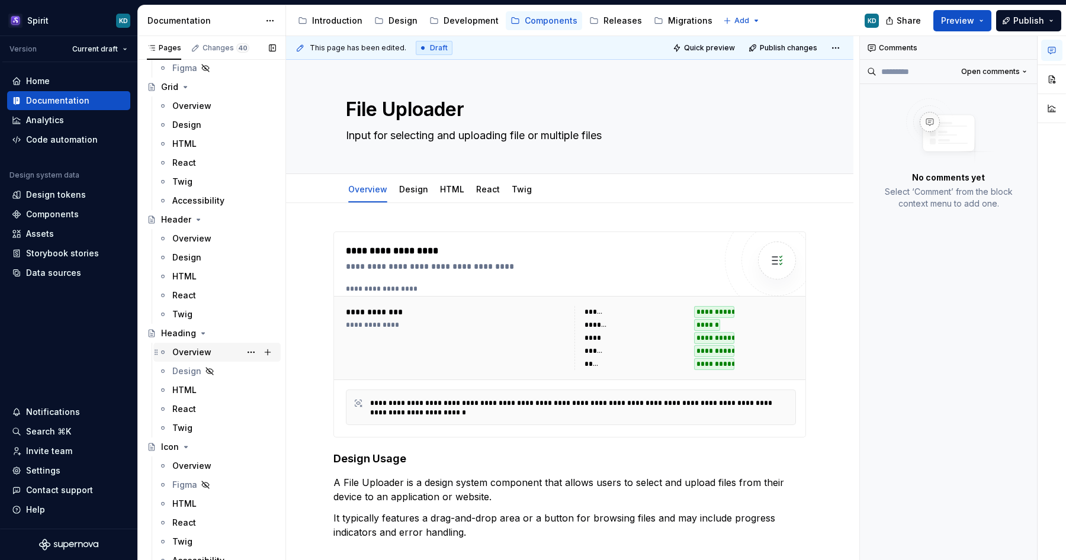
click at [203, 351] on div "Overview" at bounding box center [191, 353] width 39 height 12
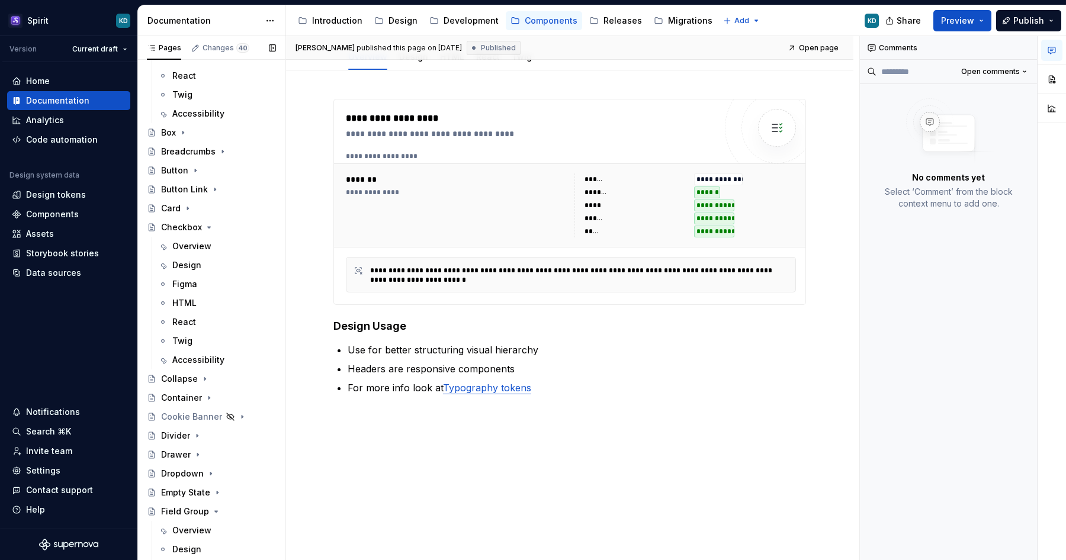
scroll to position [336, 0]
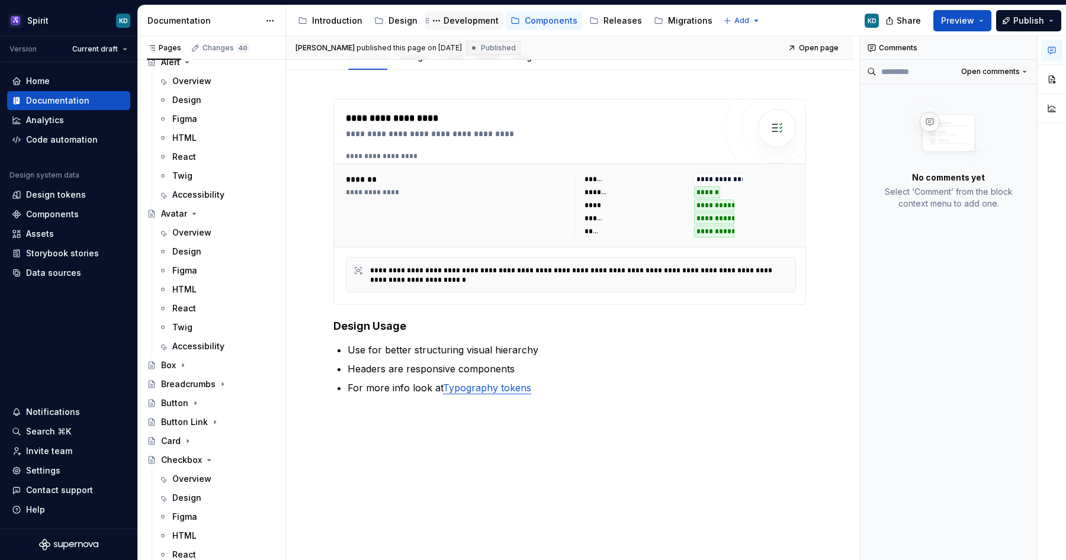
type textarea "*"
